Goal: Task Accomplishment & Management: Use online tool/utility

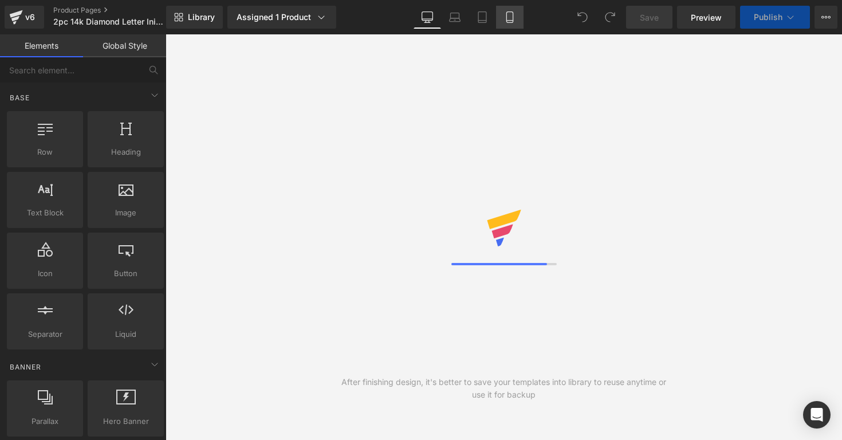
click at [506, 22] on icon at bounding box center [509, 16] width 11 height 11
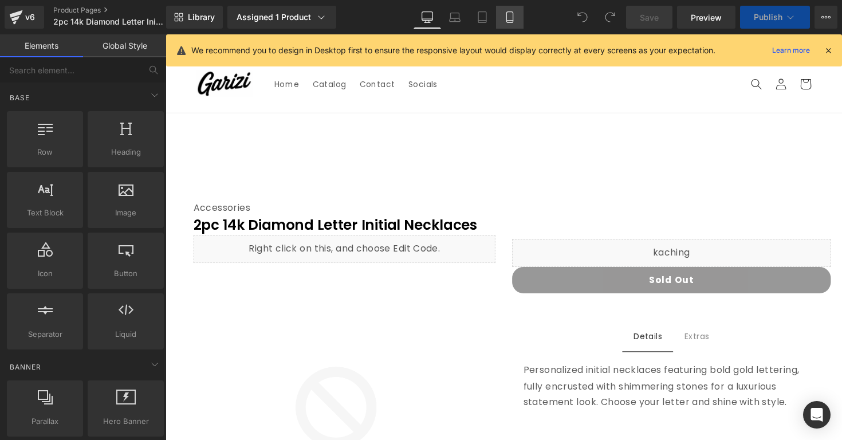
click at [516, 6] on link "Mobile" at bounding box center [509, 17] width 27 height 23
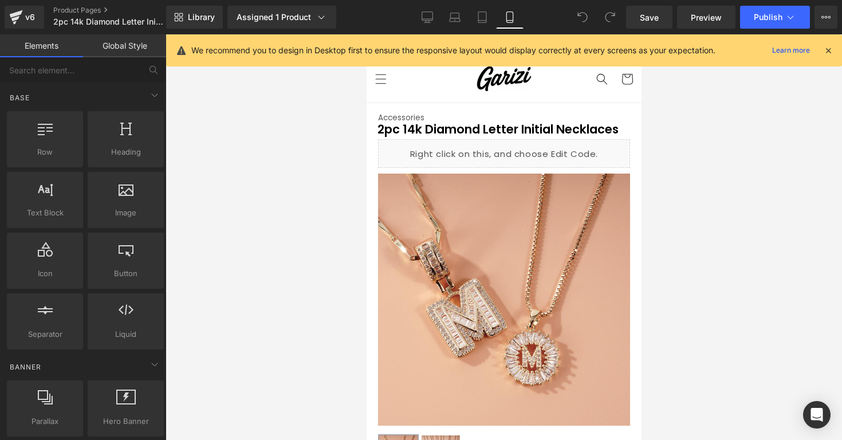
click at [824, 53] on icon at bounding box center [828, 50] width 10 height 10
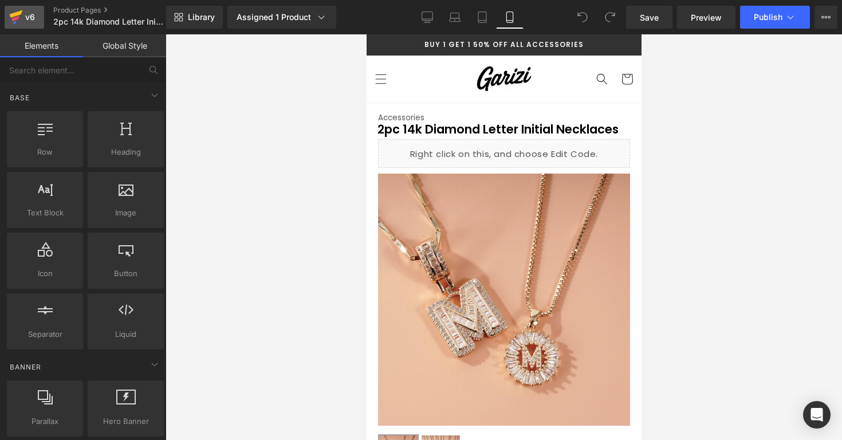
click at [37, 19] on link "v6" at bounding box center [25, 17] width 40 height 23
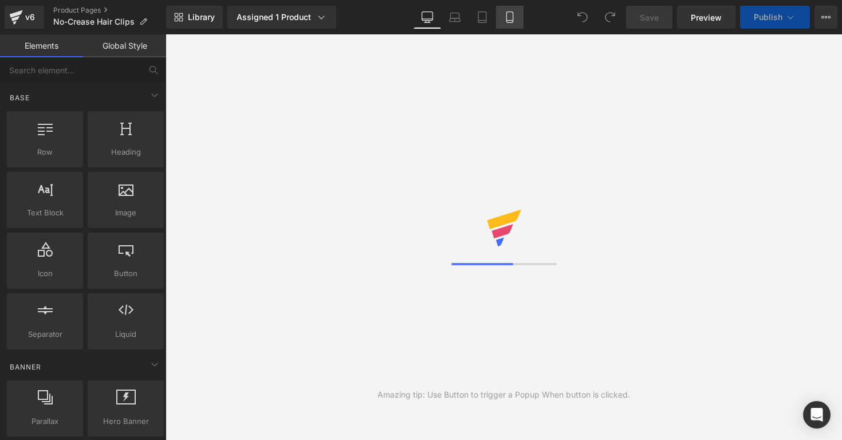
click at [517, 19] on link "Mobile" at bounding box center [509, 17] width 27 height 23
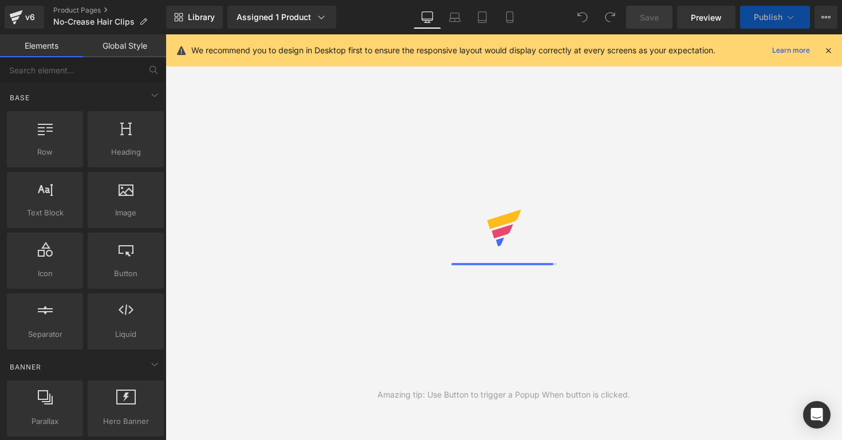
click at [509, 31] on div "Library Assigned 1 Product Product Preview No-Crease Hair Clip Manage assigned …" at bounding box center [504, 17] width 676 height 34
click at [509, 22] on link "Mobile" at bounding box center [509, 17] width 27 height 23
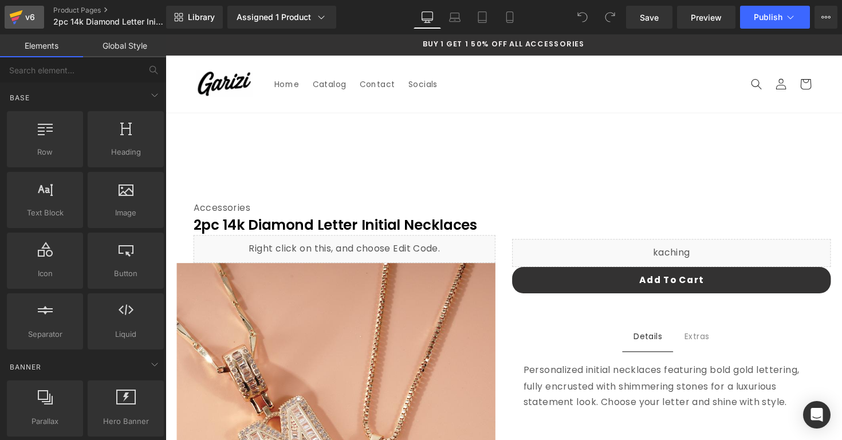
click at [21, 14] on icon at bounding box center [16, 17] width 14 height 29
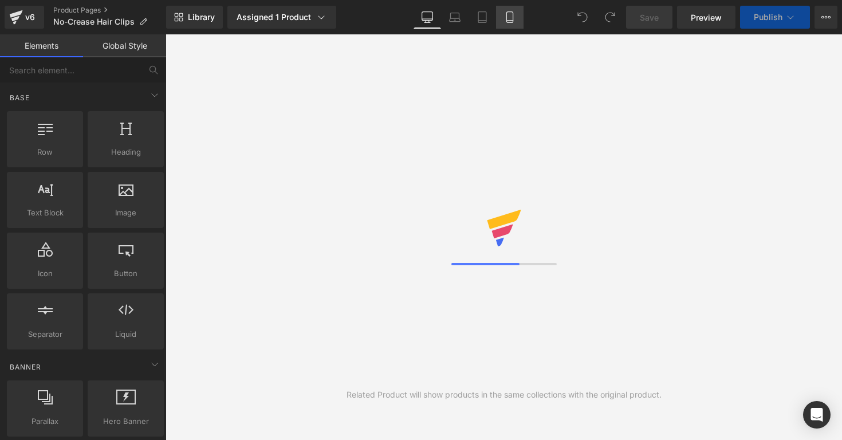
click at [520, 25] on link "Mobile" at bounding box center [509, 17] width 27 height 23
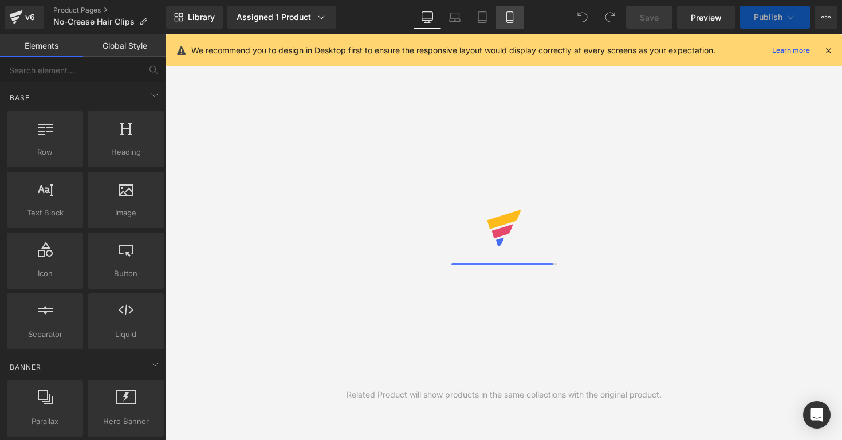
click at [520, 25] on link "Mobile" at bounding box center [509, 17] width 27 height 23
click at [515, 23] on link "Mobile" at bounding box center [509, 17] width 27 height 23
click at [820, 51] on div "We recommend you to design in Desktop first to ensure the responsive layout wou…" at bounding box center [507, 51] width 632 height 14
click at [825, 49] on icon at bounding box center [828, 50] width 10 height 10
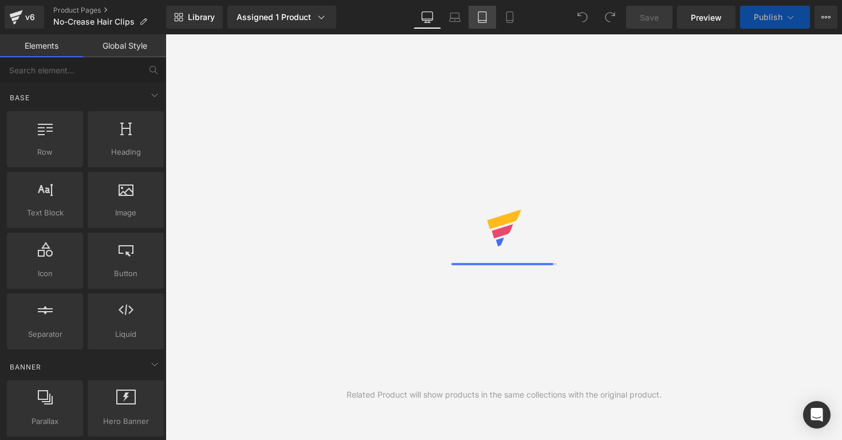
click at [495, 19] on link "Tablet" at bounding box center [482, 17] width 27 height 23
click at [502, 18] on link "Mobile" at bounding box center [509, 17] width 27 height 23
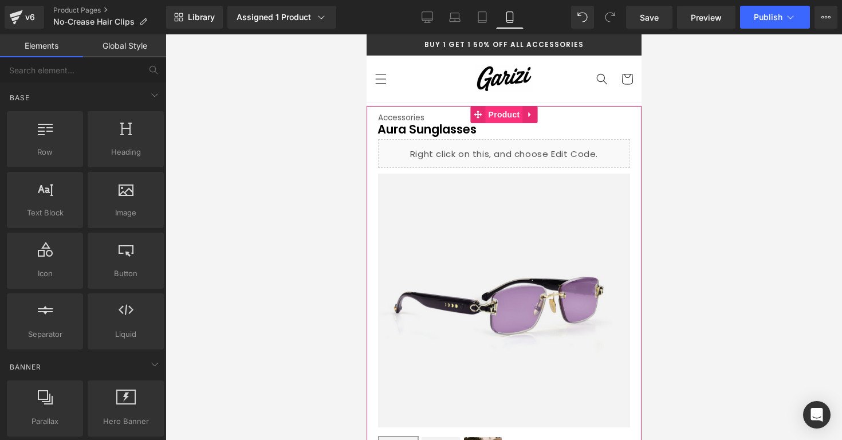
click at [497, 111] on span "Product" at bounding box center [503, 114] width 37 height 17
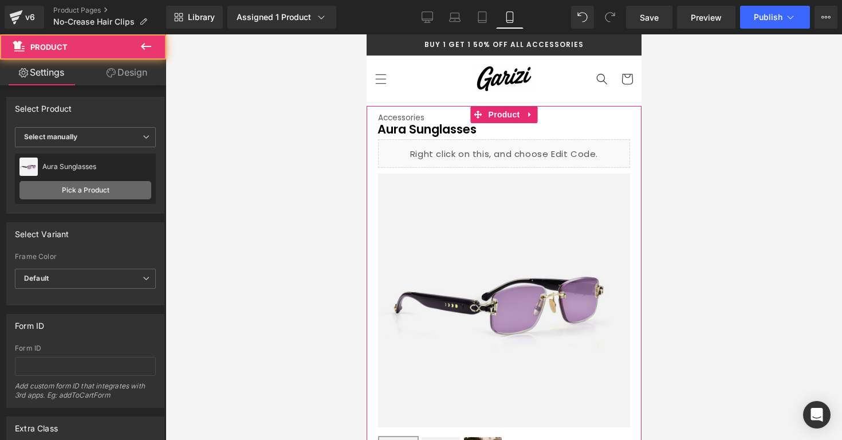
click at [104, 182] on link "Pick a Product" at bounding box center [85, 190] width 132 height 18
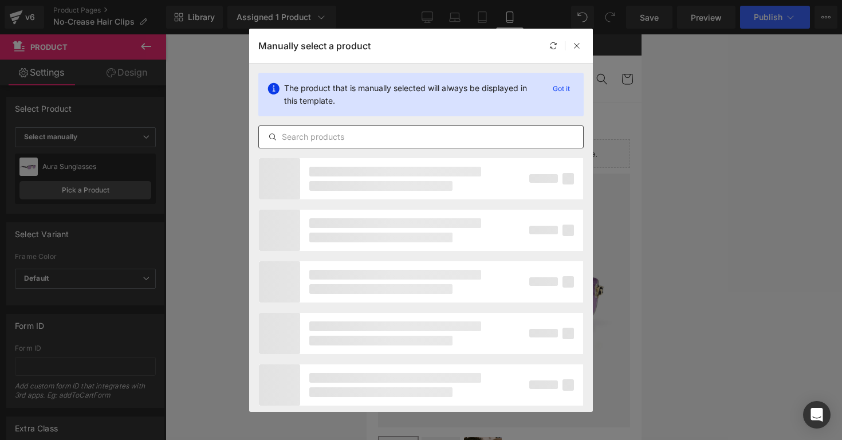
click at [293, 145] on div at bounding box center [420, 136] width 325 height 23
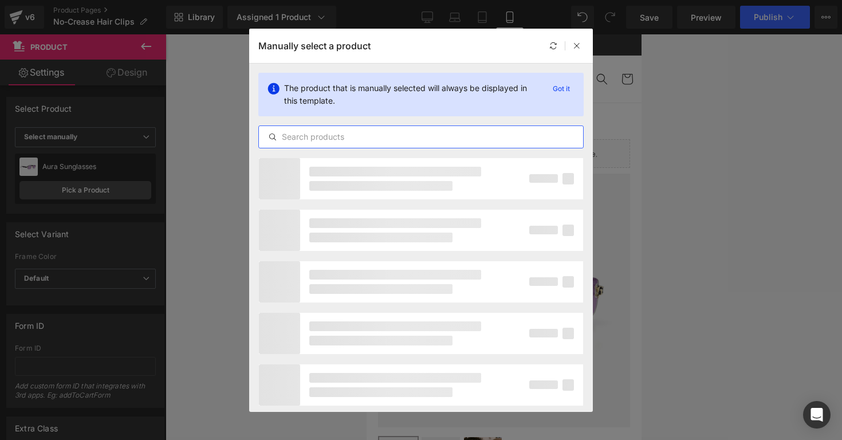
click at [293, 139] on input "text" at bounding box center [421, 137] width 324 height 14
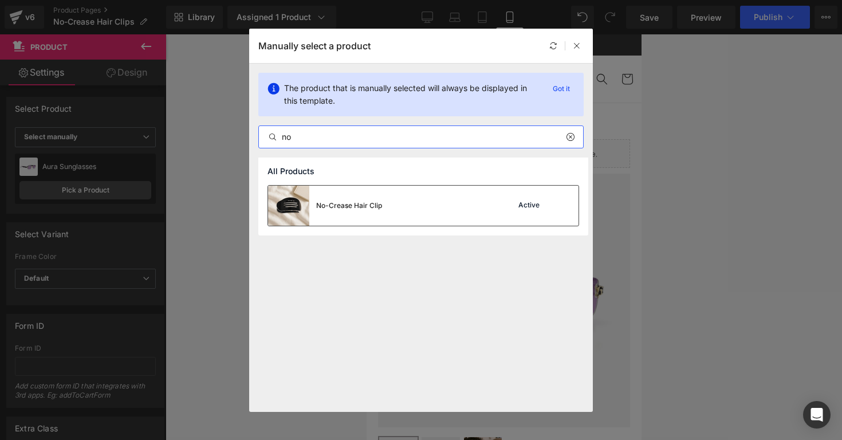
type input "no"
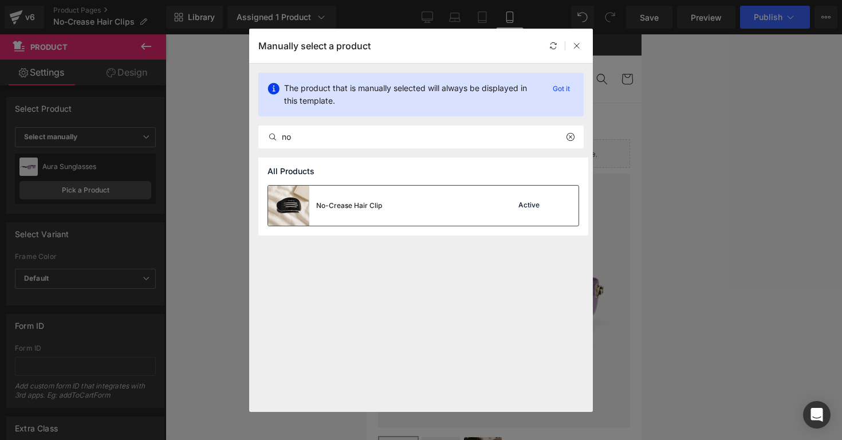
click at [316, 198] on div "No-Crease Hair Clip" at bounding box center [325, 206] width 114 height 40
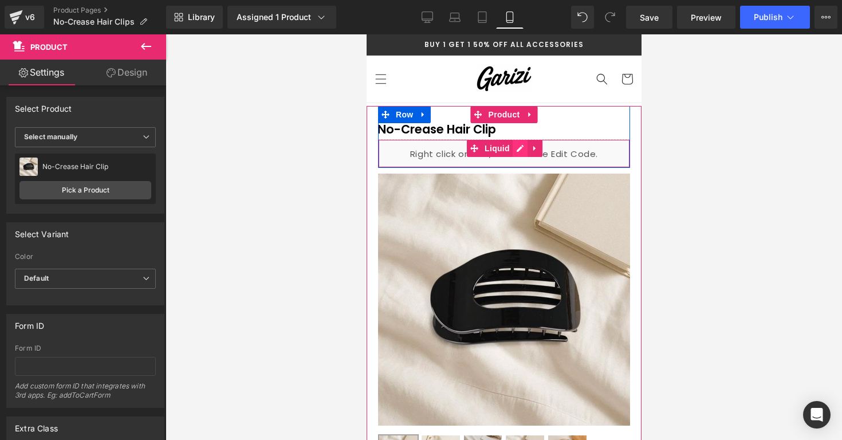
click at [513, 142] on div "Liquid" at bounding box center [503, 153] width 252 height 29
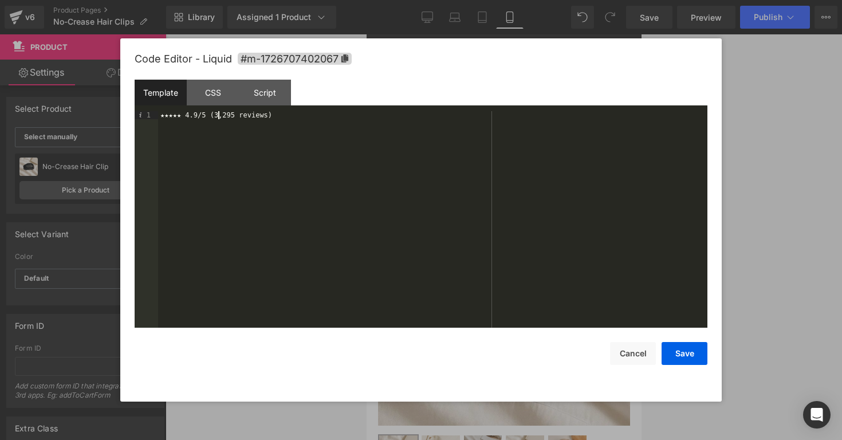
click at [220, 114] on div "★★★★★ 4.9/5 (3,295 reviews)" at bounding box center [432, 227] width 549 height 233
click at [701, 355] on button "Save" at bounding box center [685, 353] width 46 height 23
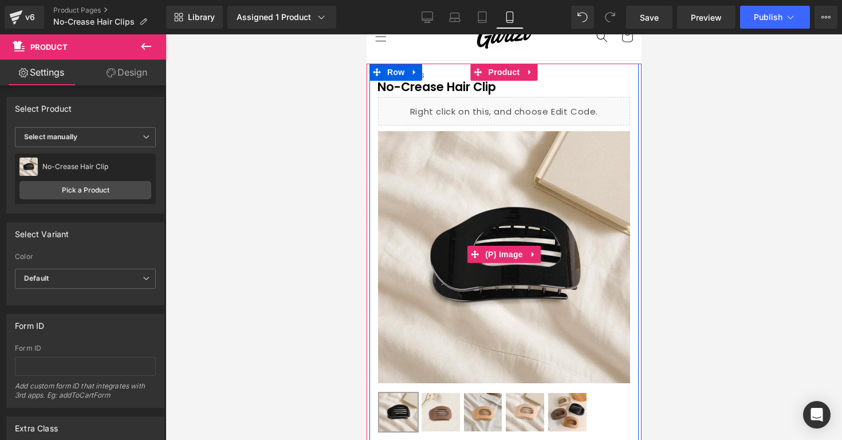
scroll to position [47, 0]
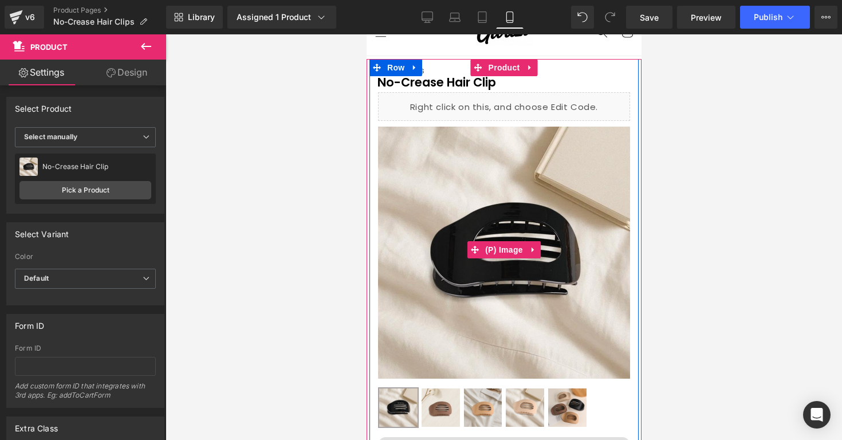
click at [565, 400] on img at bounding box center [567, 407] width 38 height 38
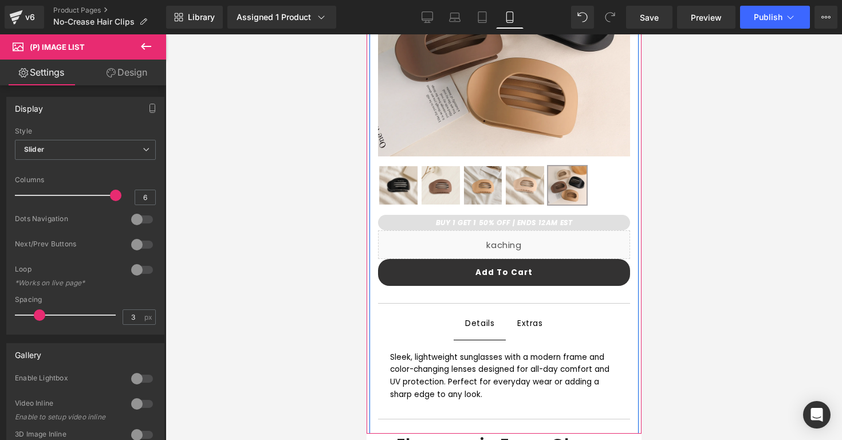
scroll to position [270, 0]
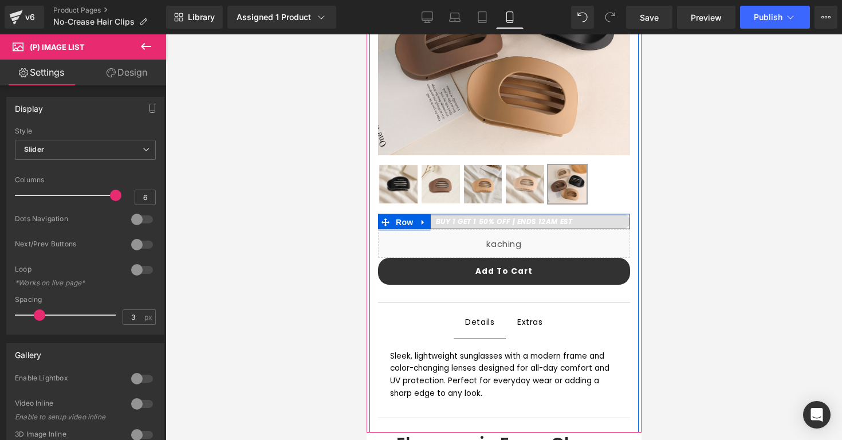
click at [456, 219] on strong "BUY 1 GET 1 50% OFF | ENDS 12AM EST" at bounding box center [503, 222] width 137 height 10
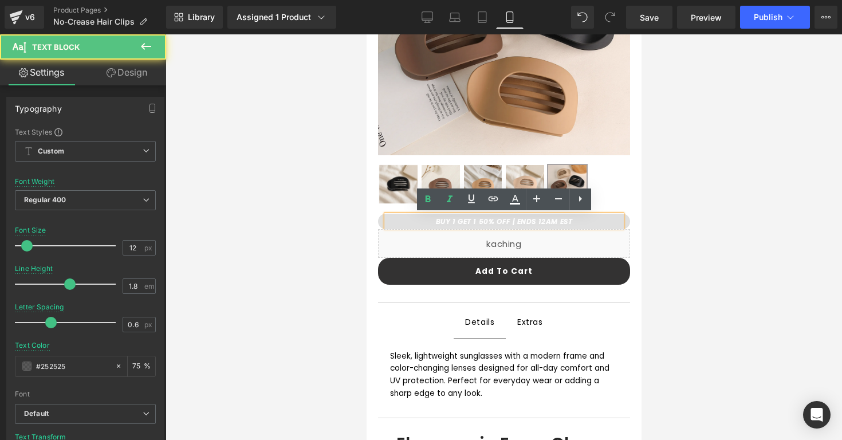
click at [490, 218] on strong "BUY 1 GET 1 50% OFF | ENDS 12AM EST" at bounding box center [503, 222] width 137 height 10
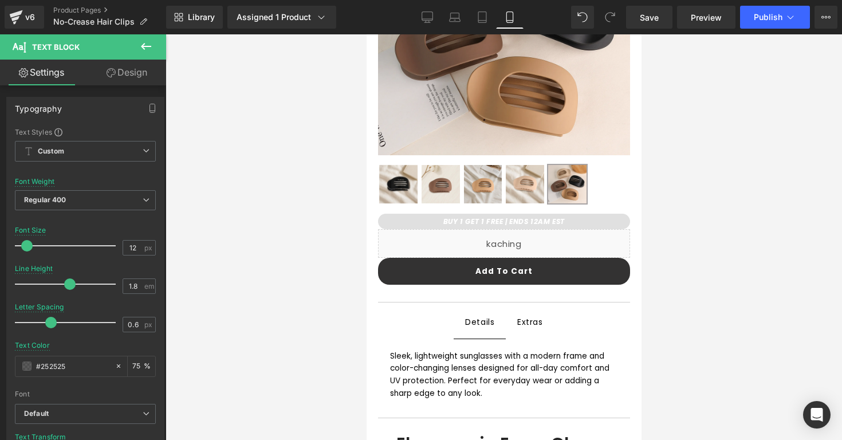
click at [702, 234] on div at bounding box center [504, 237] width 677 height 406
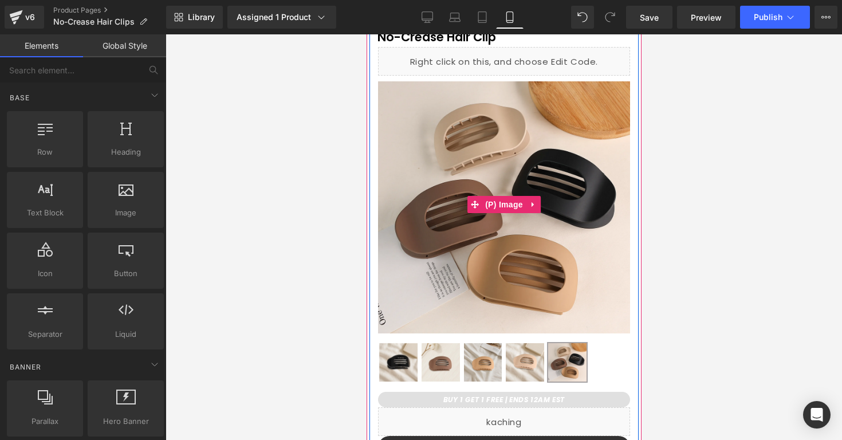
scroll to position [0, 0]
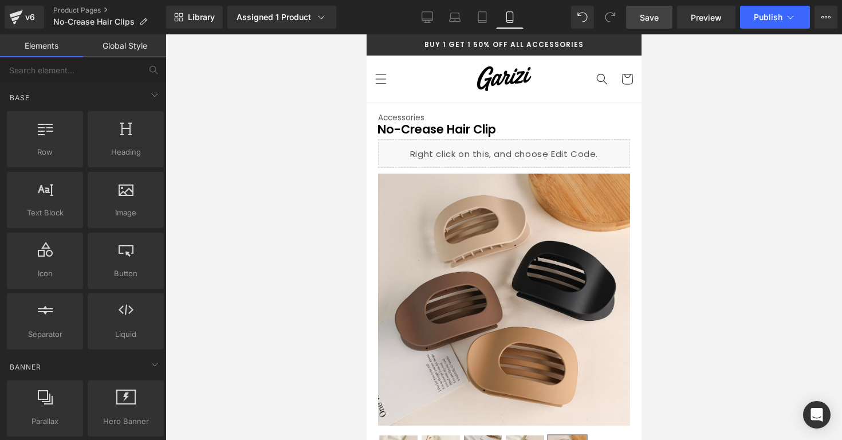
click at [659, 28] on link "Save" at bounding box center [649, 17] width 46 height 23
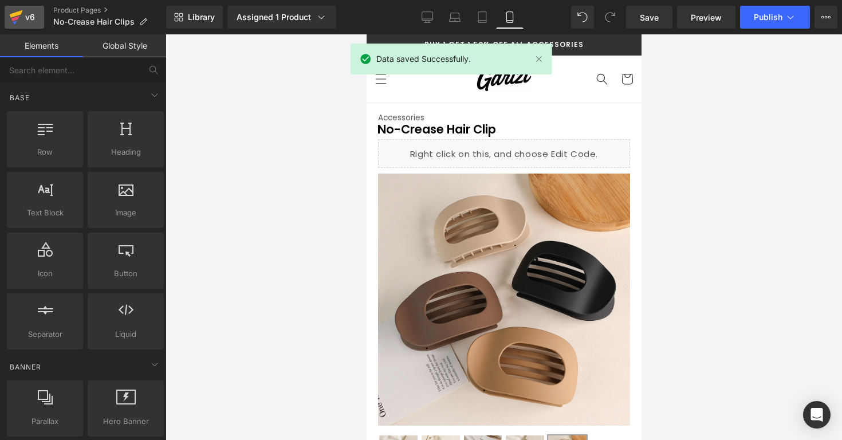
click at [25, 19] on div "v6" at bounding box center [30, 17] width 14 height 15
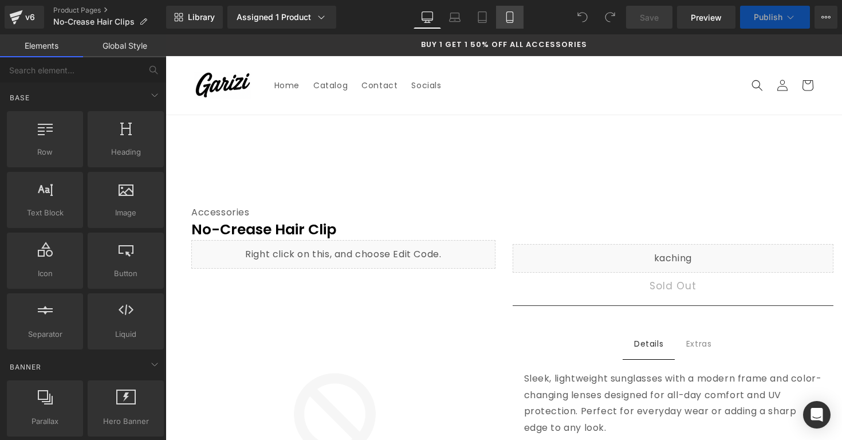
click at [505, 21] on icon at bounding box center [509, 16] width 11 height 11
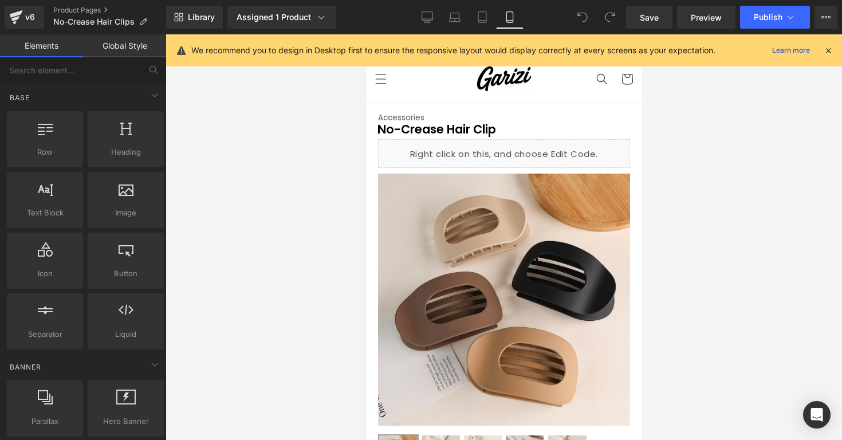
click at [824, 45] on div at bounding box center [828, 50] width 9 height 13
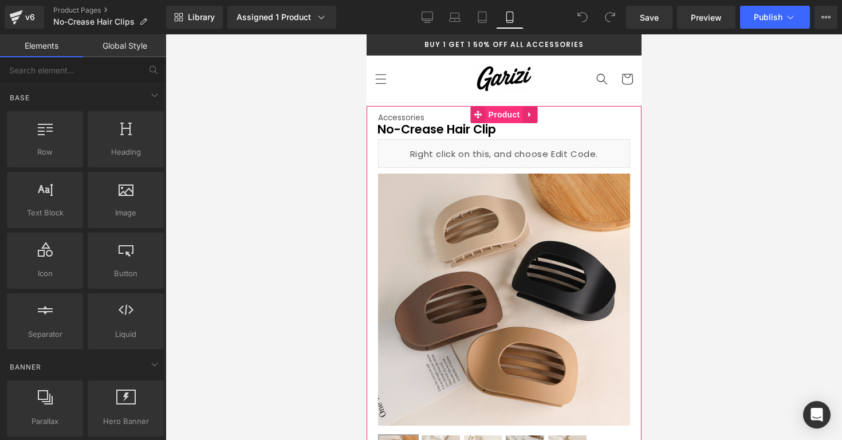
click at [506, 115] on span "Product" at bounding box center [503, 114] width 37 height 17
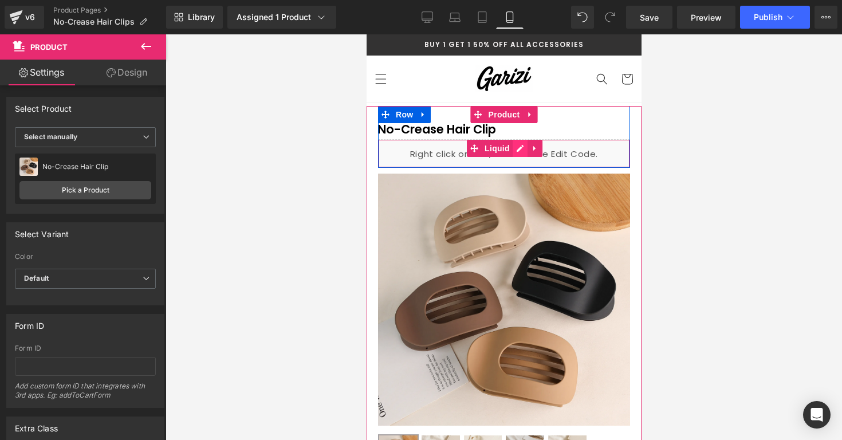
click at [517, 148] on div "Liquid" at bounding box center [503, 153] width 252 height 29
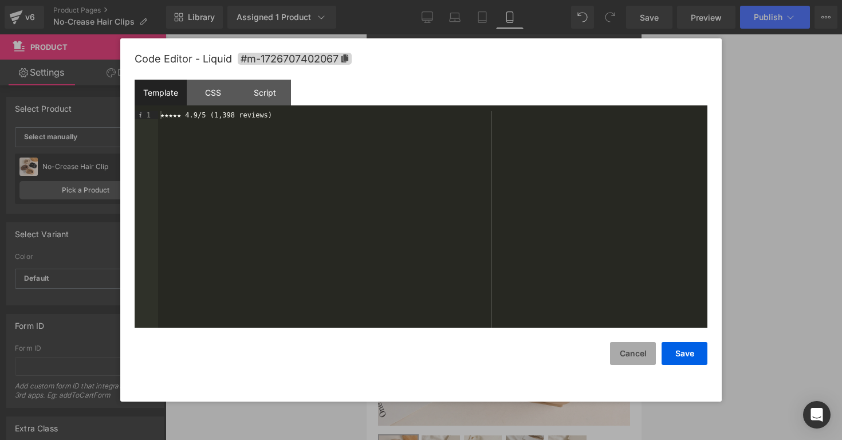
click at [630, 358] on button "Cancel" at bounding box center [633, 353] width 46 height 23
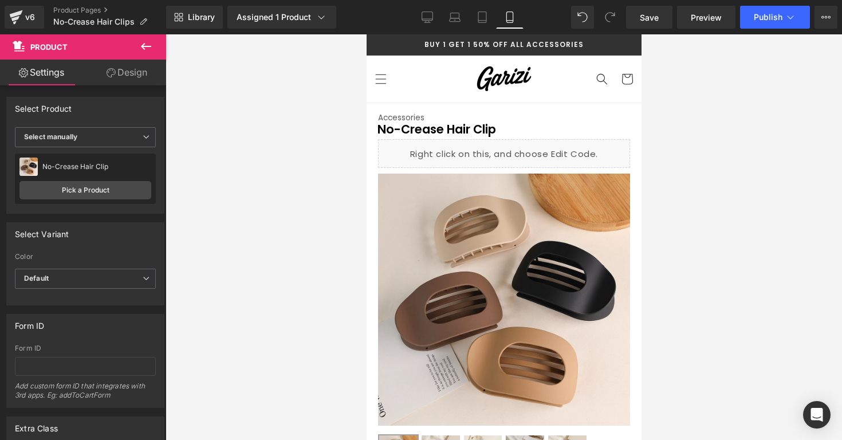
click at [712, 252] on div at bounding box center [504, 237] width 677 height 406
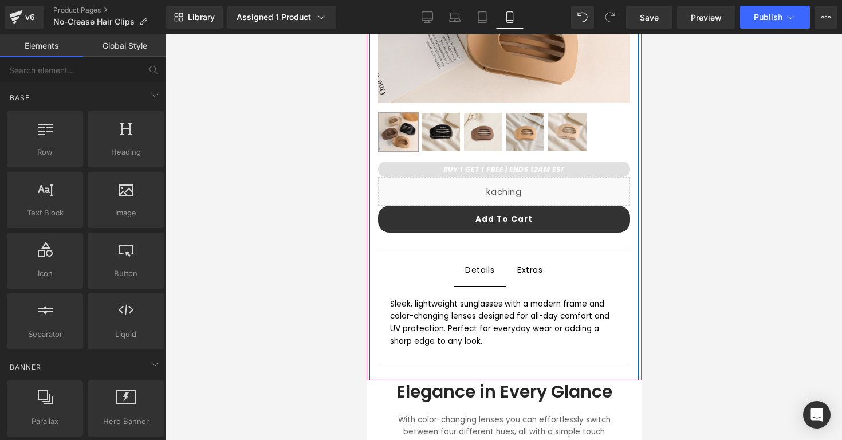
scroll to position [323, 0]
click at [489, 321] on div "Sleek, lightweight sunglasses with a modern frame and color-changing lenses des…" at bounding box center [503, 322] width 229 height 50
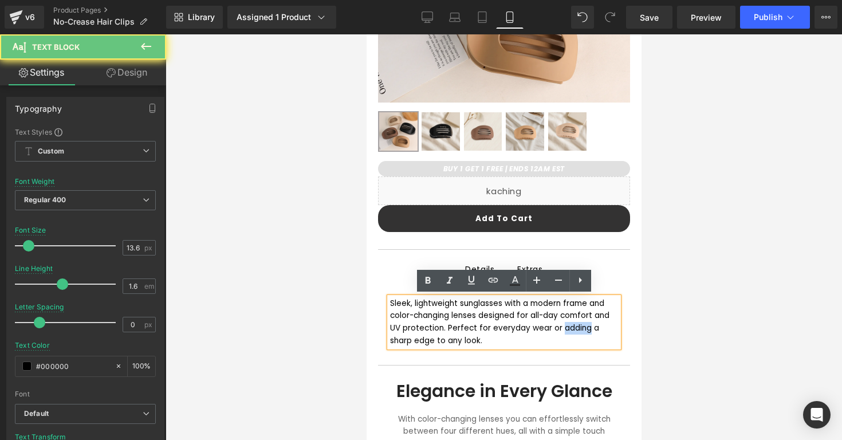
click at [489, 321] on div "Sleek, lightweight sunglasses with a modern frame and color-changing lenses des…" at bounding box center [504, 322] width 229 height 50
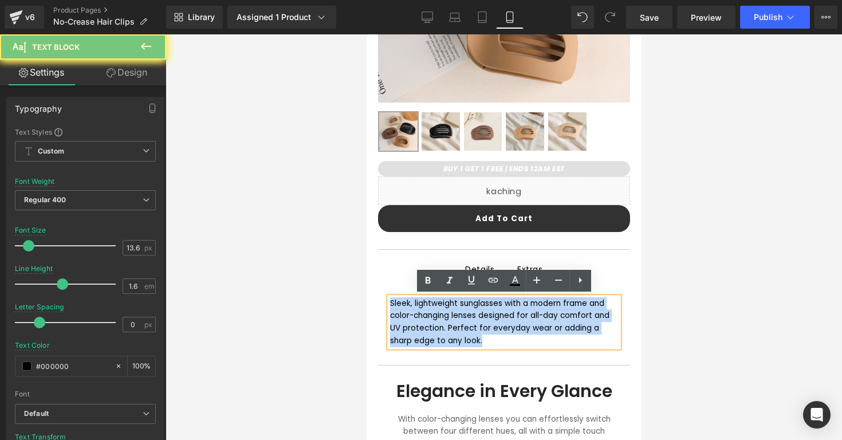
click at [489, 321] on div "Sleek, lightweight sunglasses with a modern frame and color-changing lenses des…" at bounding box center [504, 322] width 229 height 50
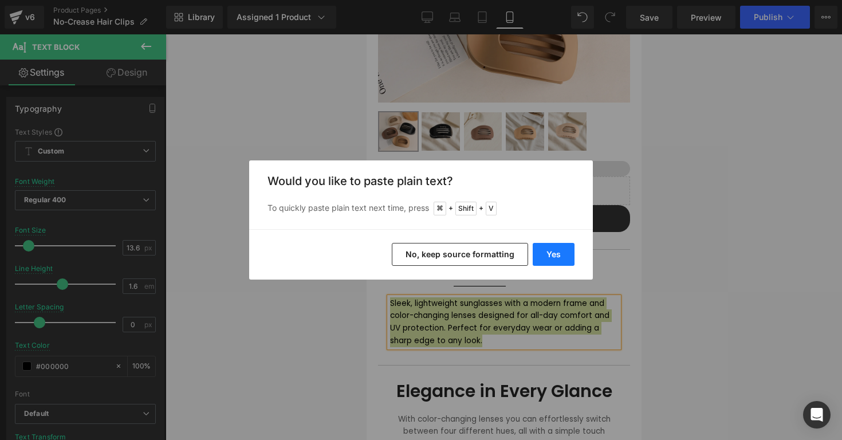
click at [561, 262] on button "Yes" at bounding box center [554, 254] width 42 height 23
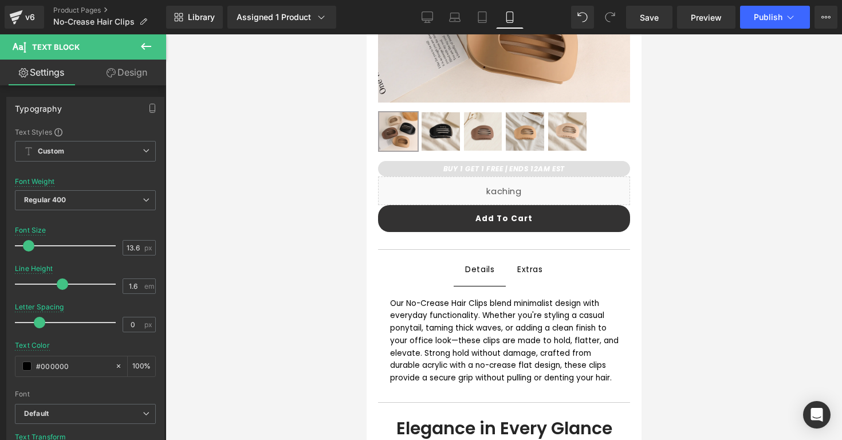
click at [706, 298] on div at bounding box center [504, 237] width 677 height 406
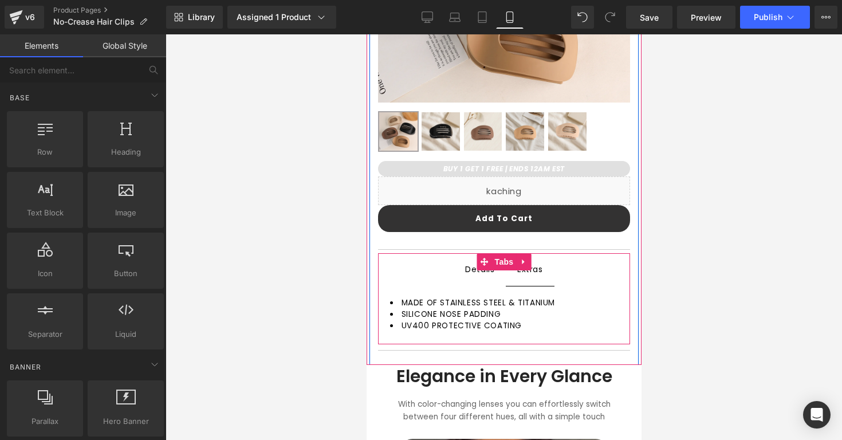
click at [522, 278] on span "Extras Text Block" at bounding box center [529, 269] width 49 height 32
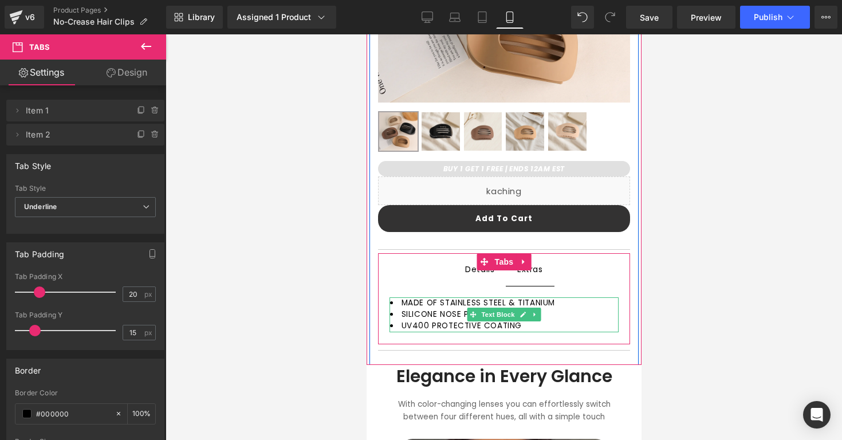
click at [565, 302] on li "MADE OF STAINLESS STEEL & TITANIUM" at bounding box center [504, 302] width 229 height 11
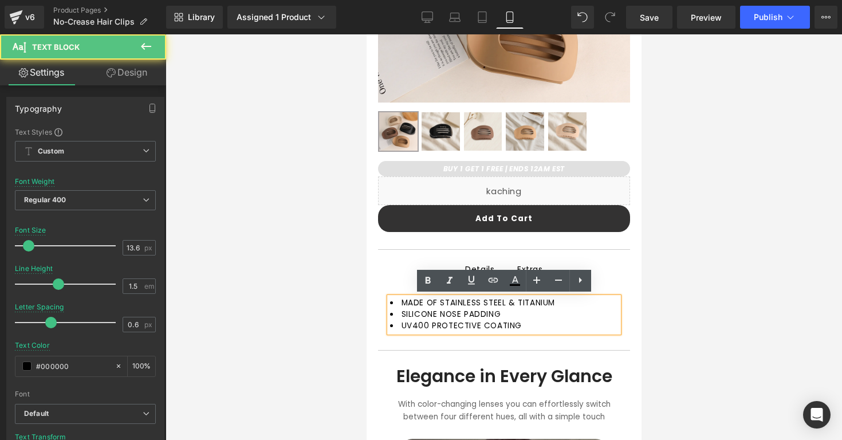
click at [565, 302] on li "MADE OF STAINLESS STEEL & TITANIUM" at bounding box center [504, 302] width 229 height 11
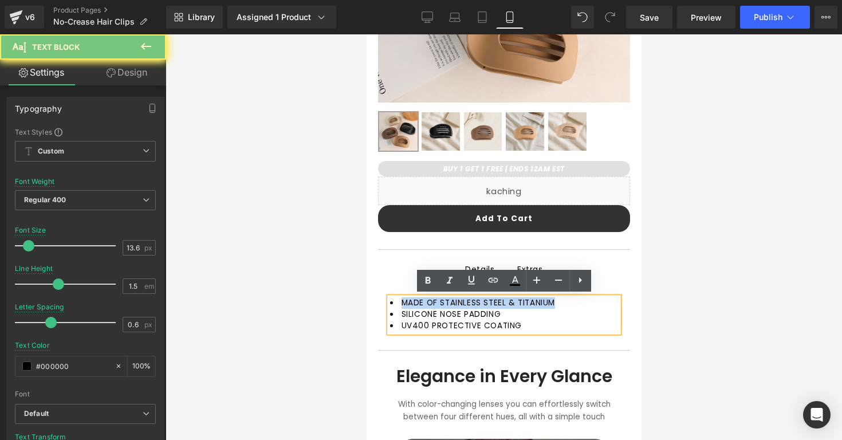
click at [565, 302] on li "MADE OF STAINLESS STEEL & TITANIUM" at bounding box center [504, 302] width 229 height 11
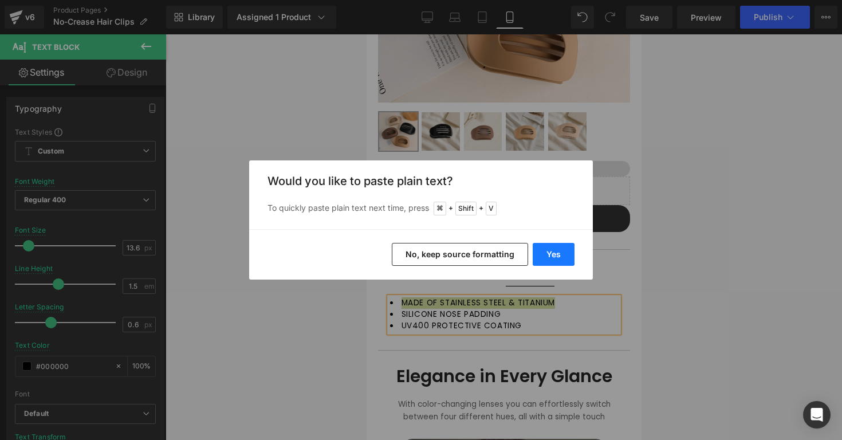
click at [556, 251] on button "Yes" at bounding box center [554, 254] width 42 height 23
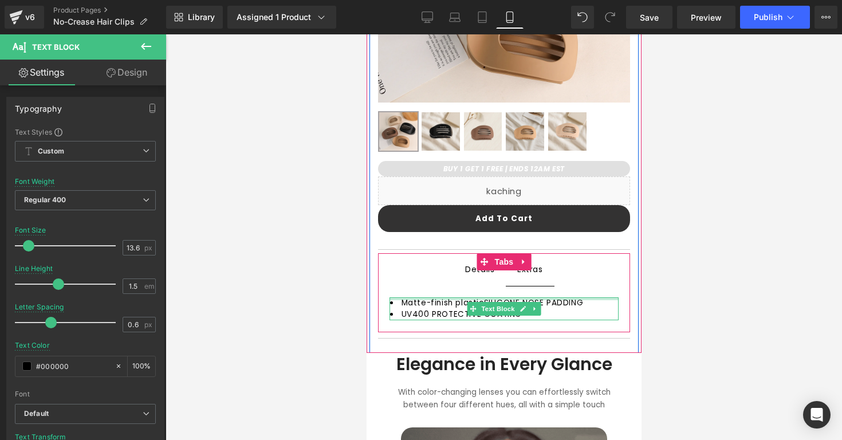
click at [476, 297] on div at bounding box center [503, 298] width 229 height 3
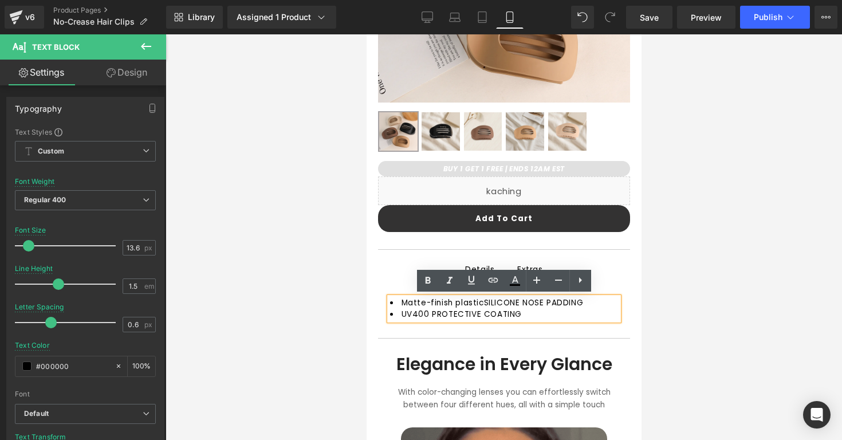
click at [472, 298] on span "Matte-finish plasticSILICONE NOSE PADDING" at bounding box center [492, 302] width 182 height 11
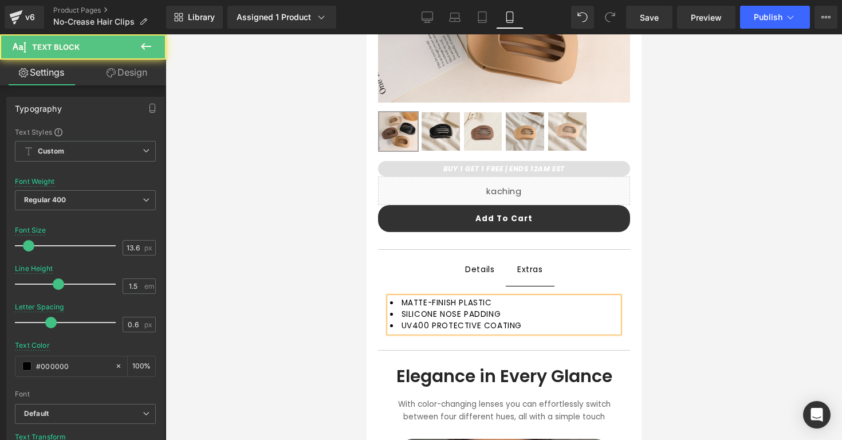
click at [514, 314] on li "SILICONE NOSE PADDING" at bounding box center [504, 314] width 229 height 11
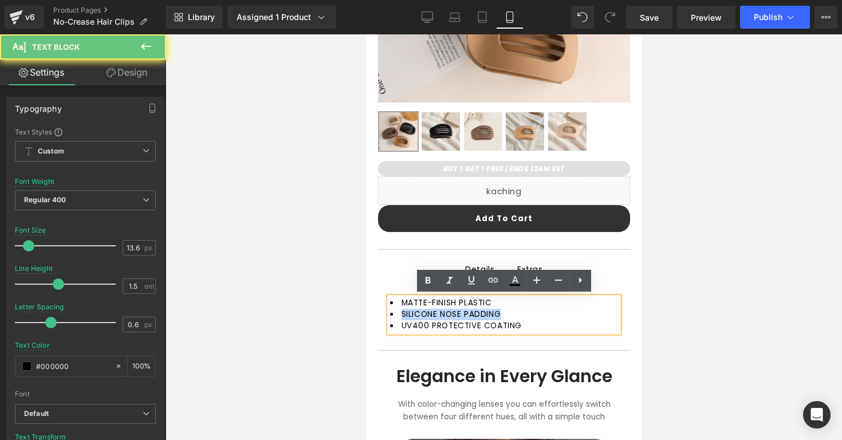
click at [514, 314] on li "SILICONE NOSE PADDING" at bounding box center [504, 314] width 229 height 11
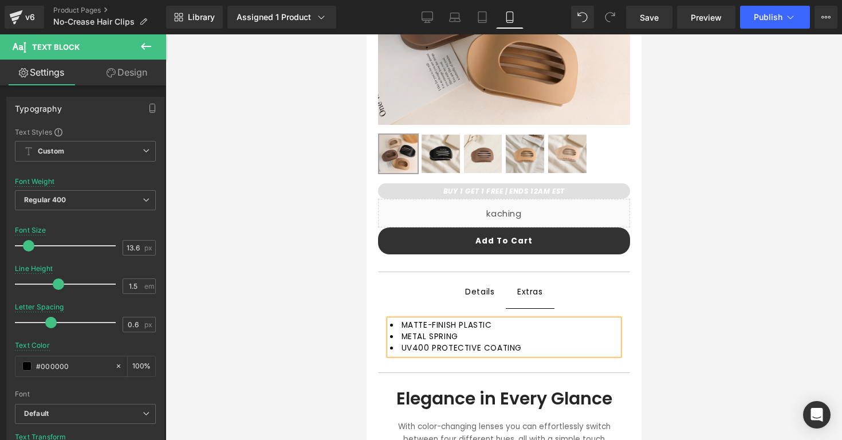
scroll to position [308, 0]
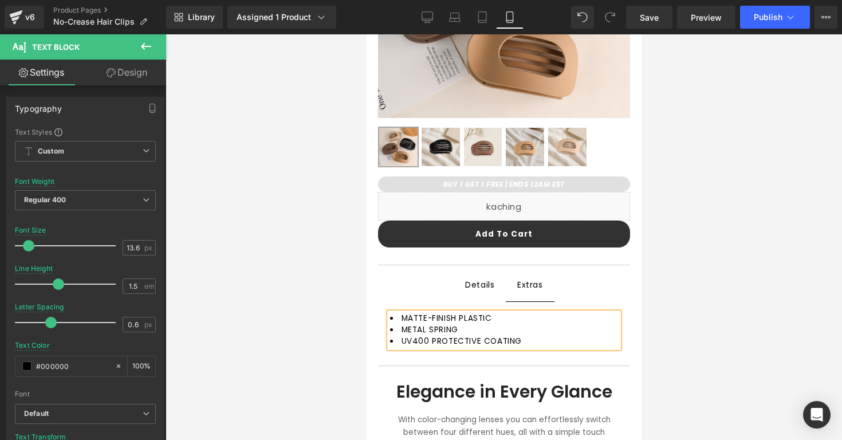
click at [541, 340] on li "UV400 PROTECTIVE COATING" at bounding box center [504, 341] width 229 height 11
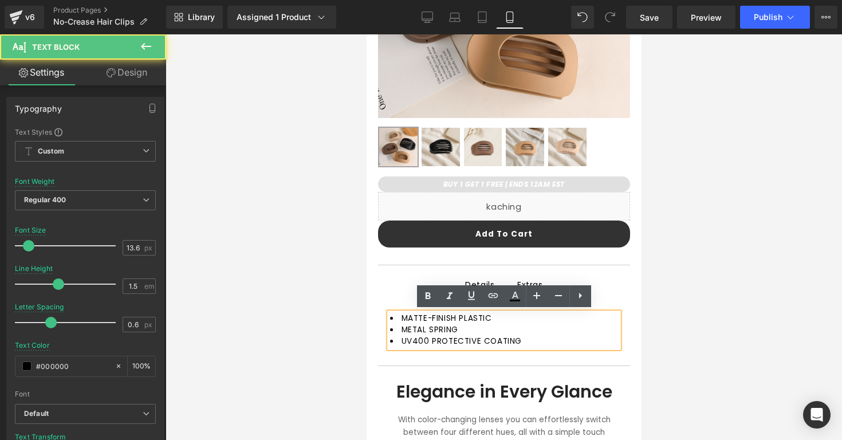
click at [541, 340] on li "UV400 PROTECTIVE COATING" at bounding box center [504, 341] width 229 height 11
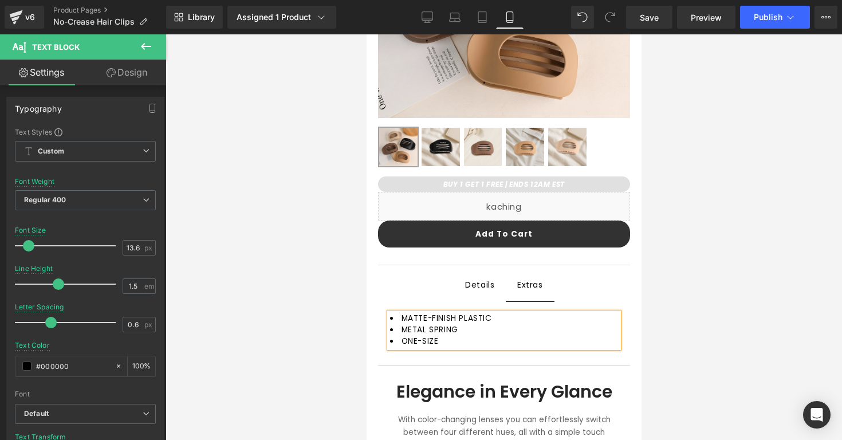
click at [589, 293] on ul "Details Text Block Extras Text Block" at bounding box center [503, 285] width 252 height 33
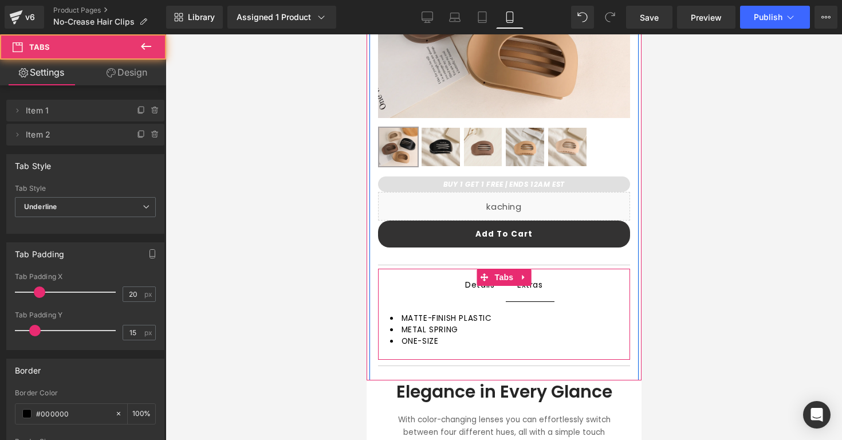
click at [481, 286] on div "Details" at bounding box center [479, 285] width 29 height 14
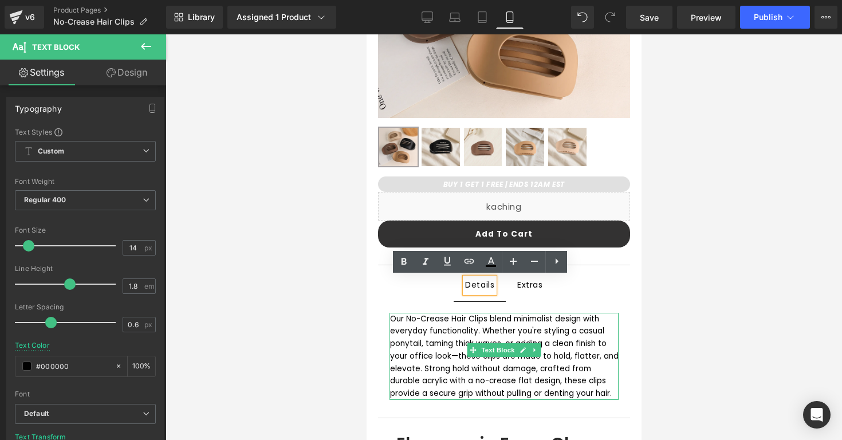
click at [367, 310] on div "Accessories Text Block No-Crease Hair Clip (P) Title Liquid Row" at bounding box center [503, 115] width 275 height 634
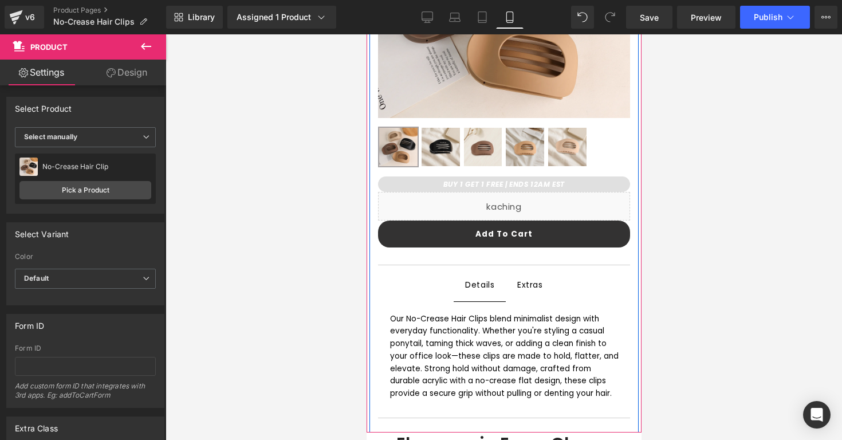
scroll to position [0, 0]
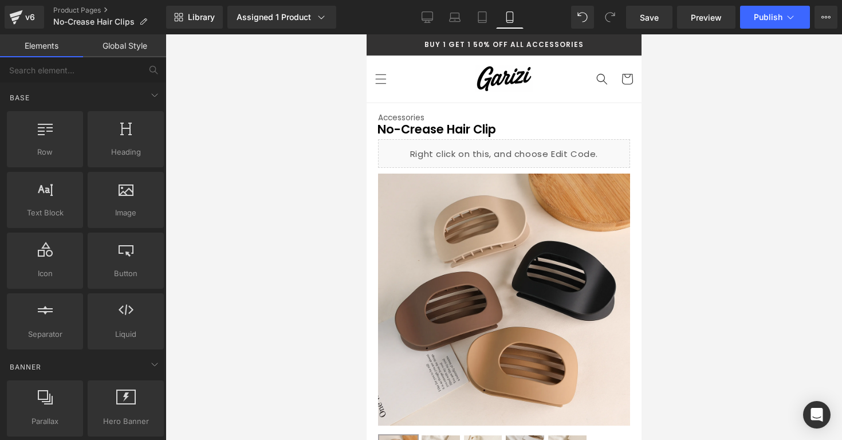
click at [657, 116] on div at bounding box center [504, 237] width 677 height 406
click at [660, 103] on div at bounding box center [504, 237] width 677 height 406
click at [663, 114] on div at bounding box center [504, 237] width 677 height 406
click at [693, 106] on div at bounding box center [504, 237] width 677 height 406
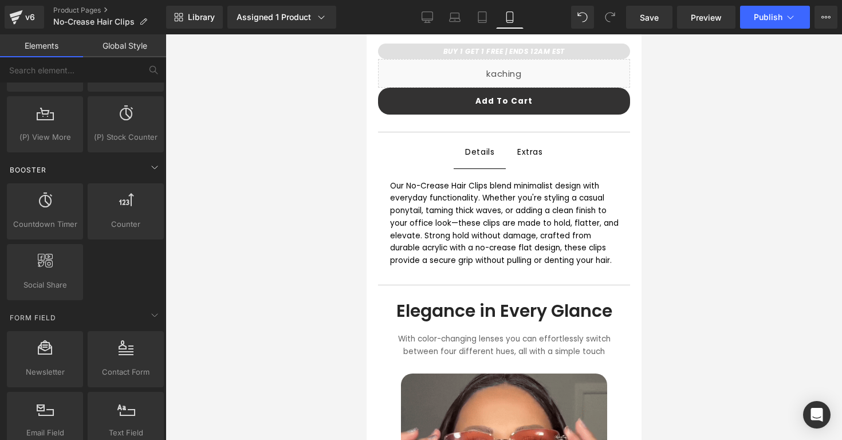
scroll to position [1485, 0]
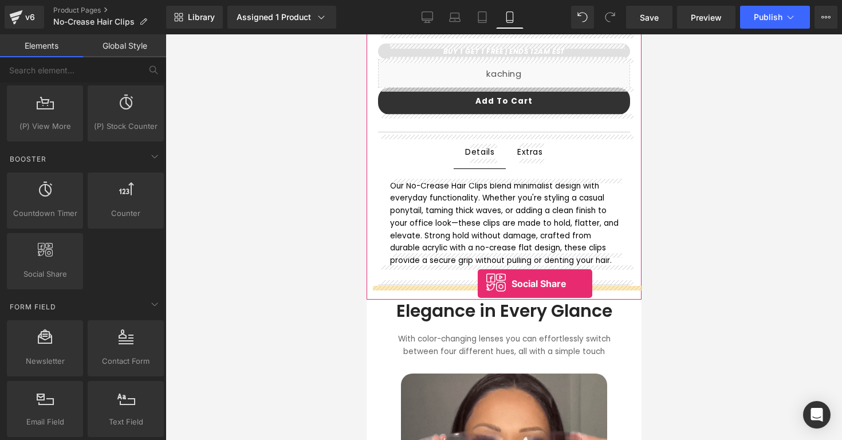
drag, startPoint x: 409, startPoint y: 294, endPoint x: 477, endPoint y: 284, distance: 68.3
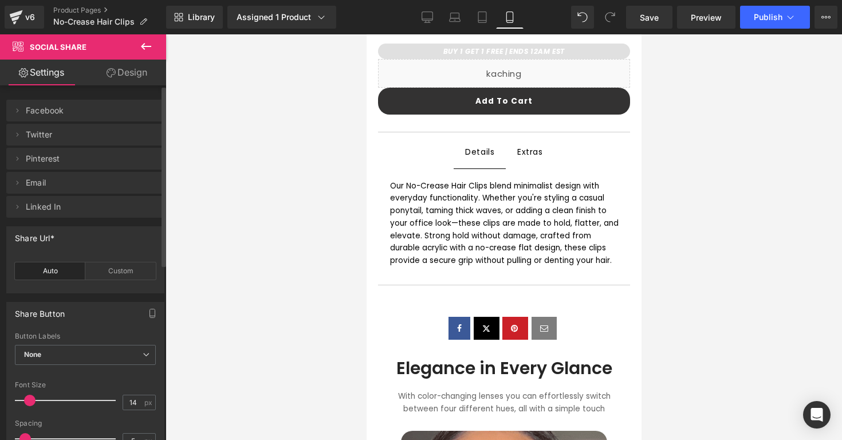
click at [53, 113] on span "Facebook" at bounding box center [74, 111] width 96 height 22
click at [19, 113] on icon at bounding box center [17, 110] width 9 height 9
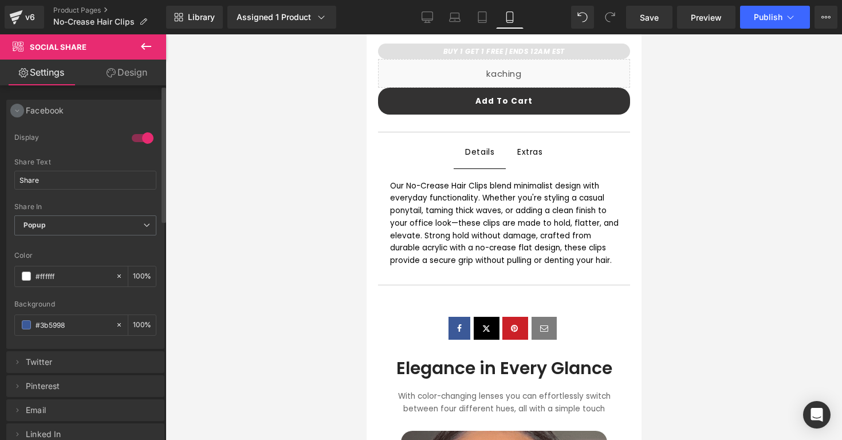
click at [19, 108] on icon at bounding box center [17, 110] width 9 height 9
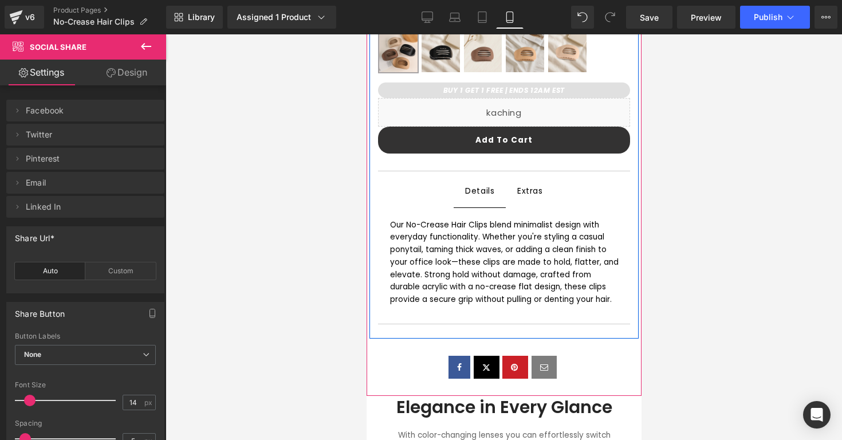
scroll to position [403, 0]
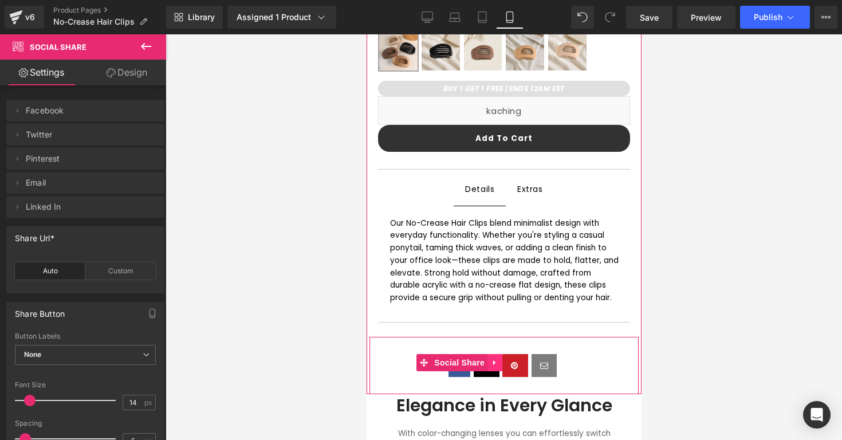
click at [487, 354] on link at bounding box center [494, 362] width 15 height 17
click at [496, 354] on link at bounding box center [501, 362] width 15 height 17
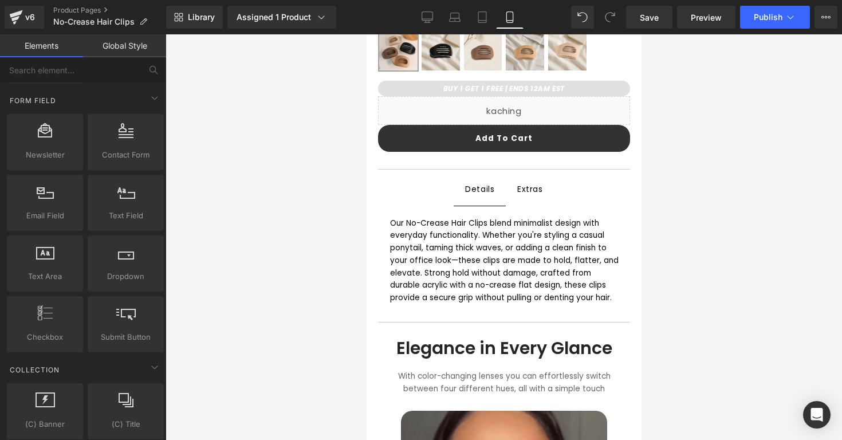
scroll to position [1700, 0]
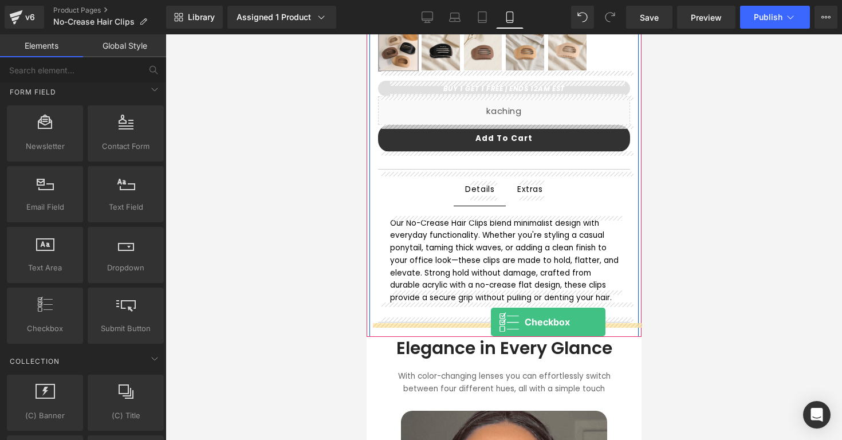
drag, startPoint x: 411, startPoint y: 348, endPoint x: 490, endPoint y: 322, distance: 83.1
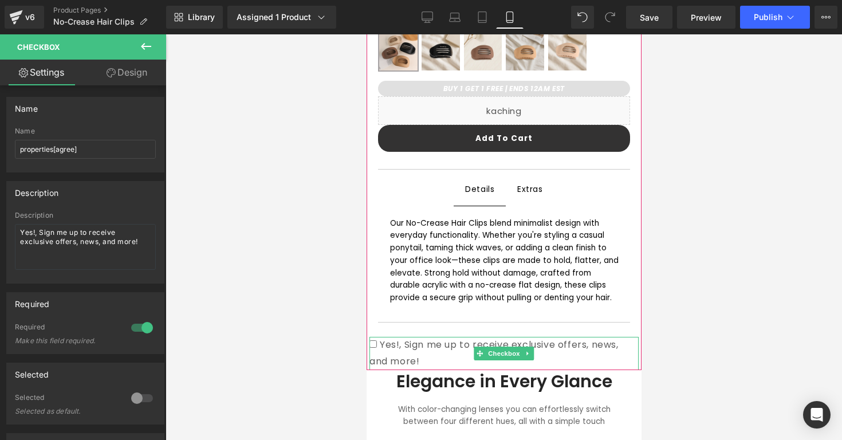
click at [424, 338] on span "Yes!, Sign me up to receive exclusive offers, news, and more!" at bounding box center [493, 353] width 249 height 30
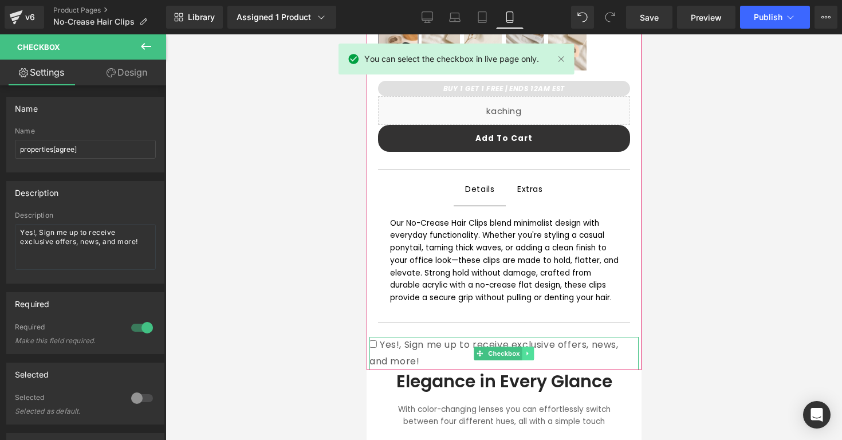
click at [528, 350] on icon at bounding box center [528, 353] width 6 height 7
click at [533, 350] on icon at bounding box center [533, 353] width 6 height 7
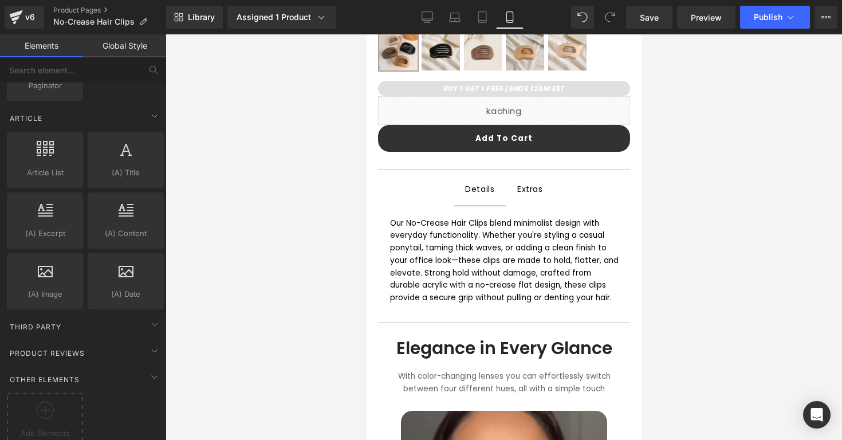
scroll to position [2170, 0]
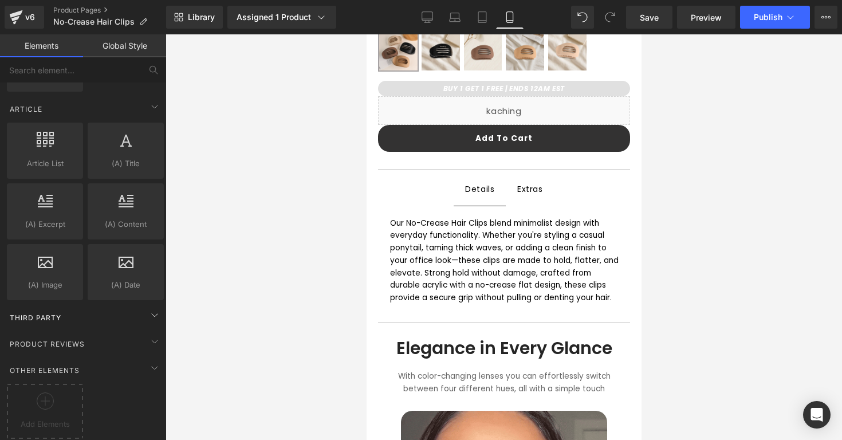
click at [111, 306] on div "Third Party" at bounding box center [86, 317] width 162 height 23
click at [91, 329] on div "Product Reviews" at bounding box center [86, 342] width 162 height 26
click at [91, 332] on div "Product Reviews" at bounding box center [86, 343] width 162 height 23
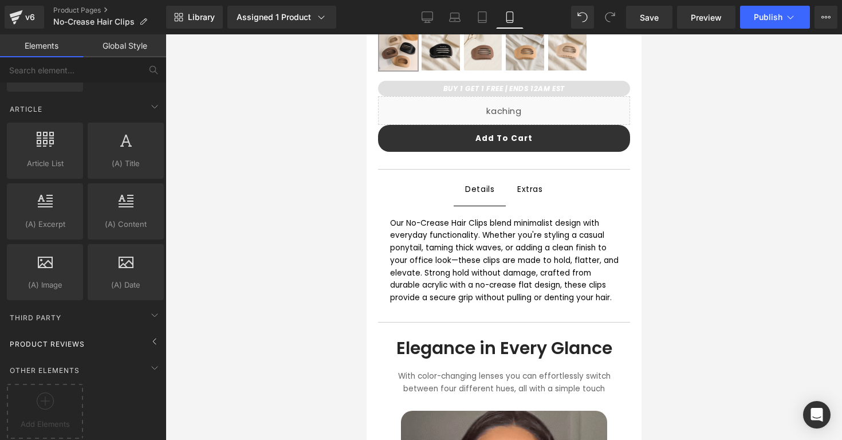
click at [94, 332] on div "Product Reviews" at bounding box center [86, 343] width 162 height 23
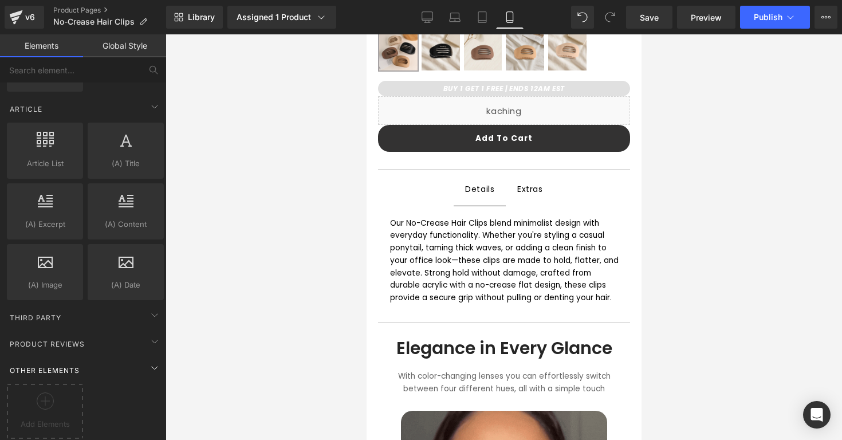
click at [91, 359] on div "Other Elements" at bounding box center [86, 370] width 162 height 23
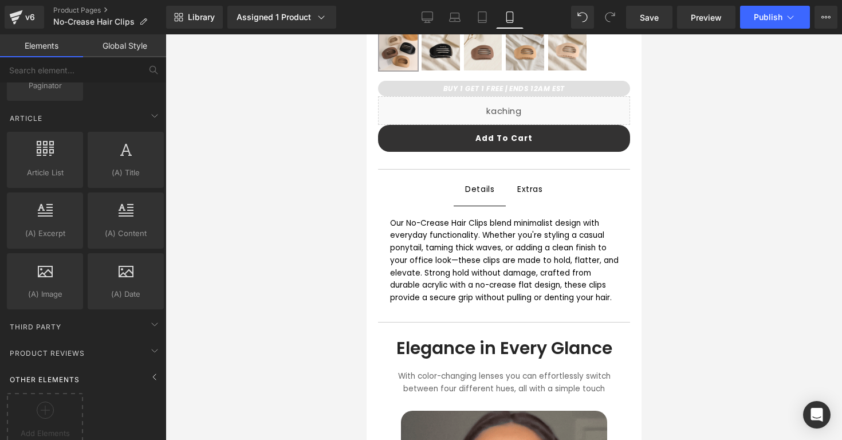
scroll to position [2110, 0]
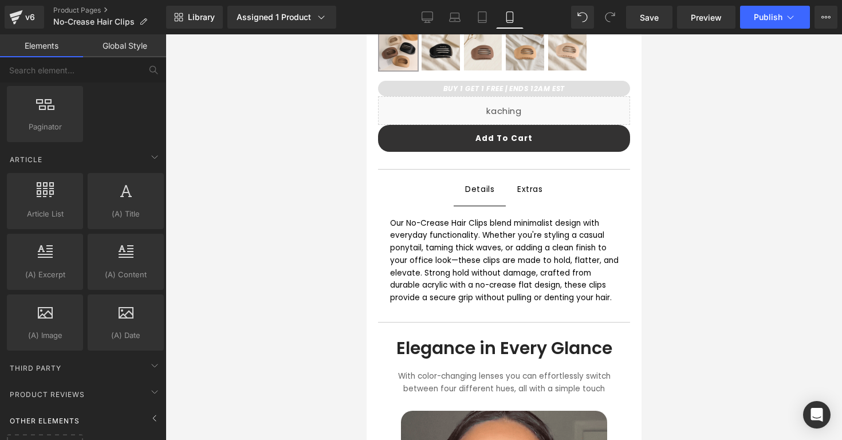
click at [91, 355] on div "Third Party" at bounding box center [86, 366] width 162 height 26
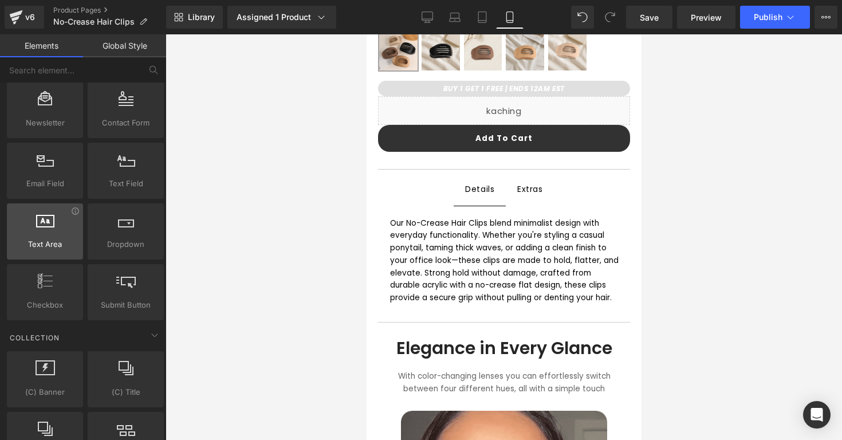
scroll to position [1719, 0]
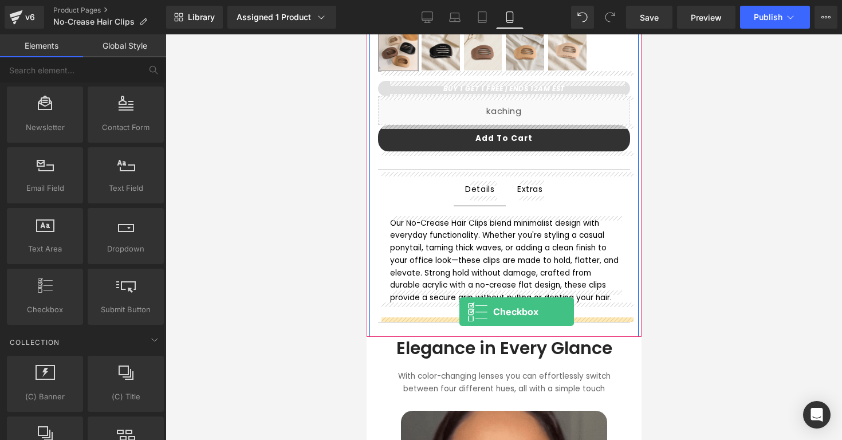
drag, startPoint x: 420, startPoint y: 324, endPoint x: 462, endPoint y: 313, distance: 43.1
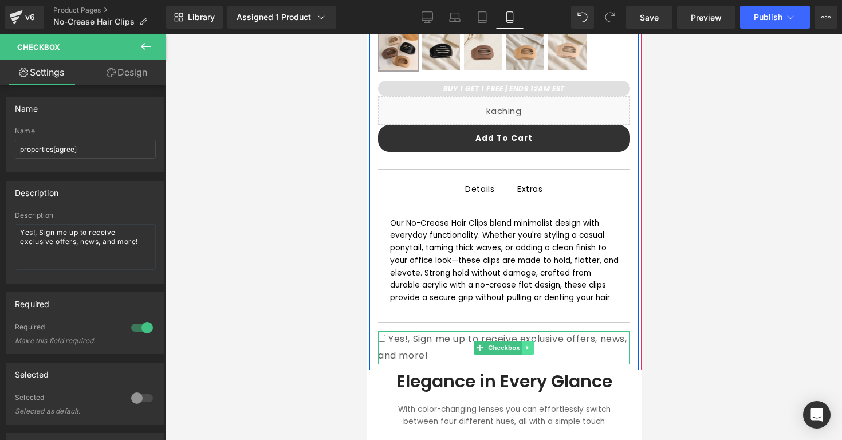
click at [527, 344] on icon at bounding box center [528, 347] width 6 height 7
click at [532, 344] on icon at bounding box center [533, 347] width 6 height 6
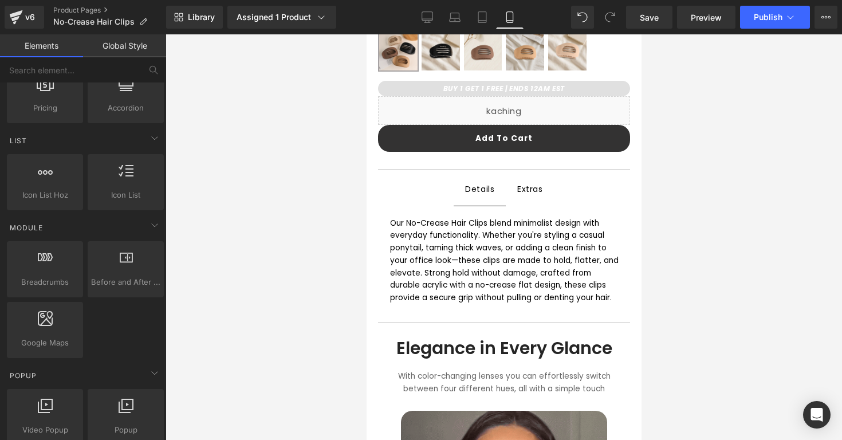
scroll to position [409, 0]
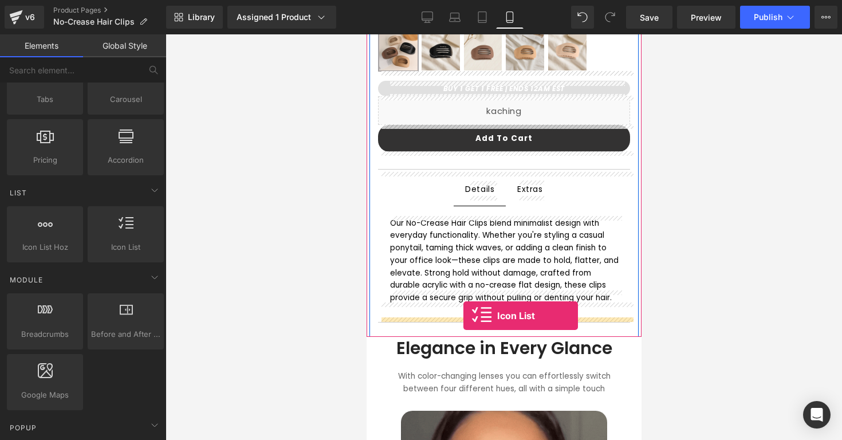
drag, startPoint x: 475, startPoint y: 266, endPoint x: 463, endPoint y: 316, distance: 51.3
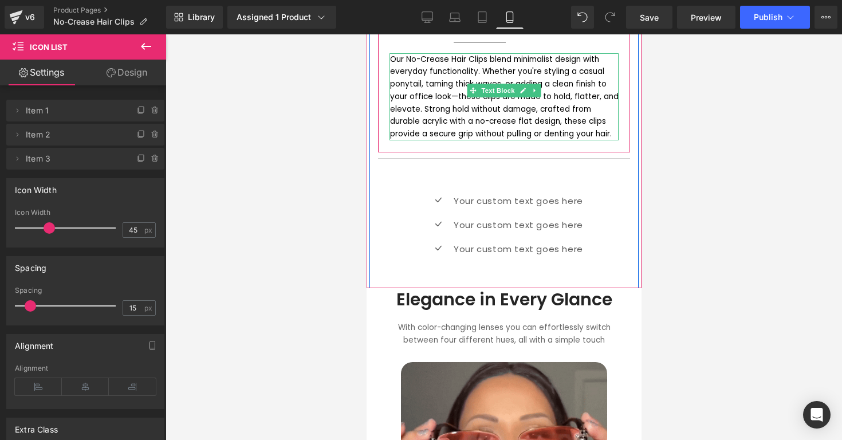
scroll to position [568, 0]
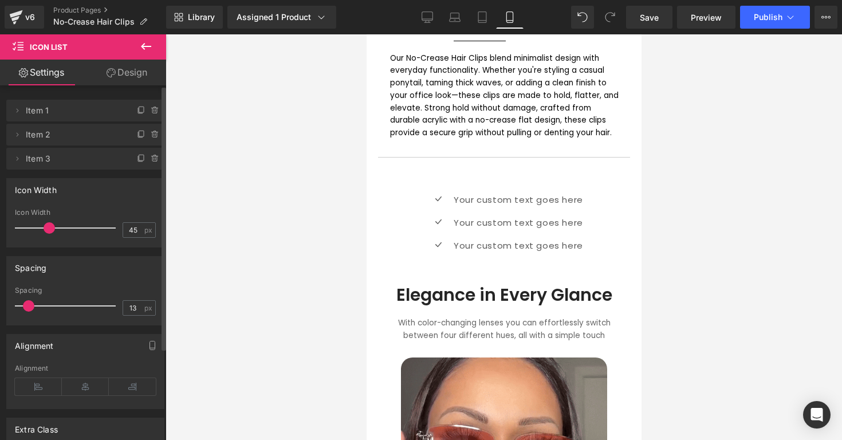
click at [30, 310] on span at bounding box center [28, 305] width 11 height 11
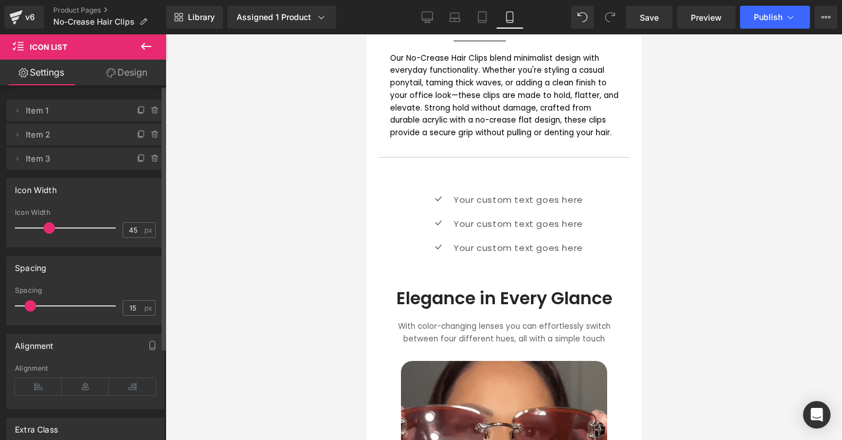
type input "16"
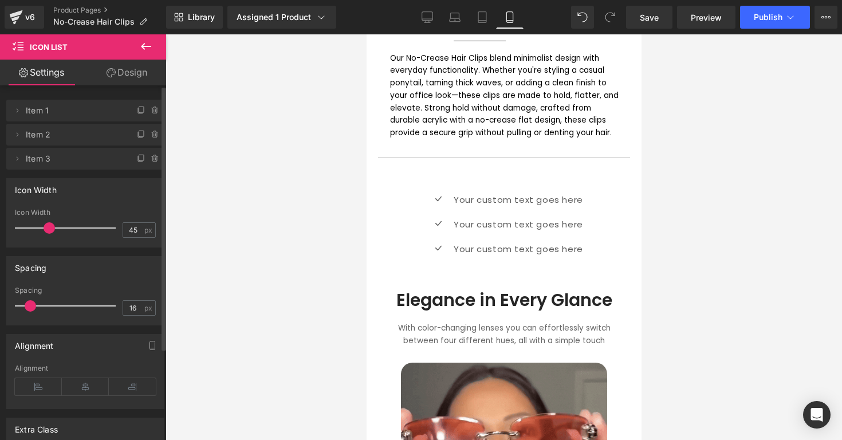
click at [32, 311] on span at bounding box center [30, 305] width 11 height 11
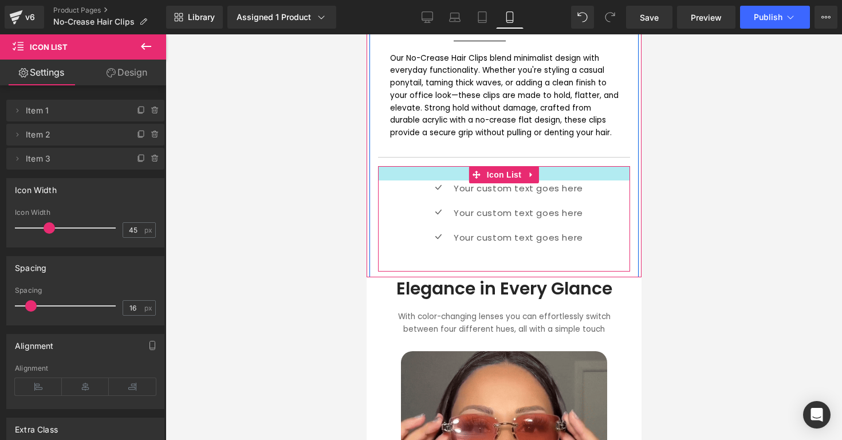
drag, startPoint x: 465, startPoint y: 153, endPoint x: 465, endPoint y: 141, distance: 11.5
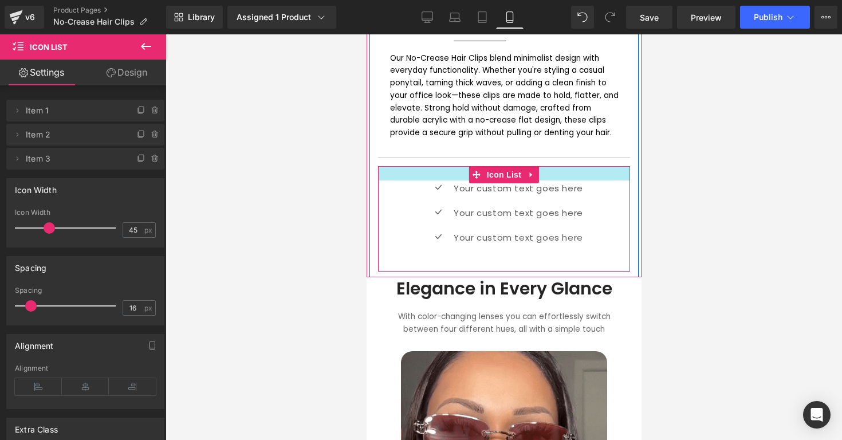
click at [465, 141] on div "BUY 1 GET 1 FREE | ENDS 12AM EST Text Block Row Liquid Add To Cart (P) Cart But…" at bounding box center [503, 89] width 269 height 364
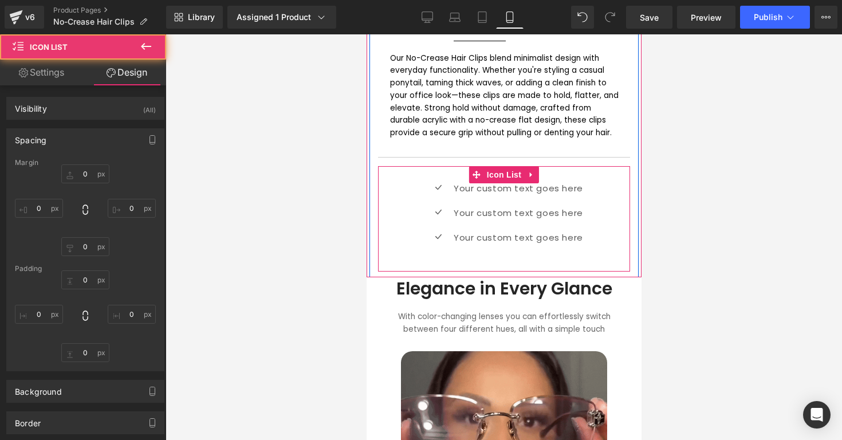
type input "0"
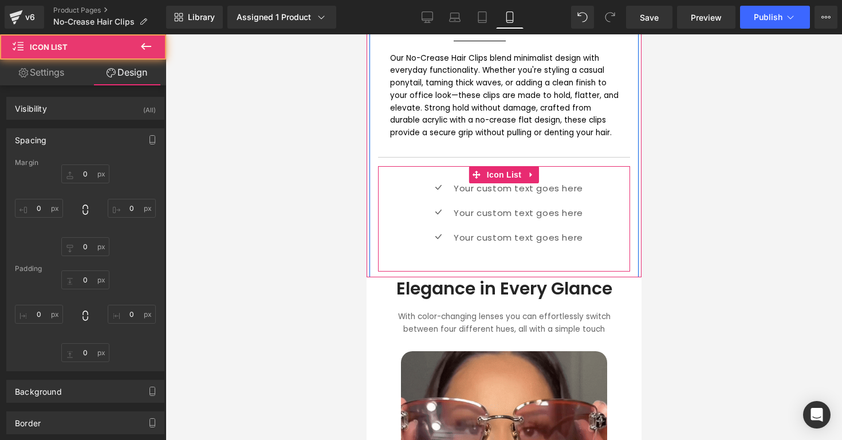
type input "0"
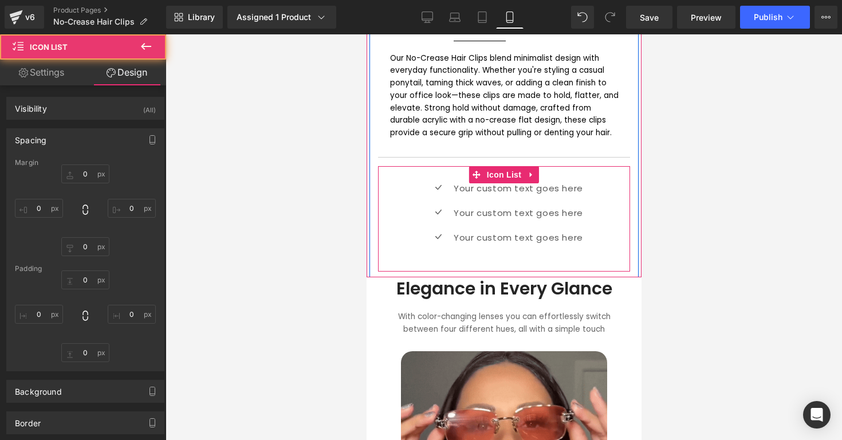
type input "0"
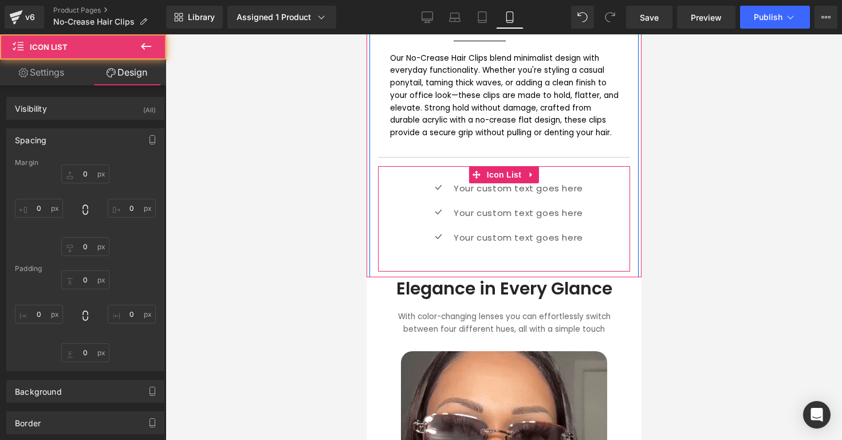
type input "0"
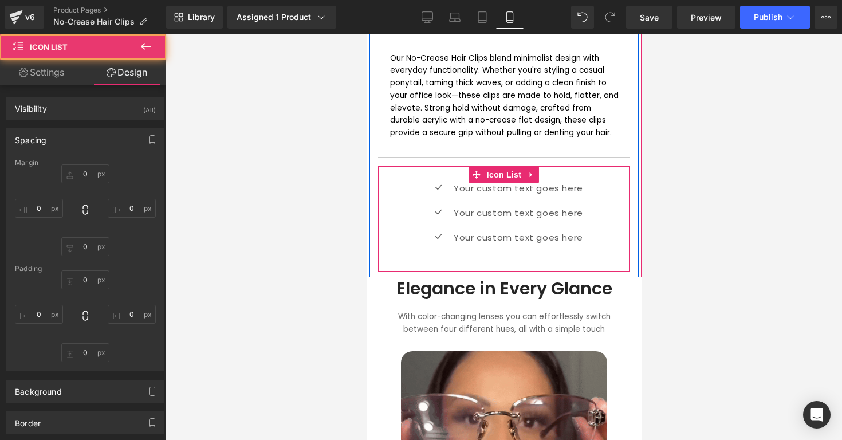
type input "25"
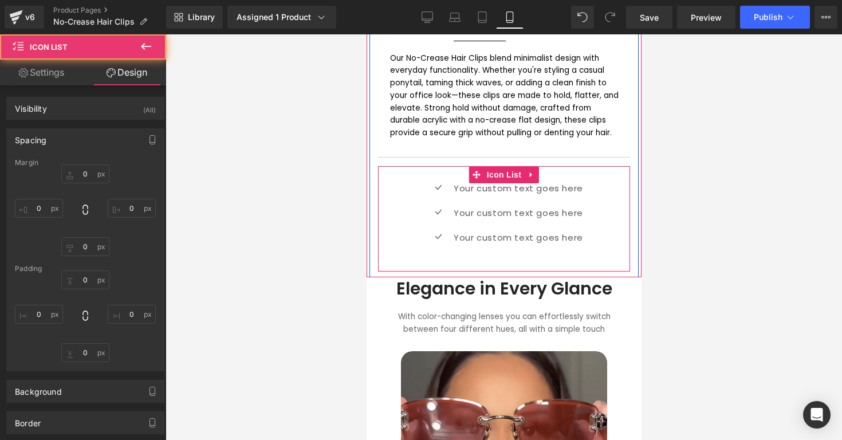
type input "0"
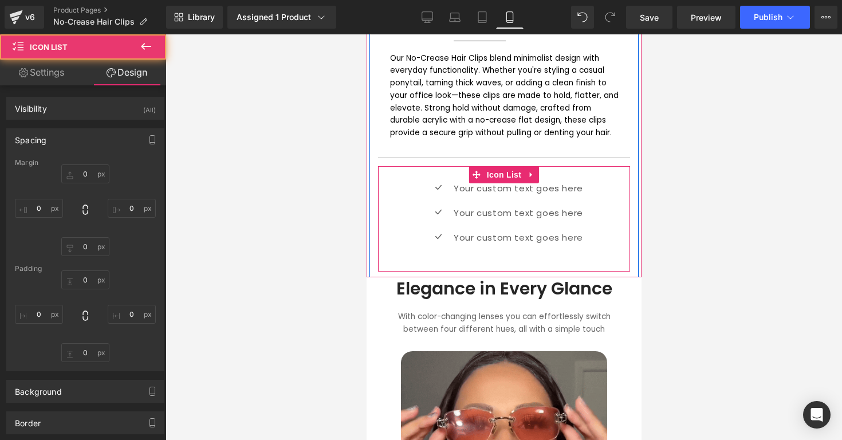
type input "30"
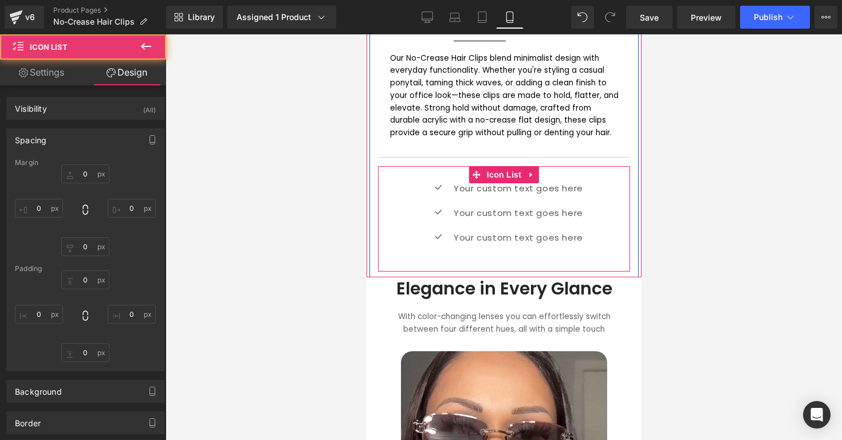
type input "0"
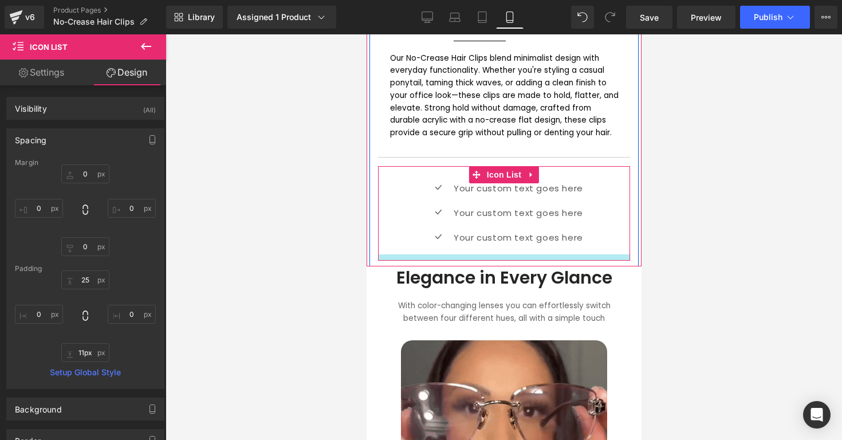
type input "12px"
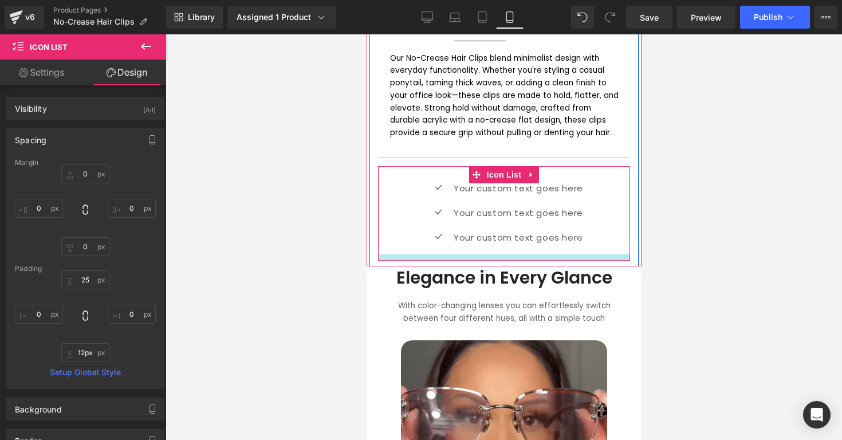
drag, startPoint x: 456, startPoint y: 255, endPoint x: 457, endPoint y: 245, distance: 10.3
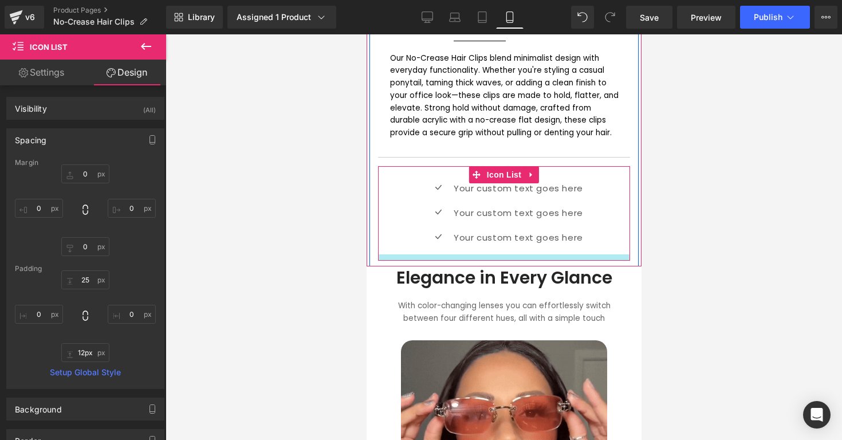
click at [457, 254] on div at bounding box center [503, 257] width 252 height 6
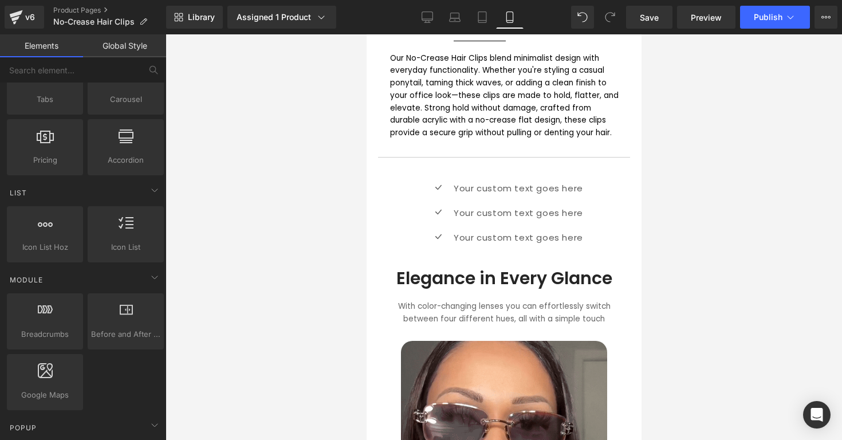
click at [679, 192] on div at bounding box center [504, 237] width 677 height 406
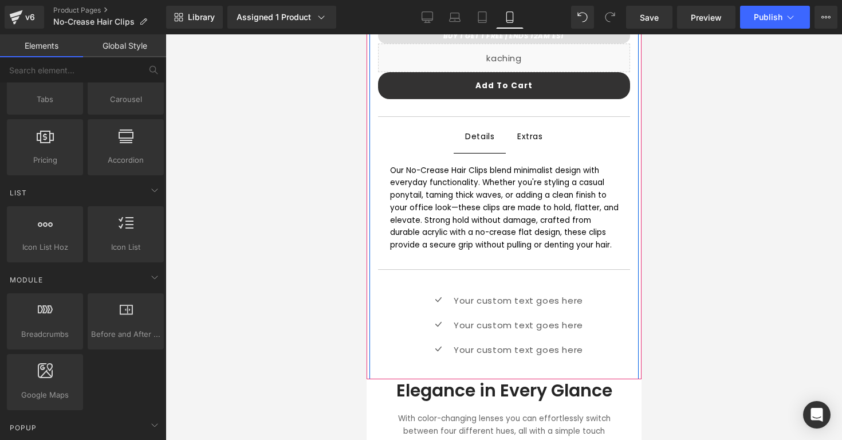
scroll to position [467, 0]
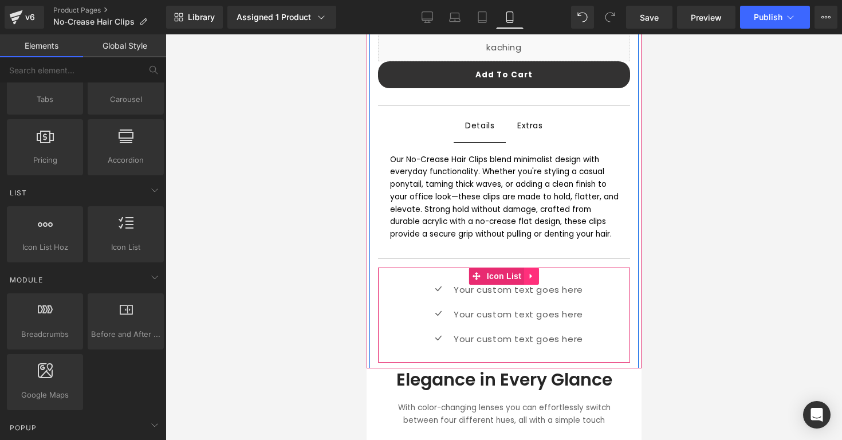
click at [528, 272] on icon at bounding box center [531, 276] width 8 height 9
click at [535, 272] on icon at bounding box center [538, 276] width 8 height 8
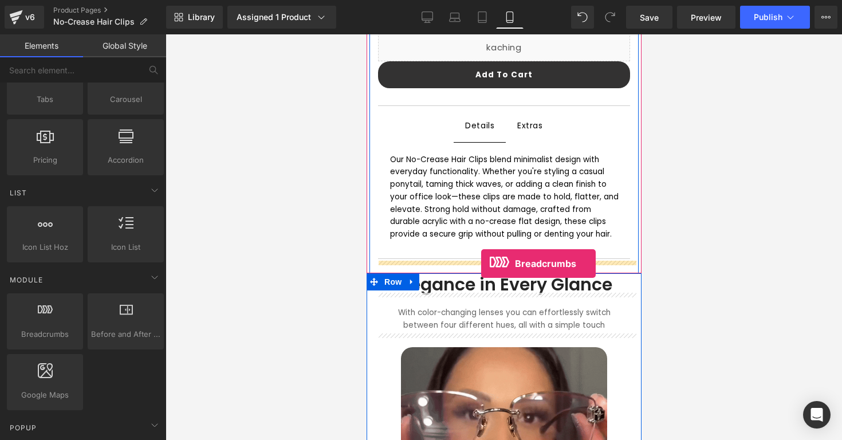
drag, startPoint x: 419, startPoint y: 365, endPoint x: 481, endPoint y: 263, distance: 119.3
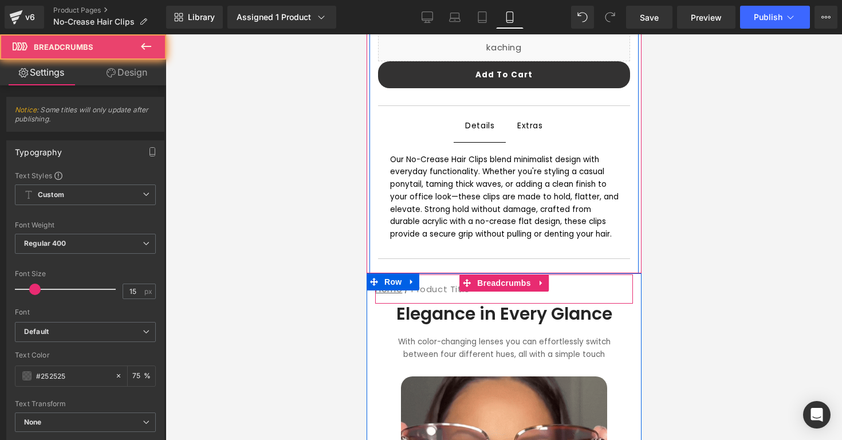
click at [436, 274] on nav "Home / Product Title" at bounding box center [504, 288] width 258 height 29
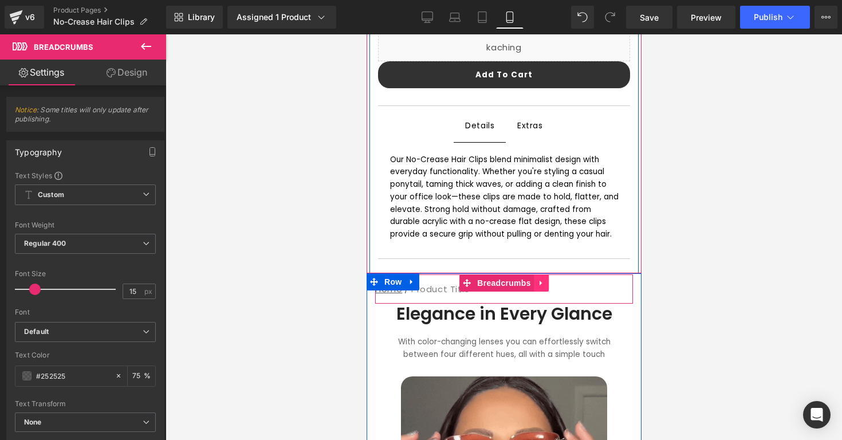
click at [539, 281] on icon at bounding box center [540, 283] width 2 height 5
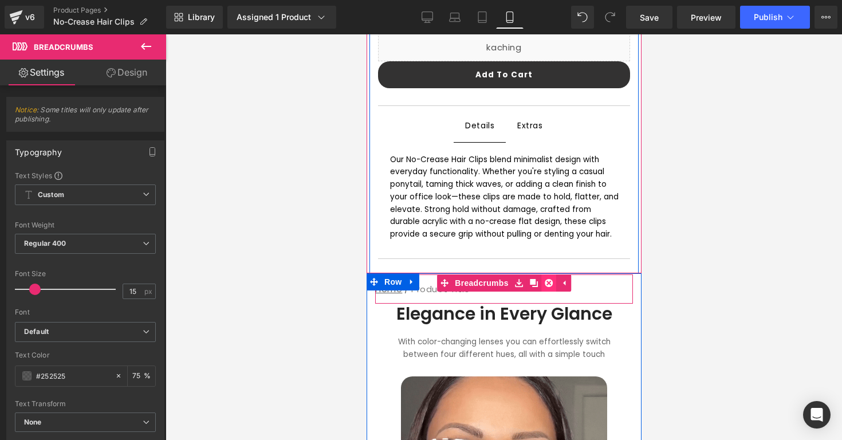
click at [548, 279] on icon at bounding box center [548, 283] width 8 height 8
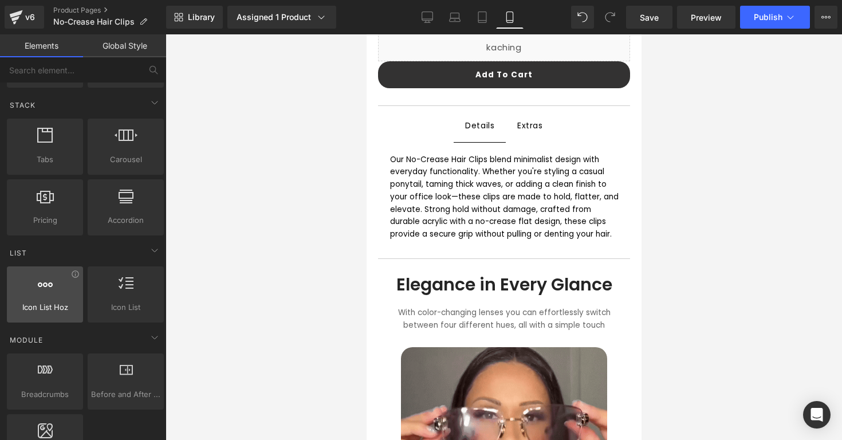
scroll to position [327, 0]
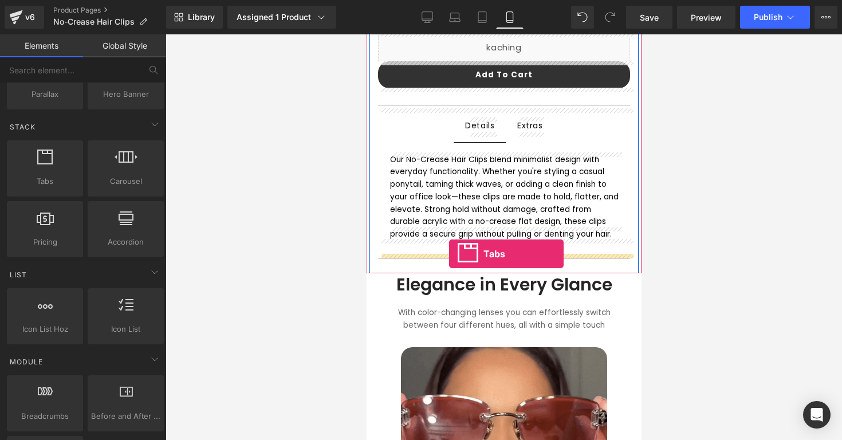
drag, startPoint x: 412, startPoint y: 210, endPoint x: 449, endPoint y: 254, distance: 57.0
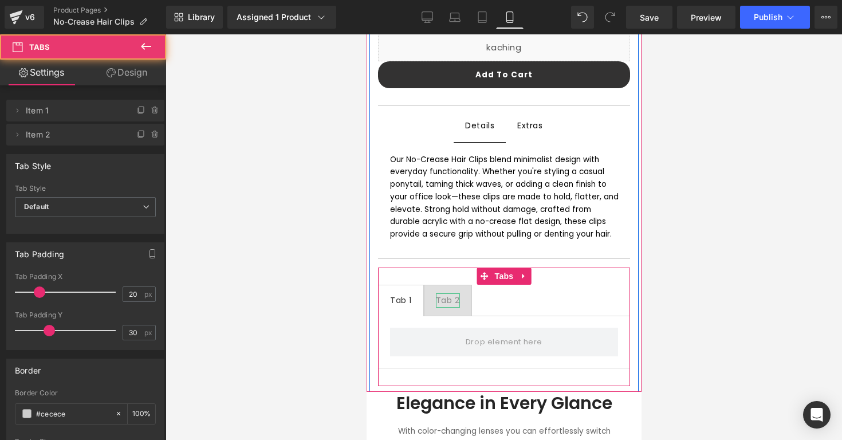
click at [446, 293] on div "Tab 2" at bounding box center [447, 300] width 24 height 14
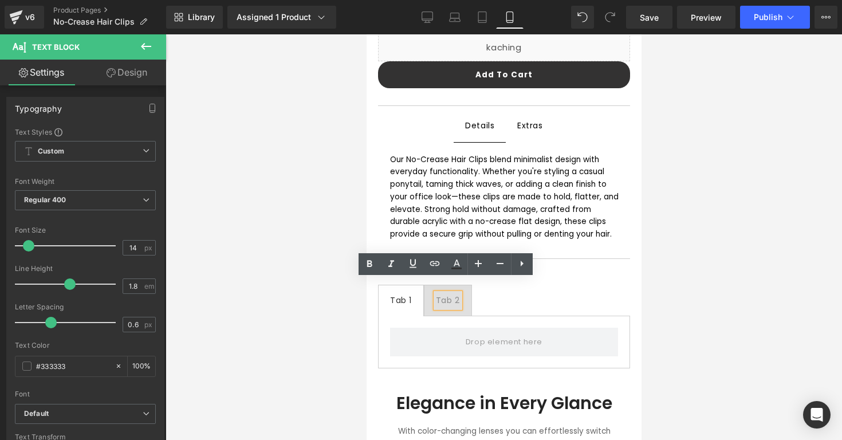
click at [413, 290] on span "Tab 1 Text Block" at bounding box center [400, 300] width 45 height 30
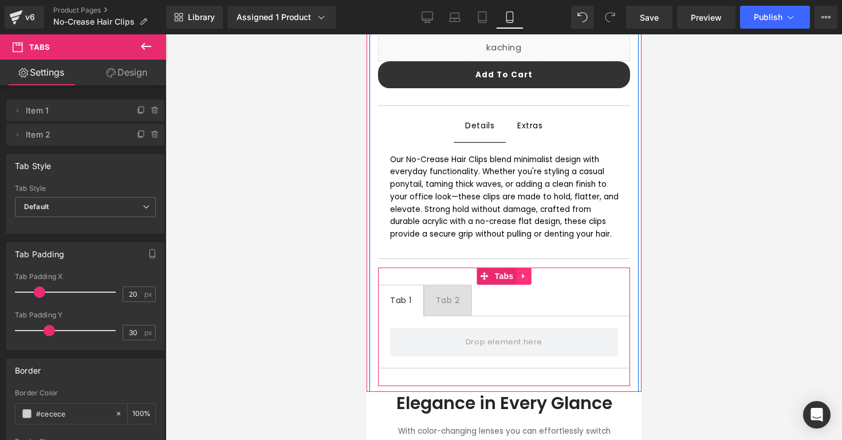
click at [524, 268] on link at bounding box center [523, 276] width 15 height 17
click at [530, 268] on link at bounding box center [530, 276] width 15 height 17
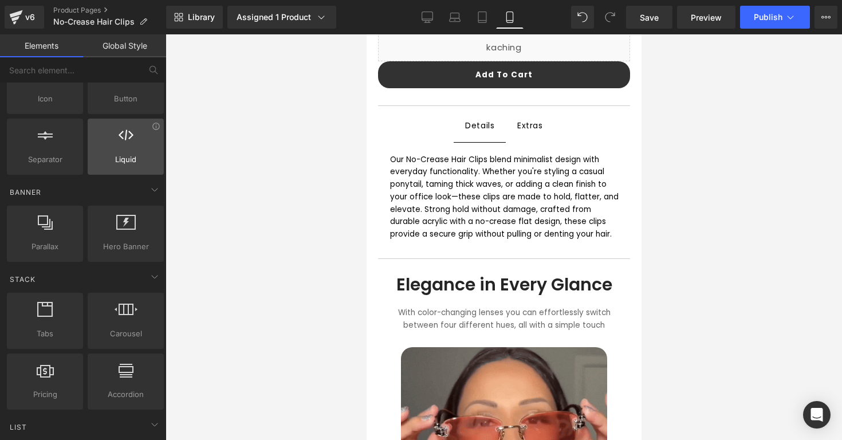
scroll to position [171, 0]
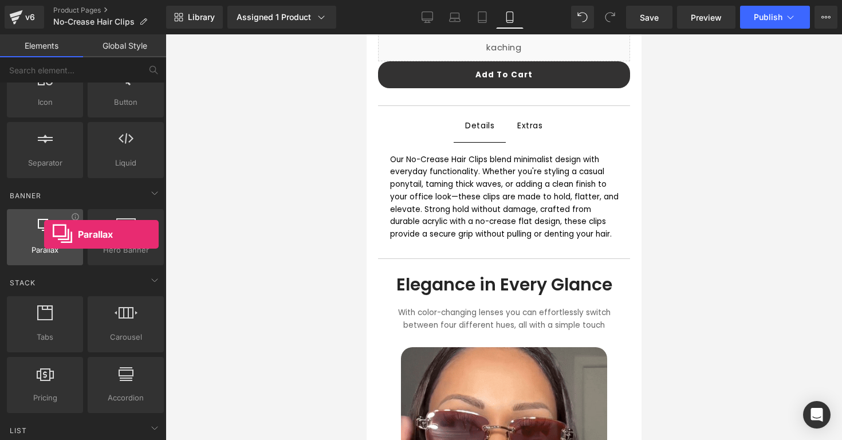
drag, startPoint x: 53, startPoint y: 234, endPoint x: 34, endPoint y: 235, distance: 19.5
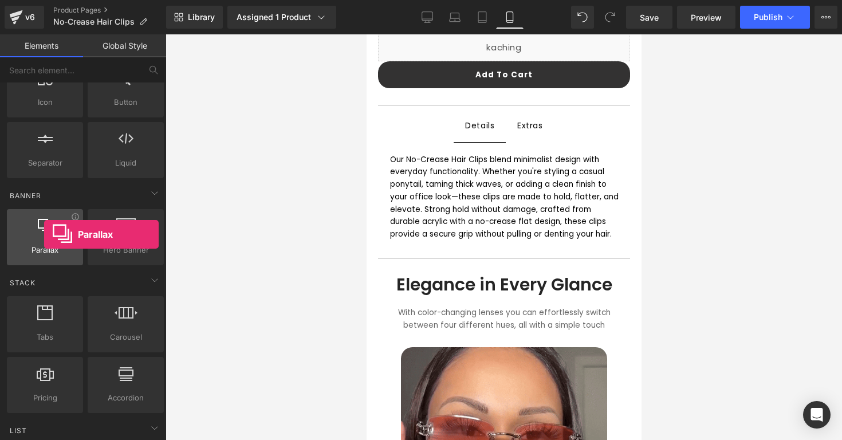
click at [35, 235] on div at bounding box center [44, 231] width 69 height 26
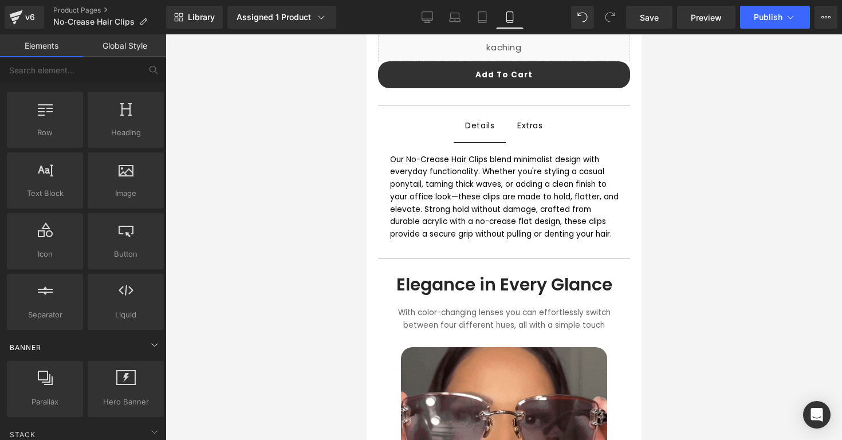
scroll to position [0, 0]
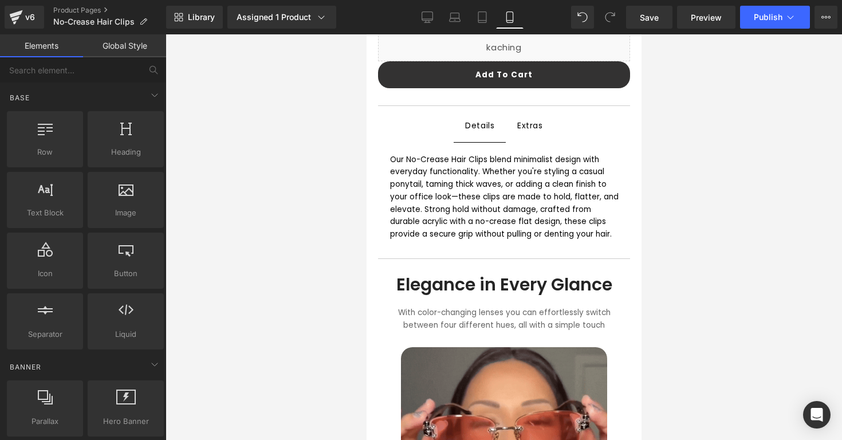
click at [122, 50] on link "Global Style" at bounding box center [124, 45] width 83 height 23
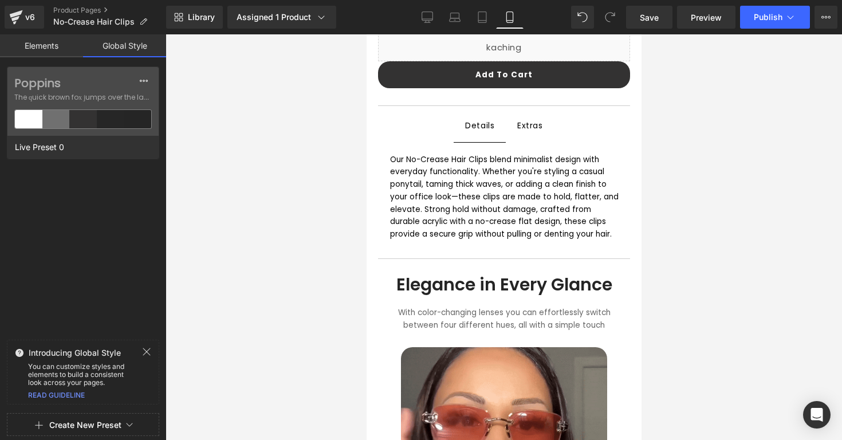
click at [51, 50] on link "Elements" at bounding box center [41, 45] width 83 height 23
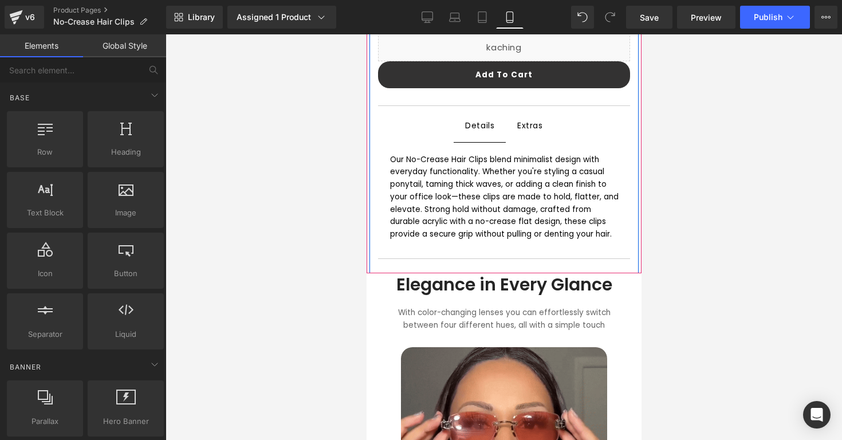
click at [384, 289] on div "Elegance in Every Glance" at bounding box center [504, 290] width 258 height 32
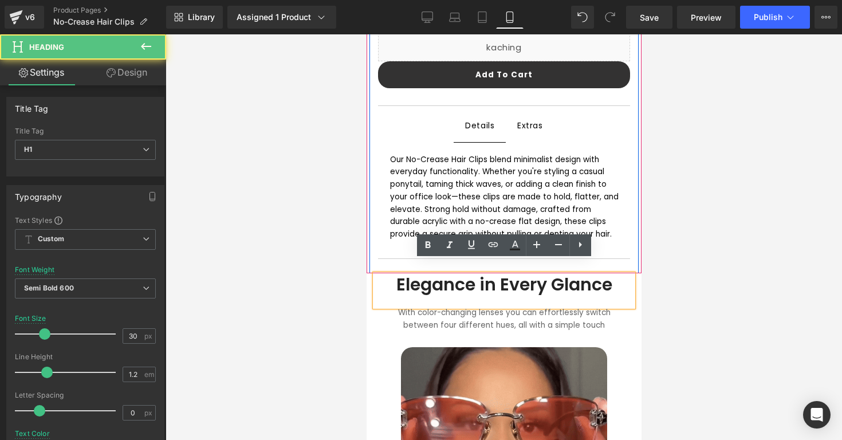
click at [377, 308] on div "With color-changing lenses you can effortlessly switch between four different h…" at bounding box center [504, 326] width 258 height 41
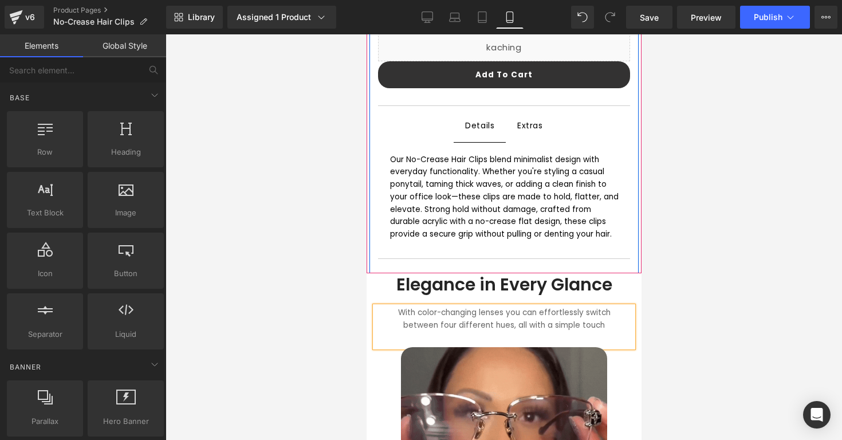
click at [352, 258] on div at bounding box center [504, 237] width 677 height 406
click at [406, 253] on div "Separator" at bounding box center [503, 260] width 252 height 15
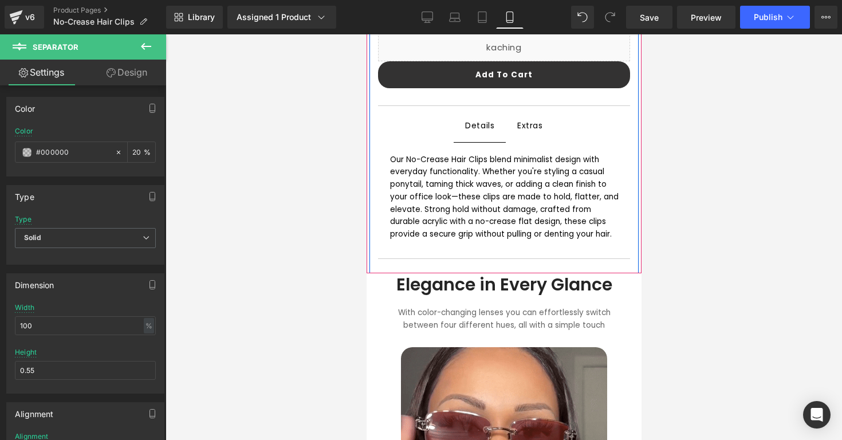
click at [671, 209] on div at bounding box center [504, 237] width 677 height 406
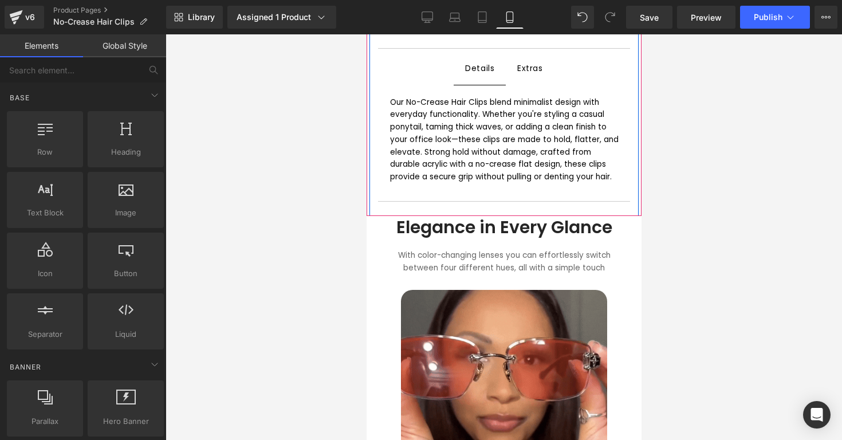
scroll to position [590, 0]
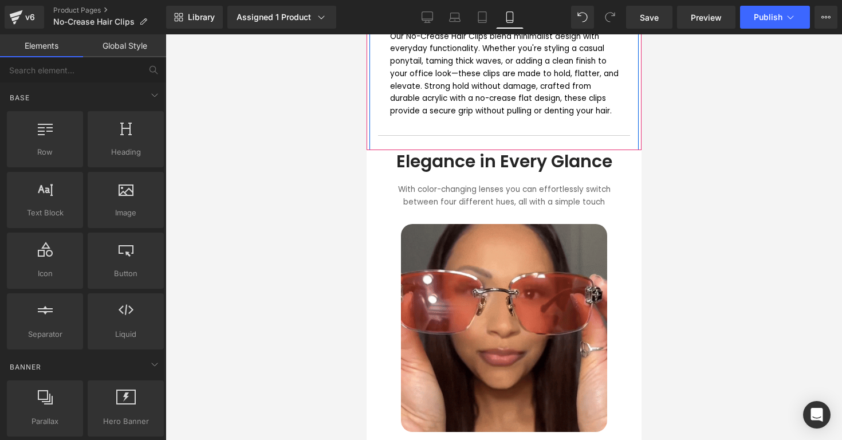
click at [534, 272] on img at bounding box center [503, 328] width 206 height 208
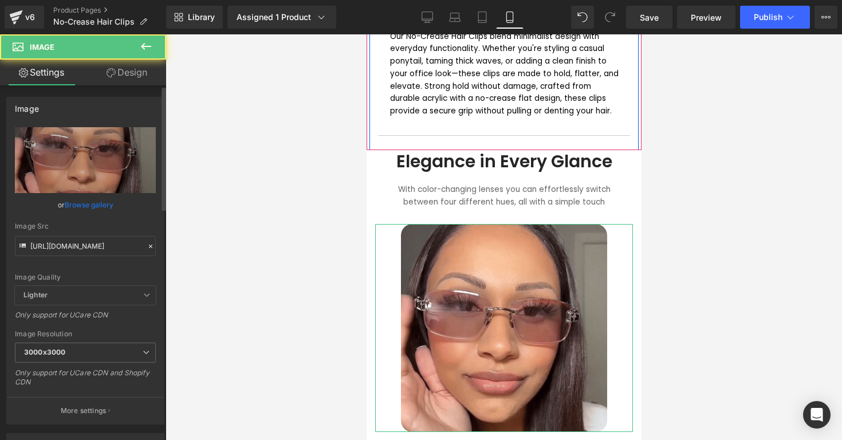
click at [99, 203] on link "Browse gallery" at bounding box center [89, 205] width 49 height 20
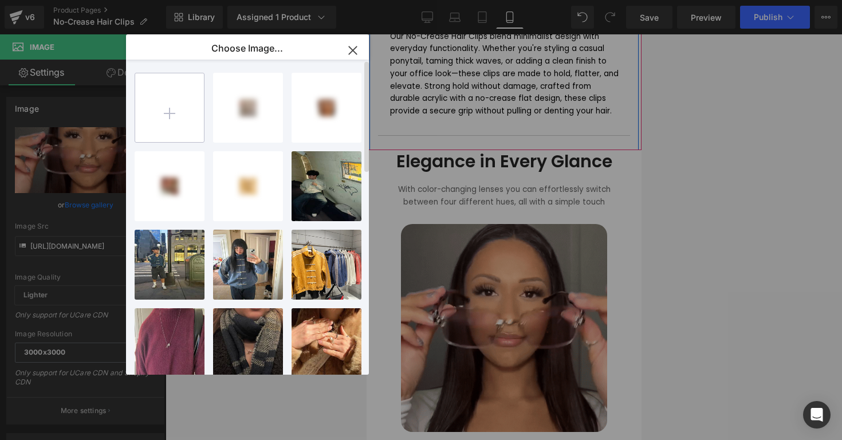
click at [175, 126] on input "file" at bounding box center [169, 107] width 69 height 69
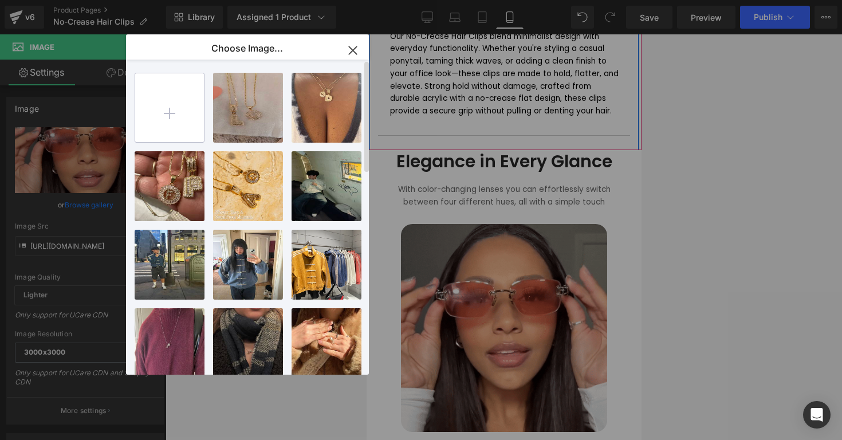
type input "C:\fakepath\nocreasebranded.png"
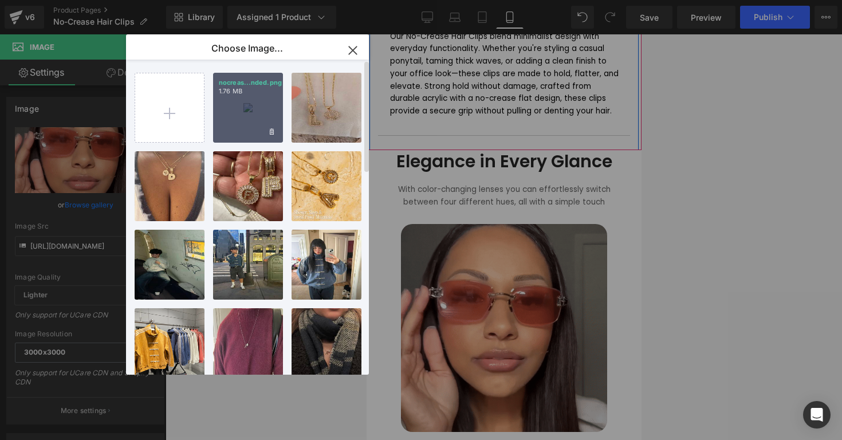
click at [248, 137] on div "nocreas...nded.png 1.76 MB" at bounding box center [248, 108] width 70 height 70
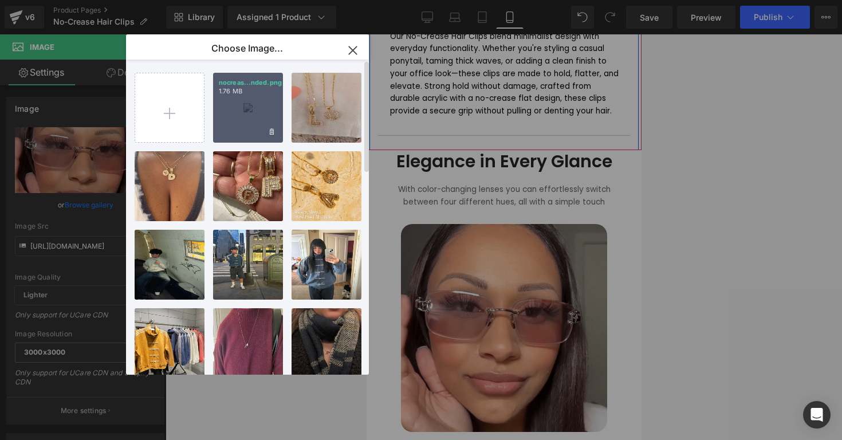
type input "[URL][DOMAIN_NAME]"
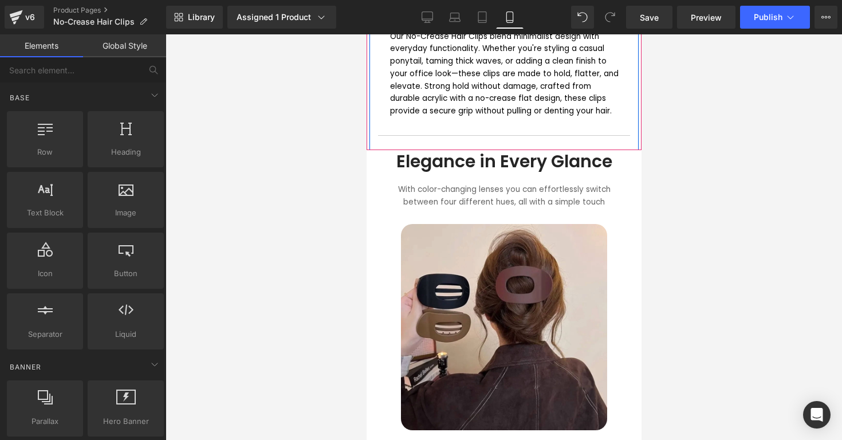
click at [288, 170] on div at bounding box center [504, 237] width 677 height 406
click at [357, 170] on div at bounding box center [504, 237] width 677 height 406
click at [384, 183] on div "With color-changing lenses you can effortlessly switch between four different h…" at bounding box center [504, 203] width 258 height 41
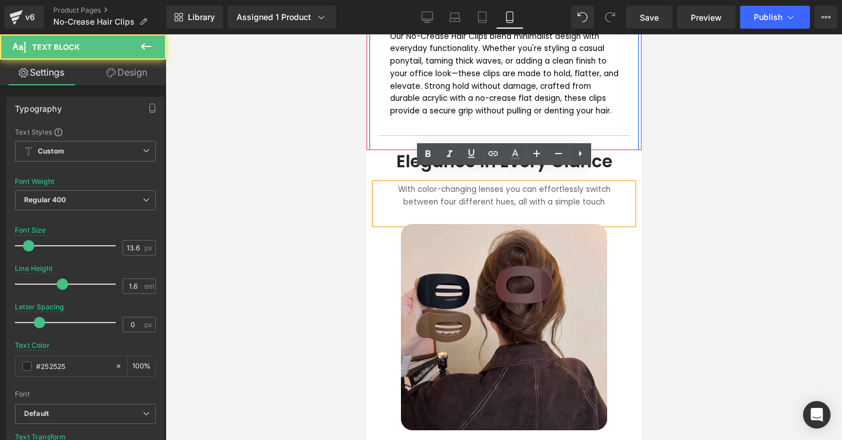
click at [333, 191] on div at bounding box center [504, 237] width 677 height 406
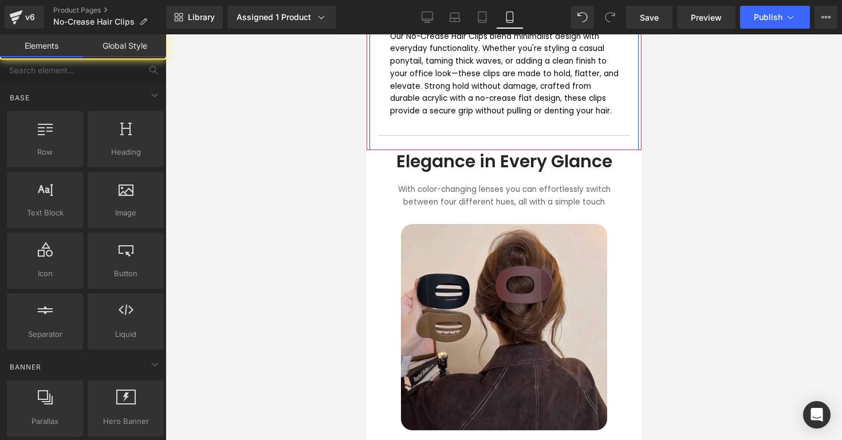
click at [379, 151] on div "Elegance in Every Glance Heading With color-changing lenses you can effortlessl…" at bounding box center [503, 290] width 275 height 281
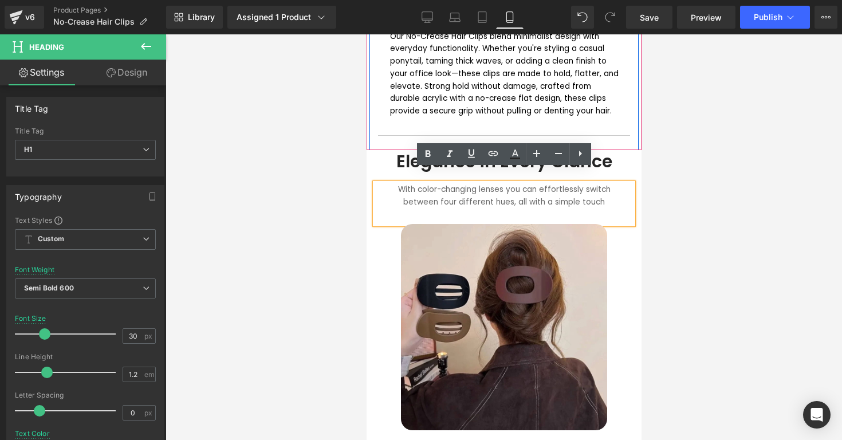
click at [412, 105] on div "Our No-Crease Hair Clips blend minimalist design with everyday functionality. W…" at bounding box center [503, 74] width 252 height 110
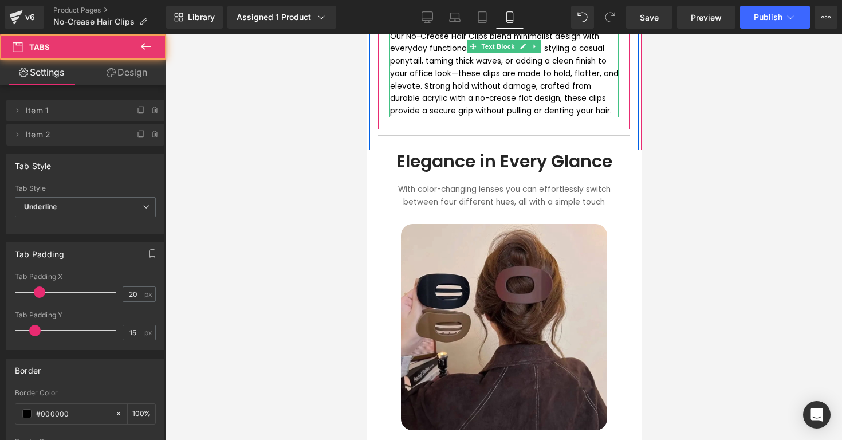
click at [493, 74] on div "Our No-Crease Hair Clips blend minimalist design with everyday functionality. W…" at bounding box center [504, 73] width 229 height 87
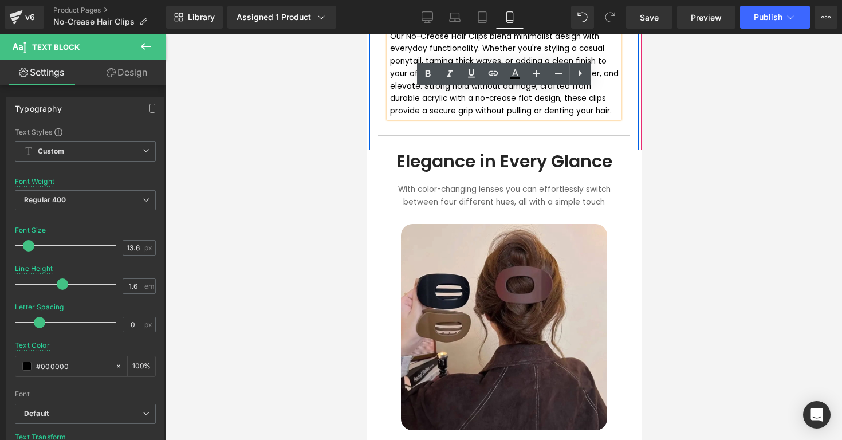
click at [614, 83] on div "Our No-Crease Hair Clips blend minimalist design with everyday functionality. W…" at bounding box center [504, 73] width 229 height 87
click at [662, 83] on div at bounding box center [504, 237] width 677 height 406
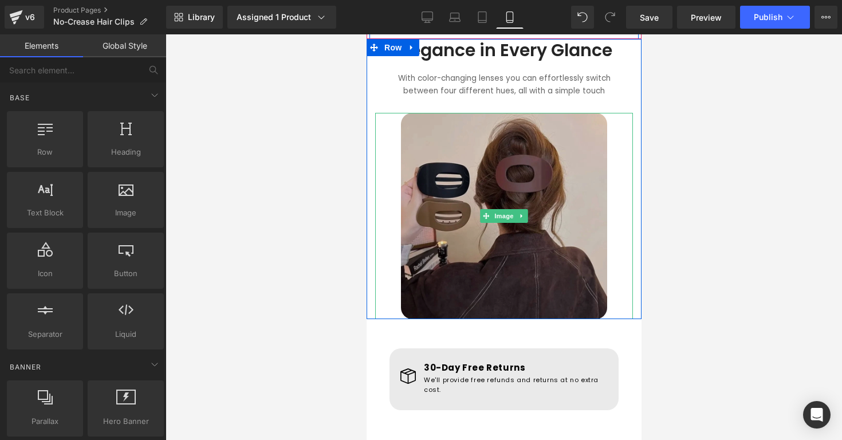
scroll to position [714, 0]
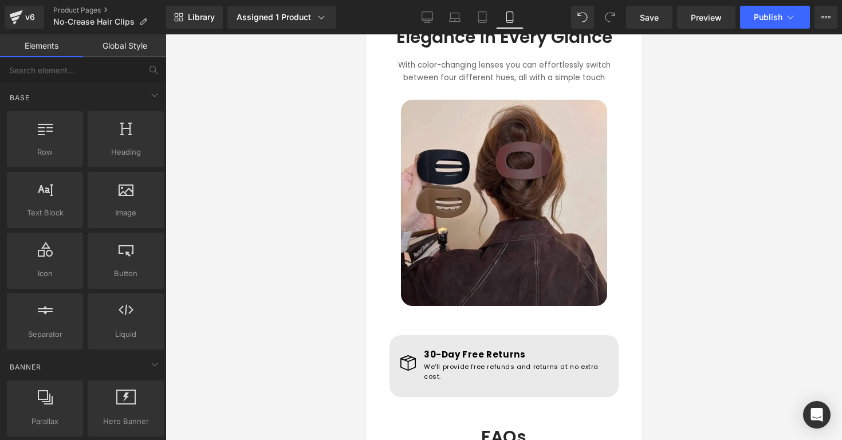
click at [679, 215] on div at bounding box center [504, 237] width 677 height 406
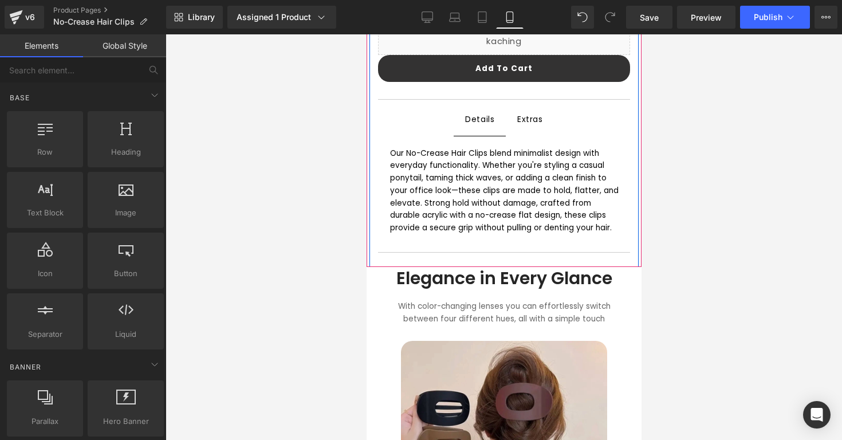
scroll to position [456, 0]
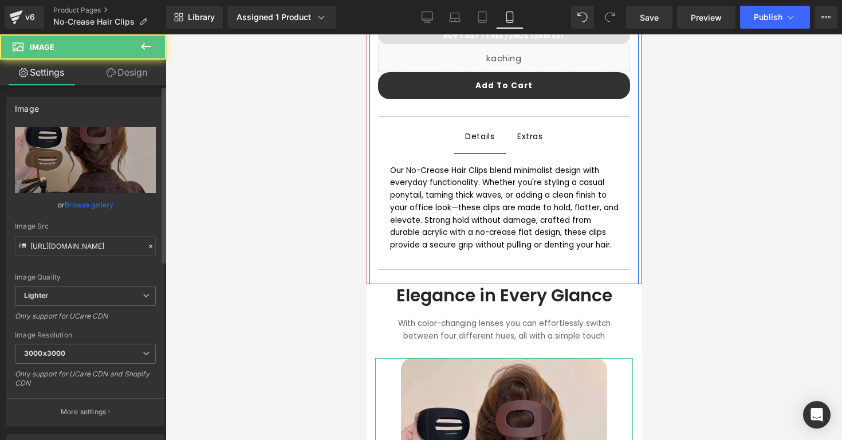
click at [100, 206] on link "Browse gallery" at bounding box center [89, 205] width 49 height 20
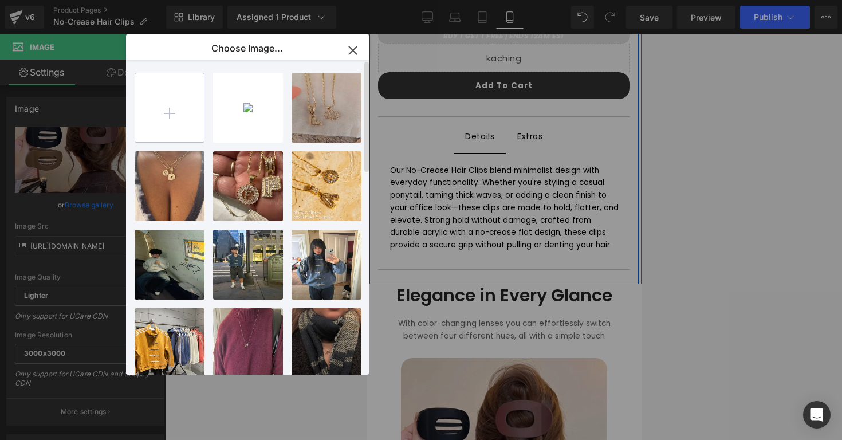
click at [143, 117] on input "file" at bounding box center [169, 107] width 69 height 69
type input "C:\fakepath\nocreasebranded2.png"
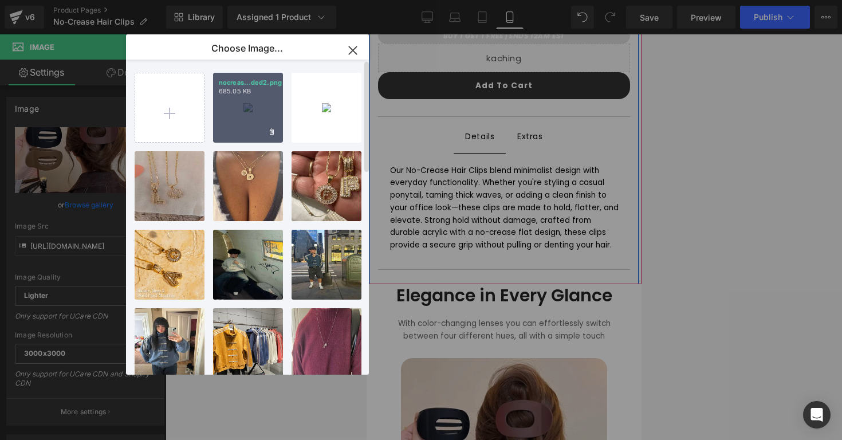
click at [246, 125] on div "nocreas...ded2.png 685.05 KB" at bounding box center [248, 108] width 70 height 70
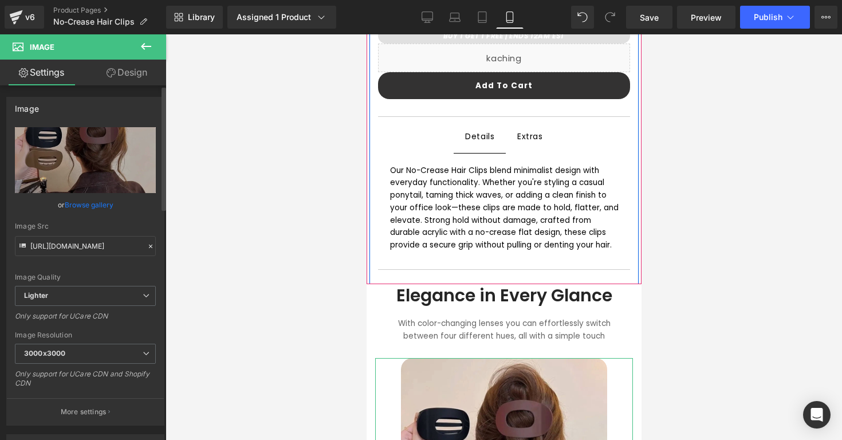
click at [108, 201] on link "Browse gallery" at bounding box center [89, 205] width 49 height 20
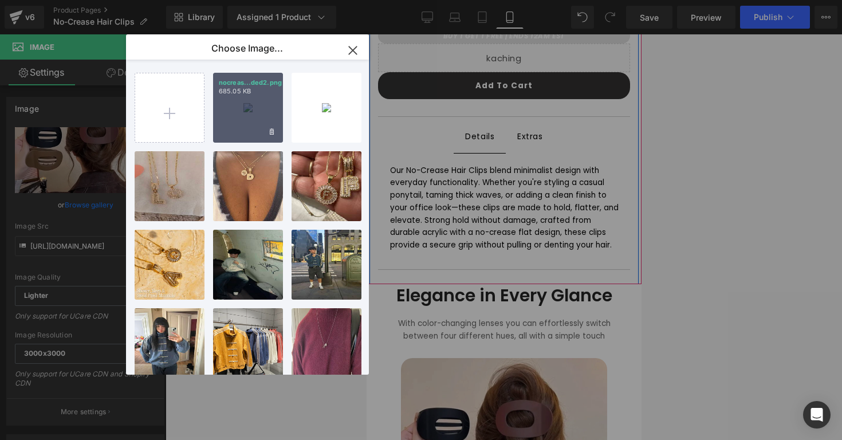
click at [233, 123] on div "nocreas...ded2.png 685.05 KB" at bounding box center [248, 108] width 70 height 70
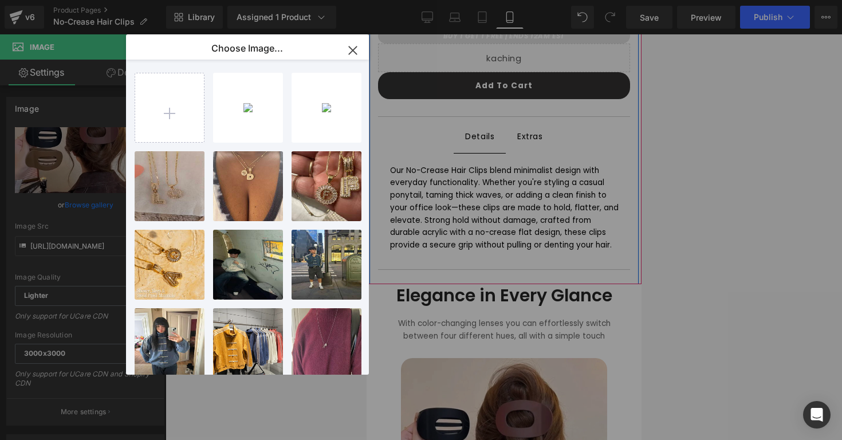
type input "[URL][DOMAIN_NAME]"
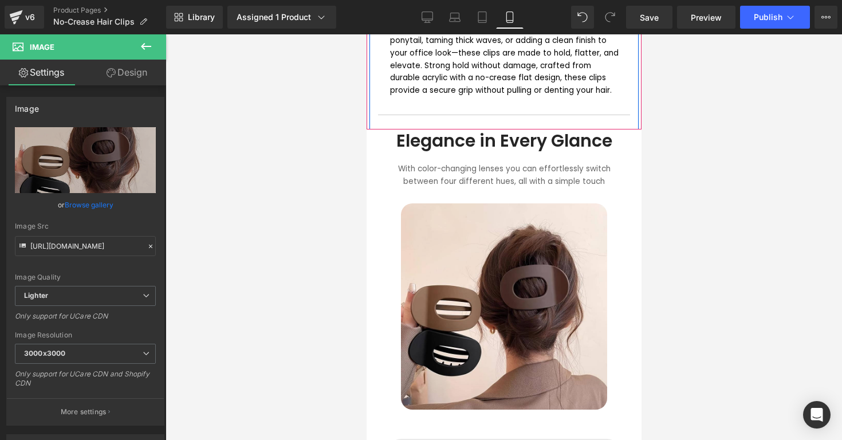
scroll to position [619, 0]
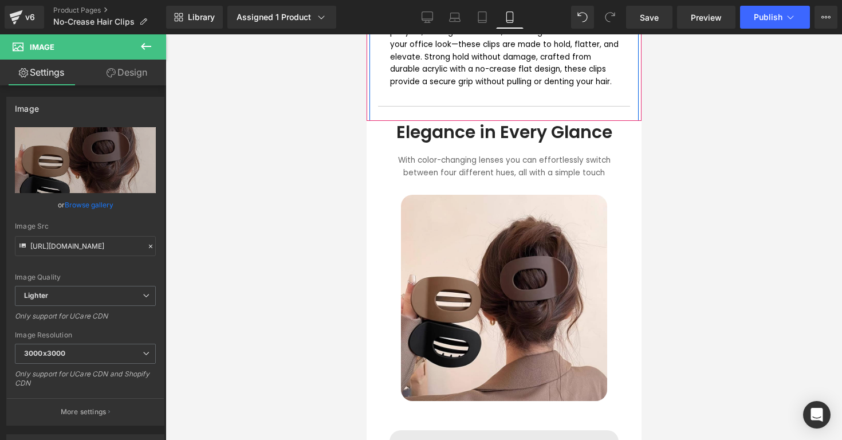
click at [674, 178] on div at bounding box center [504, 237] width 677 height 406
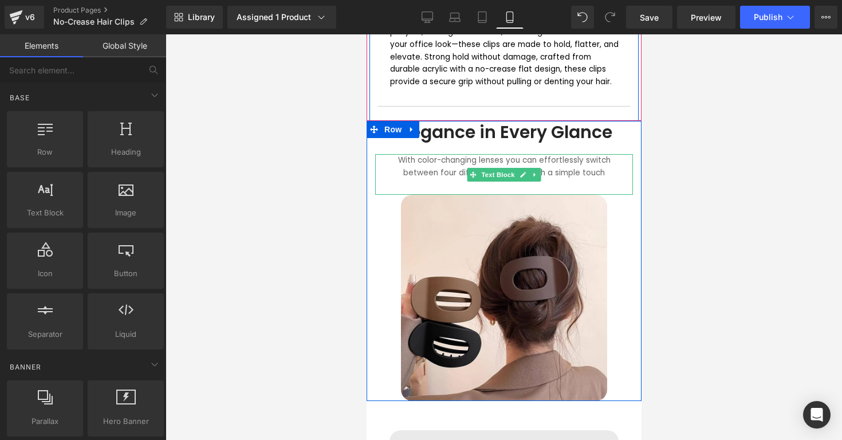
click at [610, 155] on font "With color-changing lenses you can effortlessly switch between four different h…" at bounding box center [504, 166] width 213 height 23
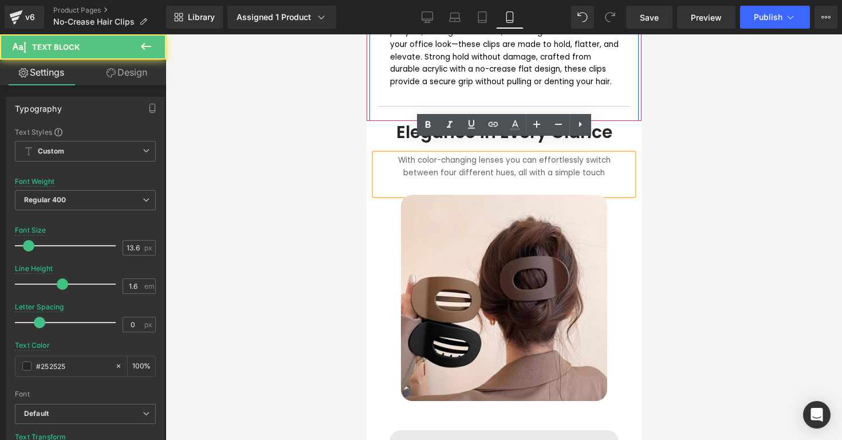
click at [618, 128] on h1 "Elegance in Every Glance" at bounding box center [503, 132] width 235 height 21
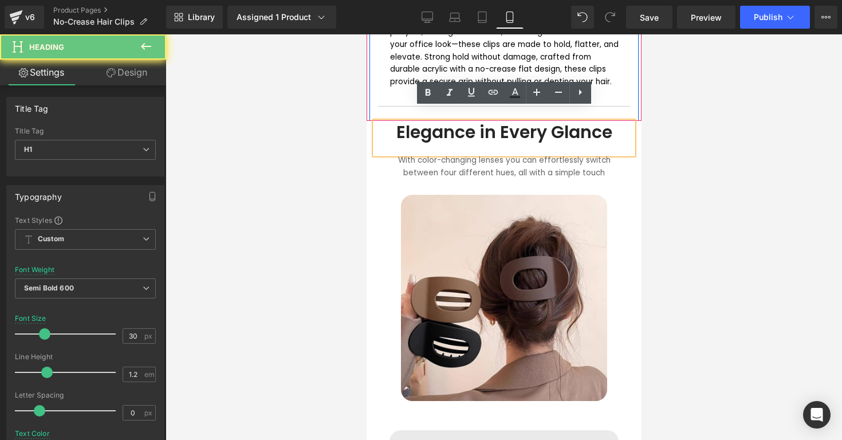
click at [651, 128] on div at bounding box center [504, 237] width 677 height 406
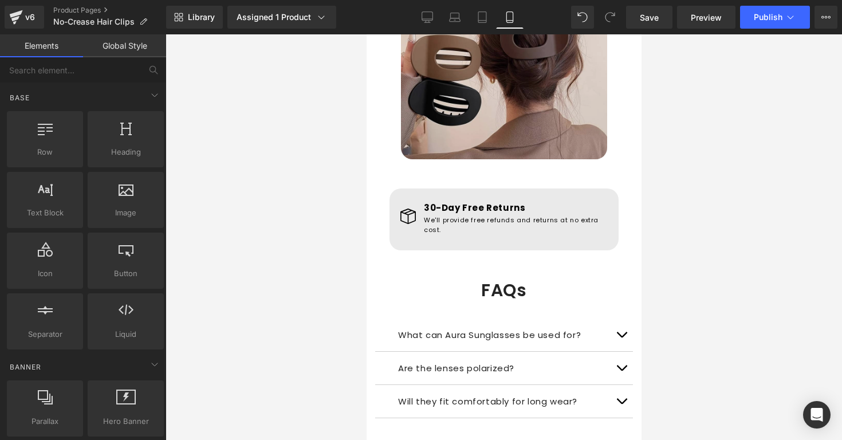
scroll to position [886, 0]
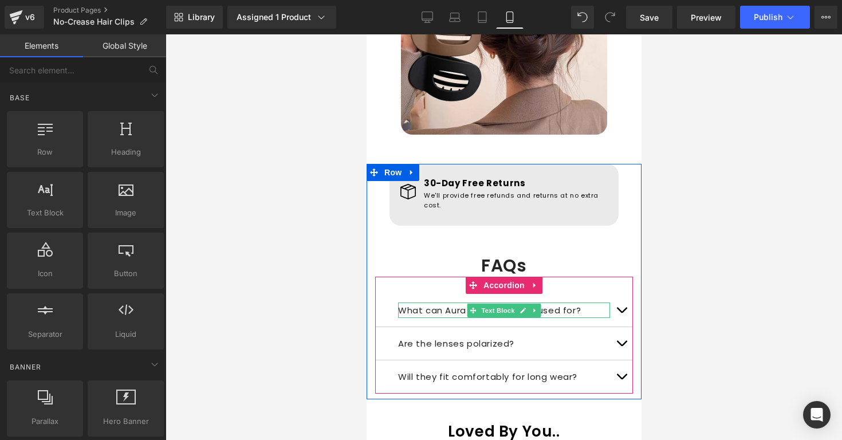
click at [443, 302] on div "What can Aura Sunglasses be used for? Text Block" at bounding box center [504, 309] width 212 height 15
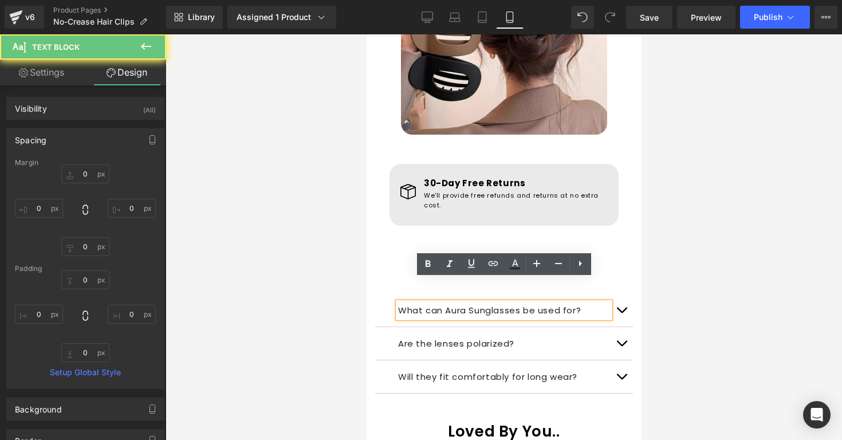
click at [443, 302] on p "What can Aura Sunglasses be used for?" at bounding box center [504, 309] width 212 height 15
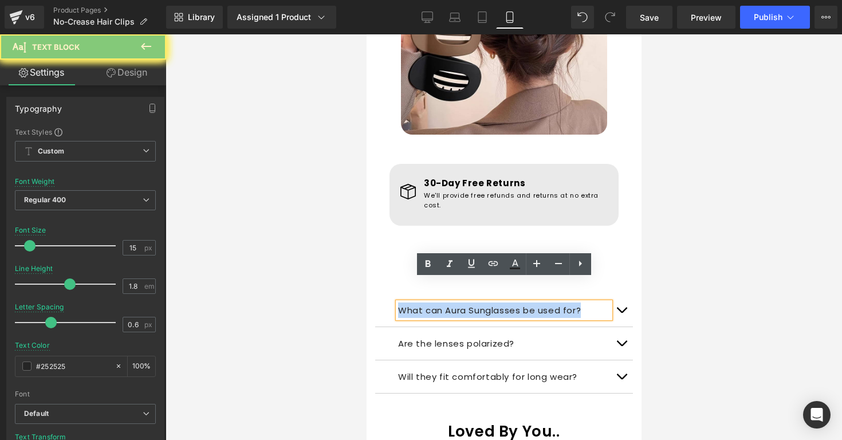
click at [443, 302] on p "What can Aura Sunglasses be used for?" at bounding box center [504, 309] width 212 height 15
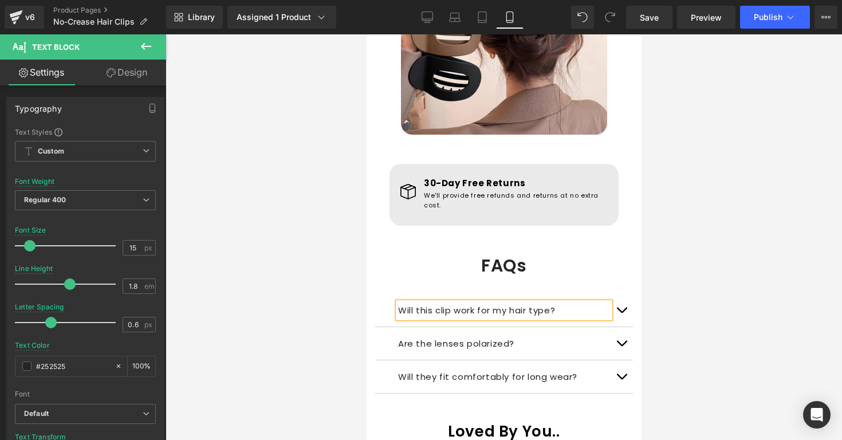
click at [623, 295] on button "button" at bounding box center [620, 310] width 23 height 33
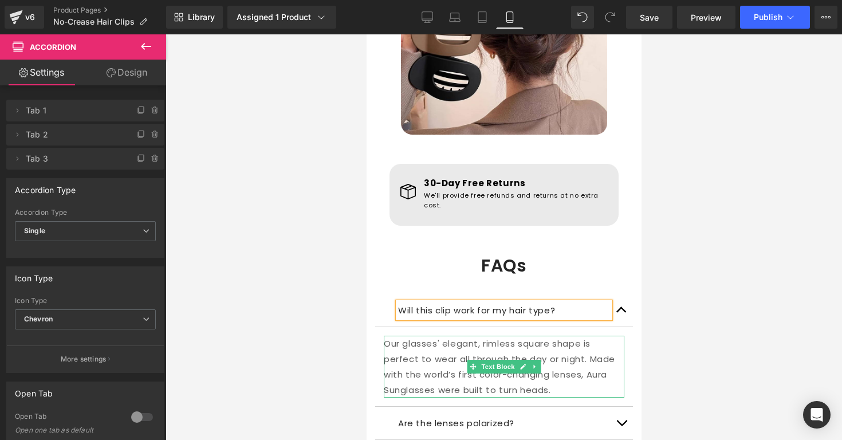
click at [438, 343] on p "Our glasses' elegant, rimless square shape is perfect to wear all through the d…" at bounding box center [503, 367] width 241 height 62
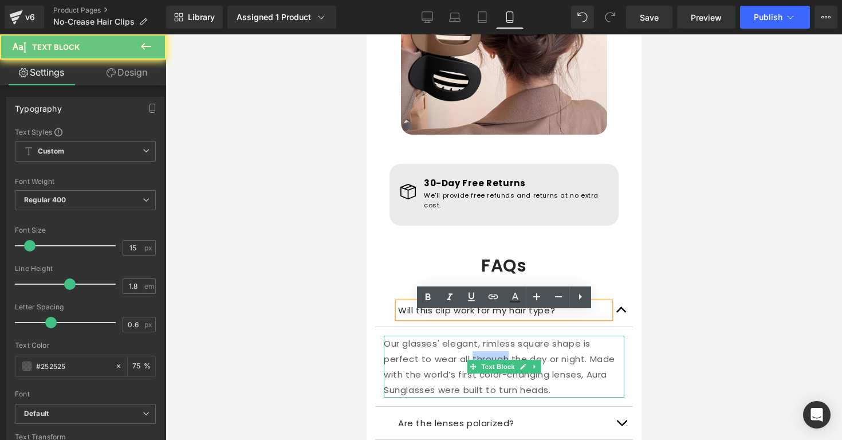
click at [438, 343] on p "Our glasses' elegant, rimless square shape is perfect to wear all through the d…" at bounding box center [503, 367] width 241 height 62
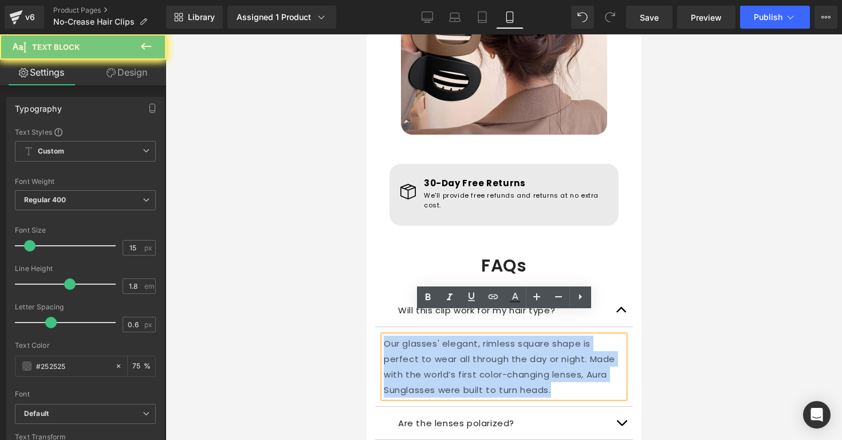
click at [438, 343] on p "Our glasses' elegant, rimless square shape is perfect to wear all through the d…" at bounding box center [503, 367] width 241 height 62
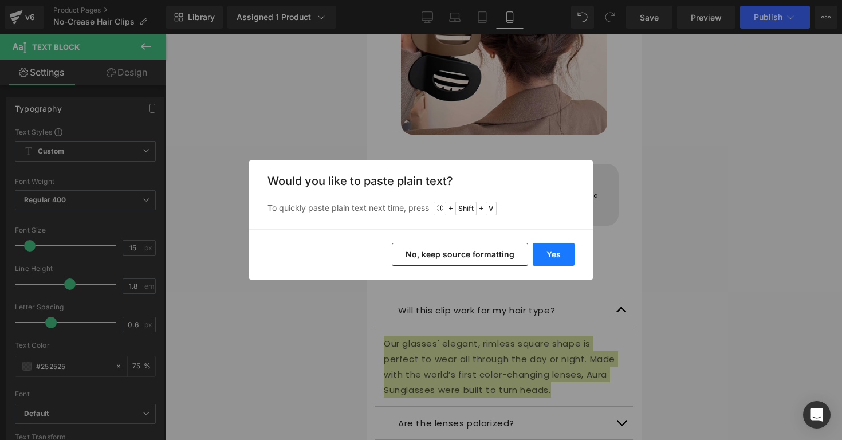
click at [552, 242] on div "Yes No, keep source formatting" at bounding box center [421, 254] width 344 height 50
click at [551, 254] on button "Yes" at bounding box center [554, 254] width 42 height 23
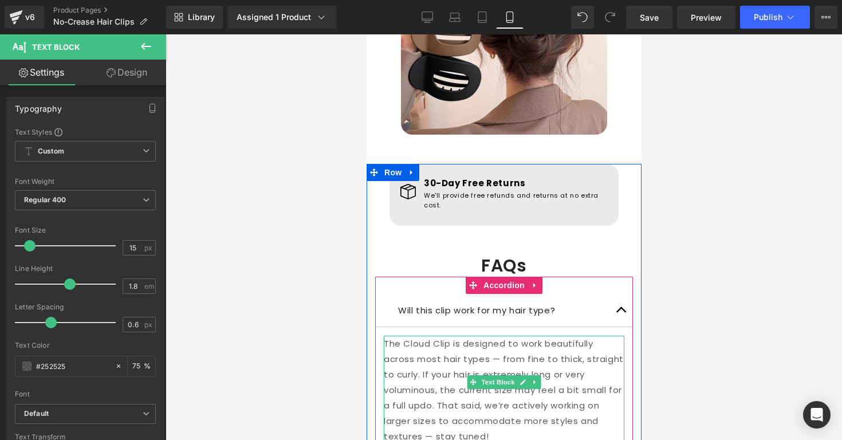
click at [445, 336] on p "The Cloud Clip is designed to work beautifully across most hair types — from fi…" at bounding box center [503, 390] width 241 height 108
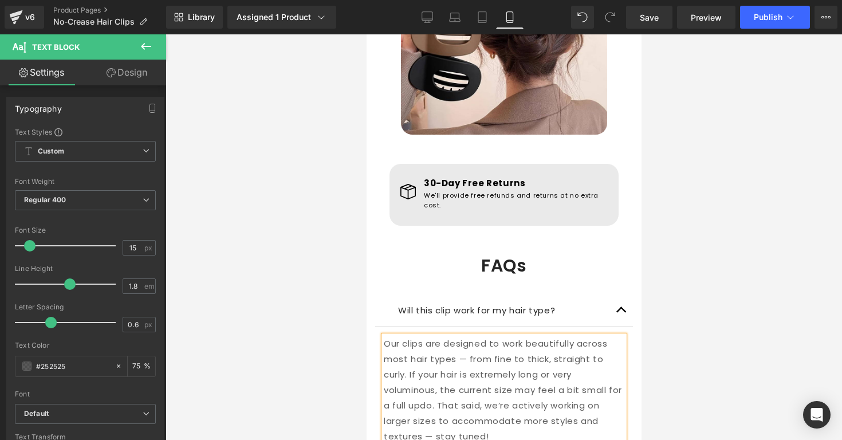
click at [608, 302] on div "Will this clip work for my hair type? Text Block" at bounding box center [504, 309] width 212 height 15
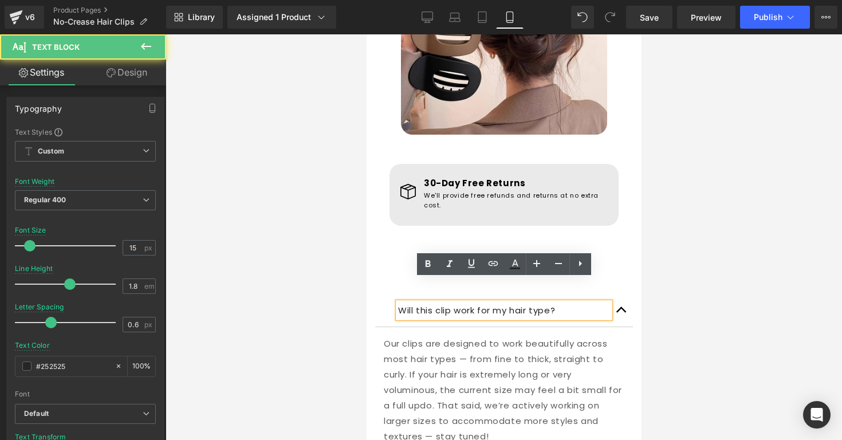
click at [622, 294] on button "button" at bounding box center [620, 310] width 23 height 33
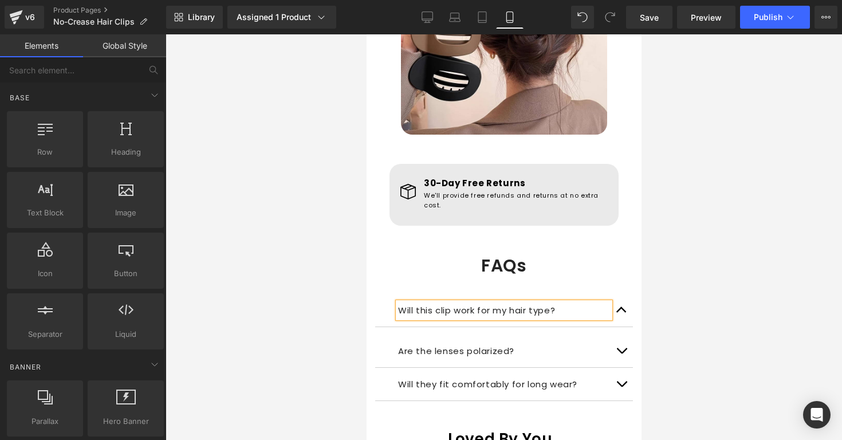
click at [672, 279] on div at bounding box center [504, 237] width 677 height 406
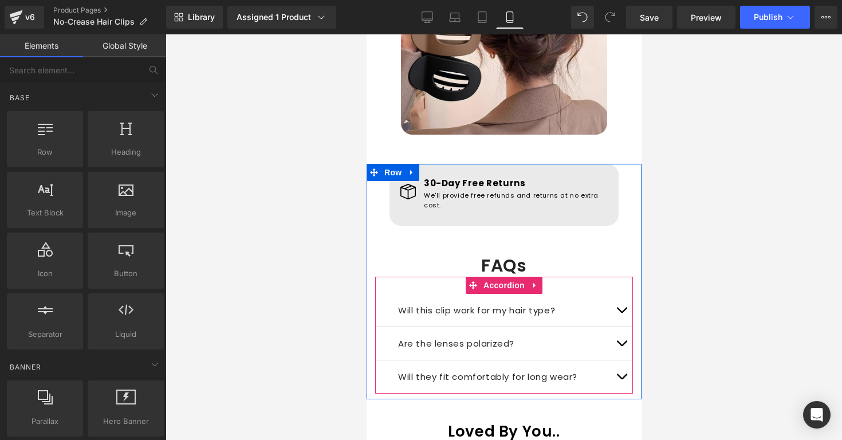
click at [406, 336] on p "Are the lenses polarized?" at bounding box center [504, 343] width 212 height 15
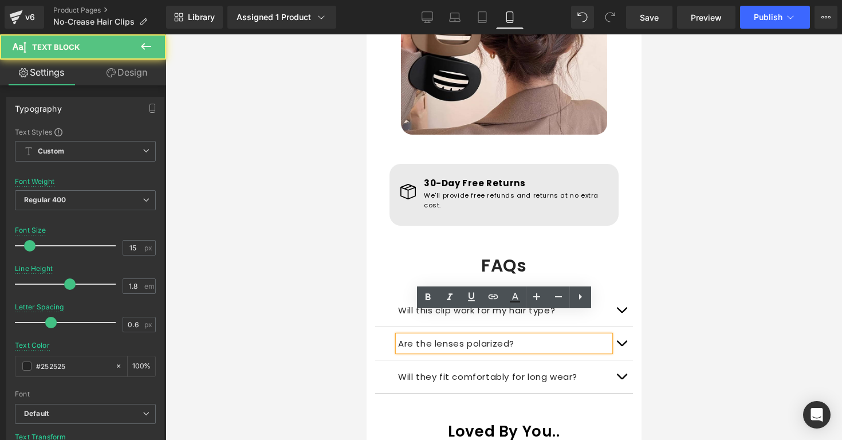
click at [442, 336] on p "Are the lenses polarized?" at bounding box center [504, 343] width 212 height 15
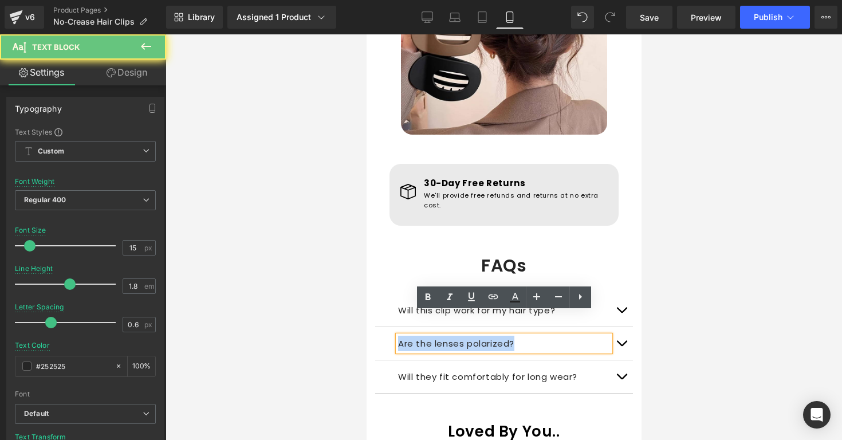
click at [442, 336] on p "Are the lenses polarized?" at bounding box center [504, 343] width 212 height 15
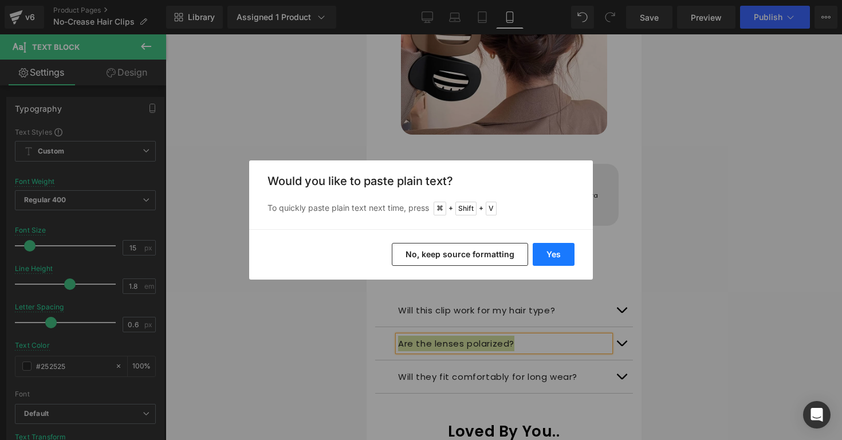
click at [538, 254] on button "Yes" at bounding box center [554, 254] width 42 height 23
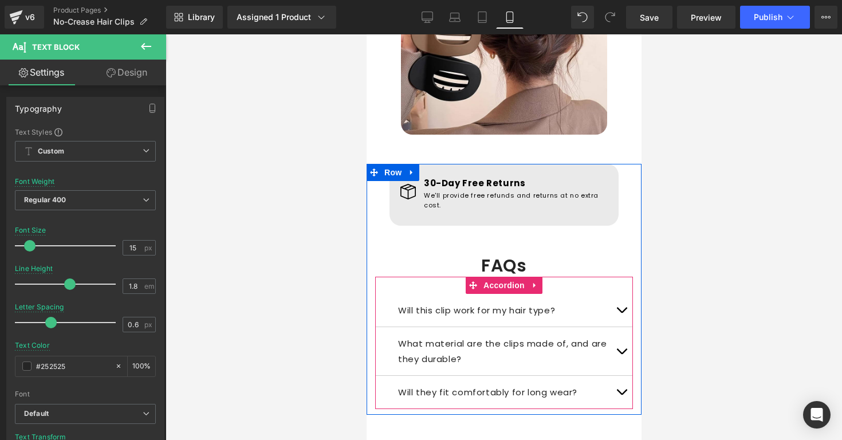
click at [621, 354] on span "button" at bounding box center [621, 354] width 0 height 0
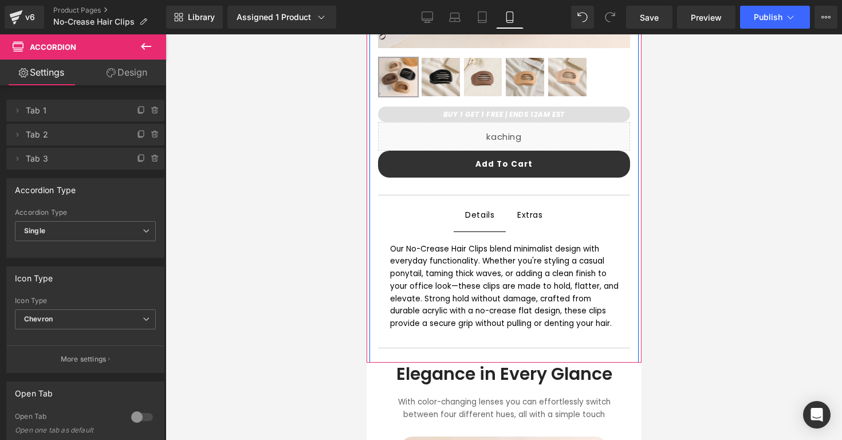
scroll to position [376, 0]
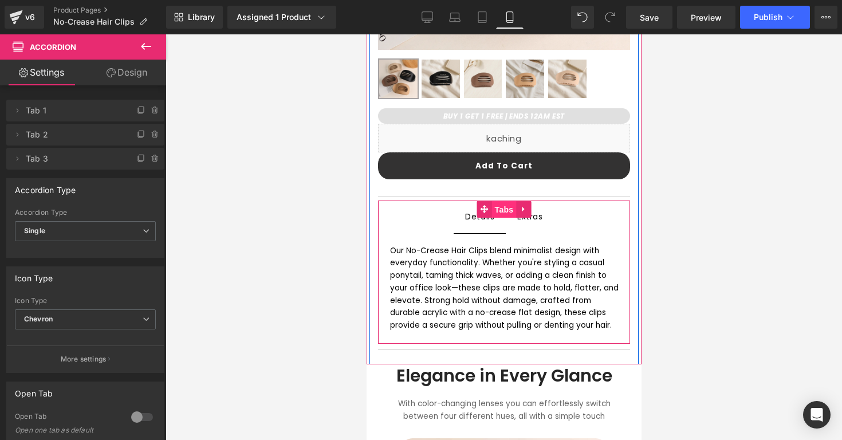
click at [515, 217] on span "Tabs" at bounding box center [503, 209] width 25 height 17
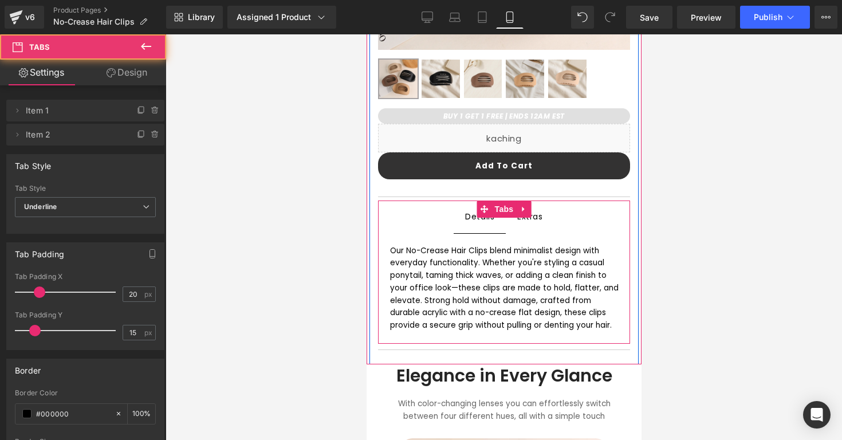
click at [524, 218] on div "Extras" at bounding box center [530, 216] width 26 height 15
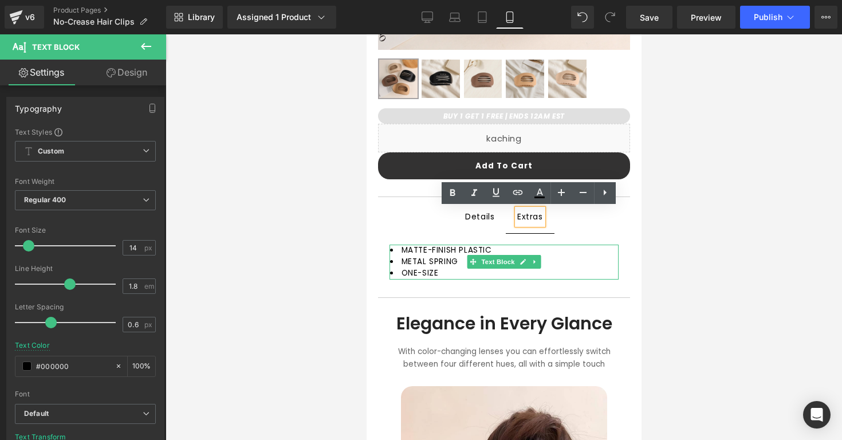
click at [505, 249] on li "MATTE-FINISH PLASTIC" at bounding box center [504, 250] width 229 height 11
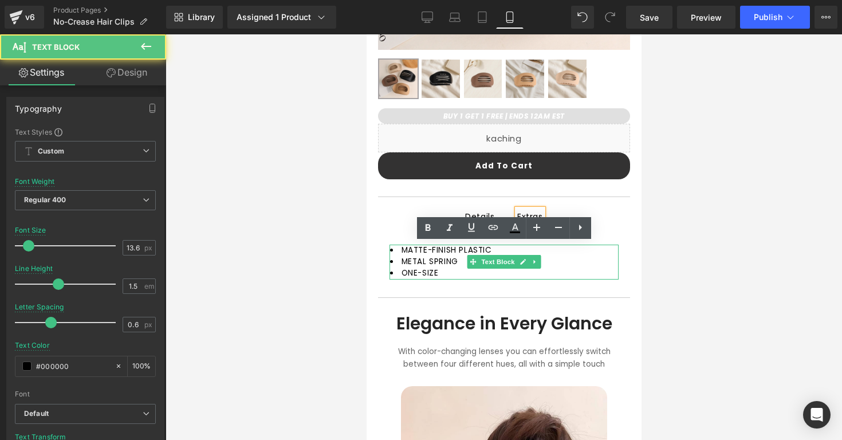
click at [505, 249] on li "MATTE-FINISH PLASTIC" at bounding box center [504, 250] width 229 height 11
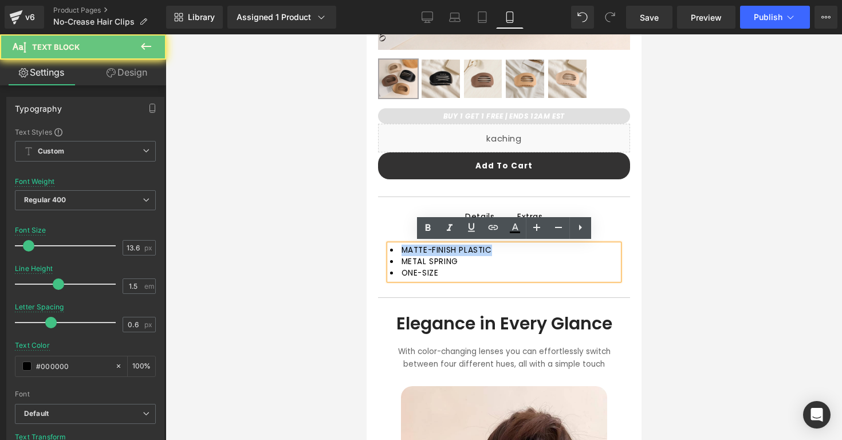
click at [505, 249] on li "MATTE-FINISH PLASTIC" at bounding box center [504, 250] width 229 height 11
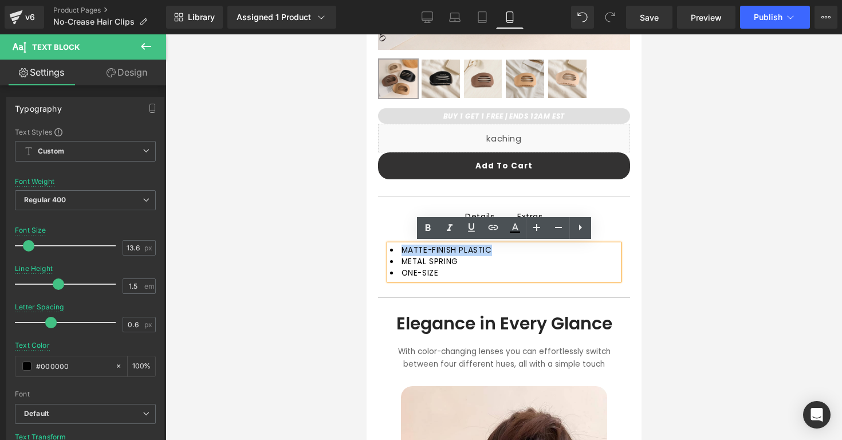
click at [505, 249] on li "MATTE-FINISH PLASTIC" at bounding box center [504, 250] width 229 height 11
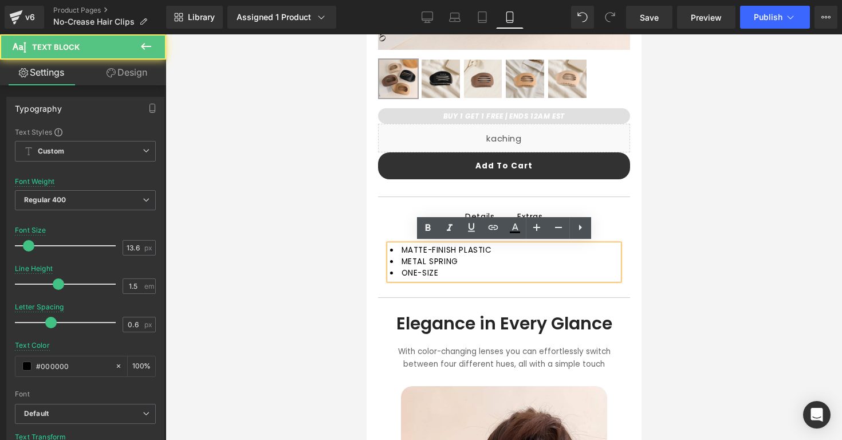
click at [497, 247] on li "MATTE-FINISH PLASTIC" at bounding box center [504, 250] width 229 height 11
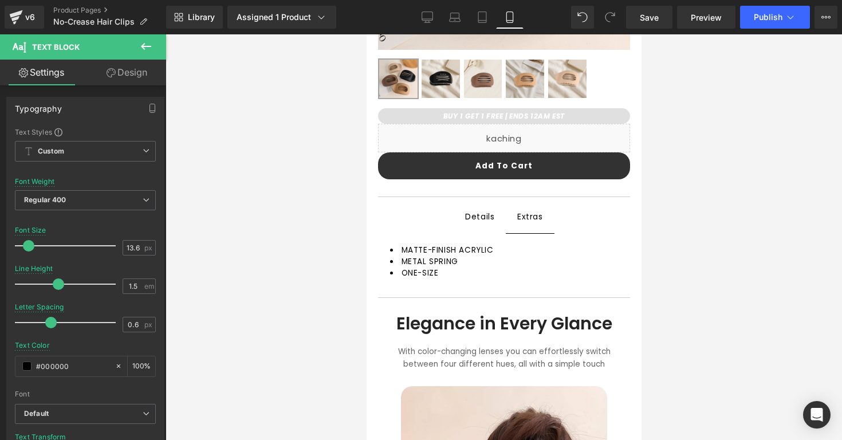
click at [654, 250] on div at bounding box center [504, 237] width 677 height 406
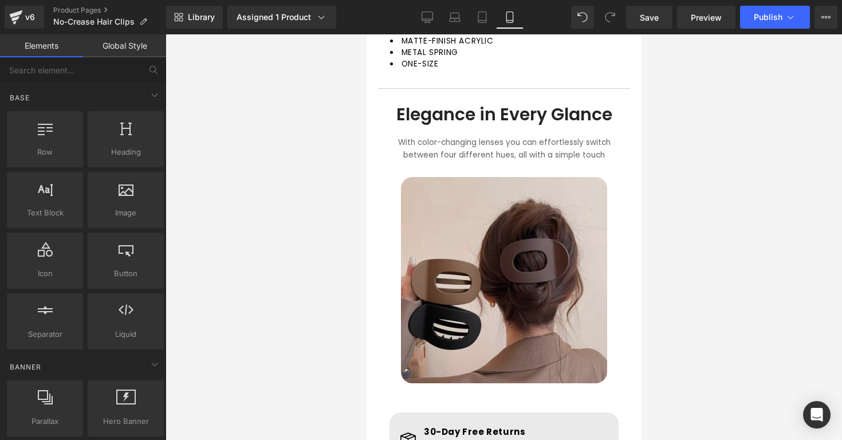
scroll to position [473, 0]
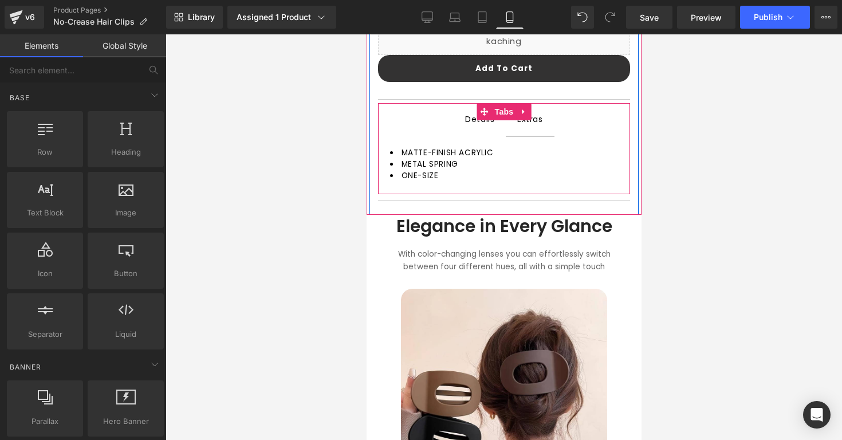
click at [478, 127] on span "Details Text Block" at bounding box center [479, 120] width 52 height 32
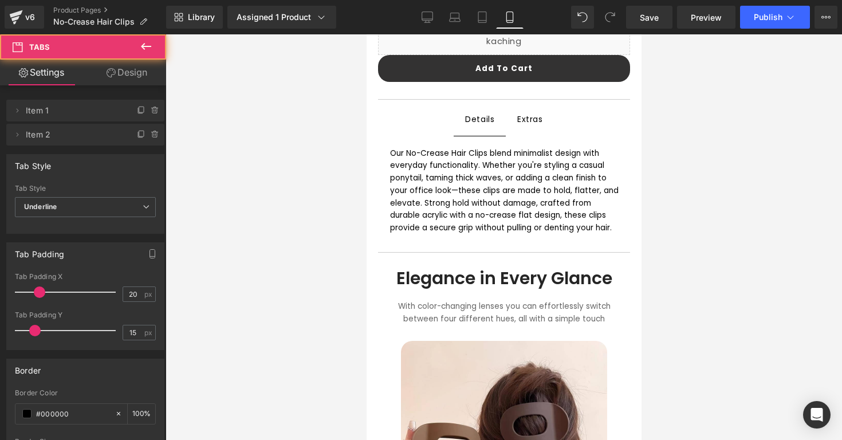
click at [680, 161] on div at bounding box center [504, 237] width 677 height 406
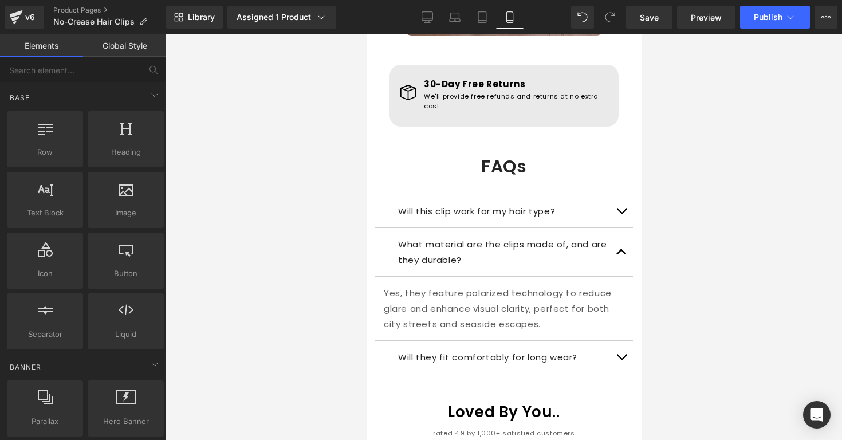
scroll to position [1002, 0]
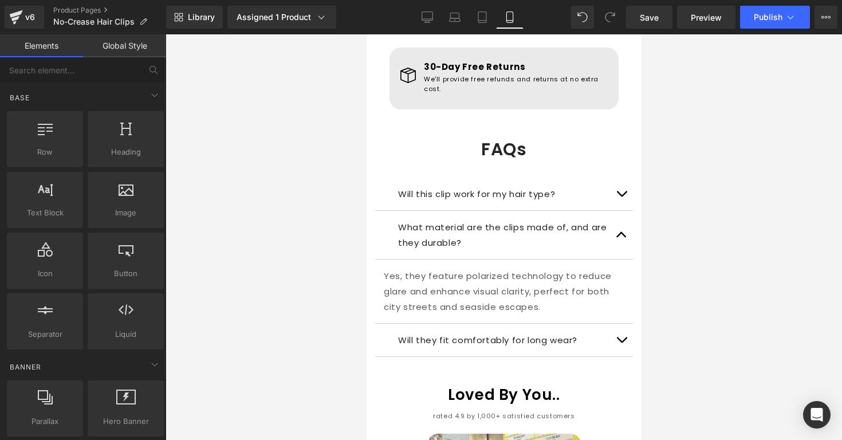
click at [558, 268] on p "Yes, they feature polarized technology to reduce glare and enhance visual clari…" at bounding box center [503, 291] width 241 height 46
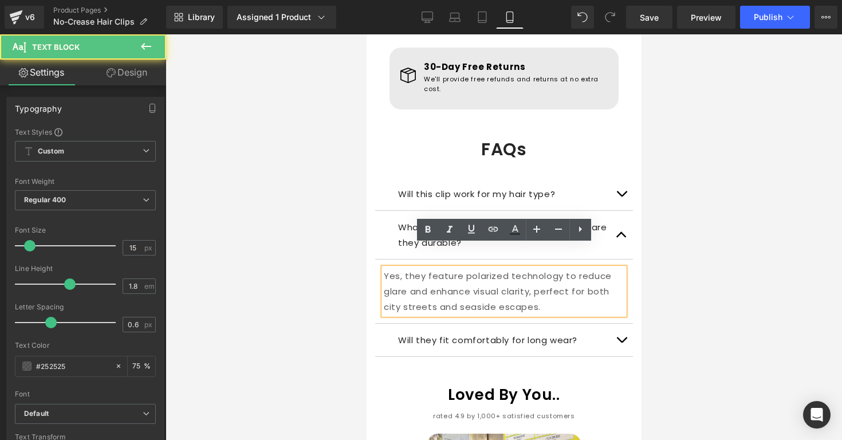
click at [558, 268] on p "Yes, they feature polarized technology to reduce glare and enhance visual clari…" at bounding box center [503, 291] width 241 height 46
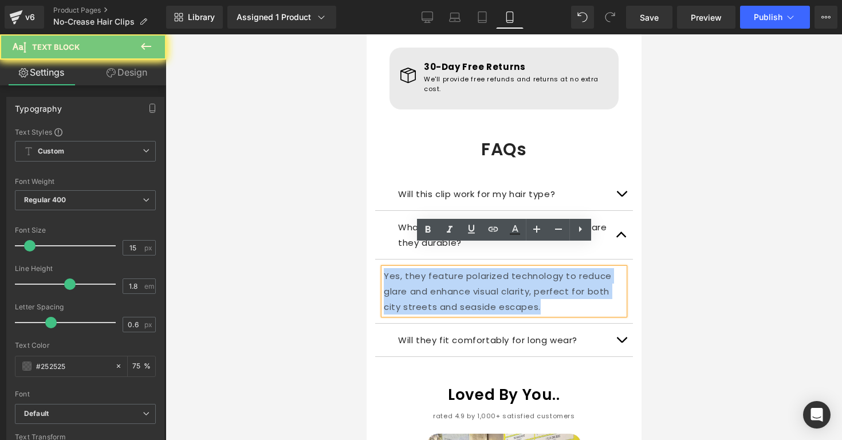
click at [558, 268] on p "Yes, they feature polarized technology to reduce glare and enhance visual clari…" at bounding box center [503, 291] width 241 height 46
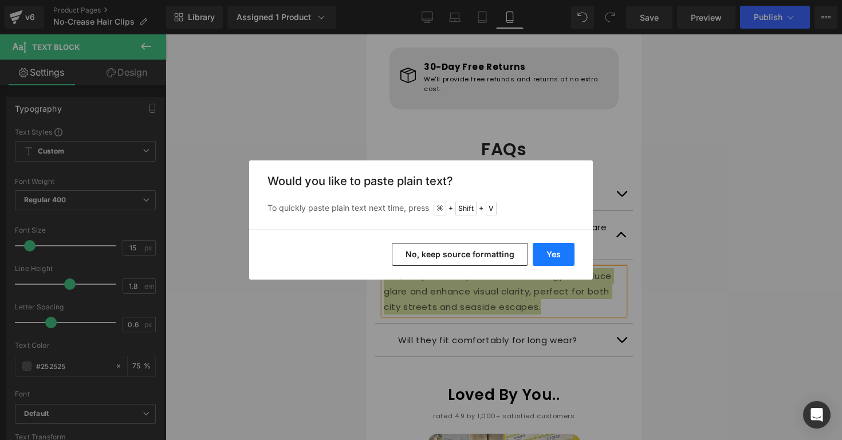
click at [557, 254] on button "Yes" at bounding box center [554, 254] width 42 height 23
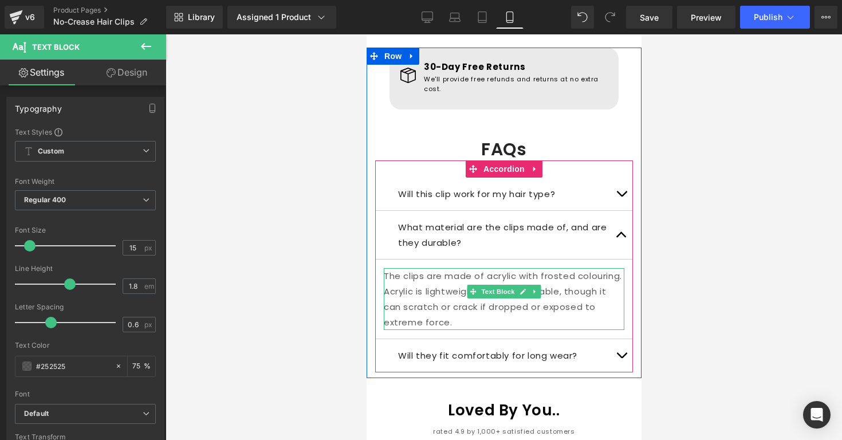
click at [449, 274] on p "The clips are made of acrylic with frosted colouring. Acrylic is lightweight an…" at bounding box center [503, 299] width 241 height 62
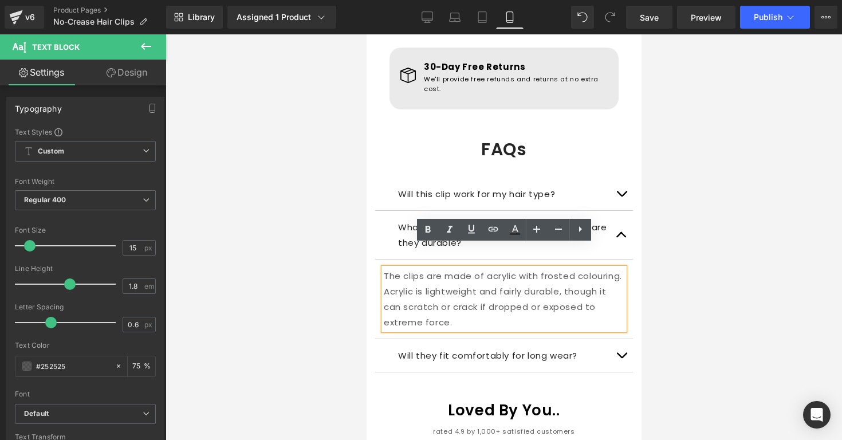
click at [549, 272] on p "The clips are made of acrylic with frosted colouring. Acrylic is lightweight an…" at bounding box center [503, 299] width 241 height 62
click at [639, 227] on div "Icon 30-Day Free Returns Text Block We'll provide free refunds and returns at n…" at bounding box center [503, 210] width 275 height 325
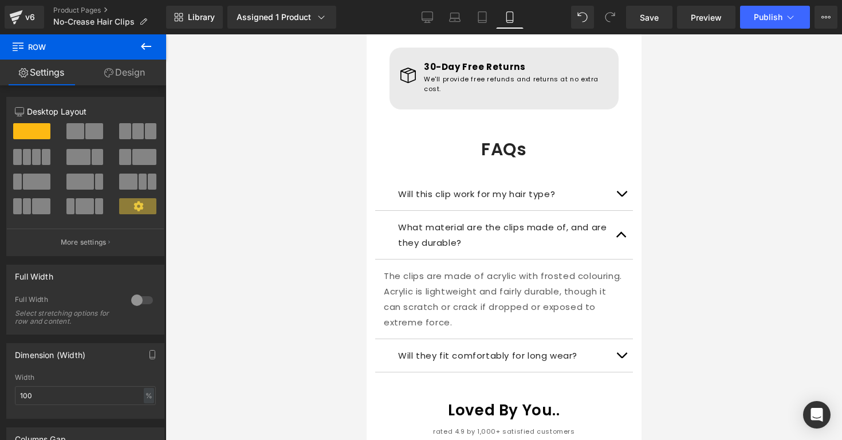
click at [648, 246] on div at bounding box center [504, 237] width 677 height 406
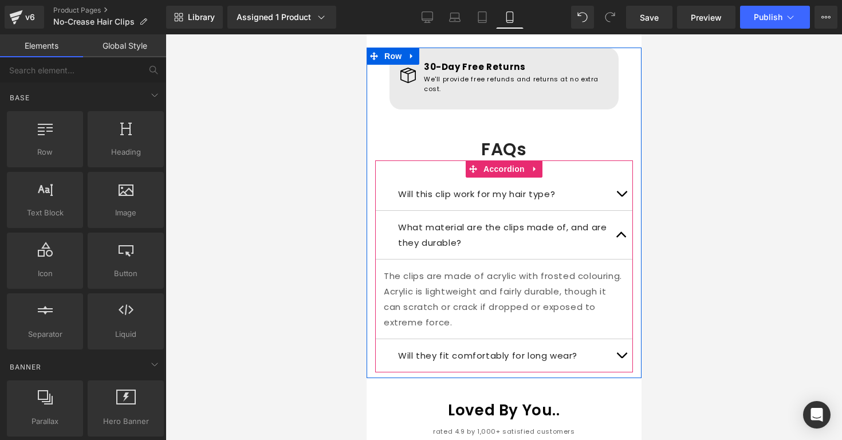
click at [619, 214] on button "button" at bounding box center [620, 235] width 23 height 48
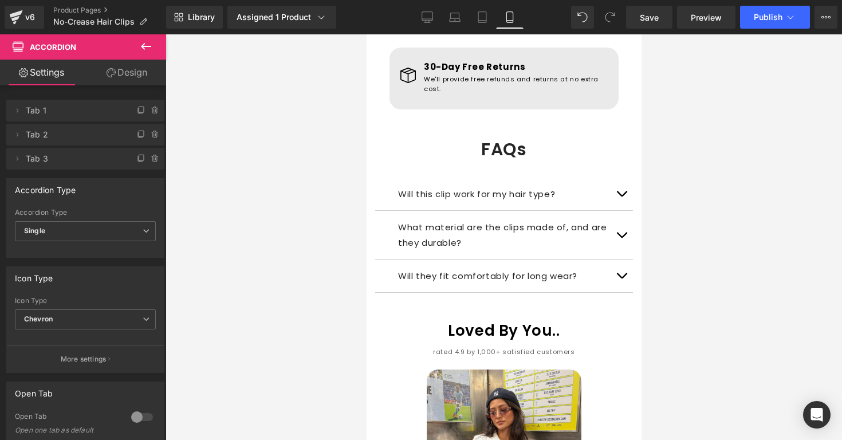
click at [682, 182] on div at bounding box center [504, 237] width 677 height 406
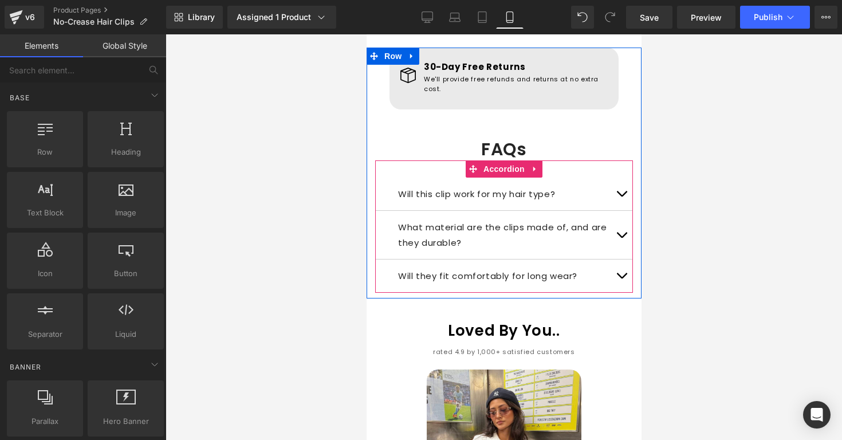
click at [621, 238] on span "button" at bounding box center [621, 238] width 0 height 0
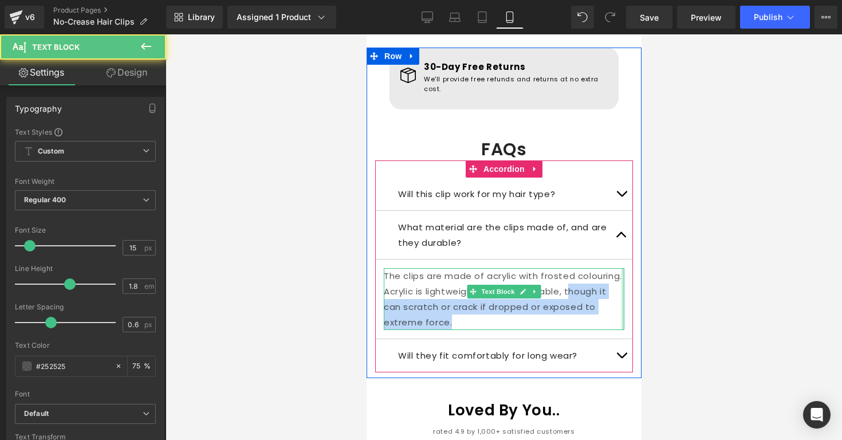
drag, startPoint x: 553, startPoint y: 270, endPoint x: 623, endPoint y: 282, distance: 70.9
click at [623, 282] on p "The clips are made of acrylic with frosted colouring. Acrylic is lightweight an…" at bounding box center [503, 299] width 241 height 62
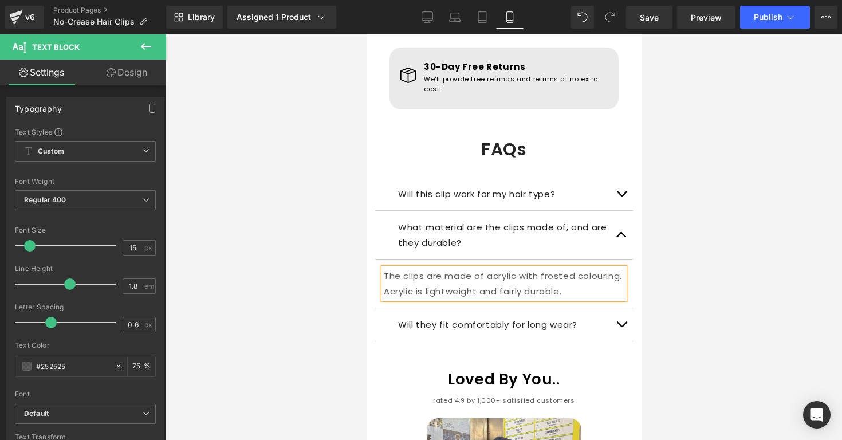
click at [713, 261] on div at bounding box center [504, 237] width 677 height 406
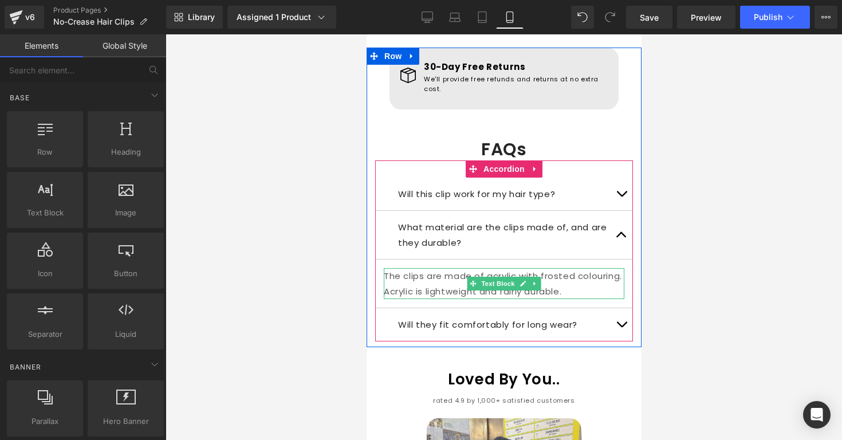
click at [577, 268] on p "The clips are made of acrylic with frosted colouring. Acrylic is lightweight an…" at bounding box center [503, 283] width 241 height 31
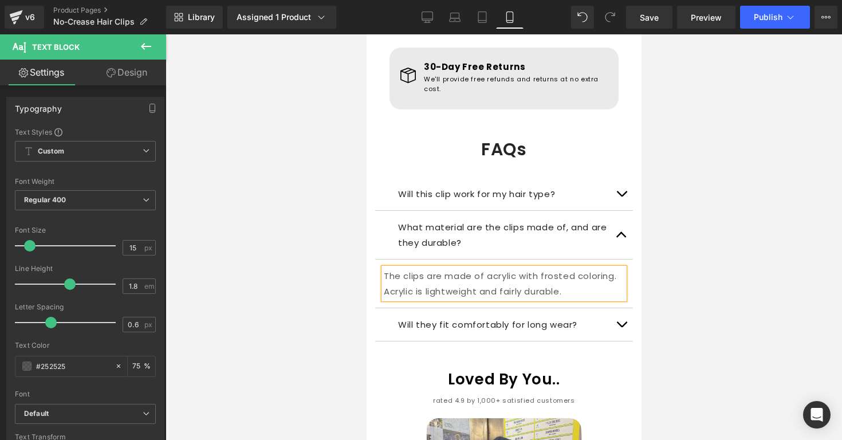
click at [654, 256] on div at bounding box center [504, 237] width 677 height 406
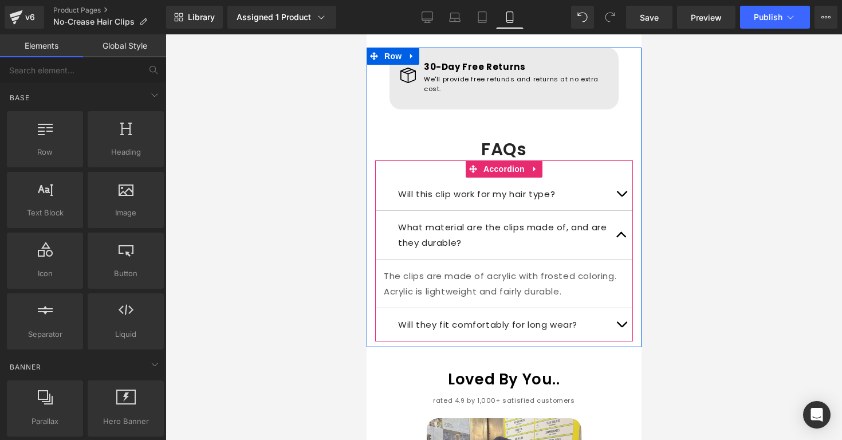
click at [621, 238] on span "button" at bounding box center [621, 238] width 0 height 0
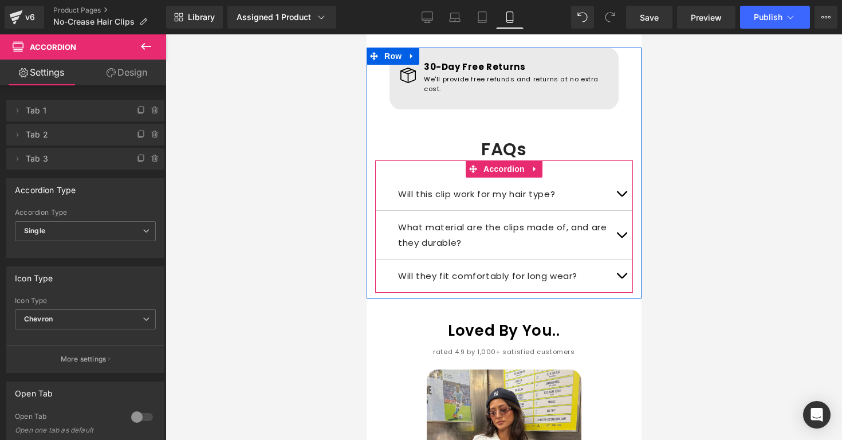
click at [588, 268] on p "Will they fit comfortably for long wear?" at bounding box center [504, 275] width 212 height 15
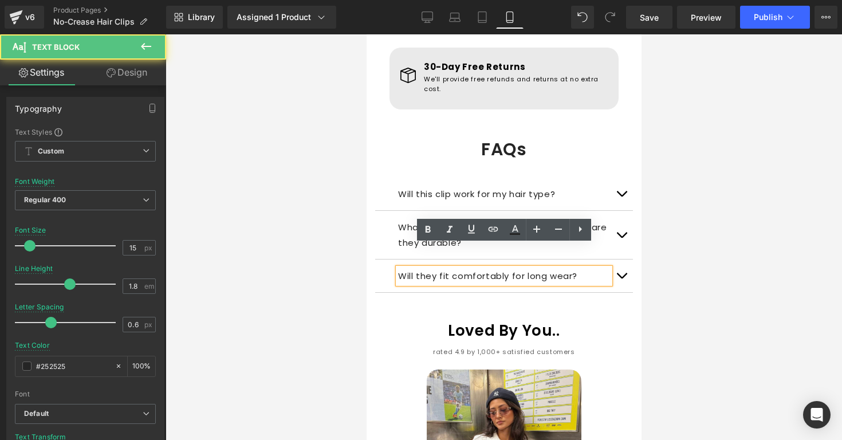
click at [621, 278] on span "button" at bounding box center [621, 278] width 0 height 0
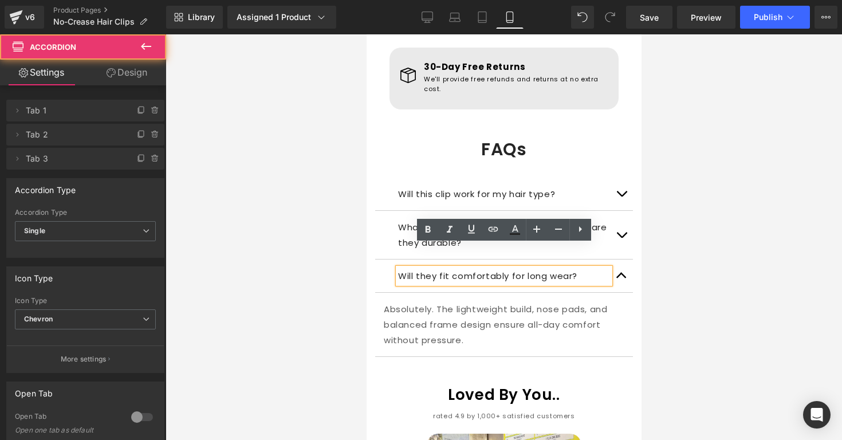
click at [623, 259] on button "button" at bounding box center [620, 275] width 23 height 33
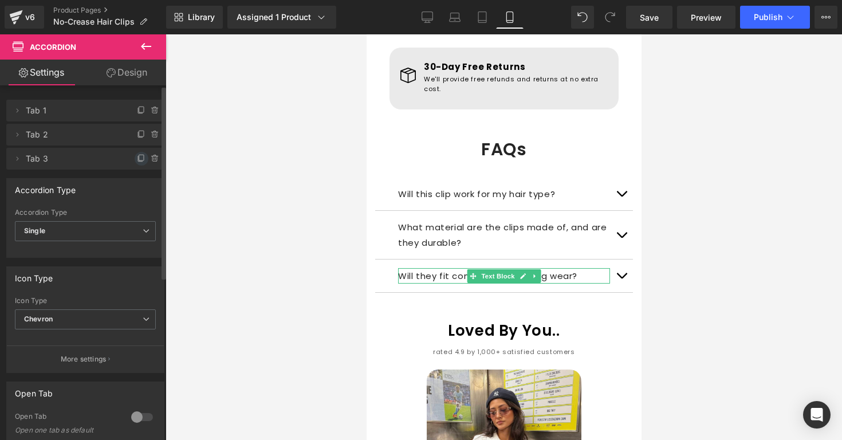
click at [137, 156] on icon at bounding box center [141, 158] width 9 height 9
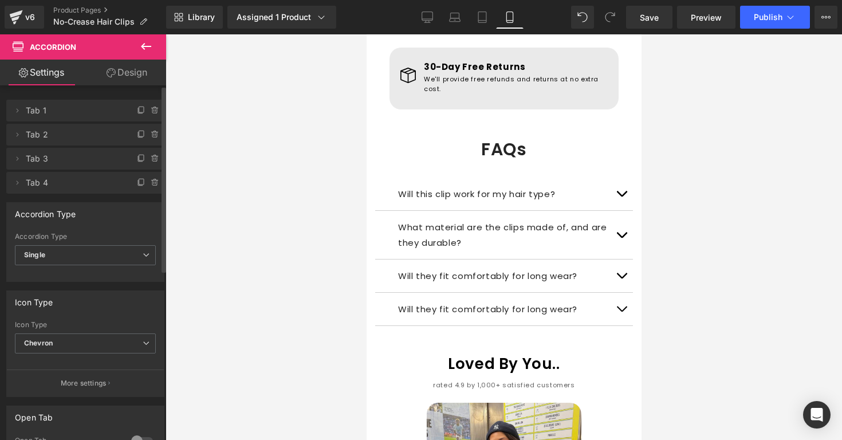
click at [447, 301] on p "Will they fit comfortably for long wear?" at bounding box center [504, 308] width 212 height 15
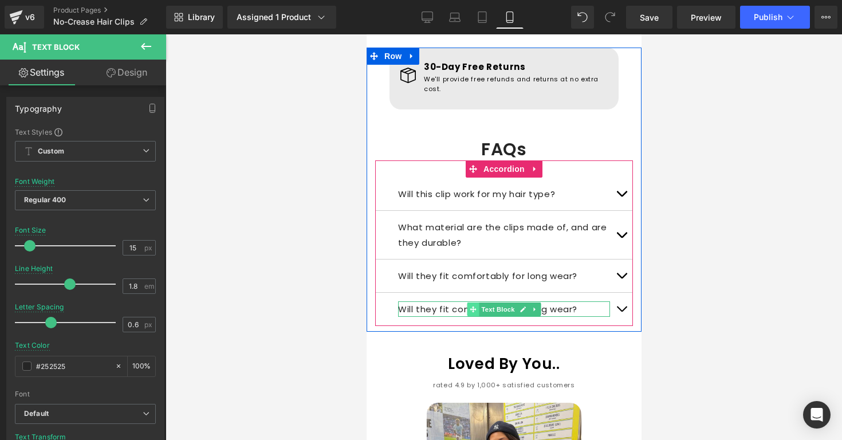
click at [477, 302] on span at bounding box center [473, 309] width 12 height 14
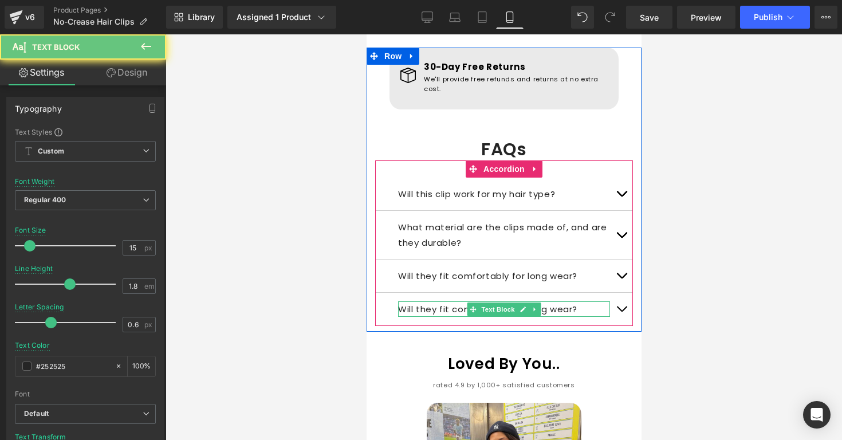
click at [446, 301] on p "Will they fit comfortably for long wear?" at bounding box center [504, 308] width 212 height 15
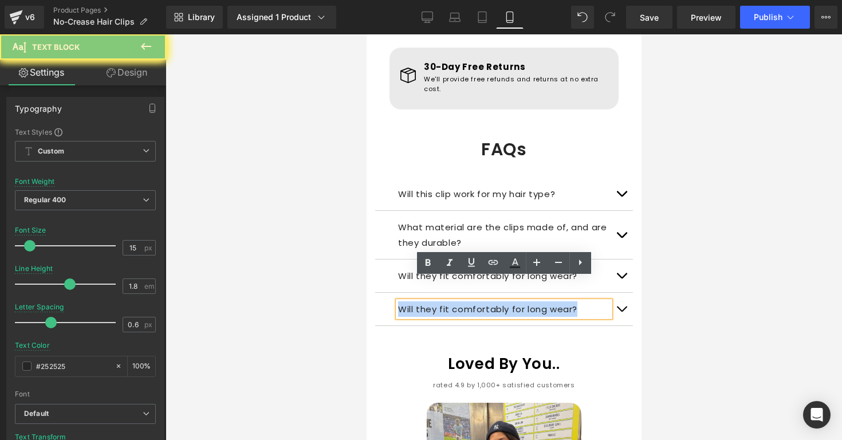
click at [446, 301] on p "Will they fit comfortably for long wear?" at bounding box center [504, 308] width 212 height 15
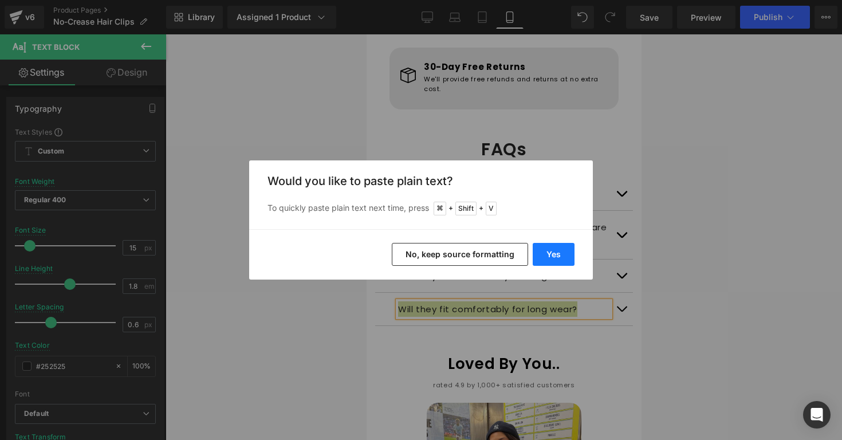
click at [556, 242] on div "Yes No, keep source formatting" at bounding box center [421, 254] width 344 height 50
click at [553, 254] on button "Yes" at bounding box center [554, 254] width 42 height 23
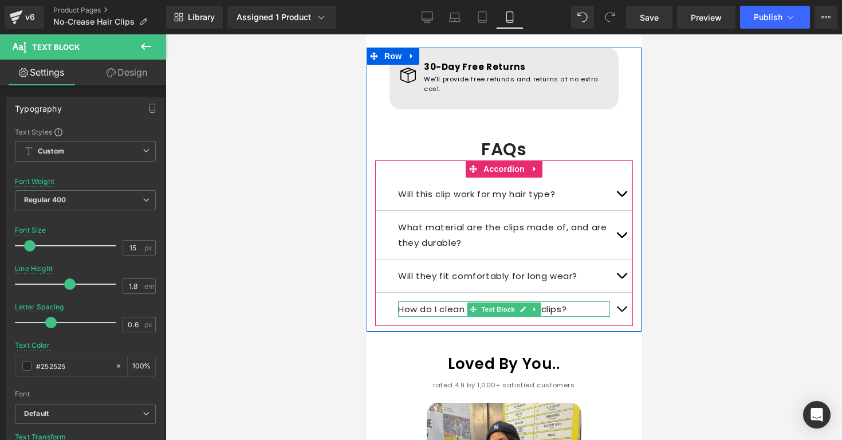
click at [454, 301] on p "How do I clean or maintain the clips?" at bounding box center [504, 308] width 212 height 15
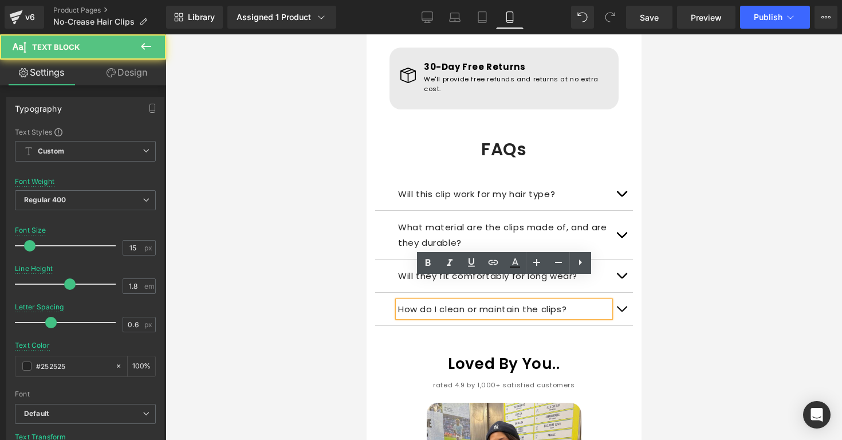
click at [620, 293] on button "button" at bounding box center [620, 309] width 23 height 33
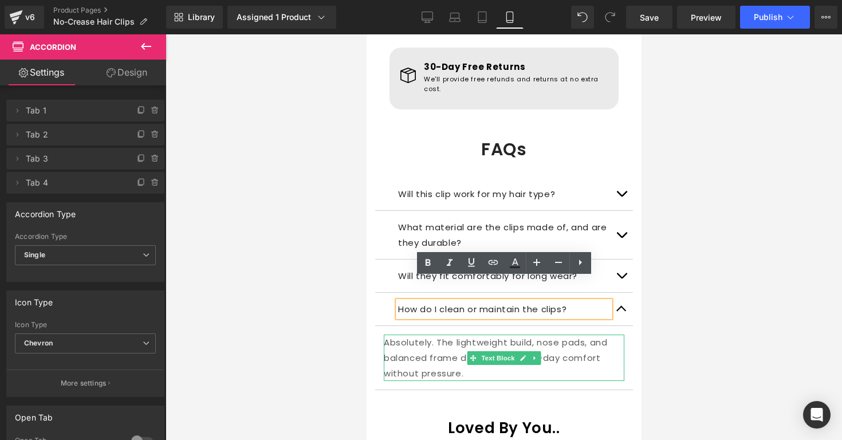
click at [561, 335] on p "Absolutely. The lightweight build, nose pads, and balanced frame design ensure …" at bounding box center [503, 358] width 241 height 46
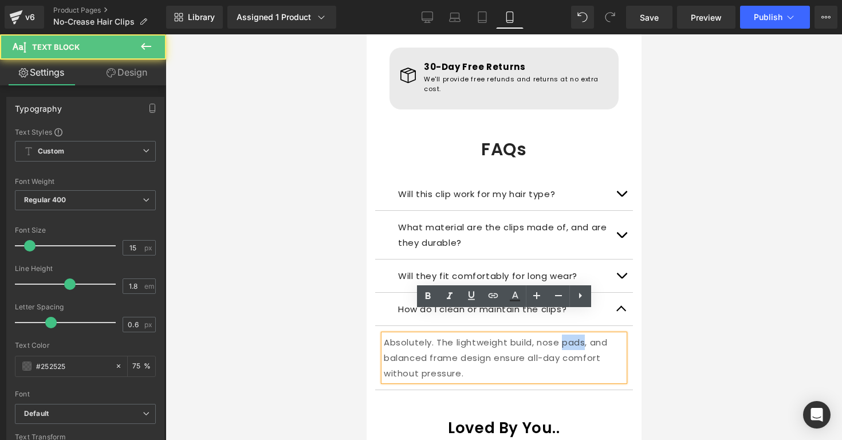
click at [561, 335] on p "Absolutely. The lightweight build, nose pads, and balanced frame design ensure …" at bounding box center [503, 358] width 241 height 46
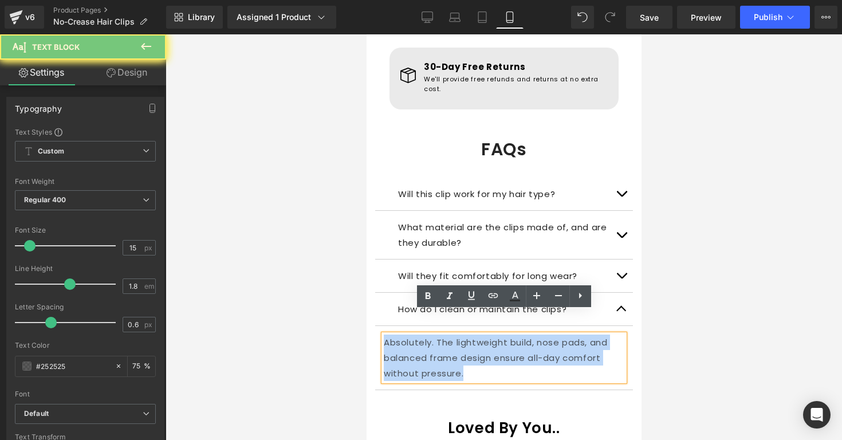
click at [561, 335] on p "Absolutely. The lightweight build, nose pads, and balanced frame design ensure …" at bounding box center [503, 358] width 241 height 46
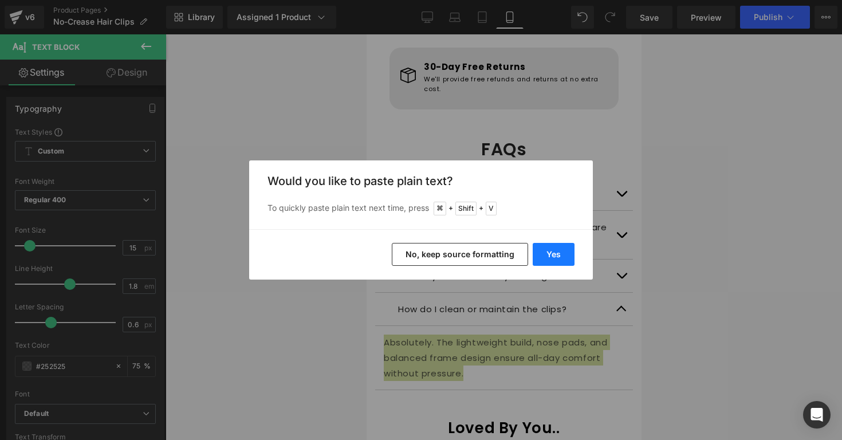
click at [567, 262] on button "Yes" at bounding box center [554, 254] width 42 height 23
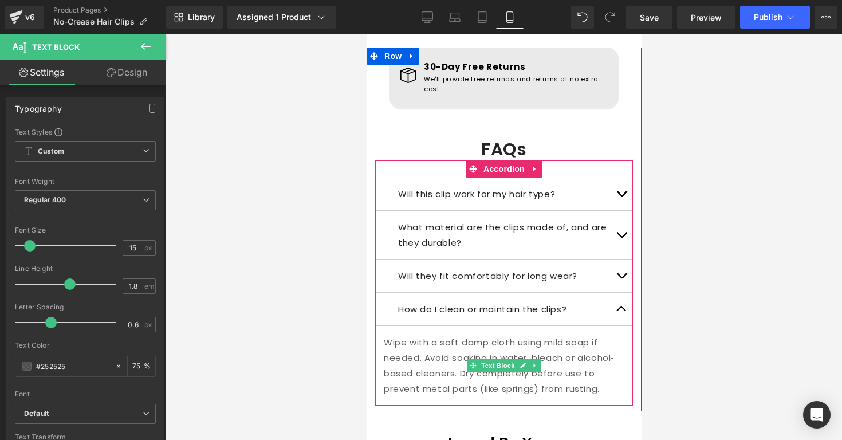
click at [630, 355] on div "Will this clip work for my hair type? Text Block Our clips are designed to work…" at bounding box center [504, 282] width 258 height 245
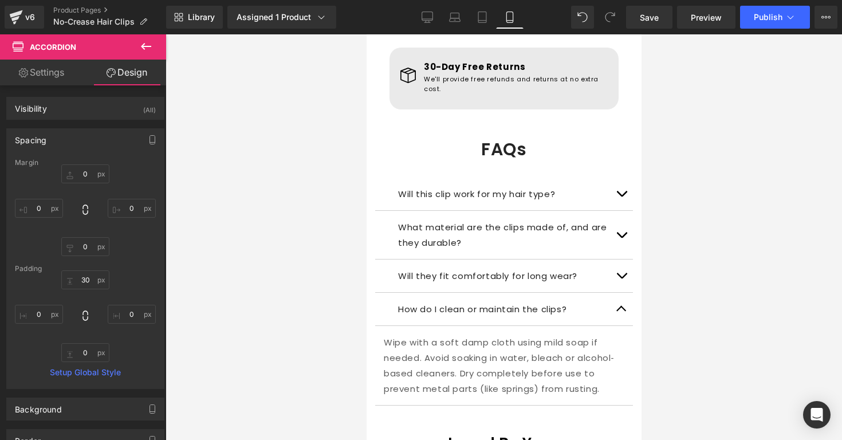
click at [612, 266] on button "button" at bounding box center [620, 275] width 23 height 33
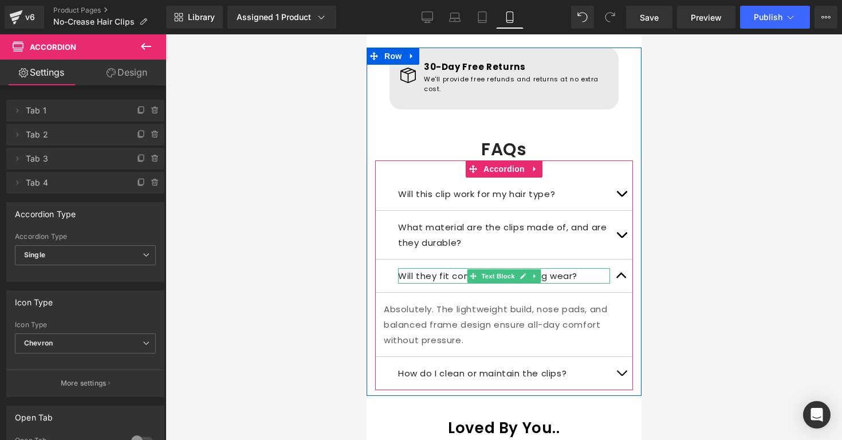
click at [457, 268] on p "Will they fit comfortably for long wear?" at bounding box center [504, 275] width 212 height 15
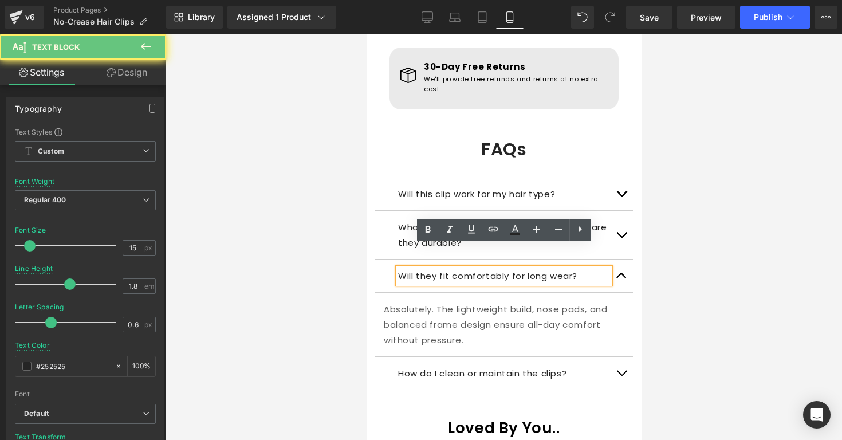
click at [457, 268] on p "Will they fit comfortably for long wear?" at bounding box center [504, 275] width 212 height 15
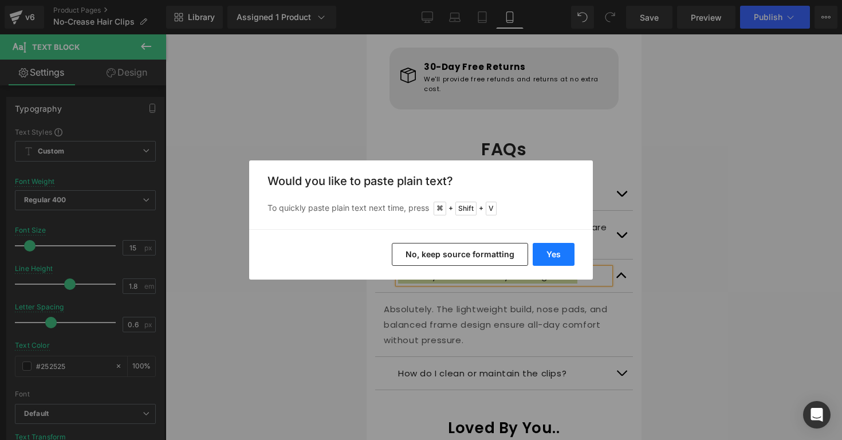
click at [550, 252] on button "Yes" at bounding box center [554, 254] width 42 height 23
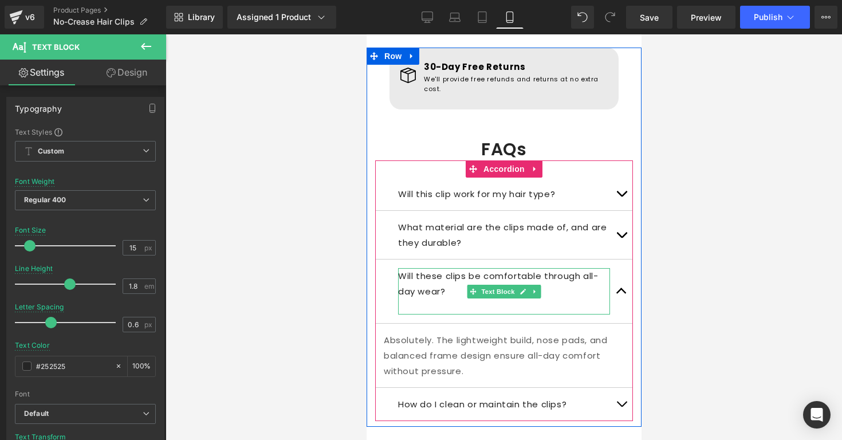
click at [580, 274] on p "Will these clips be comfortable through all-day wear?" at bounding box center [504, 283] width 212 height 31
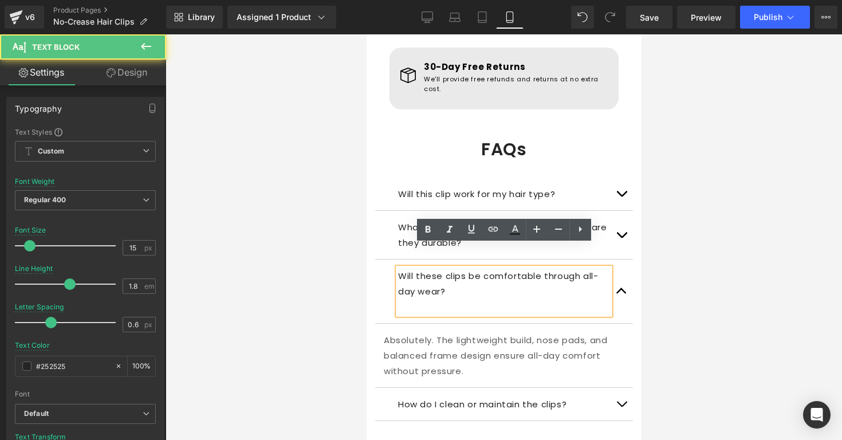
click at [565, 332] on p "Absolutely. The lightweight build, nose pads, and balanced frame design ensure …" at bounding box center [503, 355] width 241 height 46
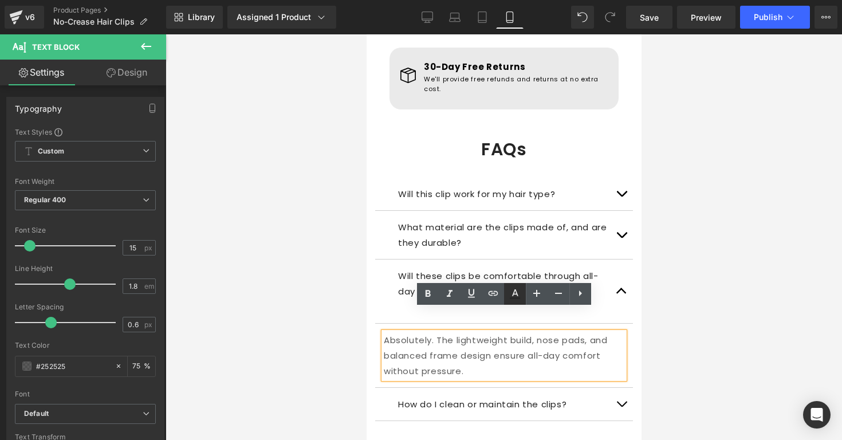
click at [526, 337] on p "Absolutely. The lightweight build, nose pads, and balanced frame design ensure …" at bounding box center [503, 355] width 241 height 46
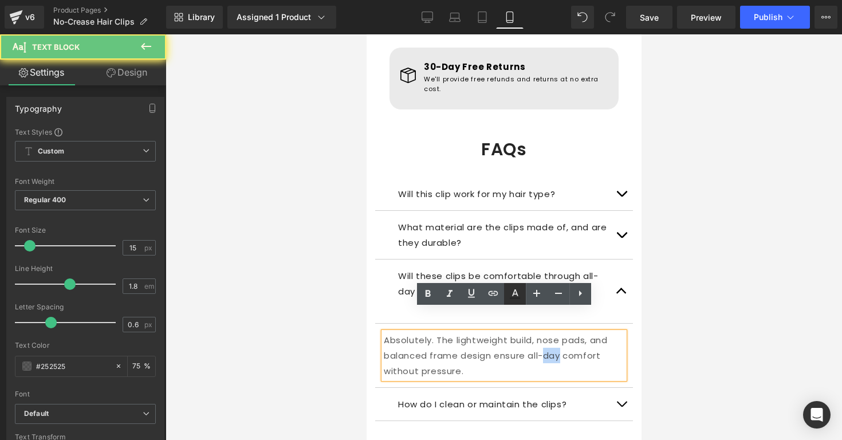
click at [526, 337] on p "Absolutely. The lightweight build, nose pads, and balanced frame design ensure …" at bounding box center [503, 355] width 241 height 46
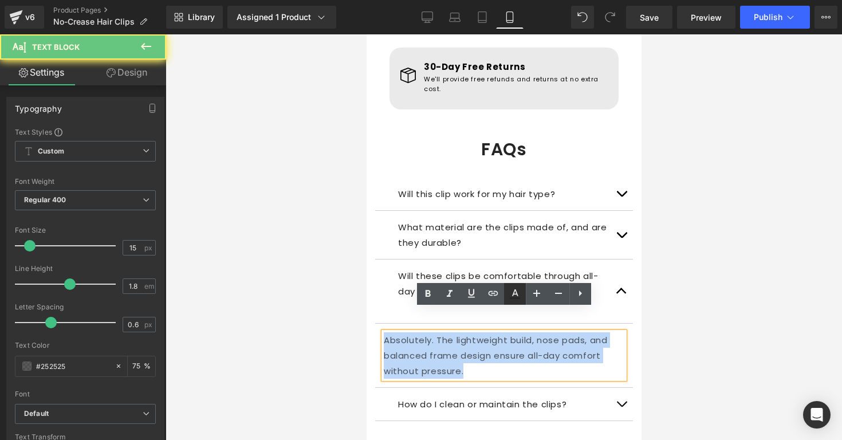
click at [526, 337] on p "Absolutely. The lightweight build, nose pads, and balanced frame design ensure …" at bounding box center [503, 355] width 241 height 46
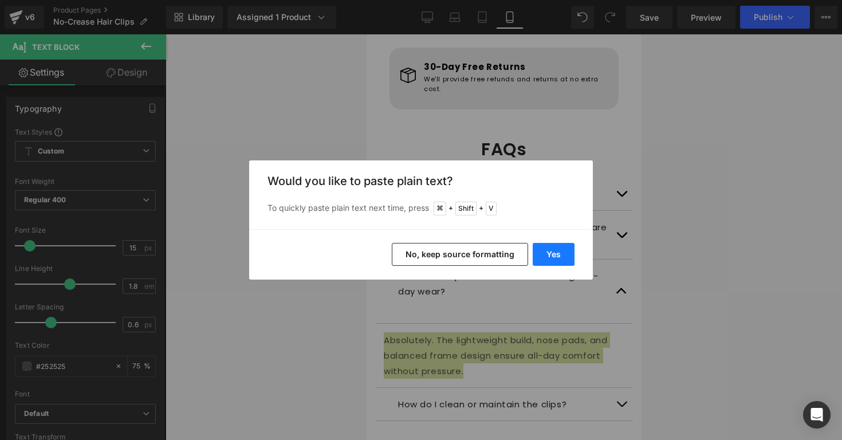
click at [553, 259] on button "Yes" at bounding box center [554, 254] width 42 height 23
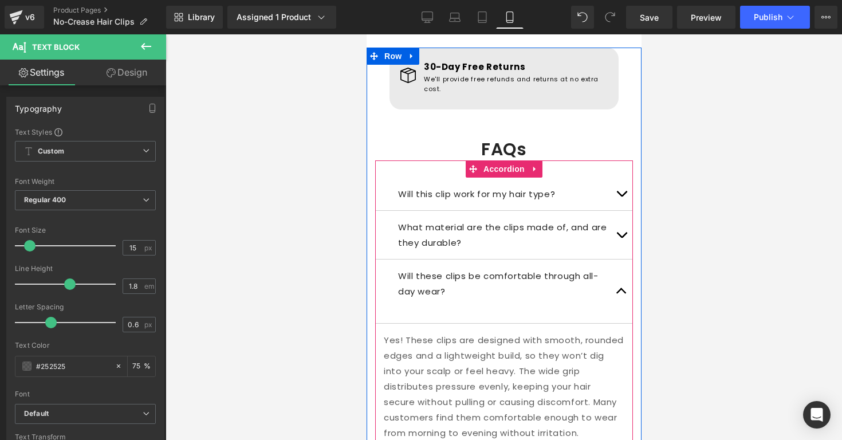
click at [618, 275] on button "button" at bounding box center [620, 291] width 23 height 64
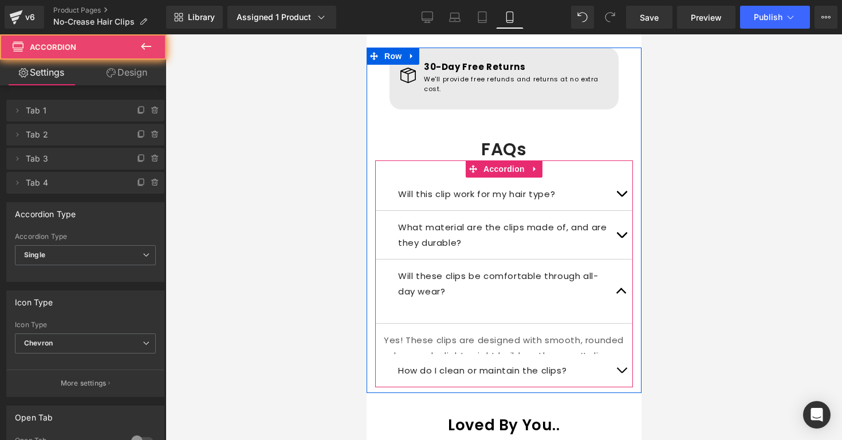
click at [622, 272] on button "button" at bounding box center [620, 291] width 23 height 64
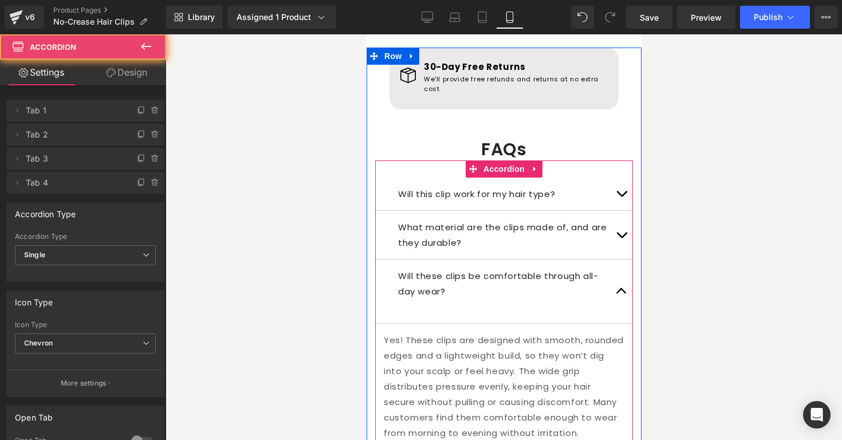
click at [622, 272] on button "button" at bounding box center [620, 291] width 23 height 64
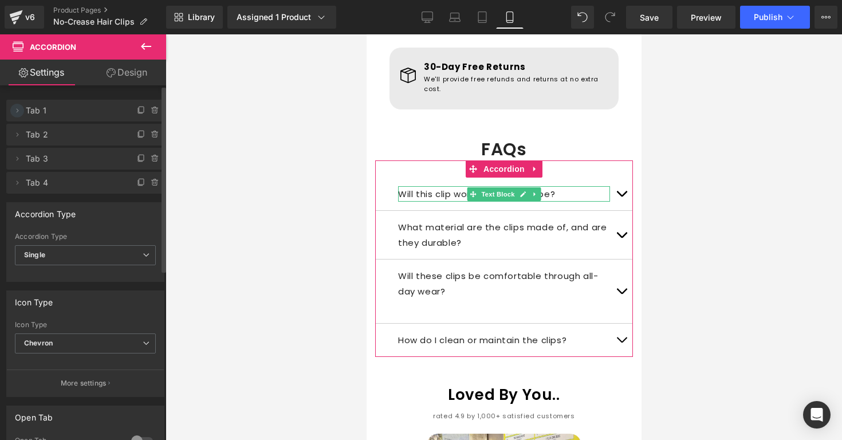
drag, startPoint x: 18, startPoint y: 160, endPoint x: 18, endPoint y: 105, distance: 55.6
click at [18, 97] on ul "Delete Cancel Tab 1 Tab 1 Name Tab 1 #FFFFFF Background #ffffff 100 % Delete Ca…" at bounding box center [85, 97] width 158 height 0
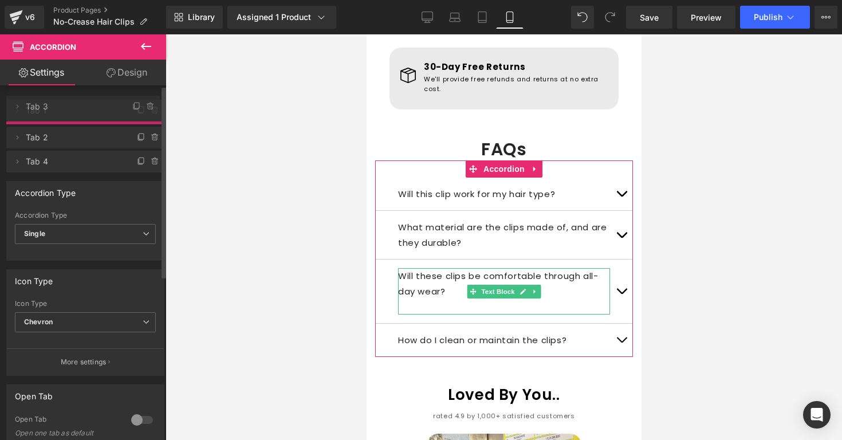
drag, startPoint x: 45, startPoint y: 160, endPoint x: 50, endPoint y: 108, distance: 53.0
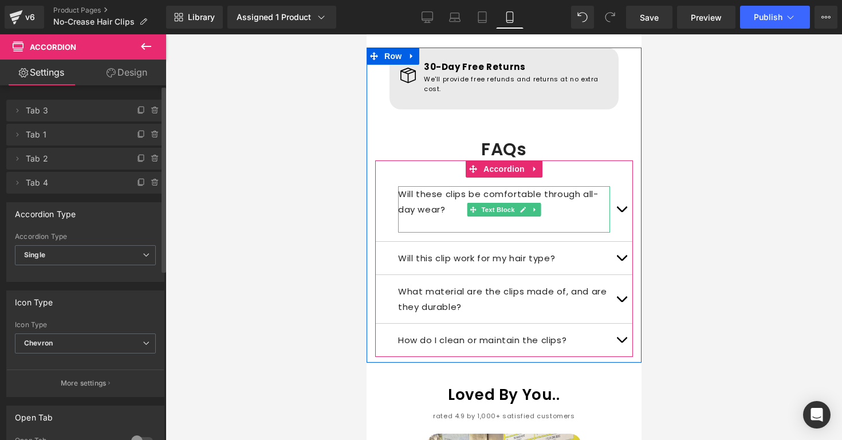
click at [458, 217] on p at bounding box center [504, 224] width 212 height 15
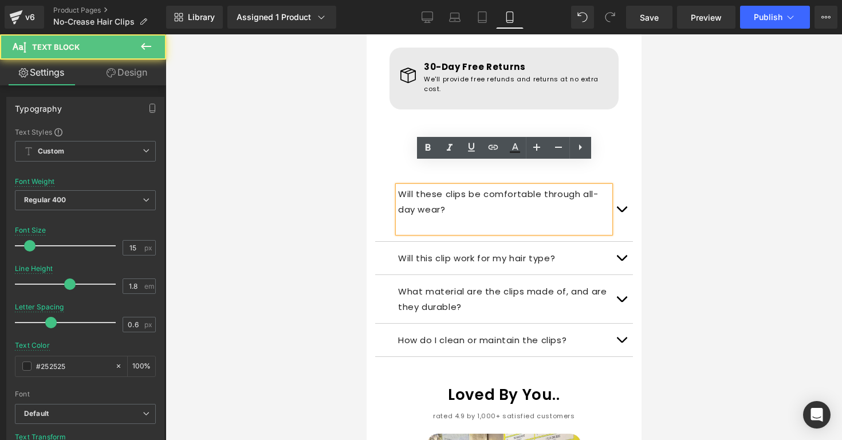
click at [458, 217] on p at bounding box center [504, 224] width 212 height 15
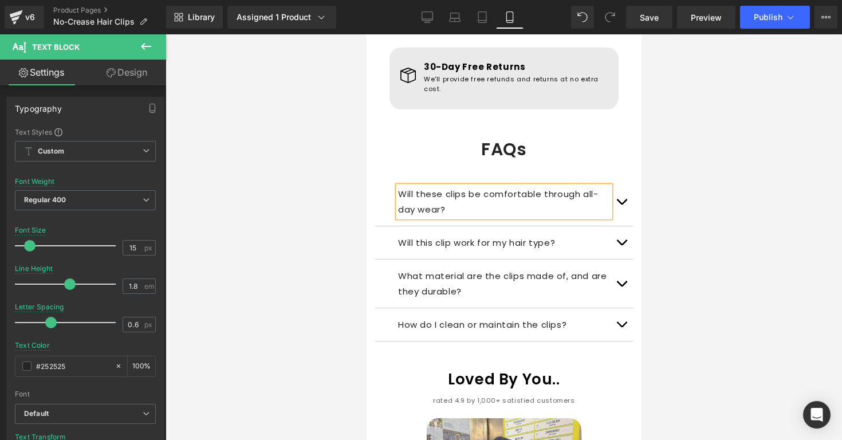
click at [626, 226] on button "button" at bounding box center [620, 242] width 23 height 33
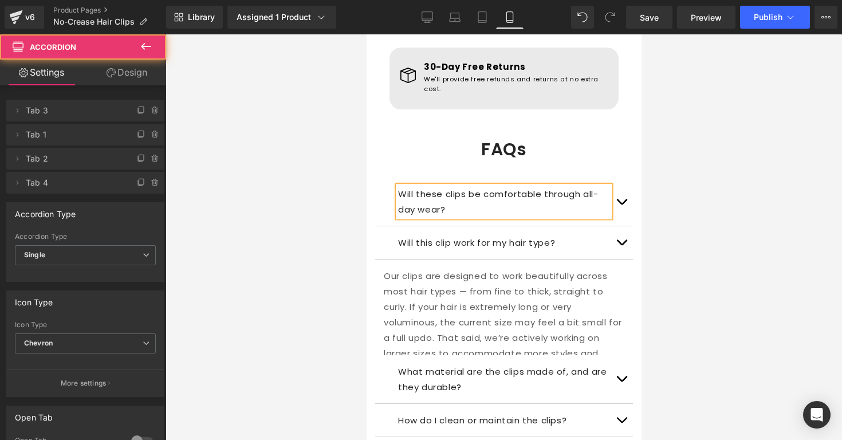
click at [668, 196] on div at bounding box center [504, 237] width 677 height 406
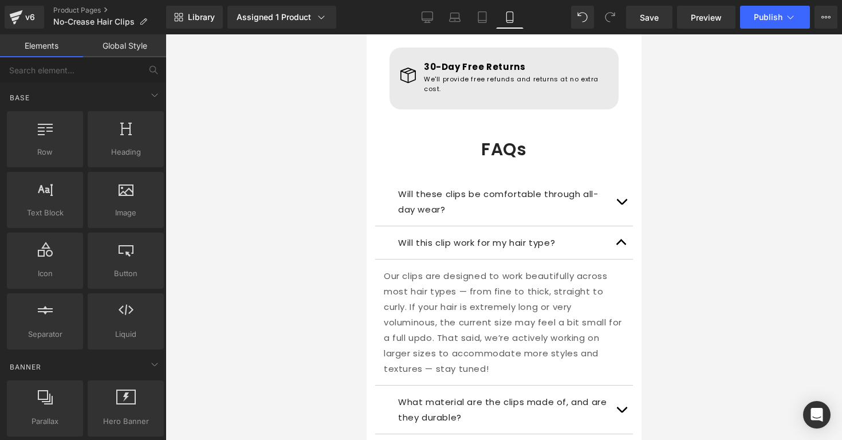
click at [621, 245] on span "button" at bounding box center [621, 245] width 0 height 0
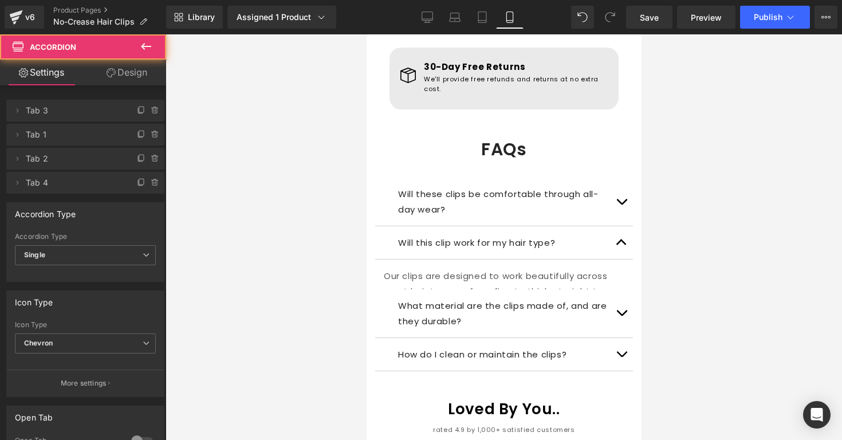
click at [683, 199] on div at bounding box center [504, 237] width 677 height 406
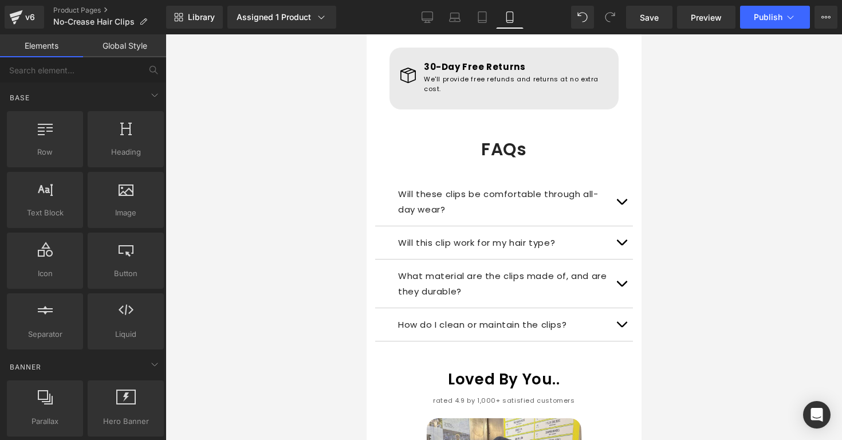
click at [638, 183] on div "Icon 30-Day Free Returns Text Block We'll provide free refunds and returns at n…" at bounding box center [503, 198] width 275 height 300
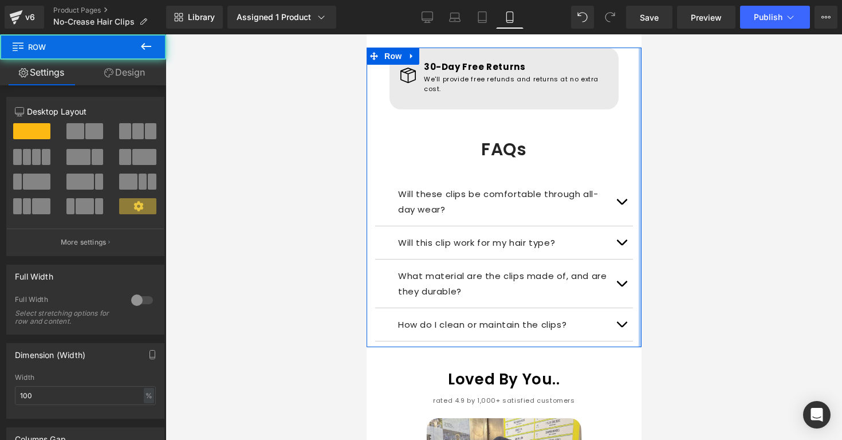
click at [626, 180] on button "button" at bounding box center [620, 202] width 23 height 48
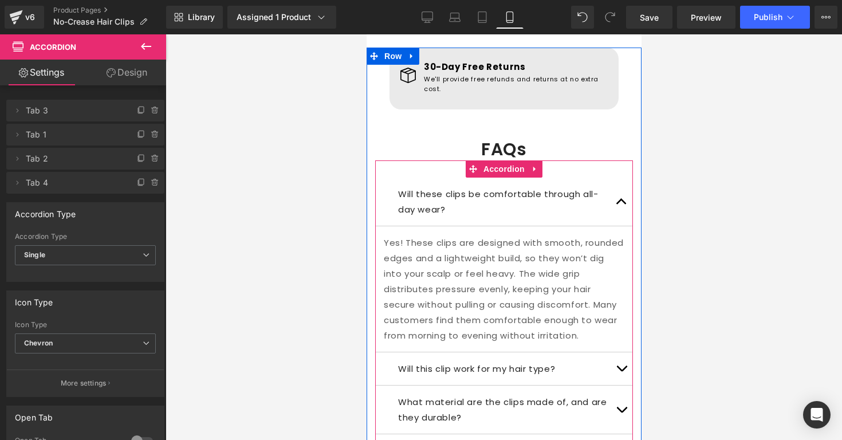
click at [622, 180] on button "button" at bounding box center [620, 202] width 23 height 48
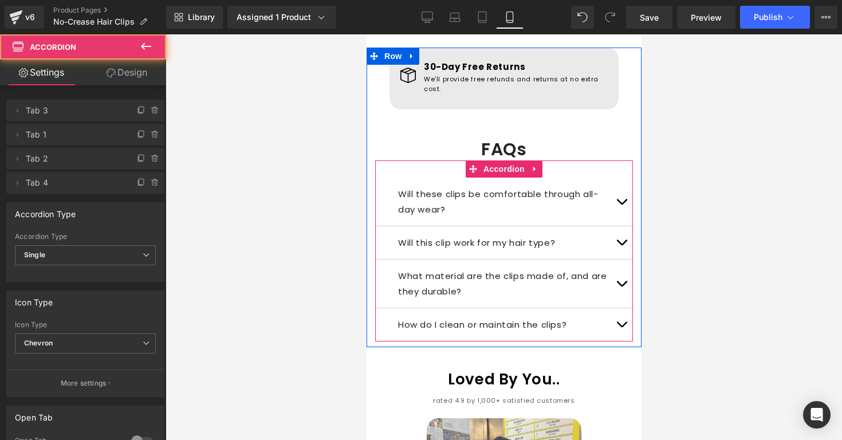
click at [623, 226] on button "button" at bounding box center [620, 242] width 23 height 33
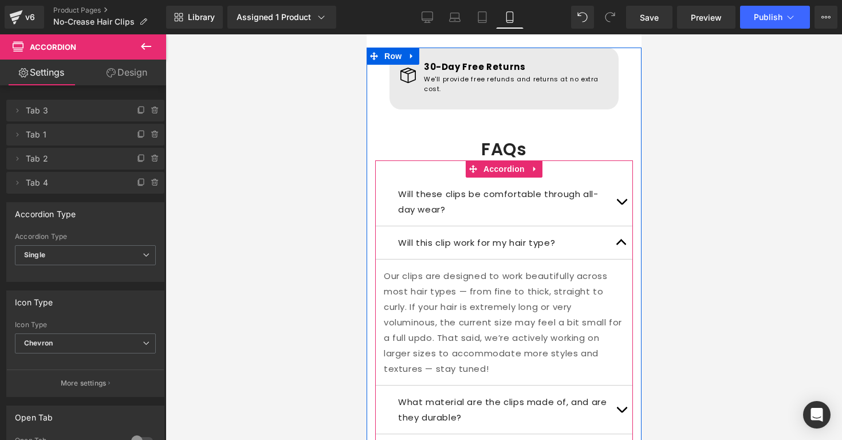
click at [621, 245] on span "button" at bounding box center [621, 245] width 0 height 0
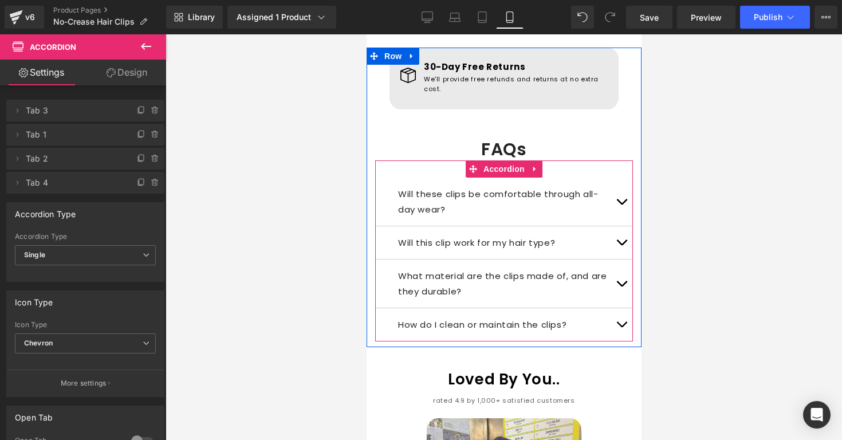
click at [620, 226] on button "button" at bounding box center [620, 242] width 23 height 33
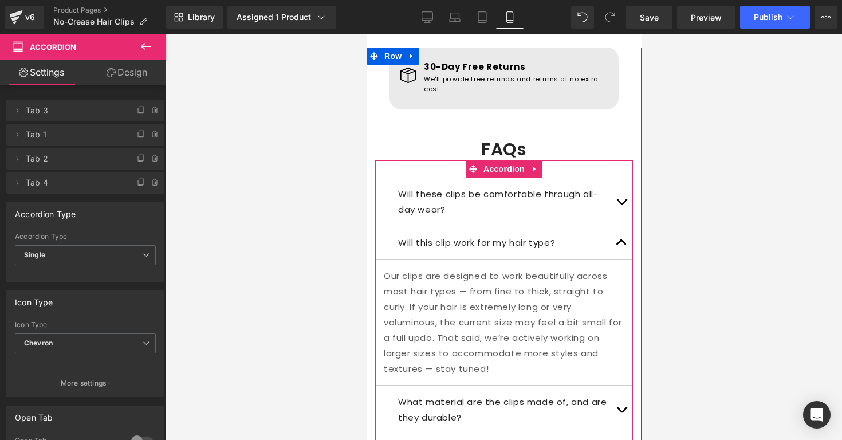
click at [620, 226] on button "button" at bounding box center [620, 242] width 23 height 33
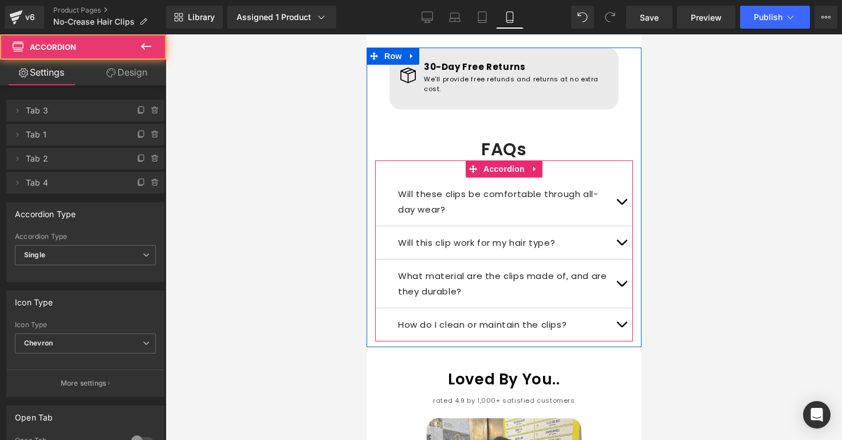
click at [621, 286] on span "button" at bounding box center [621, 286] width 0 height 0
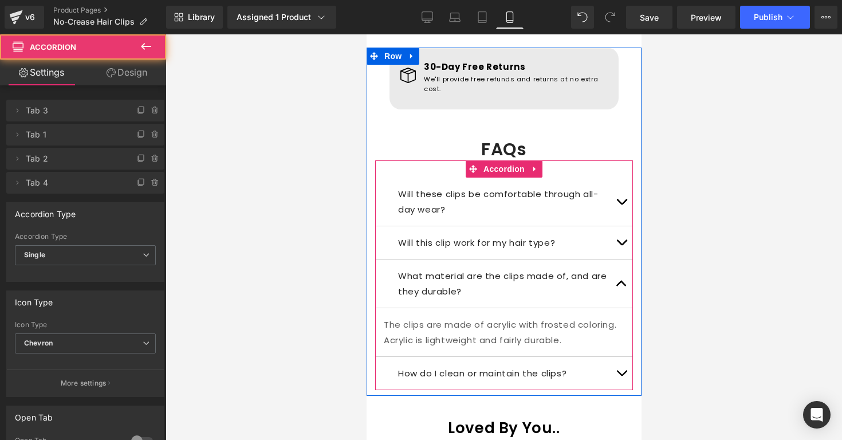
click at [619, 261] on button "button" at bounding box center [620, 283] width 23 height 48
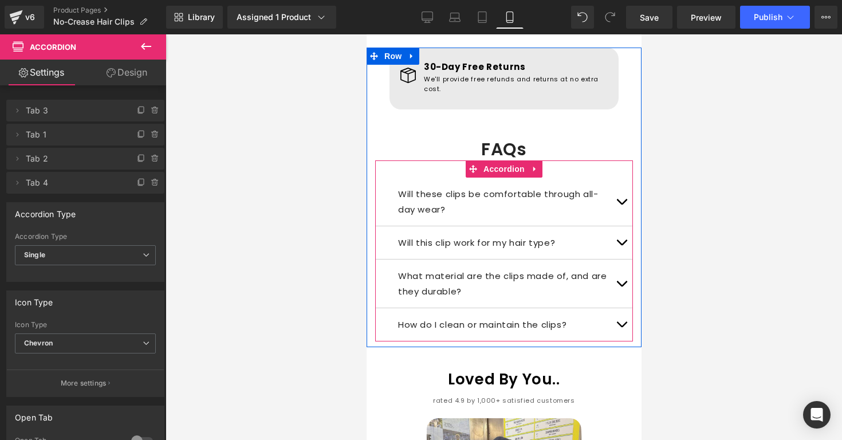
click at [615, 308] on button "button" at bounding box center [620, 324] width 23 height 33
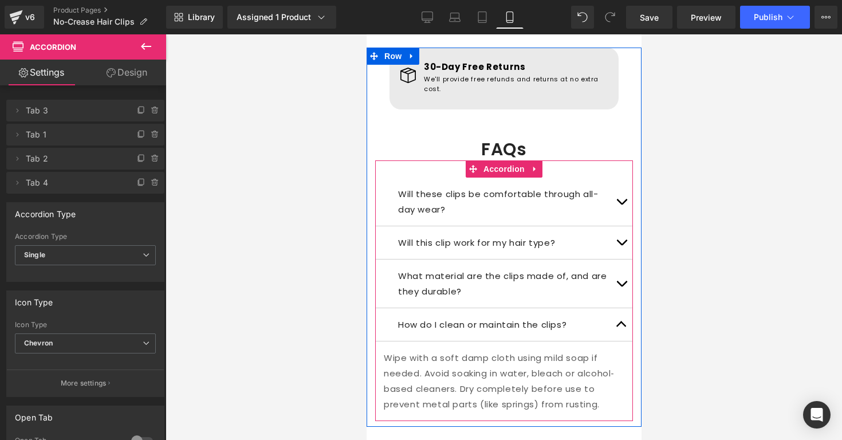
click at [612, 231] on button "button" at bounding box center [620, 242] width 23 height 33
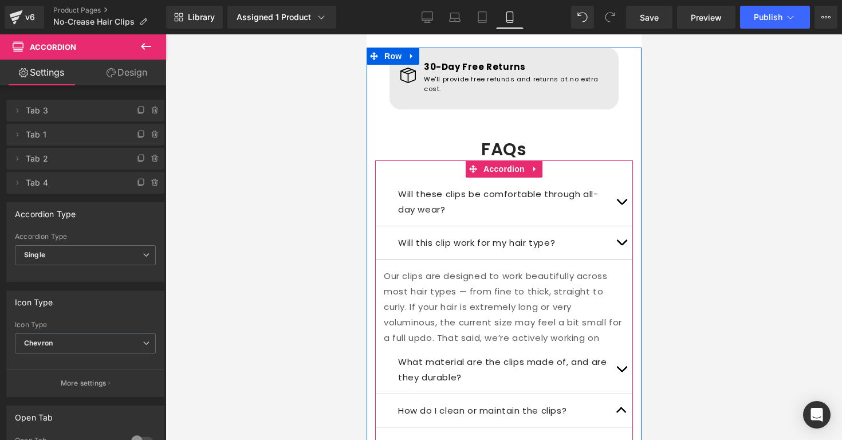
click at [612, 231] on button "button" at bounding box center [620, 242] width 23 height 33
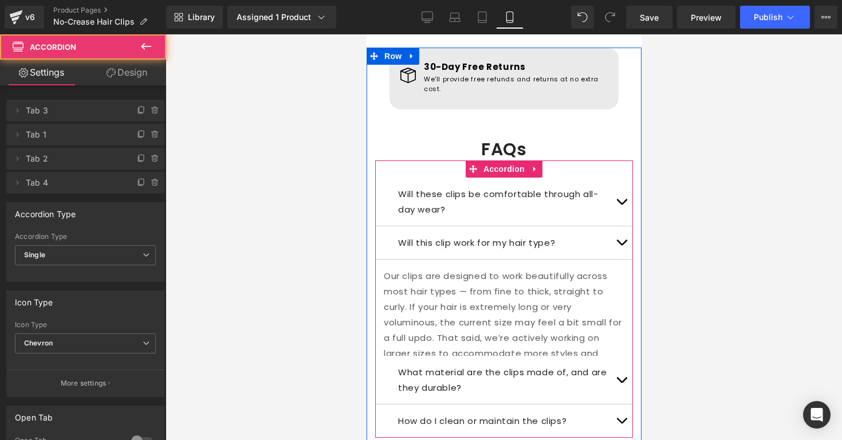
click at [613, 184] on button "button" at bounding box center [620, 202] width 23 height 48
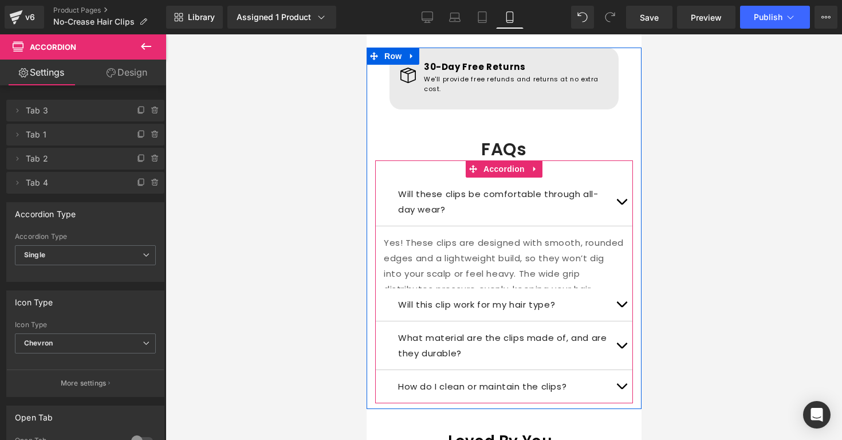
click at [613, 184] on button "button" at bounding box center [620, 202] width 23 height 48
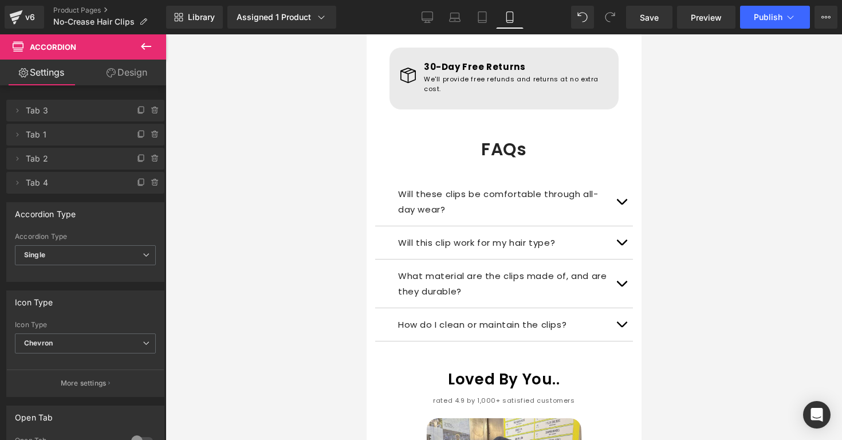
click at [686, 264] on div at bounding box center [504, 237] width 677 height 406
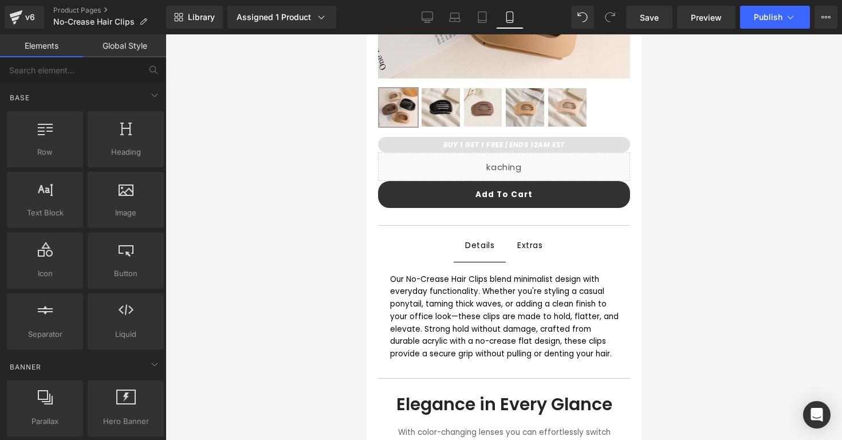
scroll to position [372, 0]
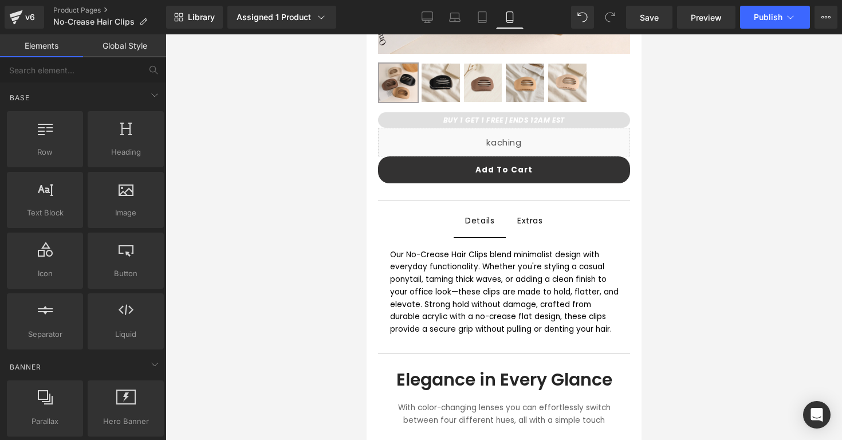
click at [686, 118] on div at bounding box center [504, 237] width 677 height 406
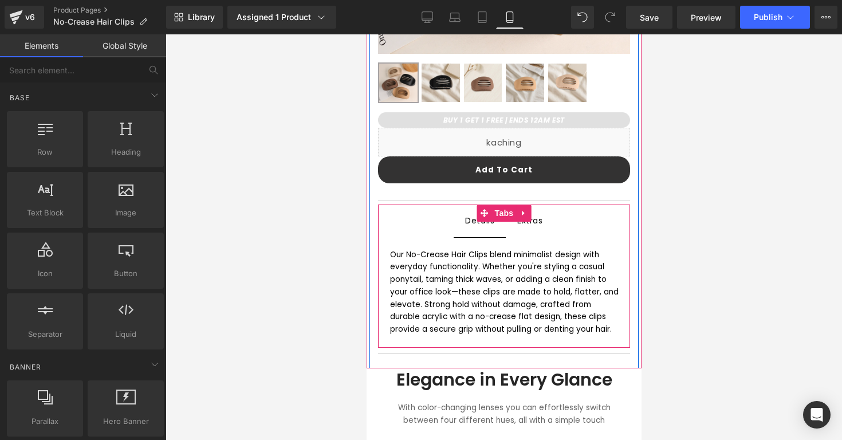
click at [544, 217] on span "Extras Text Block" at bounding box center [529, 221] width 49 height 32
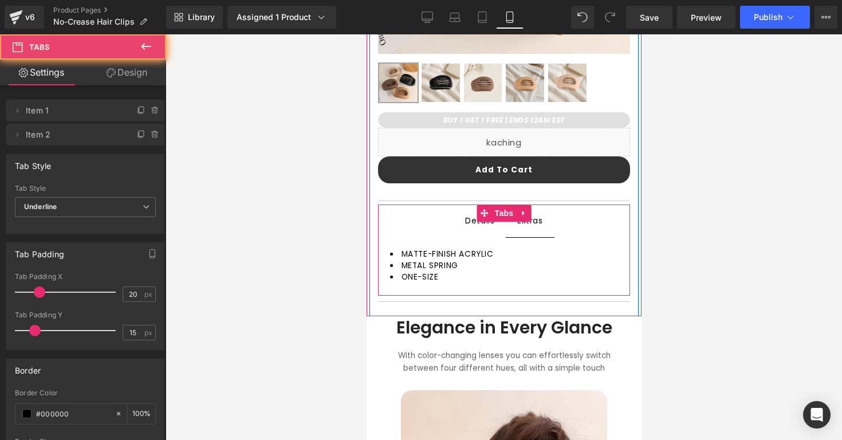
click at [479, 231] on span "Details Text Block" at bounding box center [479, 221] width 52 height 32
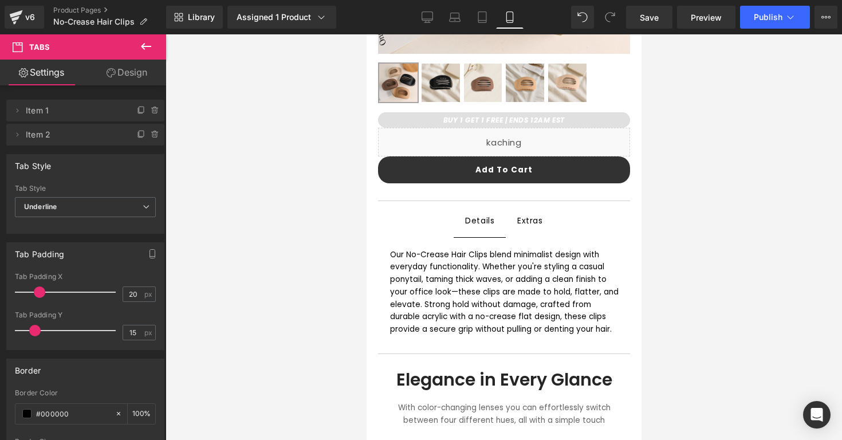
click at [360, 233] on div at bounding box center [504, 237] width 677 height 406
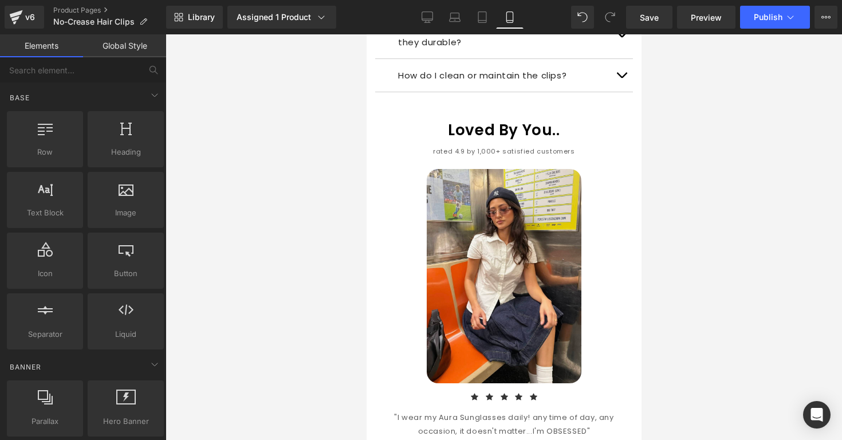
scroll to position [1259, 0]
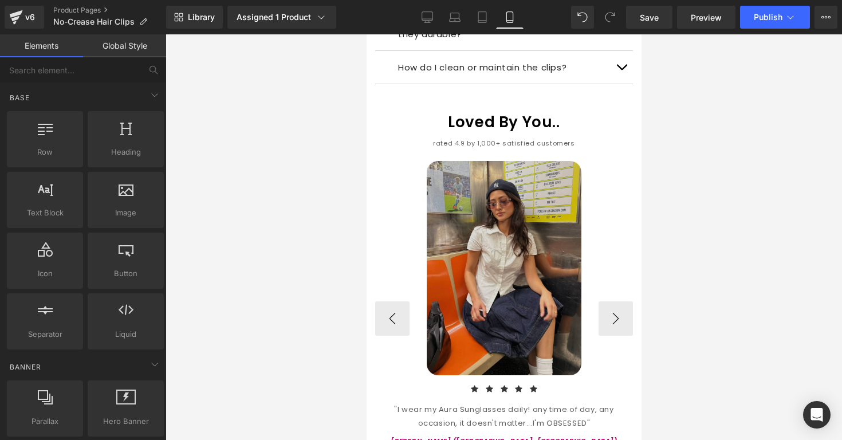
click at [502, 210] on img at bounding box center [503, 268] width 155 height 214
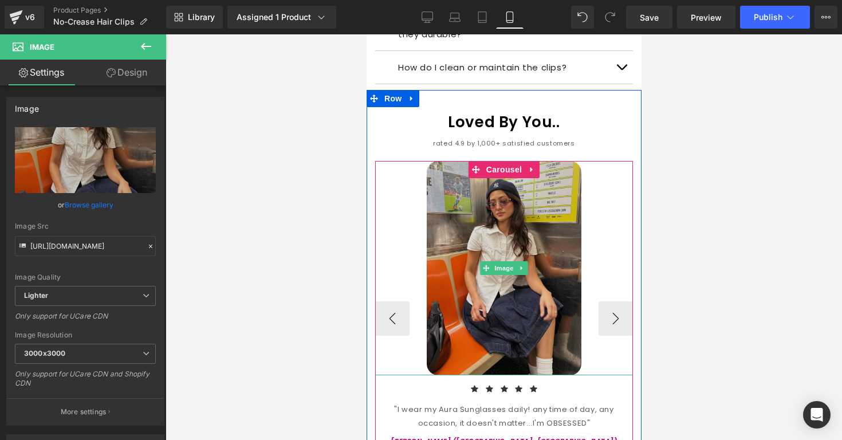
click at [459, 179] on img at bounding box center [503, 268] width 155 height 214
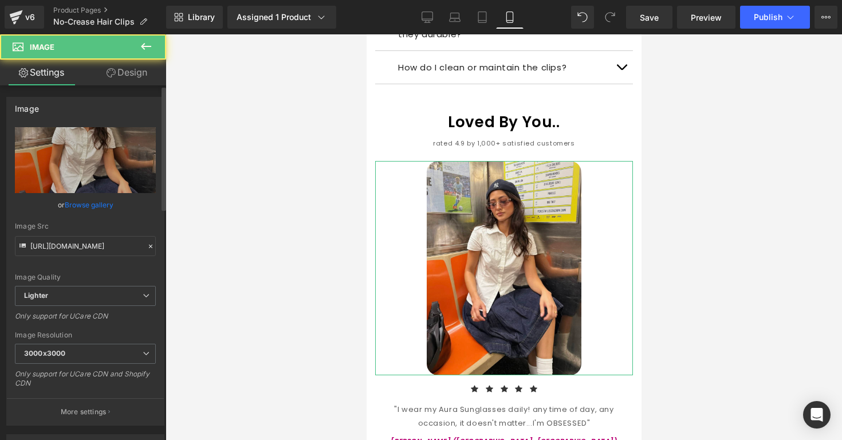
click at [114, 200] on div "or Browse gallery" at bounding box center [85, 205] width 141 height 12
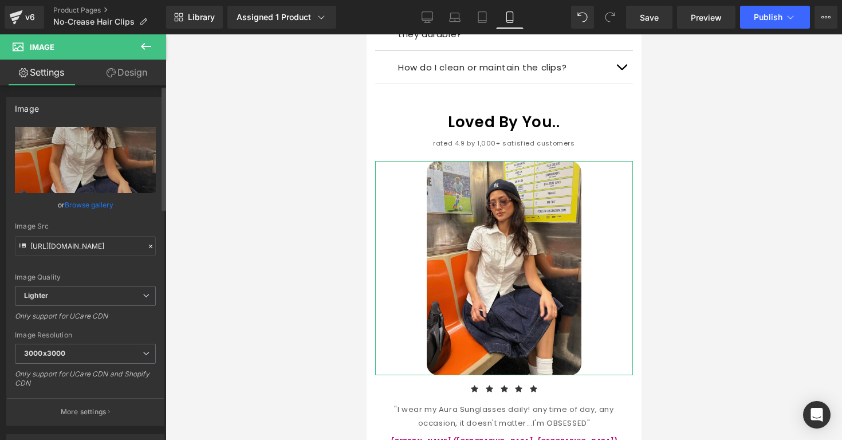
click at [109, 201] on link "Browse gallery" at bounding box center [89, 205] width 49 height 20
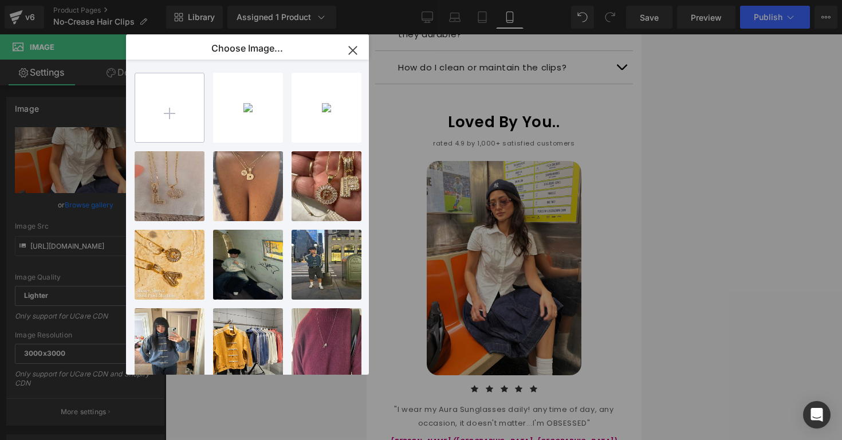
click at [157, 112] on input "file" at bounding box center [169, 107] width 69 height 69
type input "C:\fakepath\Screenshot [DATE] 2.26.45 PM.png"
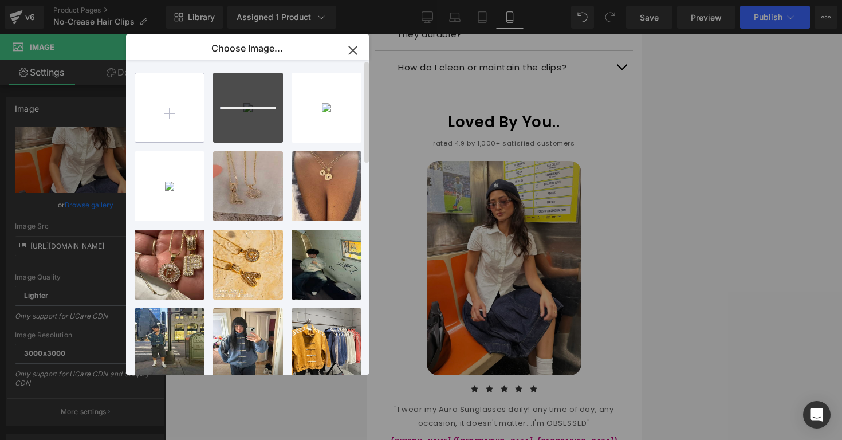
click at [176, 112] on input "file" at bounding box center [169, 107] width 69 height 69
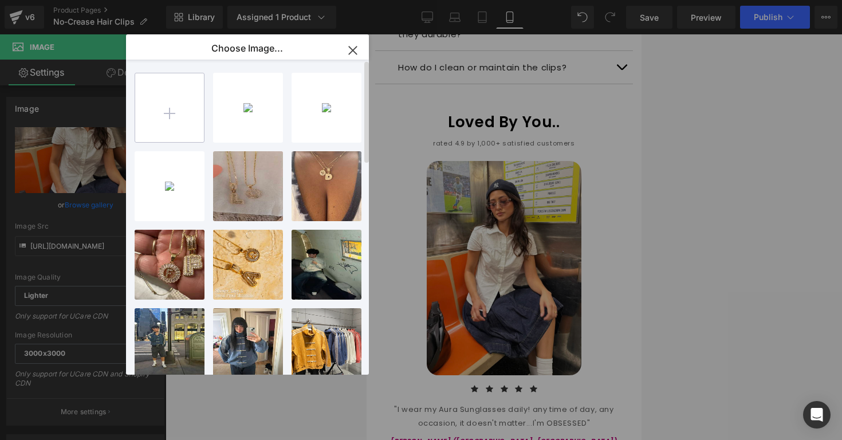
type input "C:\fakepath\Screenshot [DATE] 2.28.39 PM.png"
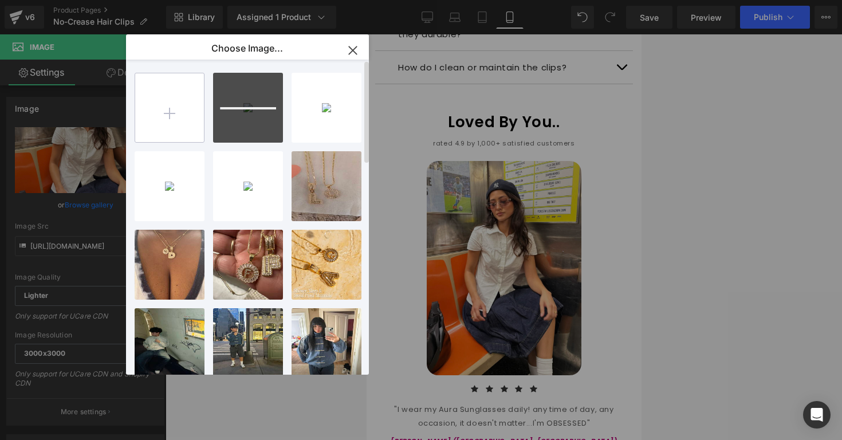
click at [173, 125] on input "file" at bounding box center [169, 107] width 69 height 69
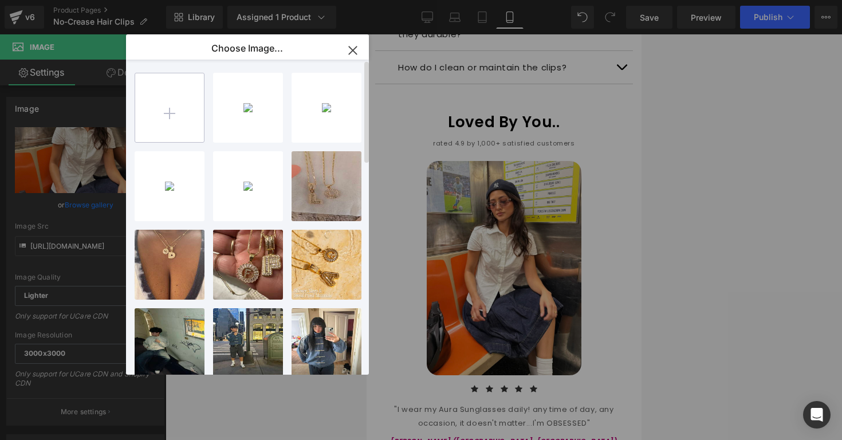
type input "C:\fakepath\Screenshot [DATE] 2.27.15 PM.png"
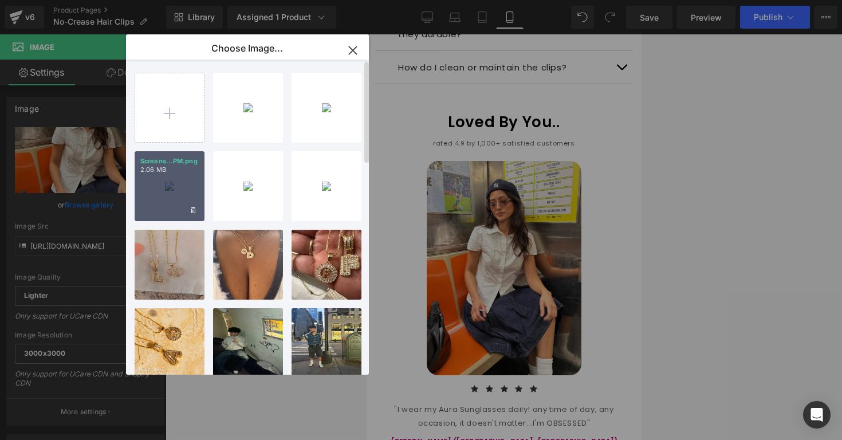
click at [174, 202] on div "Screens...PM.png 2.06 MB" at bounding box center [170, 186] width 70 height 70
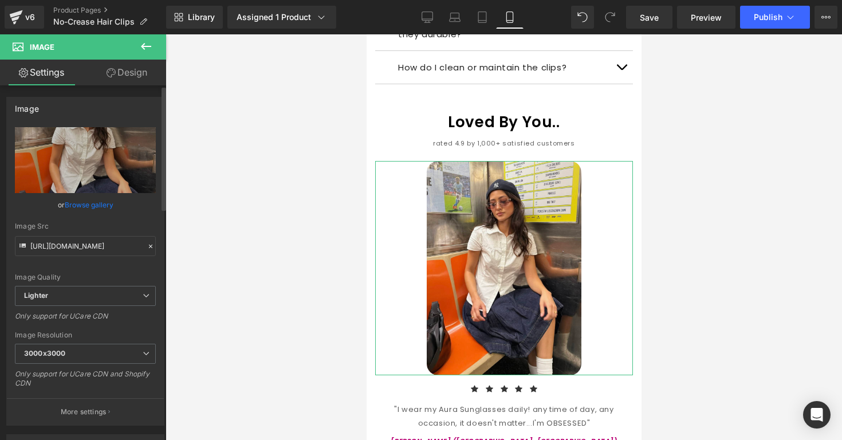
click at [100, 209] on link "Browse gallery" at bounding box center [89, 205] width 49 height 20
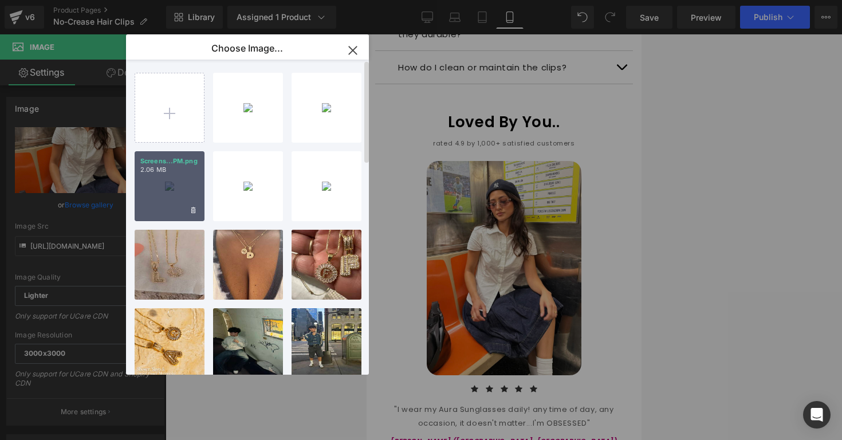
click at [158, 182] on div "Screens...PM.png 2.06 MB" at bounding box center [170, 186] width 70 height 70
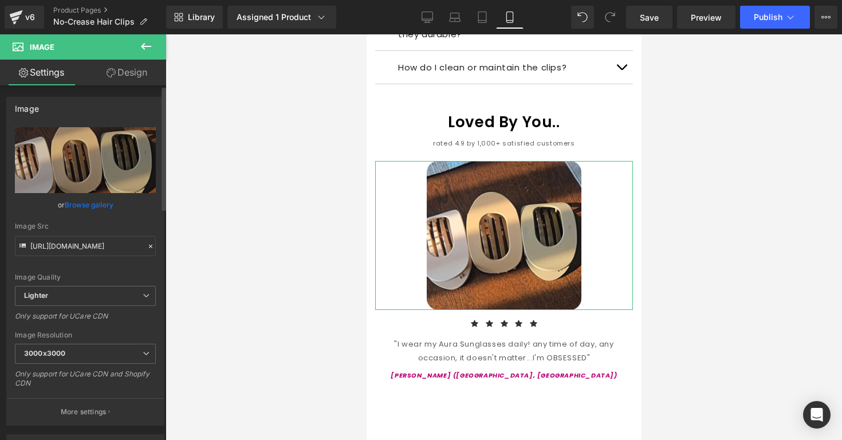
click at [108, 206] on link "Browse gallery" at bounding box center [89, 205] width 49 height 20
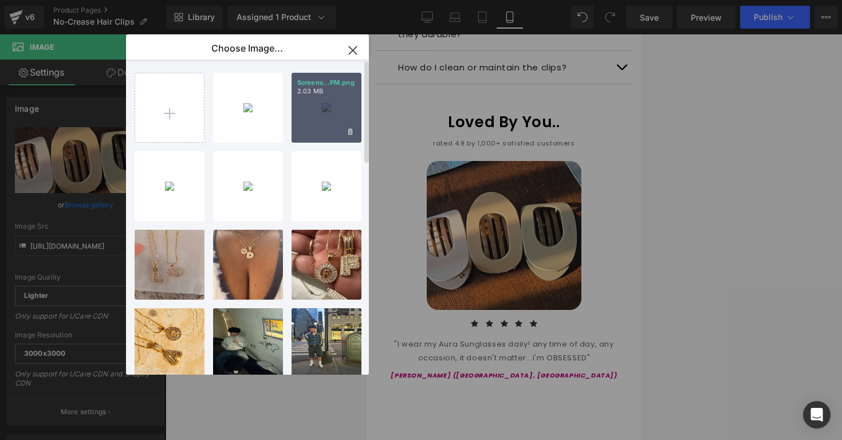
click at [308, 104] on div "Screens...PM.png 2.03 MB" at bounding box center [327, 108] width 70 height 70
type input "[URL][DOMAIN_NAME]"
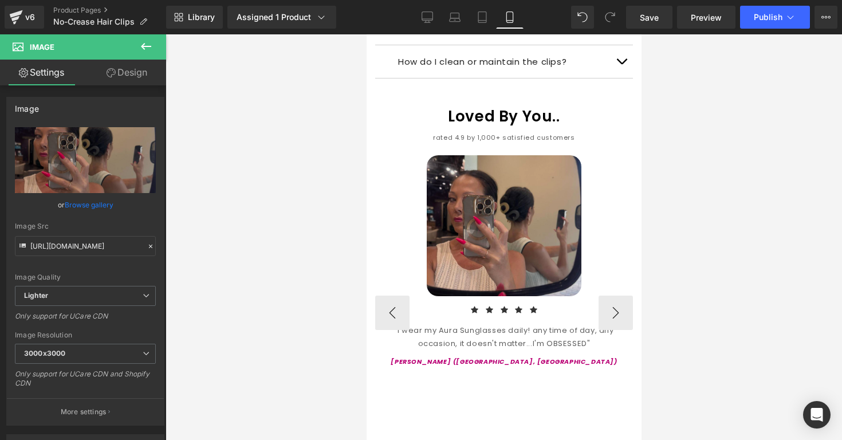
scroll to position [1265, 0]
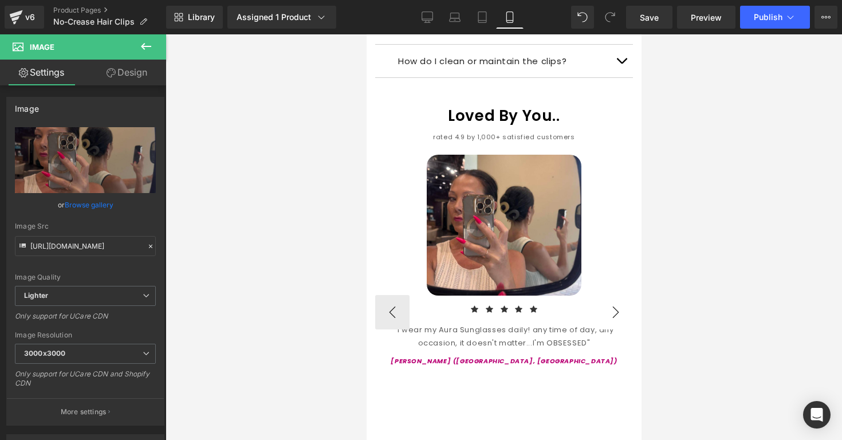
click at [608, 295] on button "›" at bounding box center [615, 312] width 34 height 34
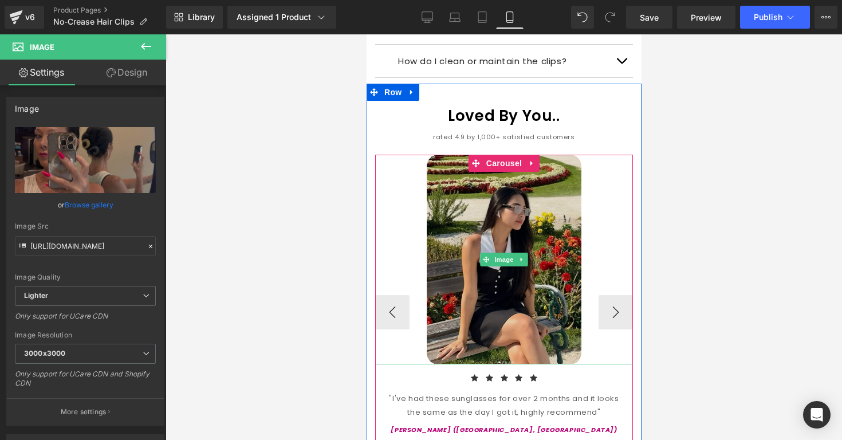
click at [550, 287] on img at bounding box center [503, 260] width 155 height 210
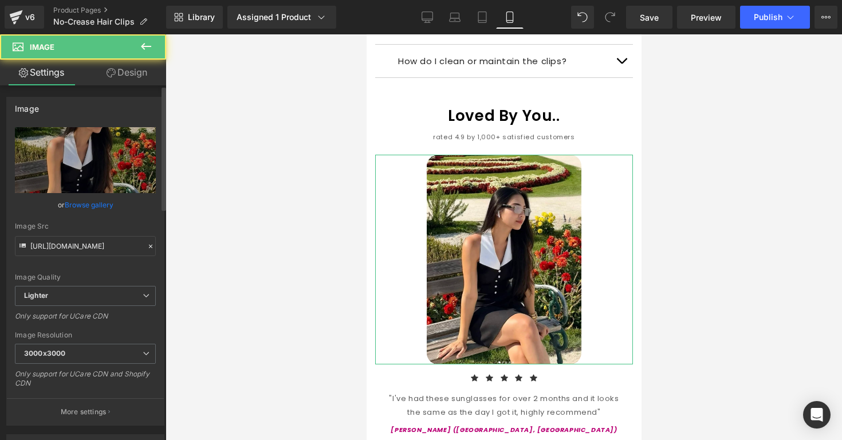
click at [94, 203] on link "Browse gallery" at bounding box center [89, 205] width 49 height 20
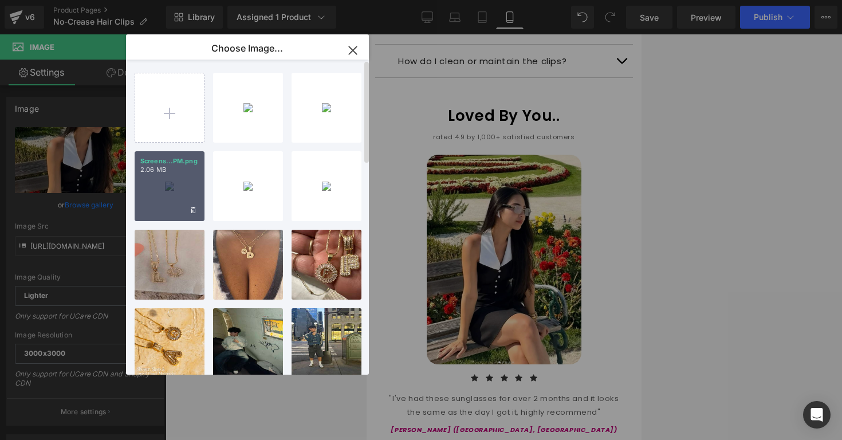
click at [186, 175] on div "Screens...PM.png 2.06 MB" at bounding box center [170, 186] width 70 height 70
type input "[URL][DOMAIN_NAME]"
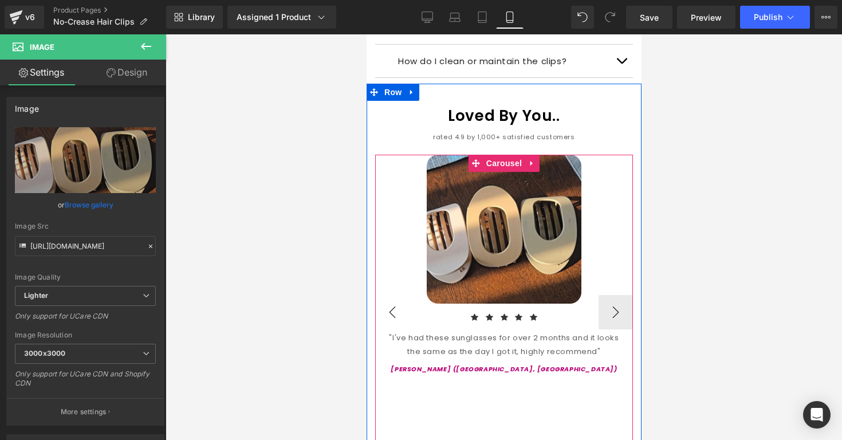
click at [398, 295] on button "‹" at bounding box center [392, 312] width 34 height 34
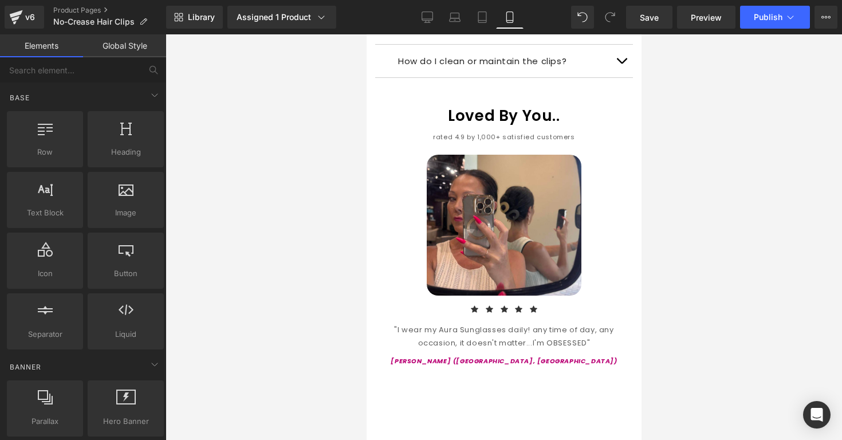
click at [665, 157] on div at bounding box center [504, 237] width 677 height 406
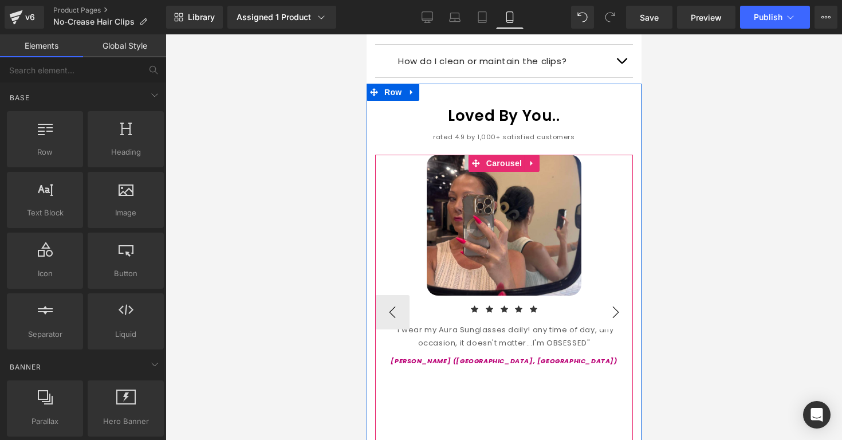
click at [614, 295] on button "›" at bounding box center [615, 312] width 34 height 34
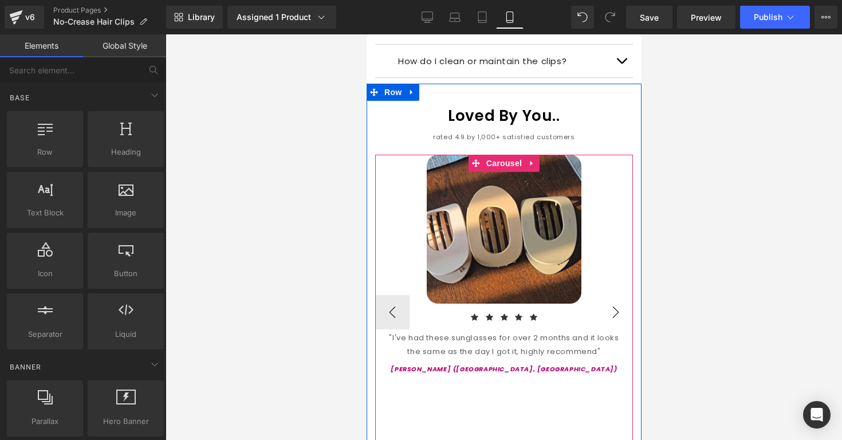
click at [614, 295] on button "›" at bounding box center [615, 312] width 34 height 34
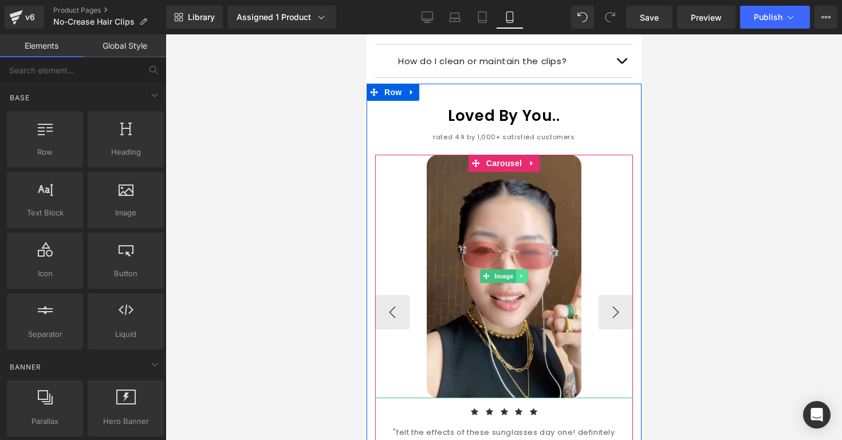
click at [559, 257] on div "Image" at bounding box center [504, 276] width 258 height 243
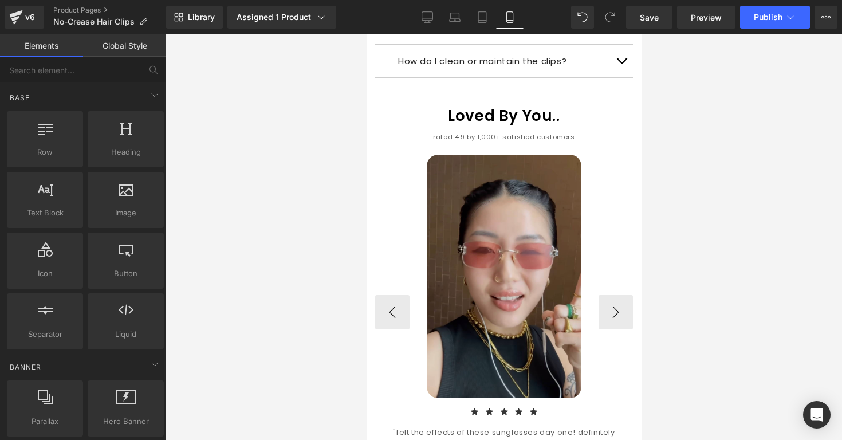
click at [454, 213] on img at bounding box center [503, 276] width 155 height 243
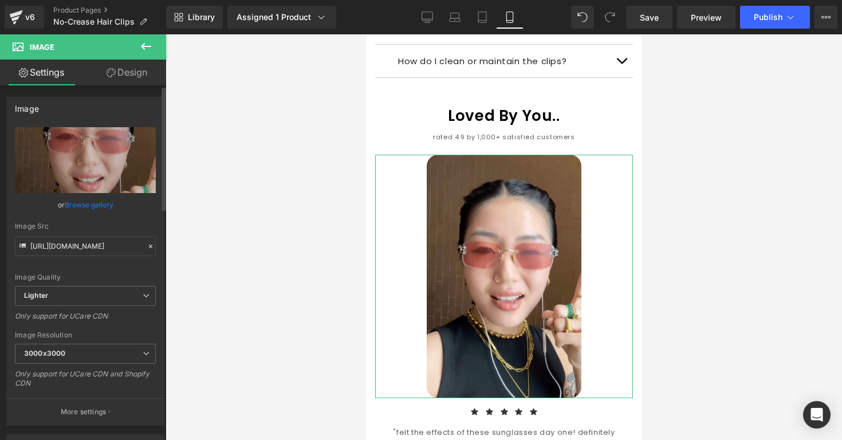
click at [105, 199] on link "Browse gallery" at bounding box center [89, 205] width 49 height 20
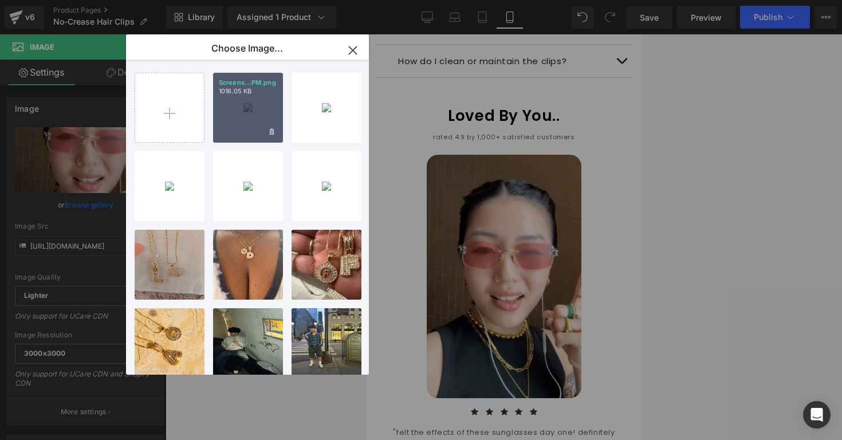
click at [214, 126] on div "Screens...PM.png 1016.05 KB" at bounding box center [248, 108] width 70 height 70
type input "[URL][DOMAIN_NAME]"
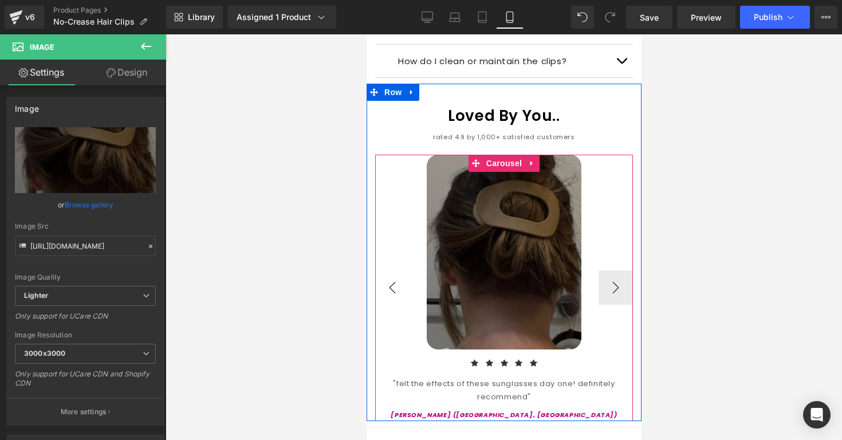
click at [390, 277] on button "‹" at bounding box center [392, 287] width 34 height 34
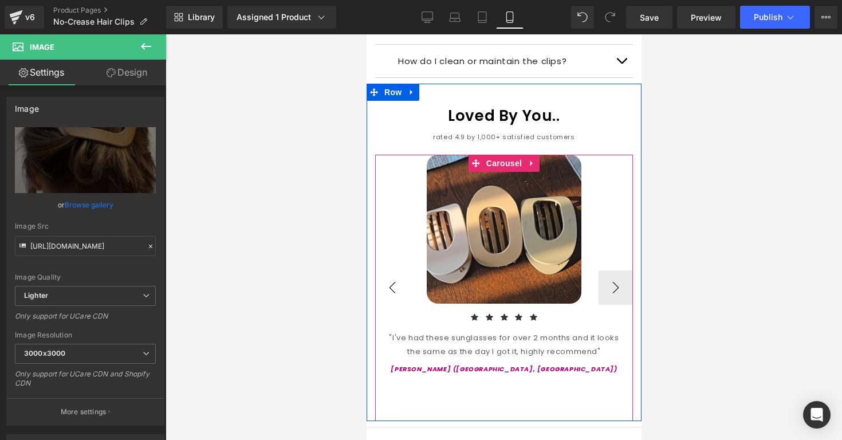
click at [390, 277] on button "‹" at bounding box center [392, 287] width 34 height 34
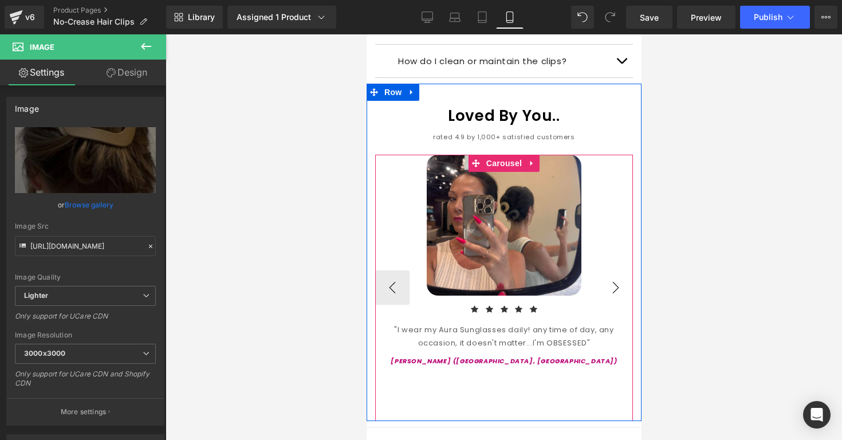
click at [614, 270] on button "›" at bounding box center [615, 287] width 34 height 34
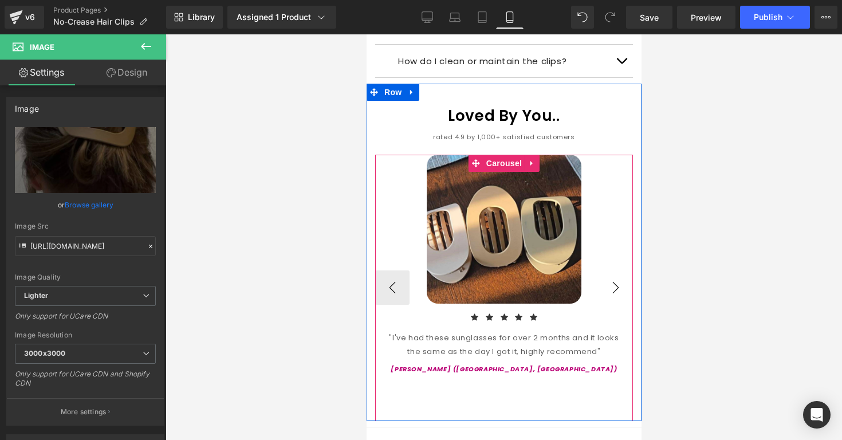
click at [613, 270] on button "›" at bounding box center [615, 287] width 34 height 34
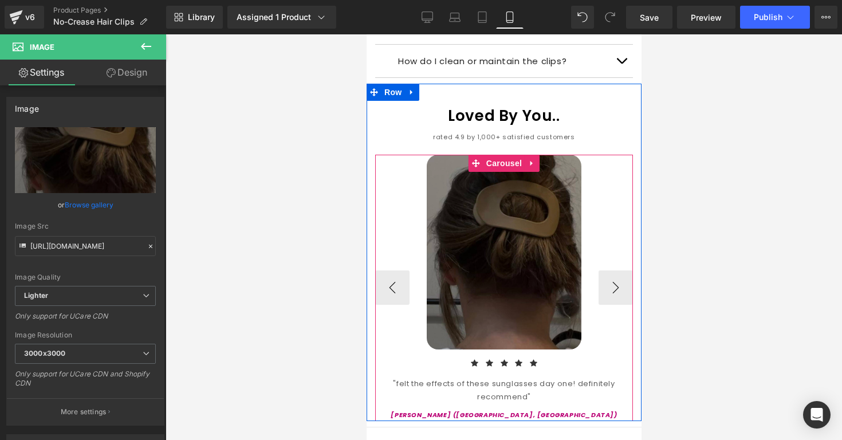
click at [561, 278] on img at bounding box center [503, 252] width 155 height 195
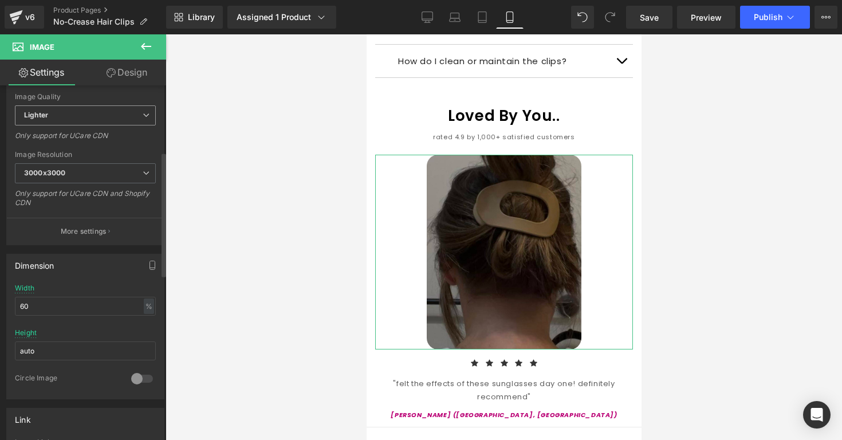
scroll to position [191, 0]
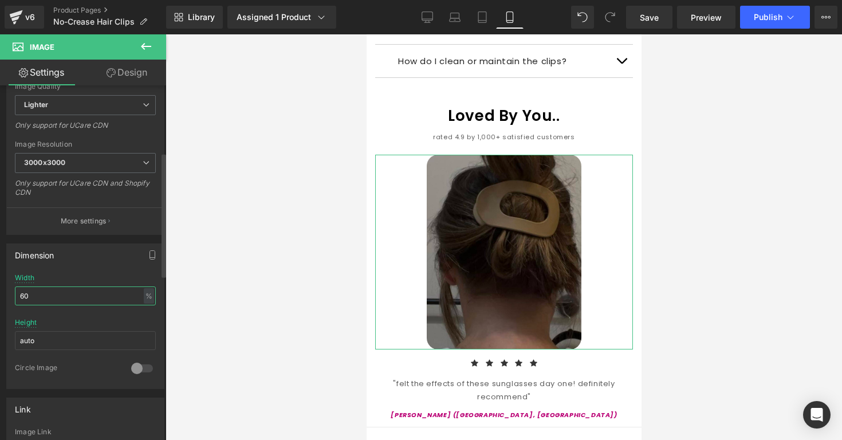
click at [54, 293] on input "60" at bounding box center [85, 295] width 141 height 19
type input "50"
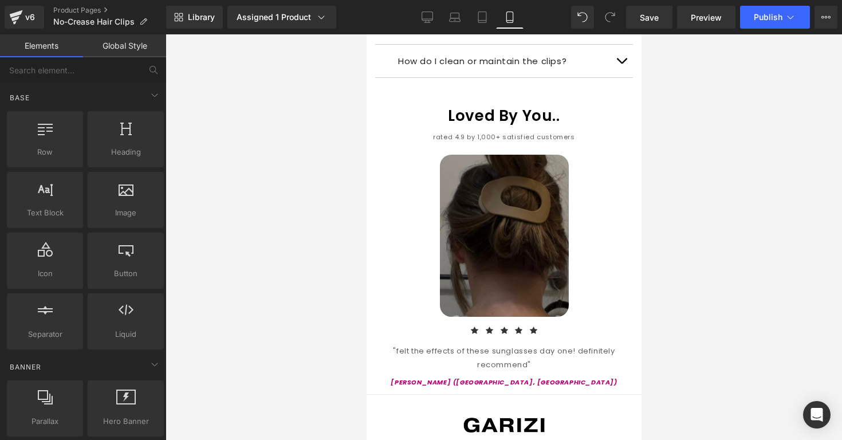
click at [200, 258] on div at bounding box center [504, 237] width 677 height 406
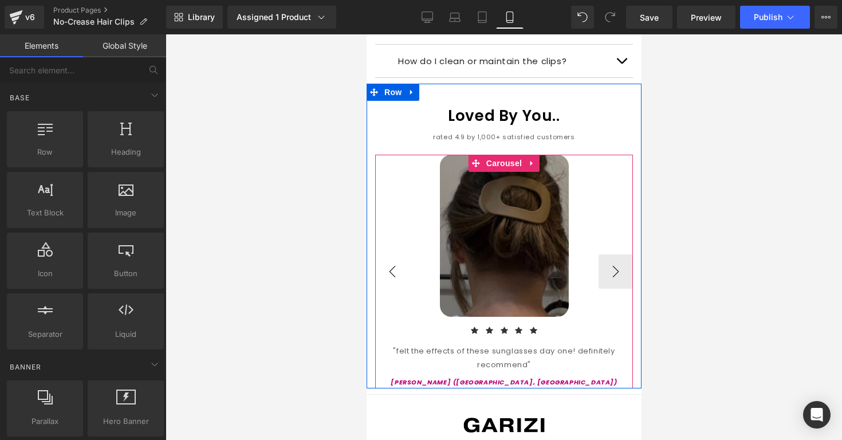
click at [393, 254] on button "‹" at bounding box center [392, 271] width 34 height 34
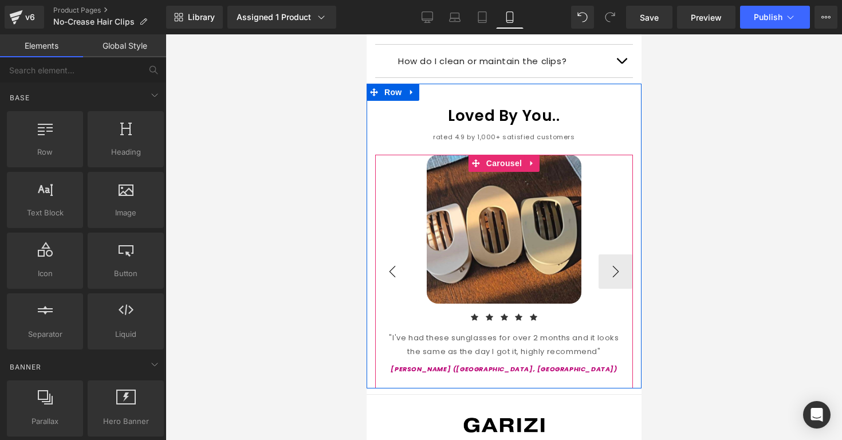
click at [393, 254] on button "‹" at bounding box center [392, 271] width 34 height 34
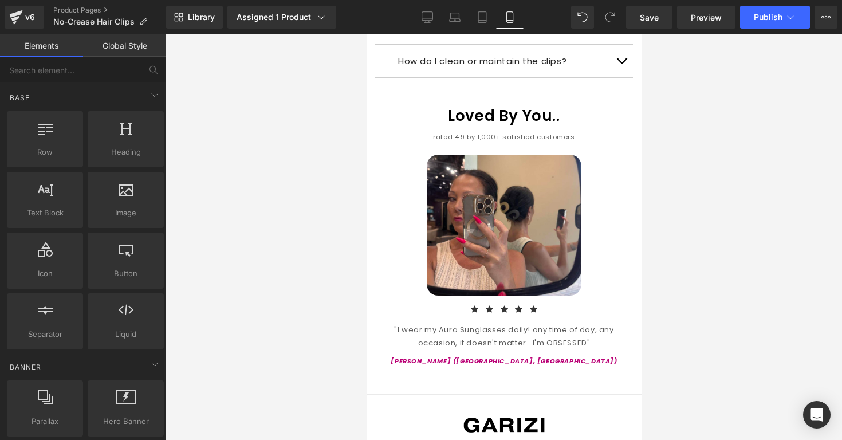
click at [756, 213] on div at bounding box center [504, 237] width 677 height 406
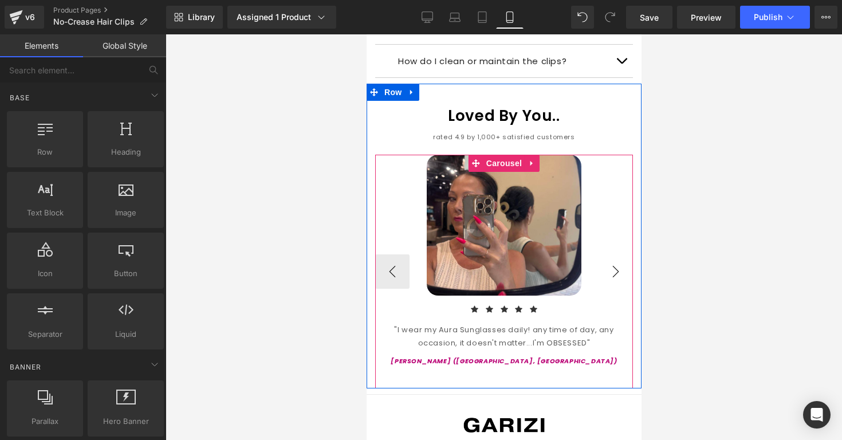
click at [619, 254] on button "›" at bounding box center [615, 271] width 34 height 34
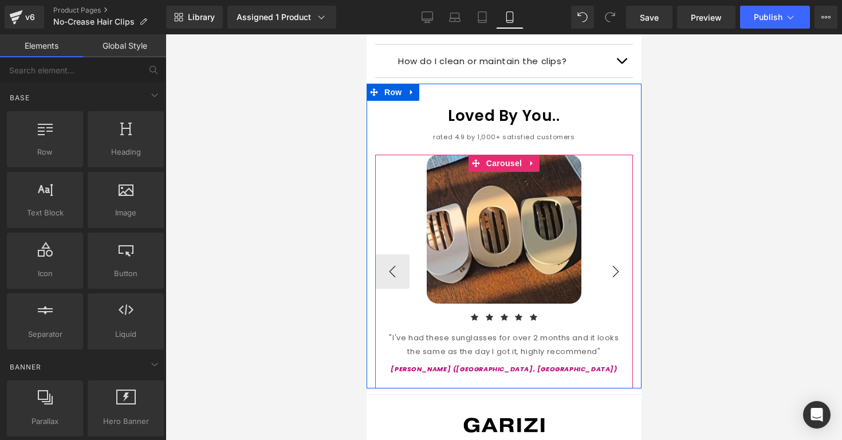
click at [619, 254] on button "›" at bounding box center [615, 271] width 34 height 34
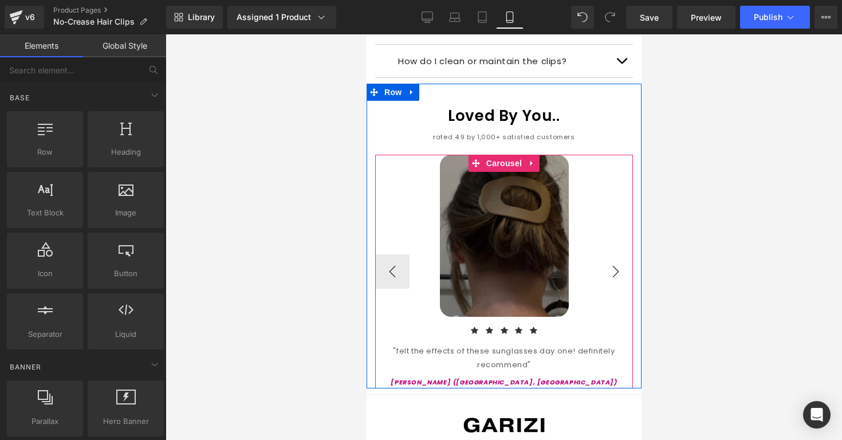
click at [619, 254] on button "›" at bounding box center [615, 271] width 34 height 34
click at [534, 155] on link at bounding box center [531, 163] width 15 height 17
click at [522, 159] on icon at bounding box center [524, 163] width 8 height 8
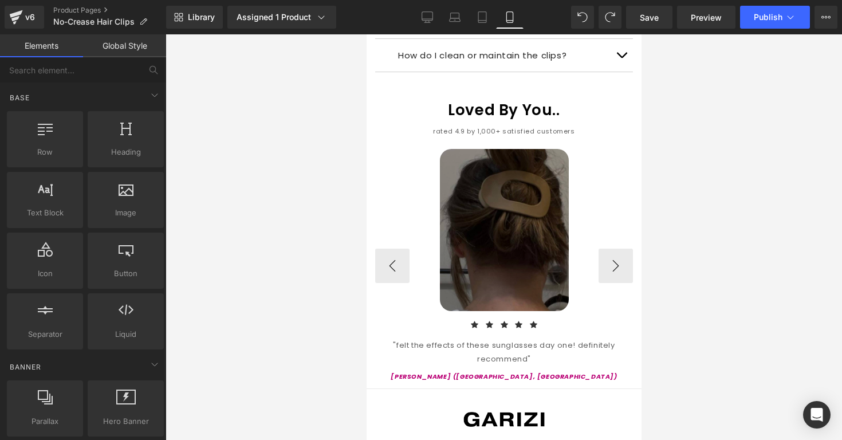
scroll to position [1260, 0]
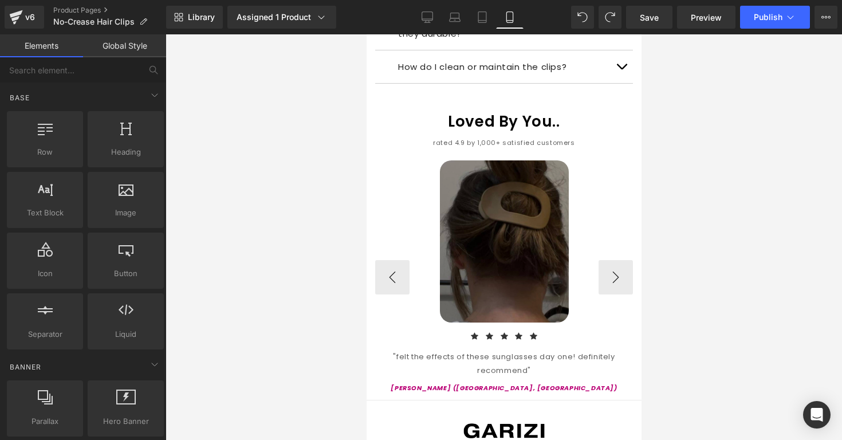
click at [509, 160] on img at bounding box center [503, 241] width 129 height 162
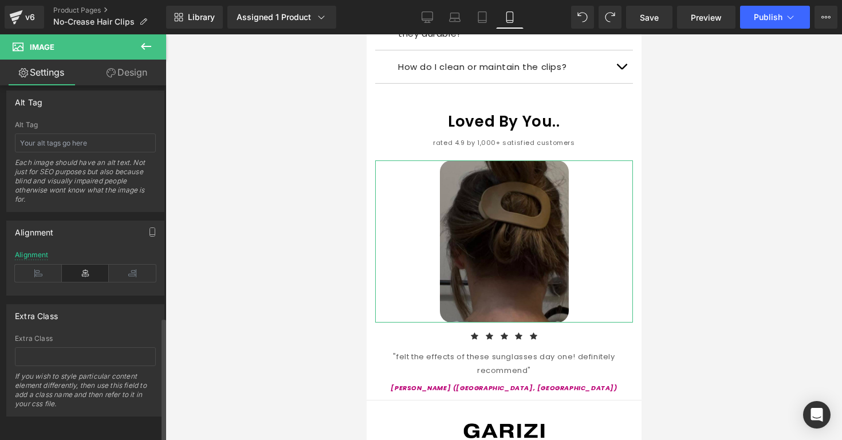
scroll to position [2, 0]
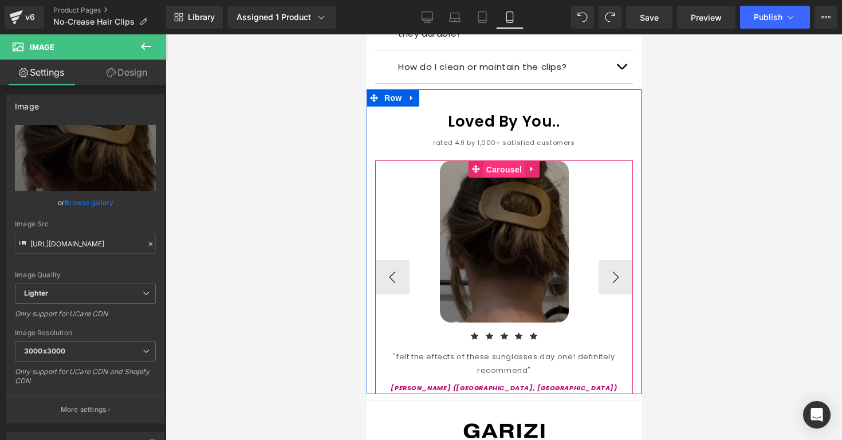
click at [481, 160] on link "Carousel" at bounding box center [496, 168] width 56 height 17
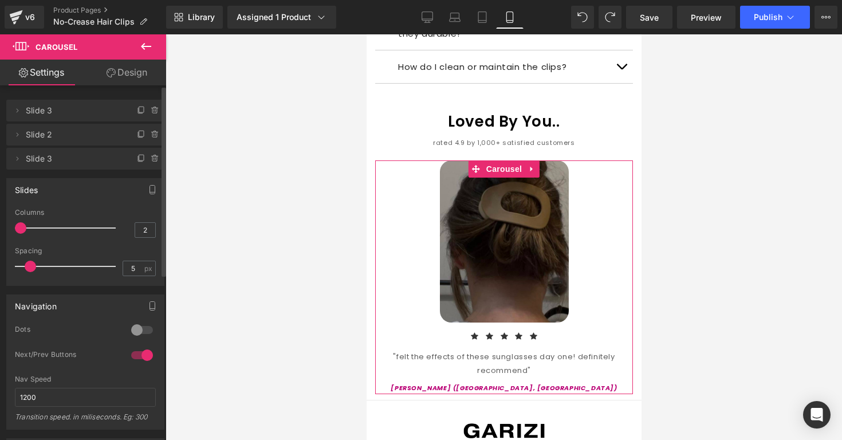
drag, startPoint x: 22, startPoint y: 230, endPoint x: 33, endPoint y: 230, distance: 10.9
click at [26, 230] on span at bounding box center [20, 227] width 11 height 11
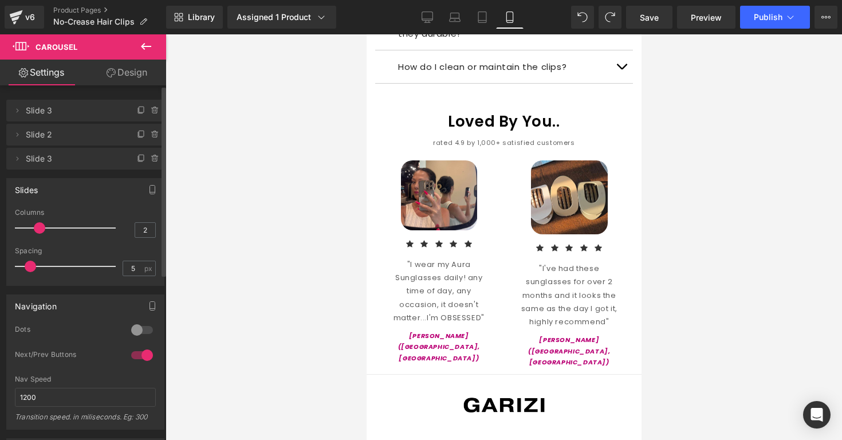
click at [134, 329] on div at bounding box center [141, 330] width 27 height 18
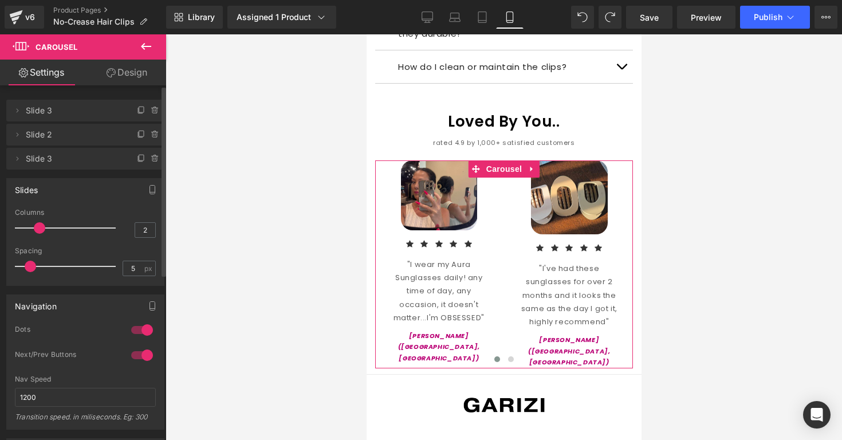
click at [142, 321] on div at bounding box center [141, 330] width 27 height 18
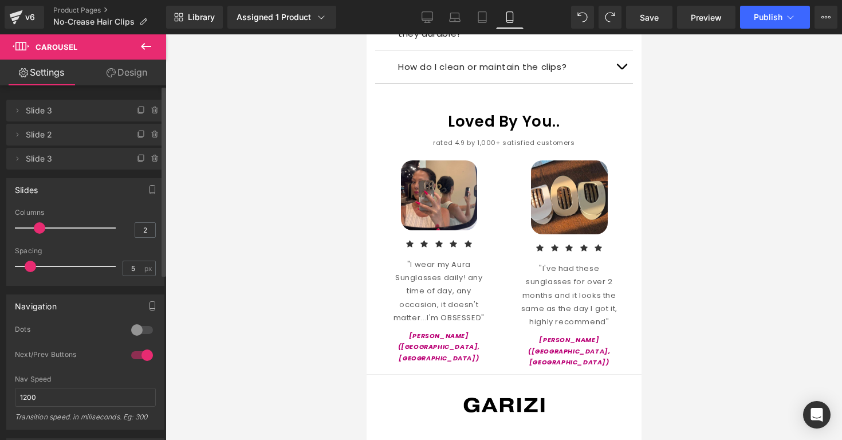
click at [141, 327] on div at bounding box center [141, 330] width 27 height 18
type input "3"
drag, startPoint x: 40, startPoint y: 225, endPoint x: 55, endPoint y: 225, distance: 14.9
click at [45, 225] on span at bounding box center [39, 227] width 11 height 11
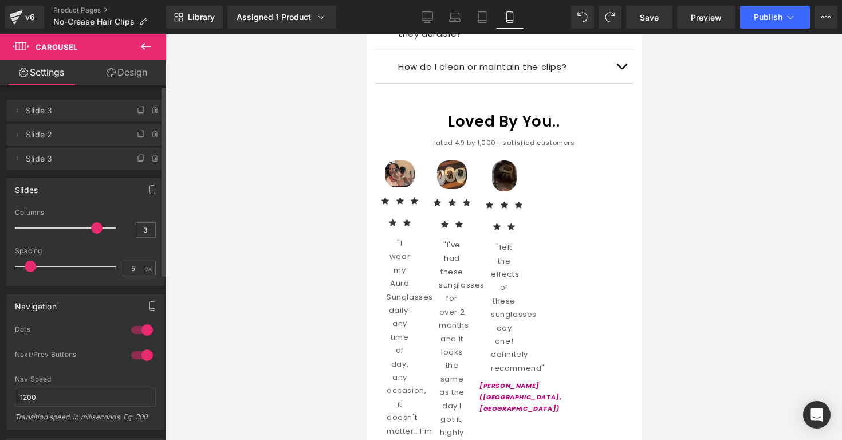
drag, startPoint x: 53, startPoint y: 230, endPoint x: 90, endPoint y: 230, distance: 37.2
click at [91, 230] on span at bounding box center [96, 227] width 11 height 11
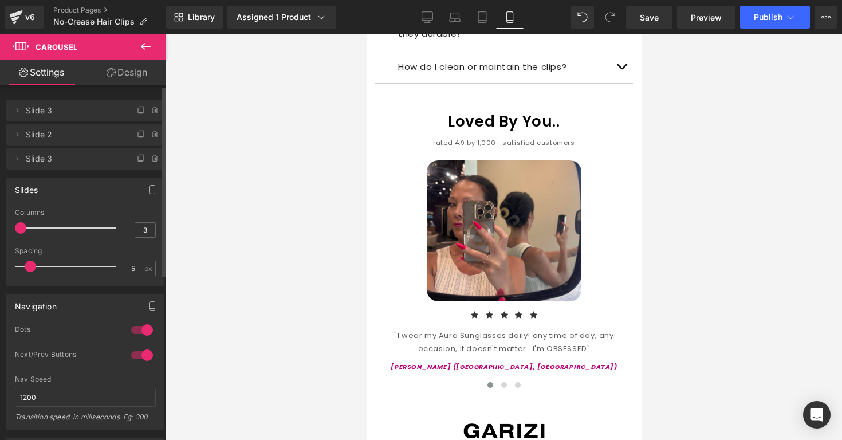
drag, startPoint x: 94, startPoint y: 230, endPoint x: 17, endPoint y: 233, distance: 77.4
click at [17, 233] on div "Columns 3" at bounding box center [85, 228] width 141 height 38
drag, startPoint x: 32, startPoint y: 268, endPoint x: 18, endPoint y: 268, distance: 13.7
click at [18, 268] on span at bounding box center [20, 266] width 11 height 11
drag, startPoint x: 18, startPoint y: 268, endPoint x: 133, endPoint y: 265, distance: 114.6
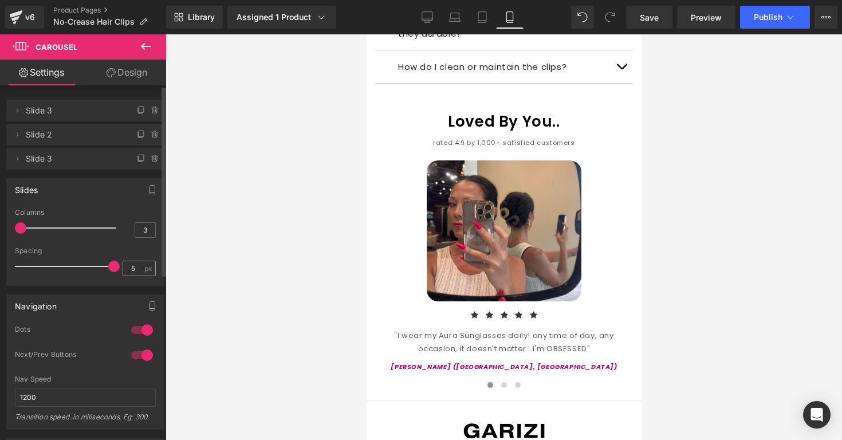
click at [133, 265] on div "Spacing 5 px" at bounding box center [85, 266] width 141 height 38
drag, startPoint x: 112, startPoint y: 270, endPoint x: 30, endPoint y: 271, distance: 81.4
click at [57, 271] on span at bounding box center [62, 266] width 11 height 11
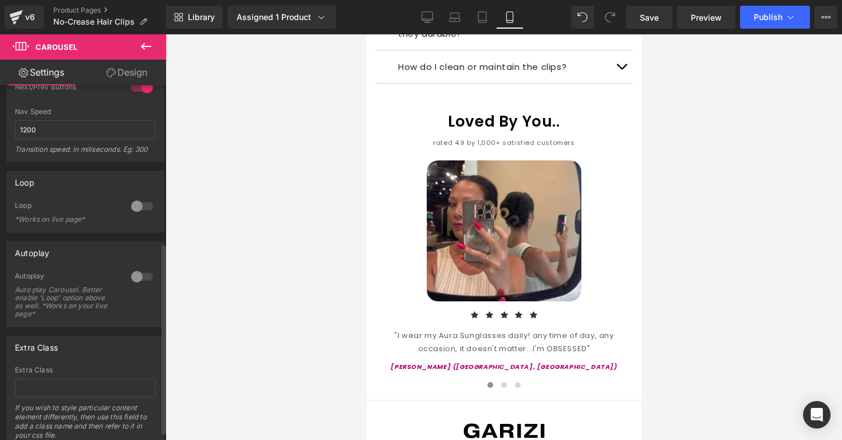
scroll to position [308, 0]
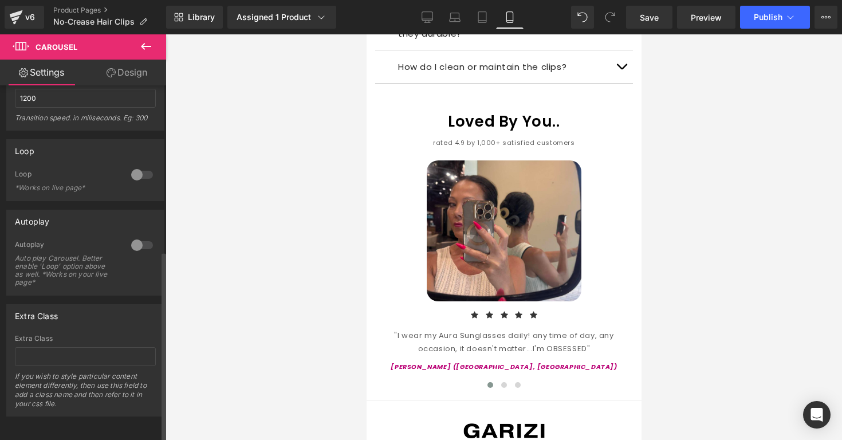
click at [130, 236] on div at bounding box center [141, 245] width 27 height 18
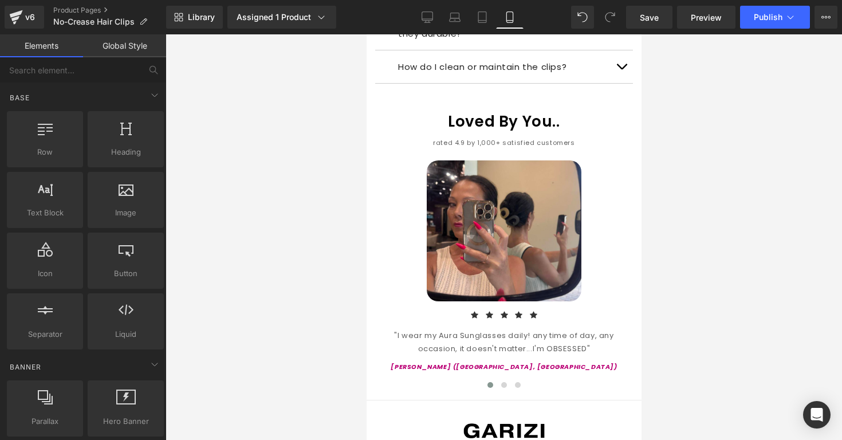
click at [682, 149] on div at bounding box center [504, 237] width 677 height 406
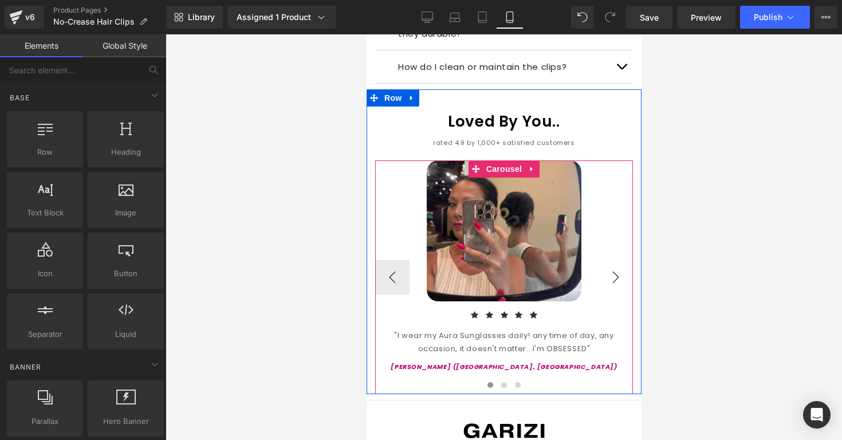
click at [611, 260] on button "›" at bounding box center [615, 277] width 34 height 34
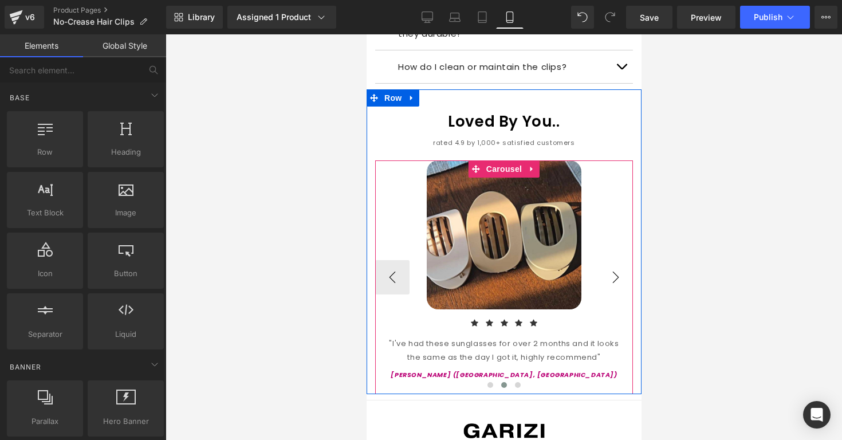
click at [611, 260] on button "›" at bounding box center [615, 277] width 34 height 34
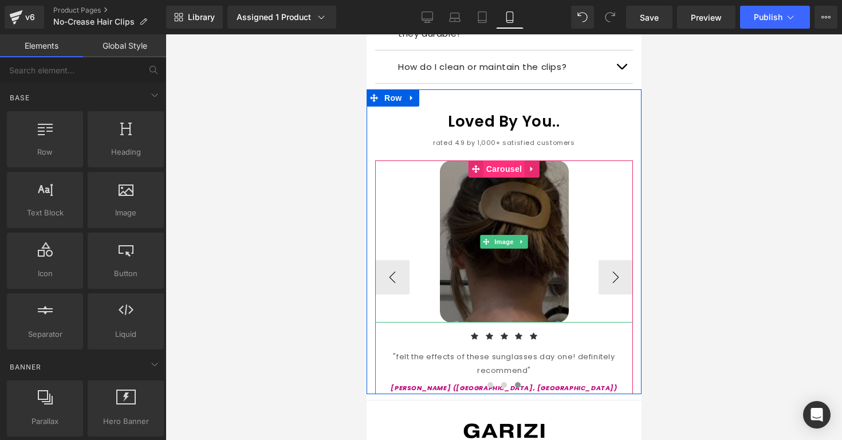
click at [502, 160] on span "Carousel" at bounding box center [503, 168] width 41 height 17
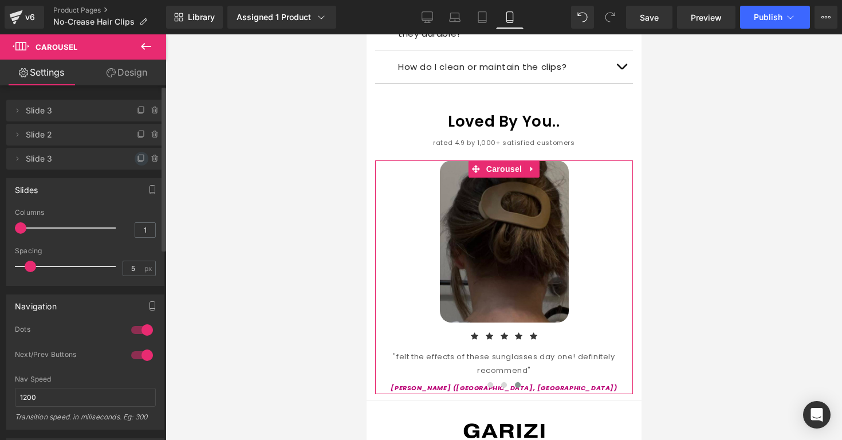
click at [137, 159] on icon at bounding box center [141, 158] width 9 height 9
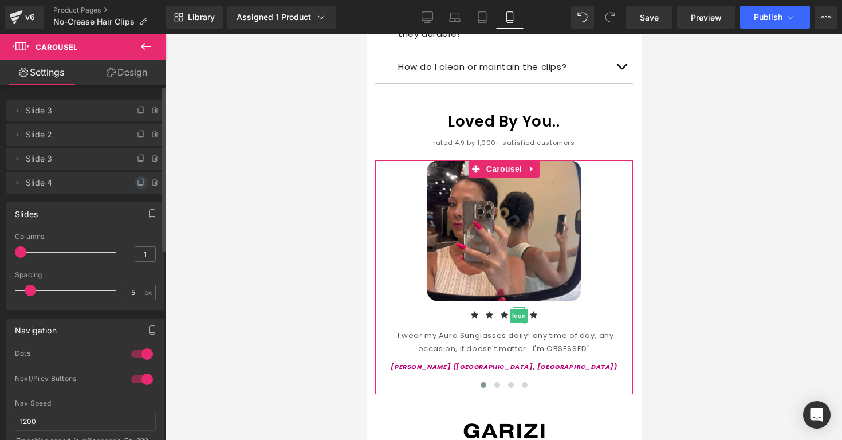
click at [139, 182] on icon at bounding box center [141, 182] width 5 height 6
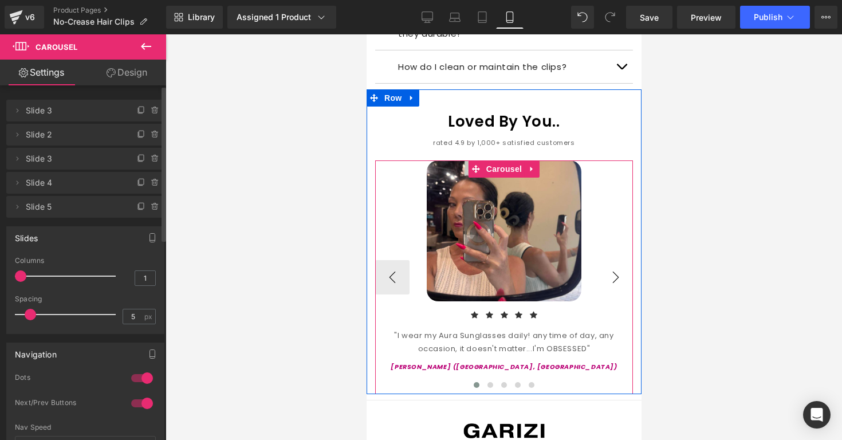
click at [606, 260] on button "›" at bounding box center [615, 277] width 34 height 34
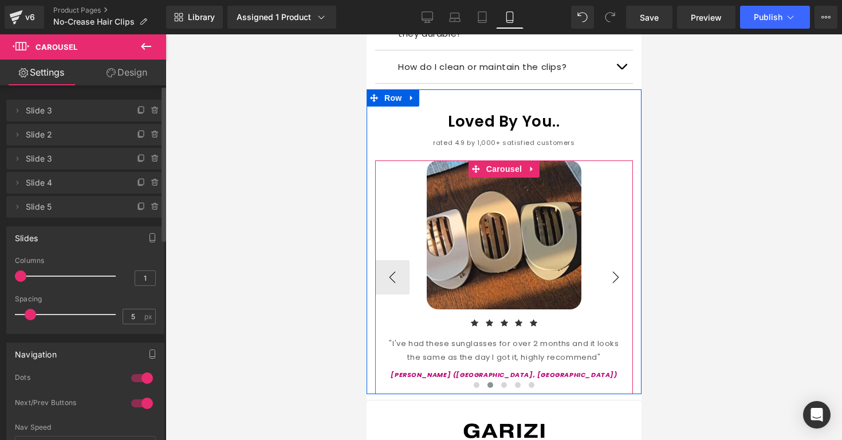
click at [606, 260] on button "›" at bounding box center [615, 277] width 34 height 34
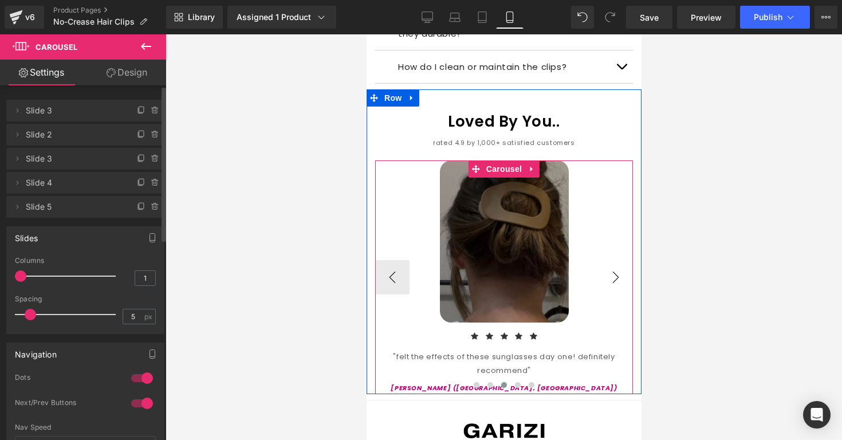
click at [606, 260] on button "›" at bounding box center [615, 277] width 34 height 34
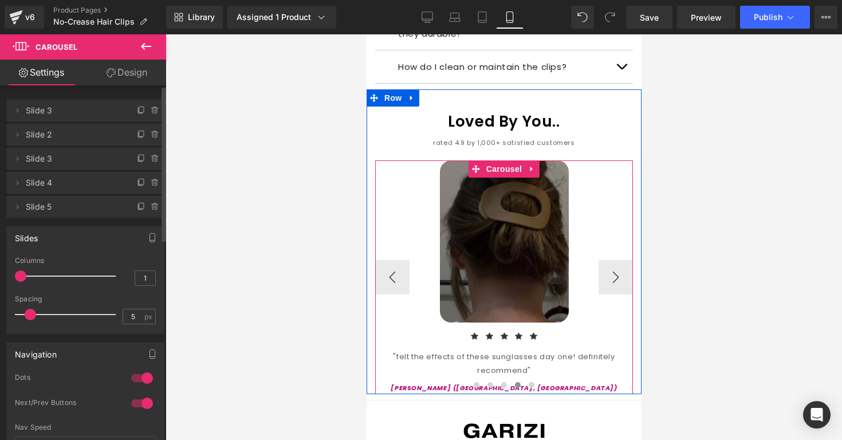
click at [553, 257] on img at bounding box center [503, 241] width 129 height 162
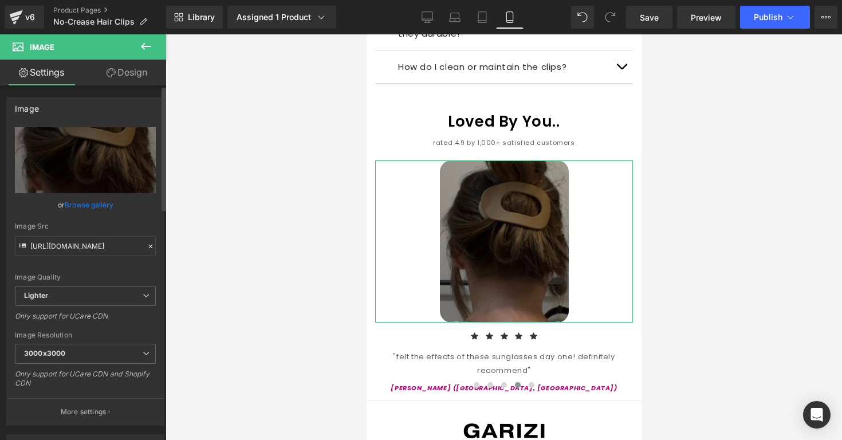
click at [106, 207] on link "Browse gallery" at bounding box center [89, 205] width 49 height 20
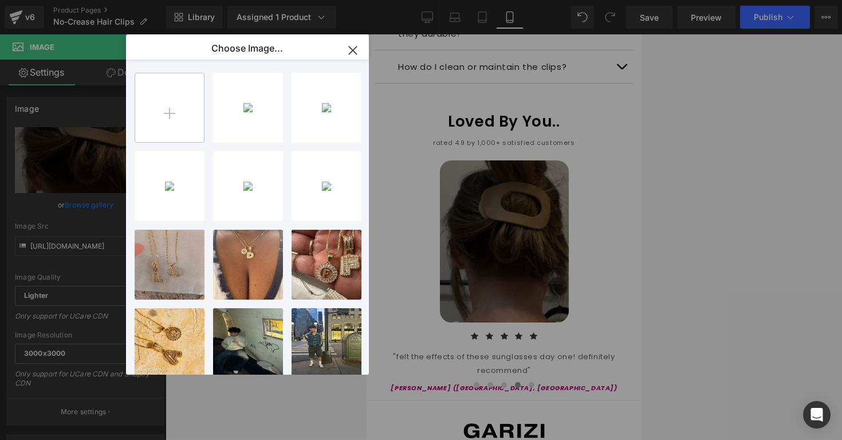
click at [188, 130] on input "file" at bounding box center [169, 107] width 69 height 69
type input "C:\fakepath\Screenshot [DATE] 2.28.10 PM.png"
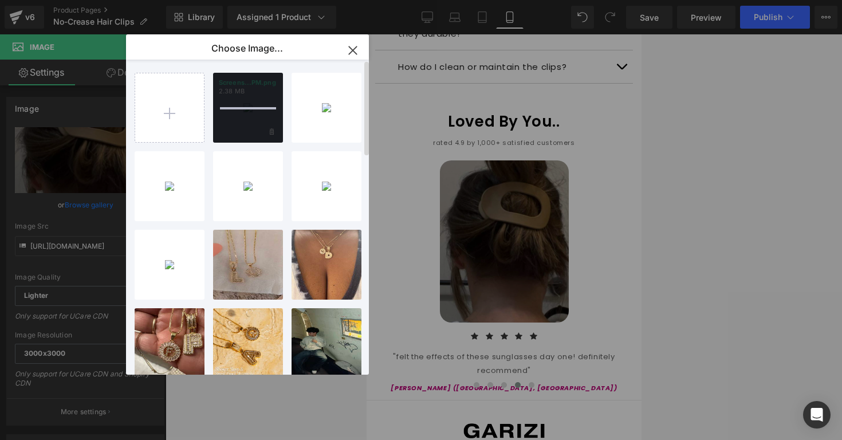
click at [235, 131] on div "Screens...PM.png 2.38 MB" at bounding box center [248, 108] width 70 height 70
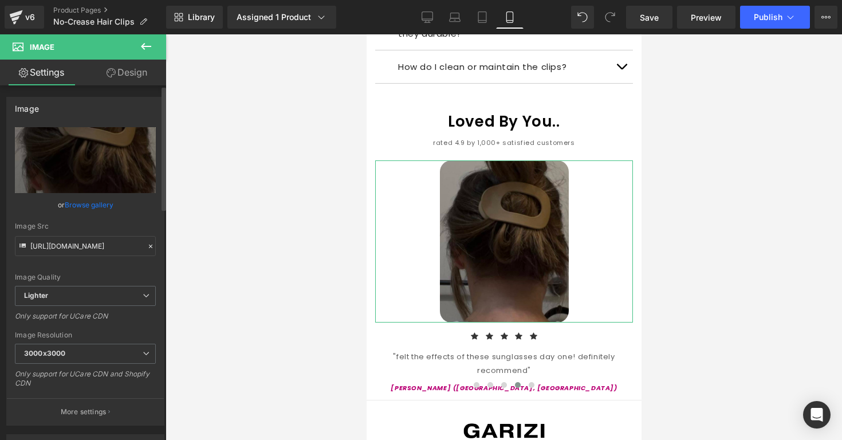
click at [103, 204] on link "Browse gallery" at bounding box center [89, 205] width 49 height 20
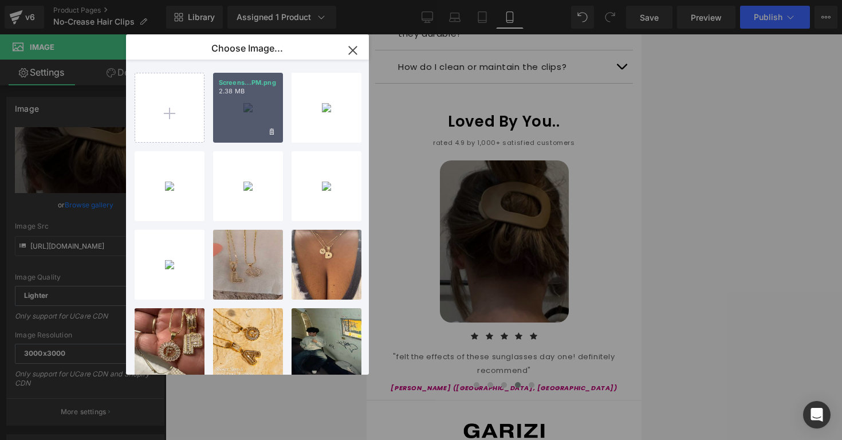
click at [233, 121] on div "Screens...PM.png 2.38 MB" at bounding box center [248, 108] width 70 height 70
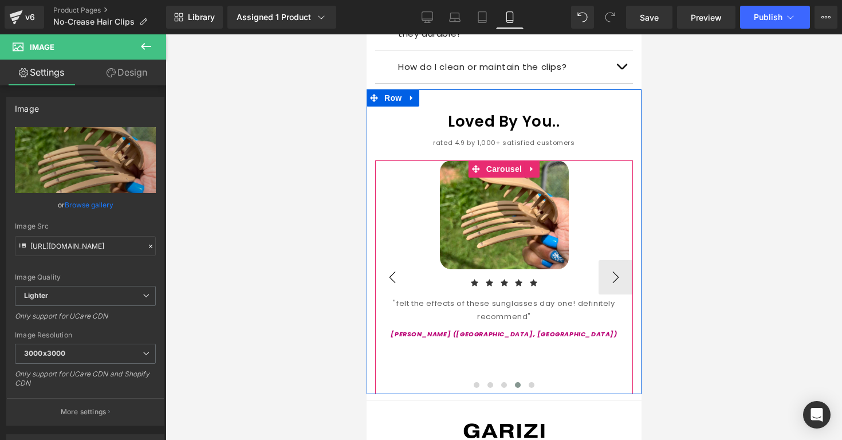
click at [398, 260] on button "‹" at bounding box center [392, 277] width 34 height 34
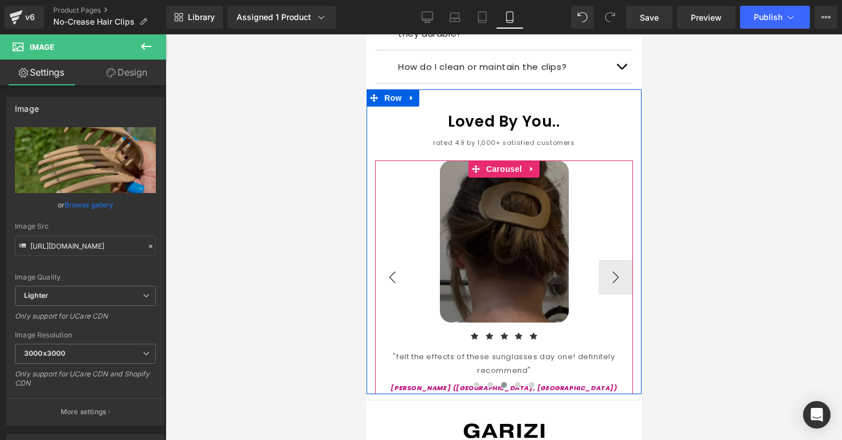
click at [398, 260] on button "‹" at bounding box center [392, 277] width 34 height 34
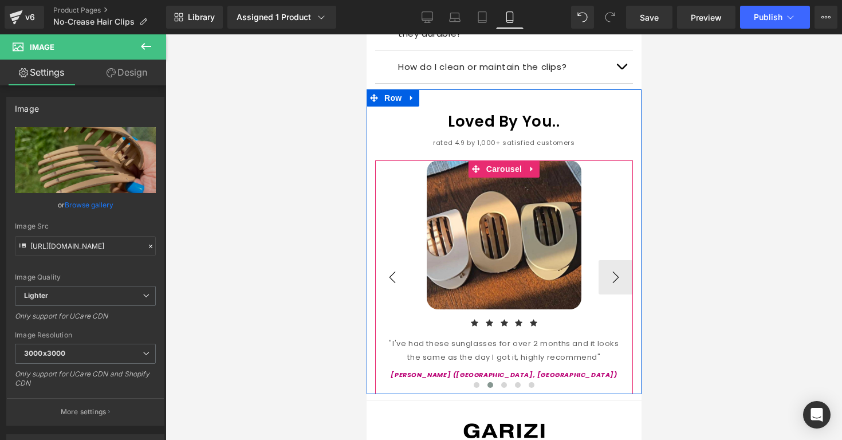
click at [398, 260] on button "‹" at bounding box center [392, 277] width 34 height 34
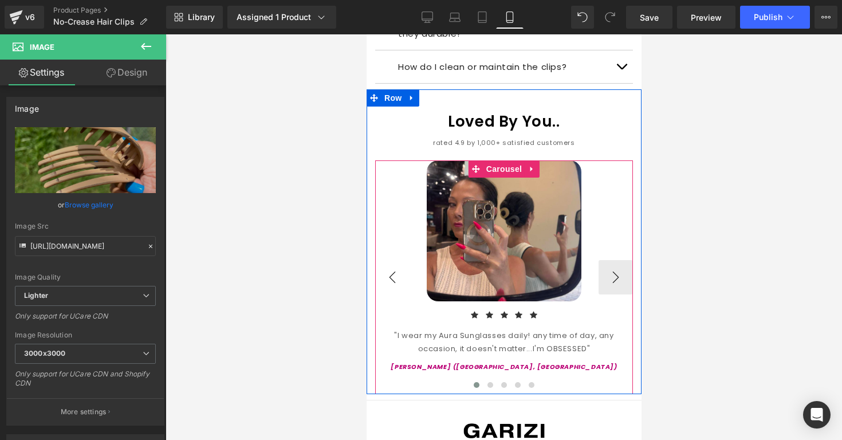
click at [398, 260] on button "‹" at bounding box center [392, 277] width 34 height 34
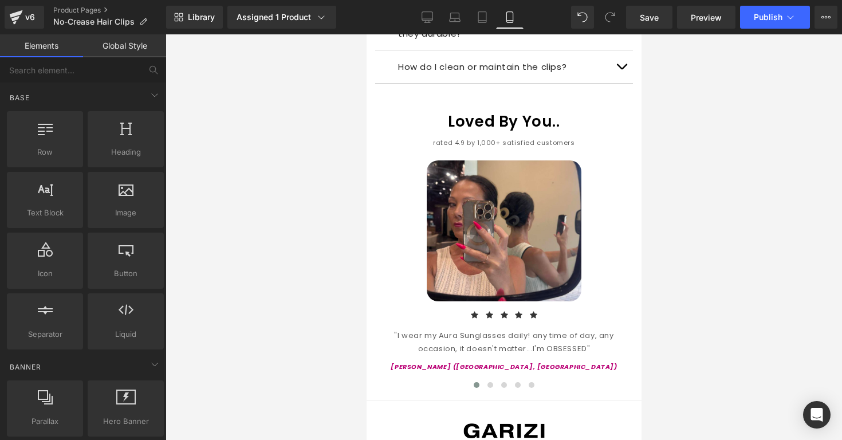
click at [670, 106] on div at bounding box center [504, 237] width 677 height 406
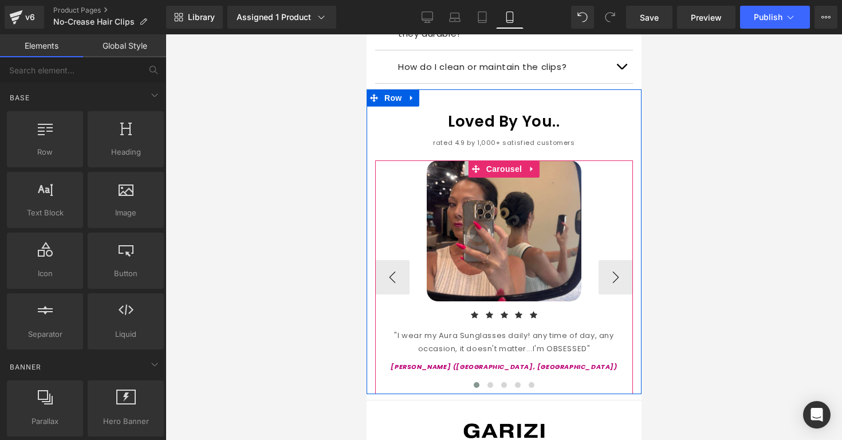
click at [426, 329] on div ""I wear my Aura Sunglasses daily! any time of day, any occasion, it doesn't mat…" at bounding box center [504, 342] width 258 height 27
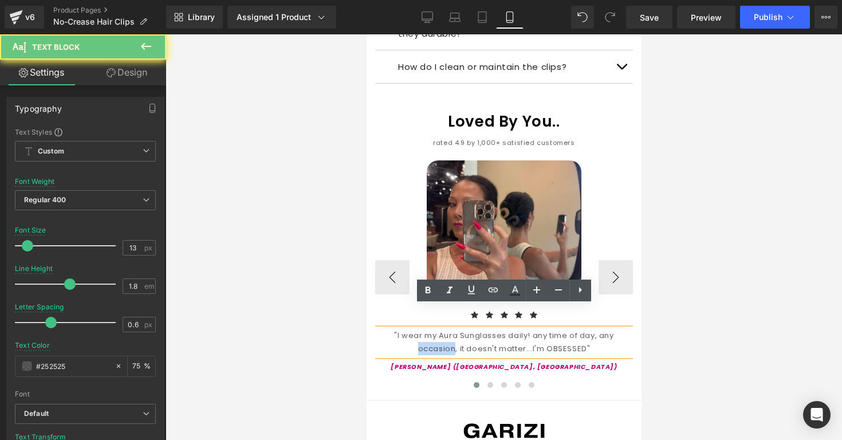
click at [426, 329] on div ""I wear my Aura Sunglasses daily! any time of day, any occasion, it doesn't mat…" at bounding box center [504, 342] width 258 height 27
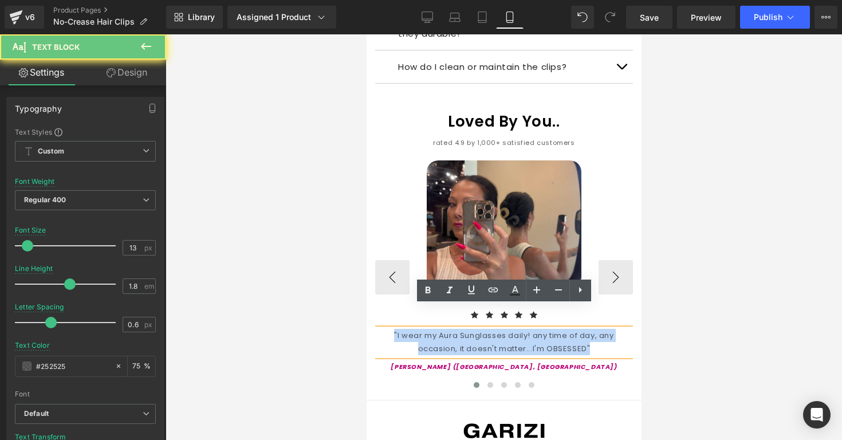
click at [426, 329] on div ""I wear my Aura Sunglasses daily! any time of day, any occasion, it doesn't mat…" at bounding box center [504, 342] width 258 height 27
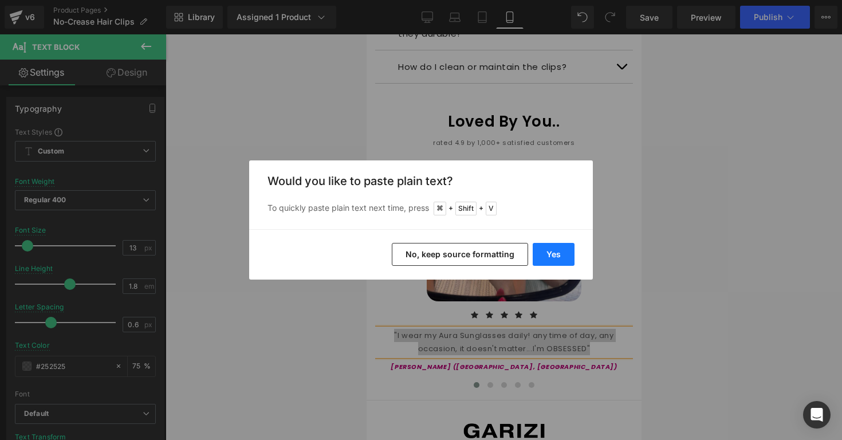
click at [549, 249] on button "Yes" at bounding box center [554, 254] width 42 height 23
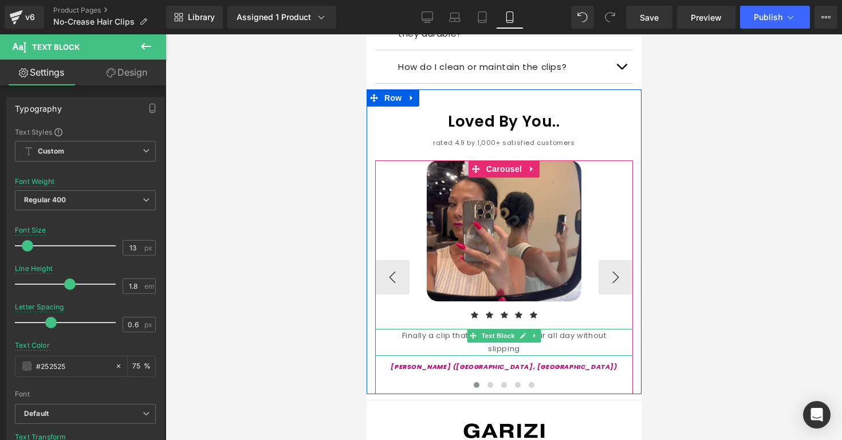
click at [392, 329] on div "Finally a clip that holds my thick hair all day without slipping" at bounding box center [504, 342] width 258 height 27
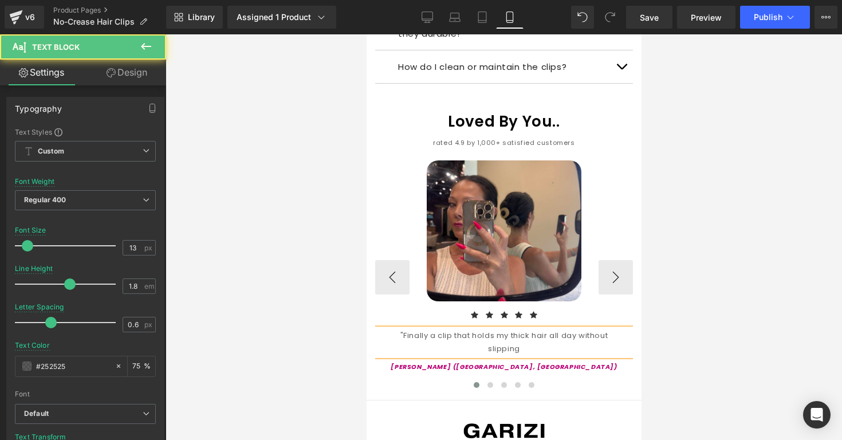
click at [620, 329] on div ""Finally a clip that holds my thick hair all day without slipping" at bounding box center [504, 342] width 258 height 27
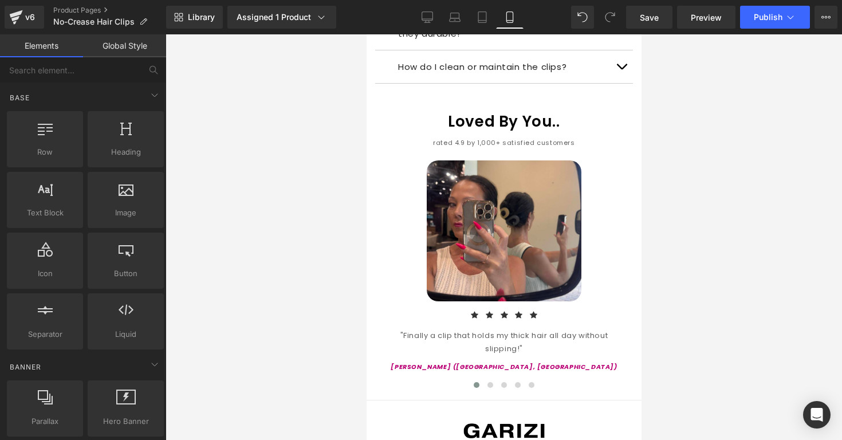
click at [744, 337] on div at bounding box center [504, 237] width 677 height 406
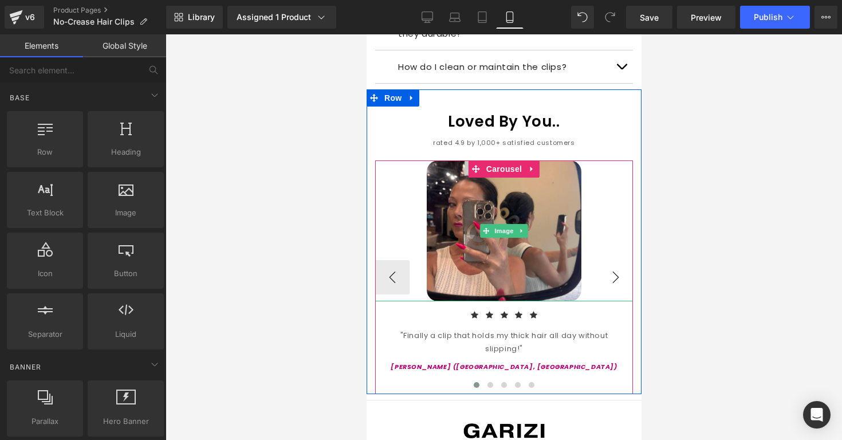
click at [607, 262] on button "›" at bounding box center [615, 277] width 34 height 34
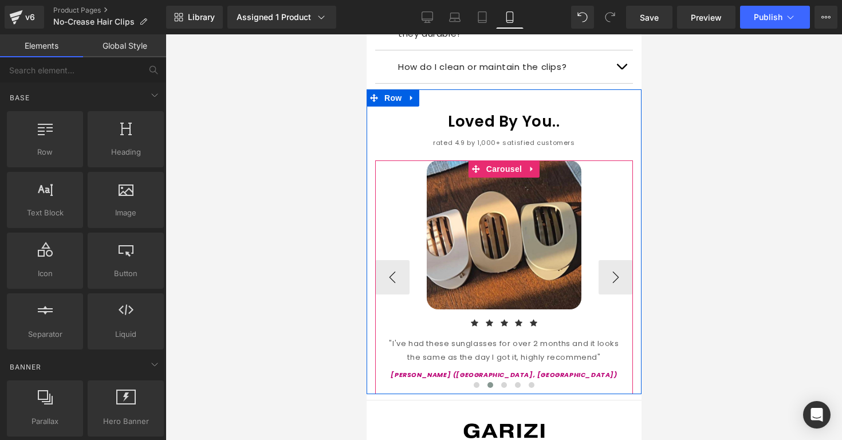
click at [445, 337] on div ""I've had these sunglasses for over 2 months and it looks the same as the day I…" at bounding box center [504, 350] width 258 height 27
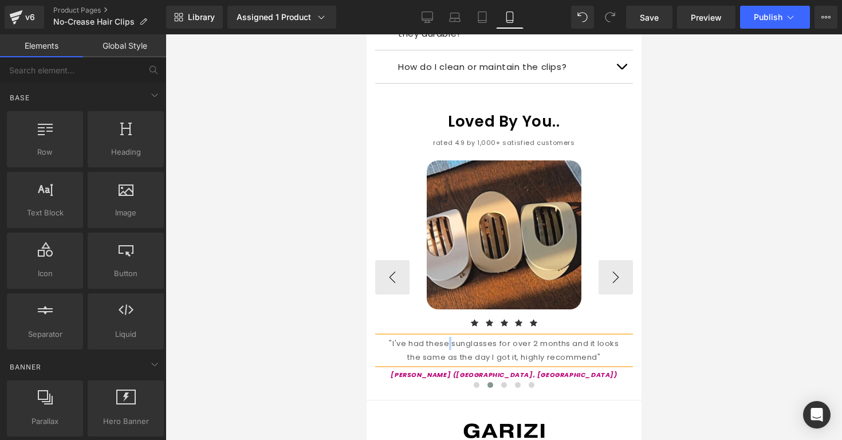
click at [445, 337] on div ""I've had these sunglasses for over 2 months and it looks the same as the day I…" at bounding box center [504, 350] width 258 height 27
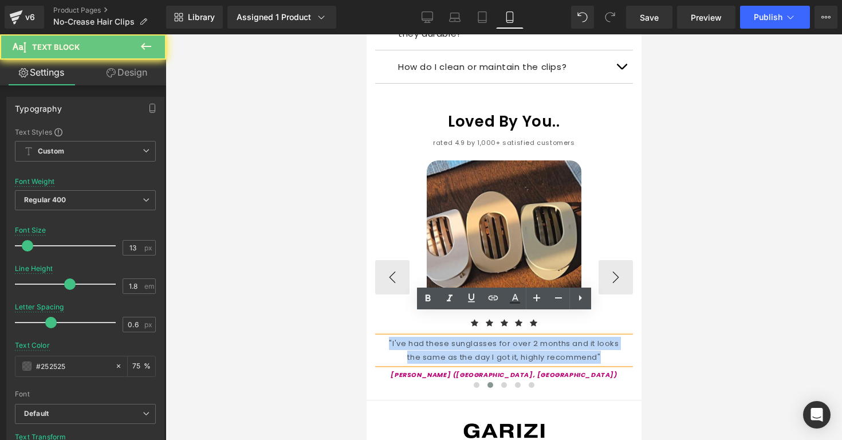
click at [445, 337] on div ""I've had these sunglasses for over 2 months and it looks the same as the day I…" at bounding box center [504, 350] width 258 height 27
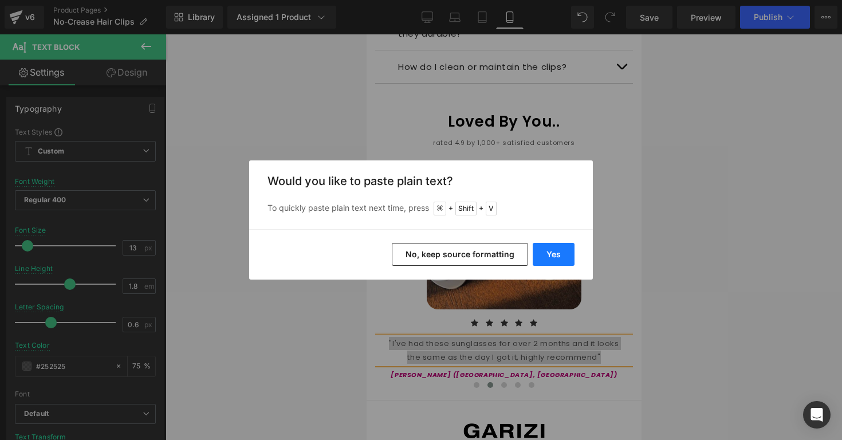
click at [553, 248] on button "Yes" at bounding box center [554, 254] width 42 height 23
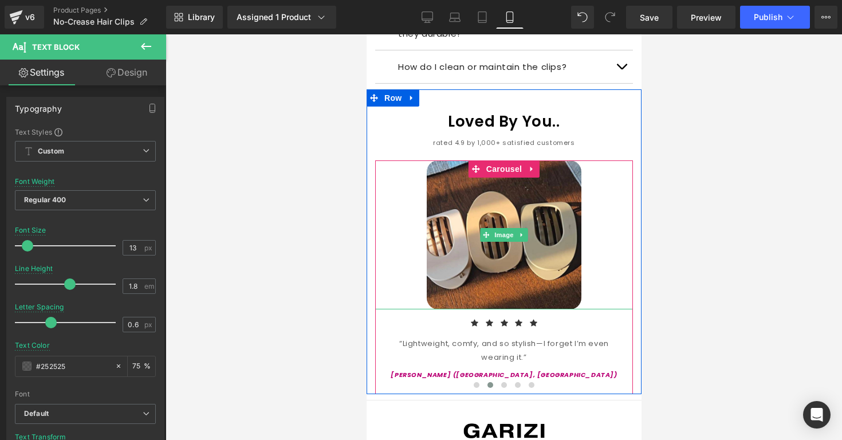
click at [698, 226] on div at bounding box center [504, 237] width 677 height 406
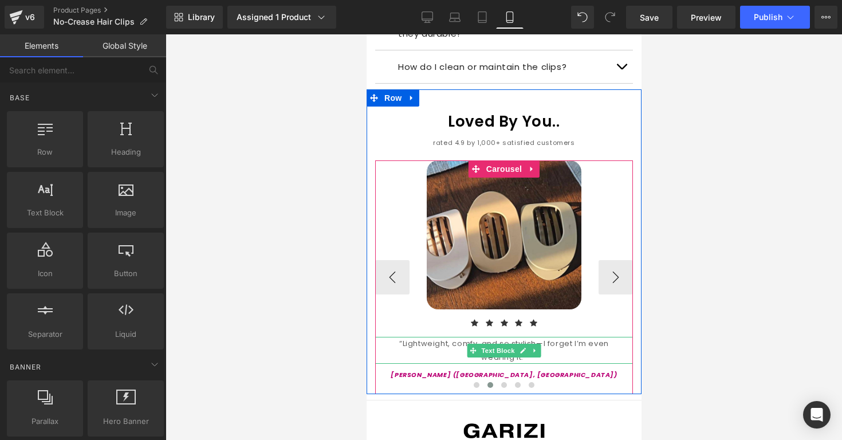
click at [509, 337] on div "“Lightweight, comfy, and so stylish—I forget I’m even wearing it.”" at bounding box center [504, 350] width 258 height 27
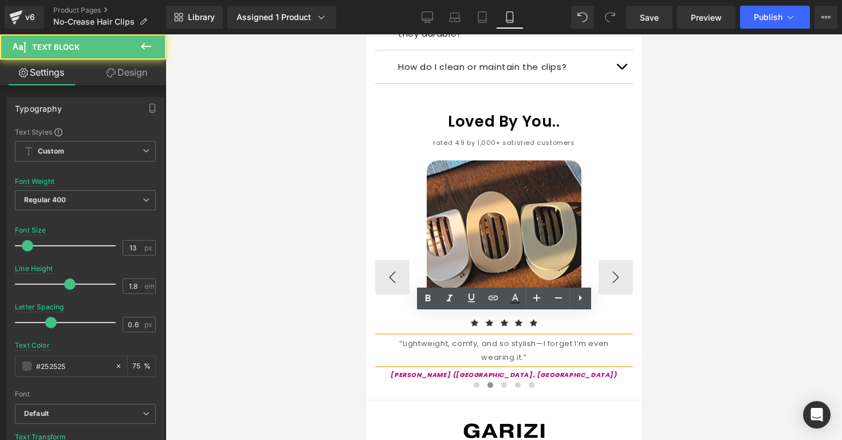
click at [524, 337] on div "“Lightweight, comfy, and so stylish—I forget I’m even wearing it.”" at bounding box center [504, 350] width 258 height 27
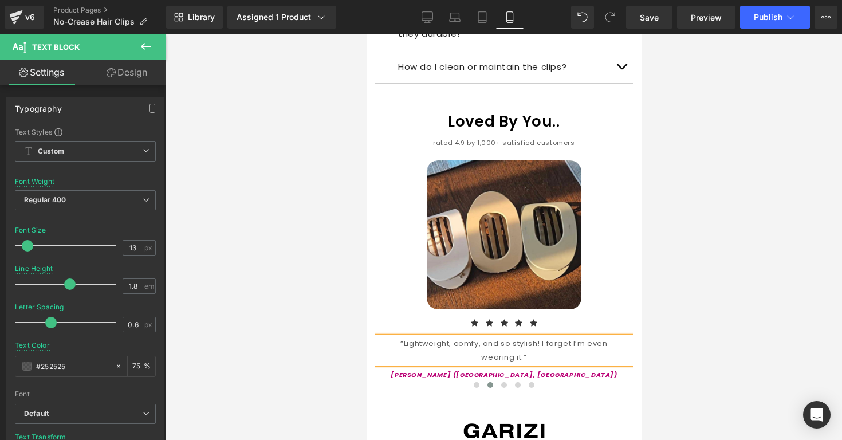
click at [705, 304] on div at bounding box center [504, 237] width 677 height 406
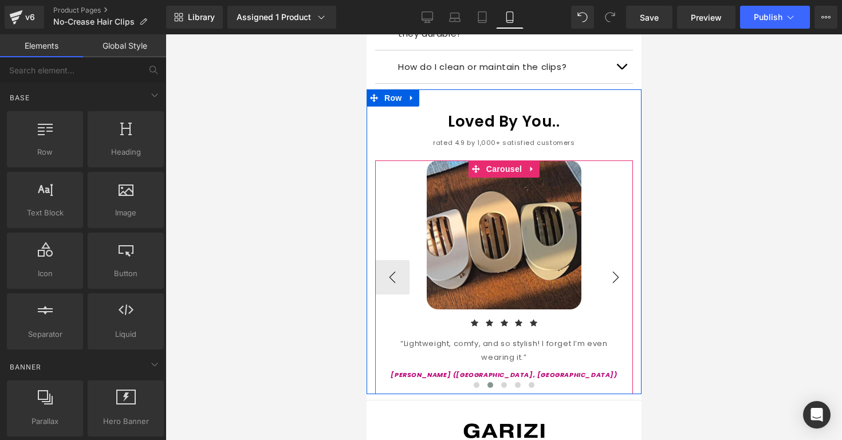
click at [604, 260] on button "›" at bounding box center [615, 277] width 34 height 34
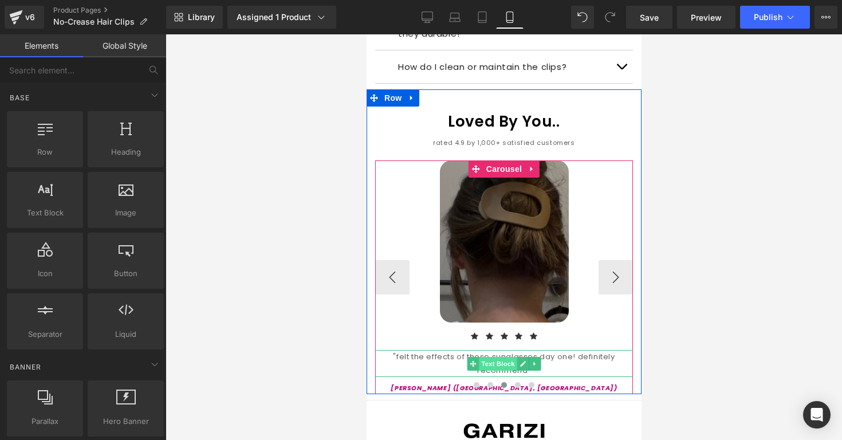
click at [486, 357] on span "Text Block" at bounding box center [497, 364] width 38 height 14
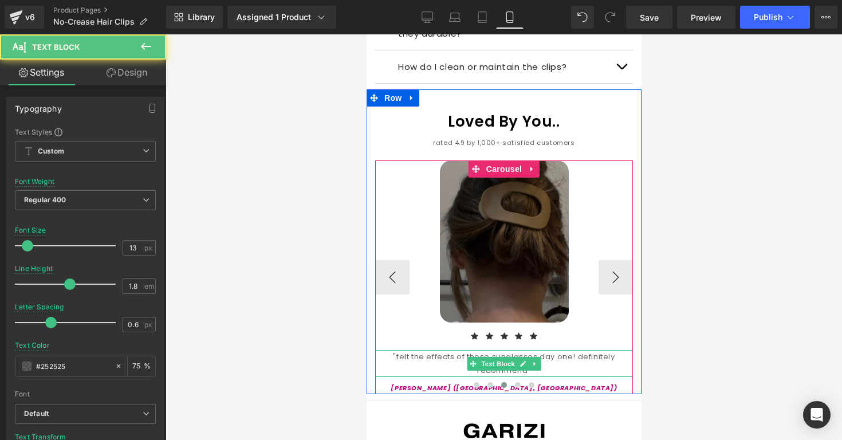
click at [457, 350] on div ""felt the effects of these sunglasses day one! definitely recommend"" at bounding box center [504, 363] width 258 height 27
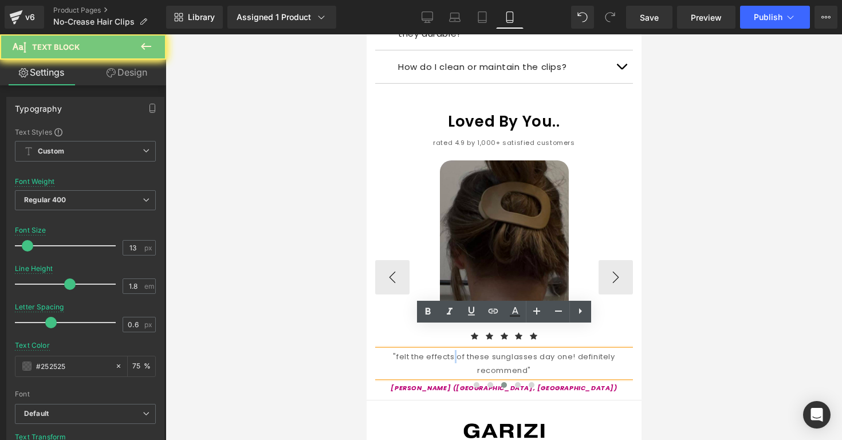
click at [457, 350] on div ""felt the effects of these sunglasses day one! definitely recommend"" at bounding box center [504, 363] width 258 height 27
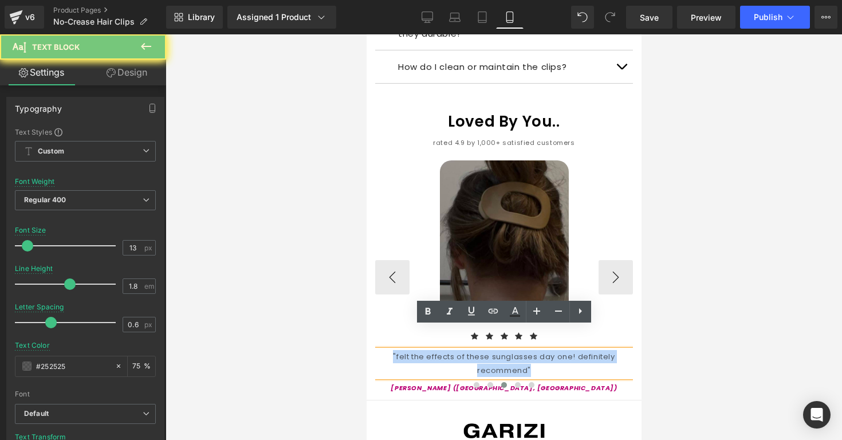
click at [457, 350] on div ""felt the effects of these sunglasses day one! definitely recommend"" at bounding box center [504, 363] width 258 height 27
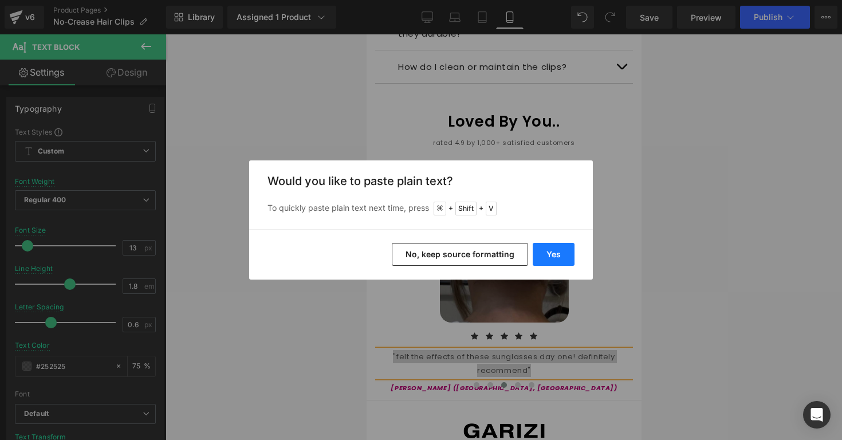
click at [554, 257] on button "Yes" at bounding box center [554, 254] width 42 height 23
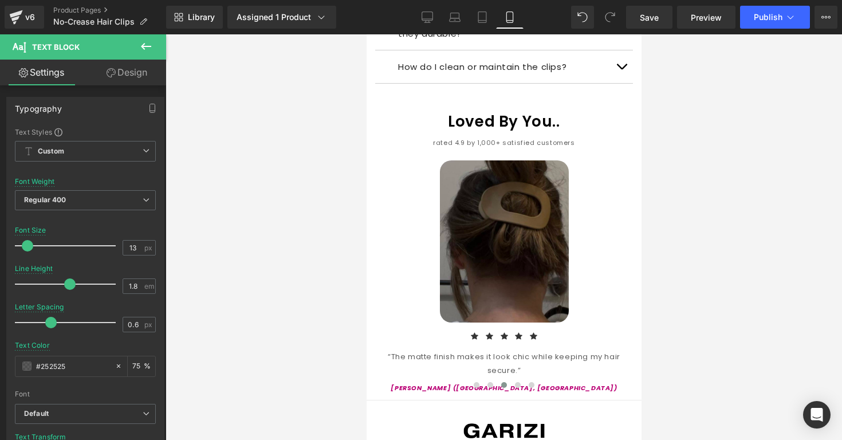
click at [701, 293] on div at bounding box center [504, 237] width 677 height 406
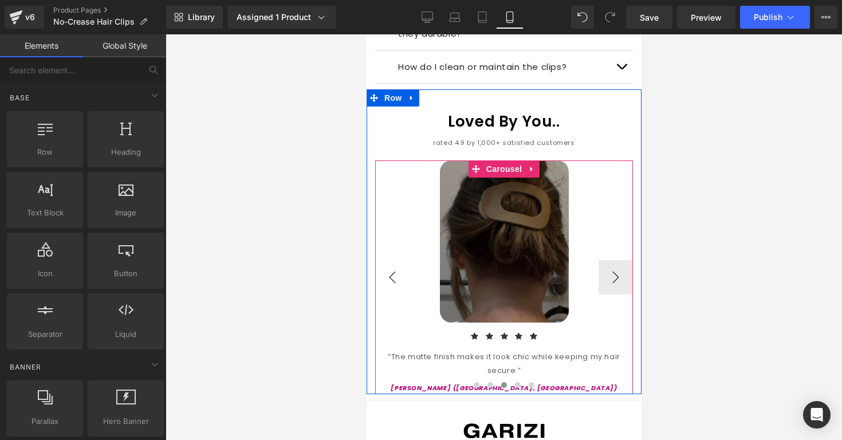
click at [403, 260] on button "‹" at bounding box center [392, 277] width 34 height 34
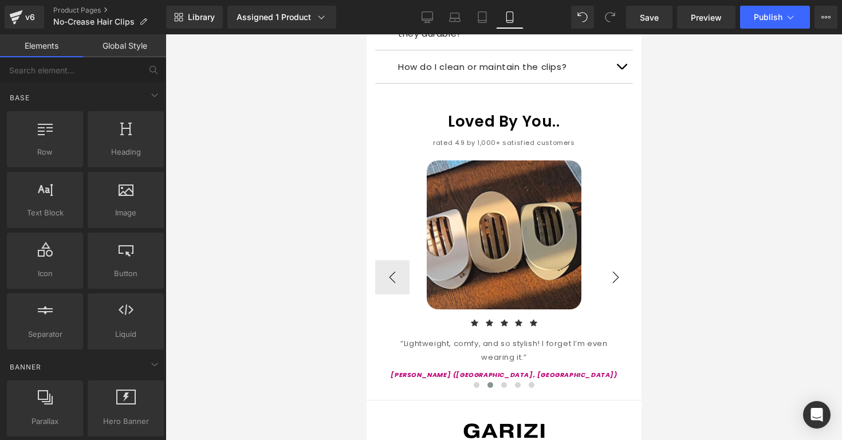
click at [614, 260] on button "›" at bounding box center [615, 277] width 34 height 34
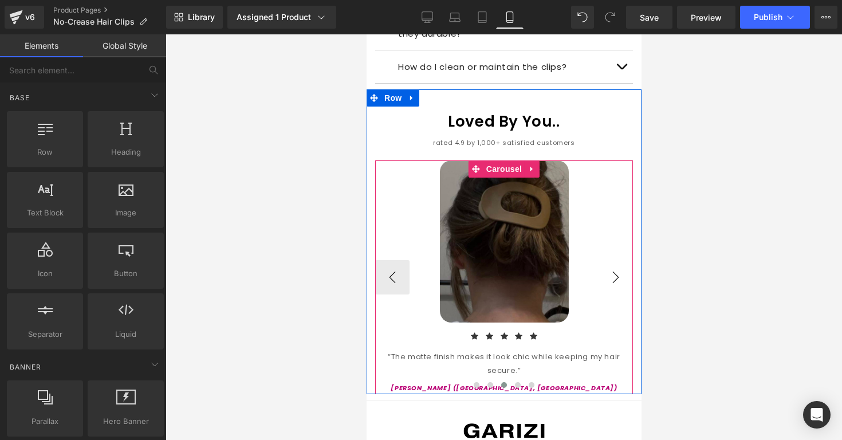
click at [614, 260] on button "›" at bounding box center [615, 277] width 34 height 34
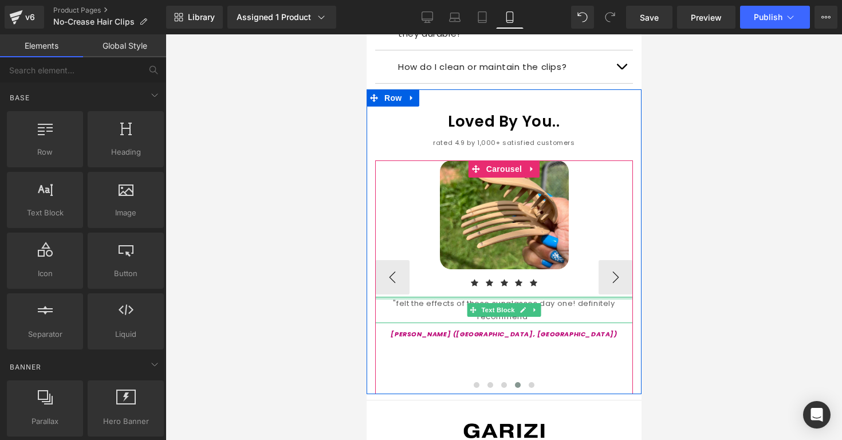
click at [567, 297] on div ""felt the effects of these sunglasses day one! definitely recommend"" at bounding box center [504, 310] width 258 height 27
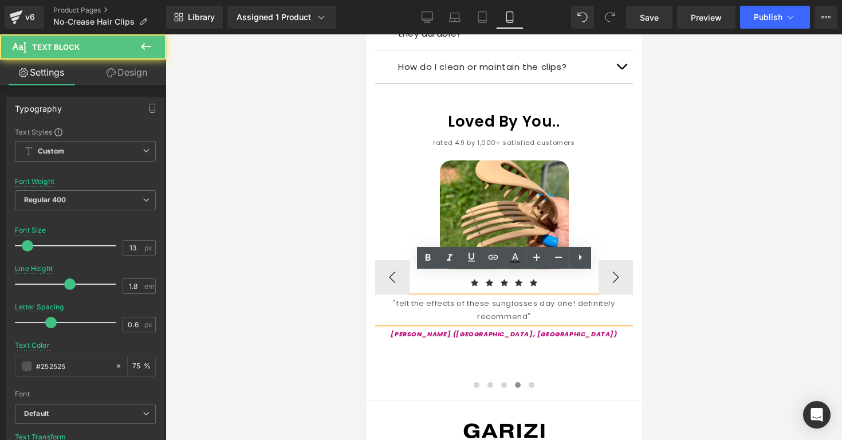
click at [567, 297] on div ""felt the effects of these sunglasses day one! definitely recommend"" at bounding box center [504, 310] width 258 height 27
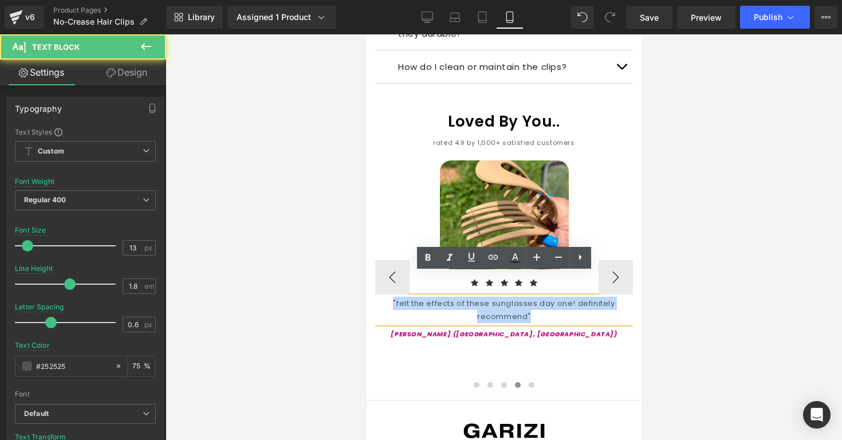
click at [567, 297] on div ""felt the effects of these sunglasses day one! definitely recommend"" at bounding box center [504, 310] width 258 height 27
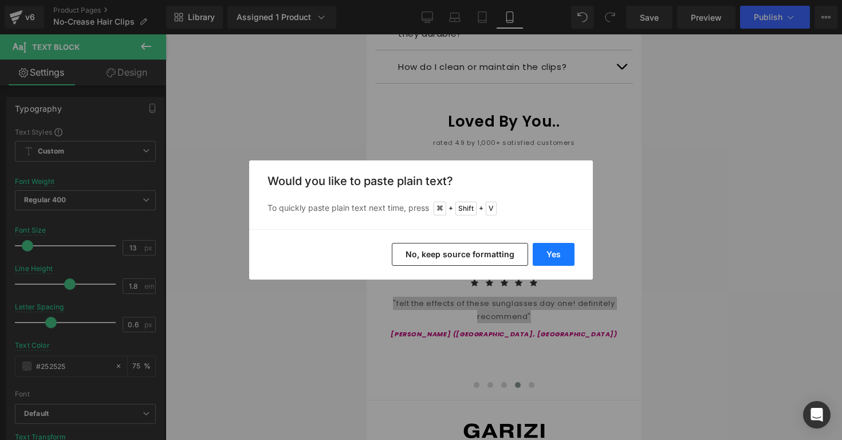
click at [573, 255] on button "Yes" at bounding box center [554, 254] width 42 height 23
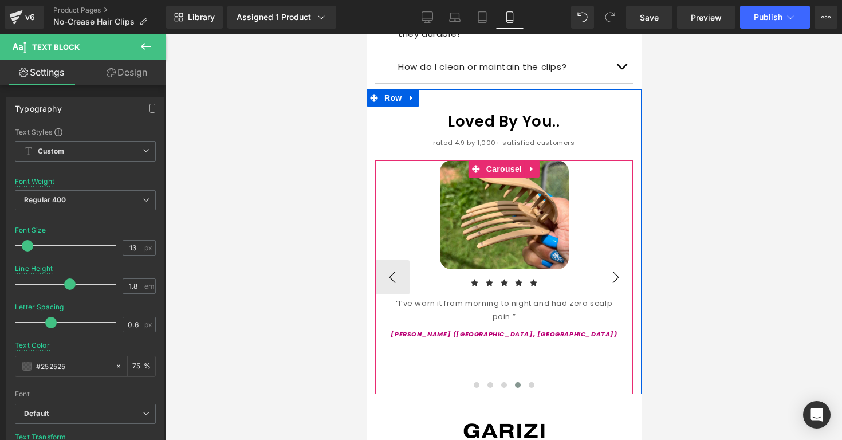
click at [621, 260] on button "›" at bounding box center [615, 277] width 34 height 34
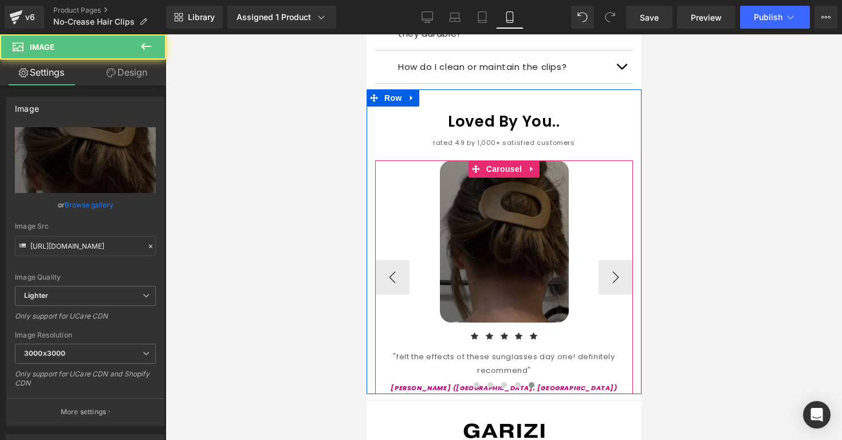
click at [561, 242] on img at bounding box center [503, 241] width 129 height 162
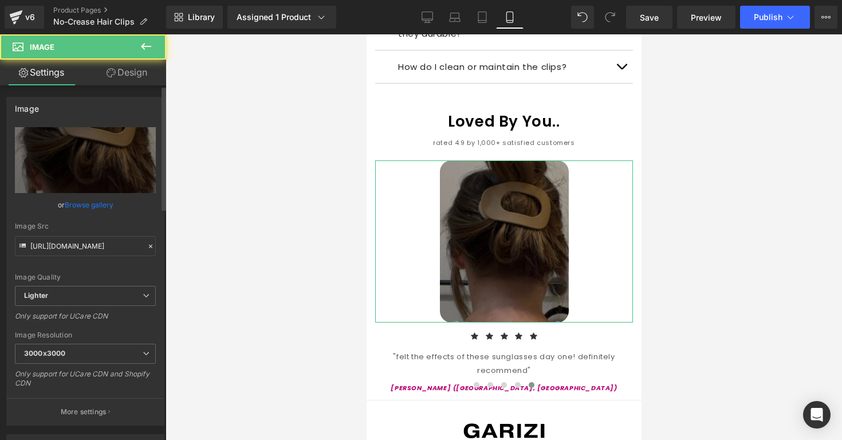
click at [103, 206] on link "Browse gallery" at bounding box center [89, 205] width 49 height 20
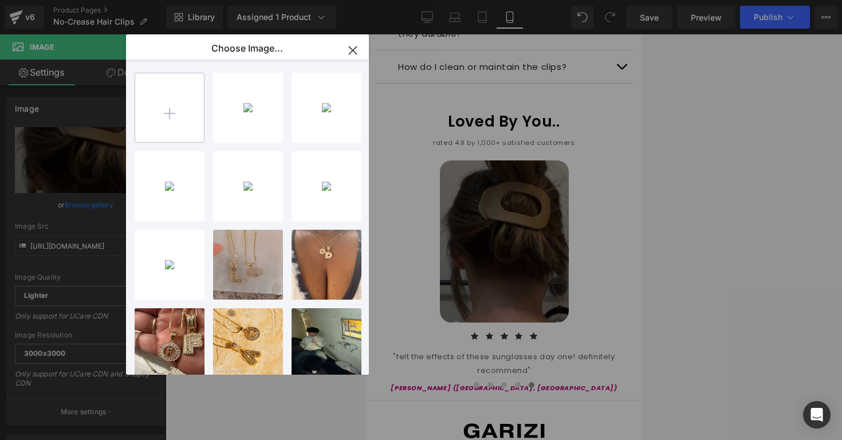
click at [157, 120] on input "file" at bounding box center [169, 107] width 69 height 69
type input "C:\fakepath\Screenshot [DATE] 2.26.53 PM.png"
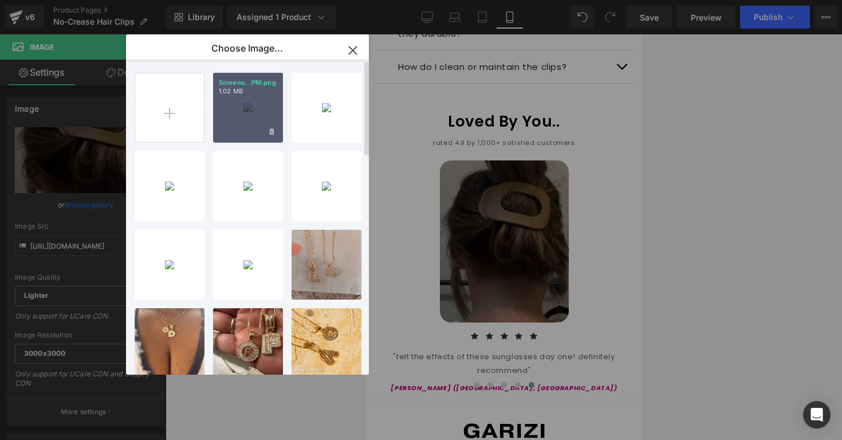
click at [242, 96] on div "Screens...PM.png 1.02 MB" at bounding box center [248, 108] width 70 height 70
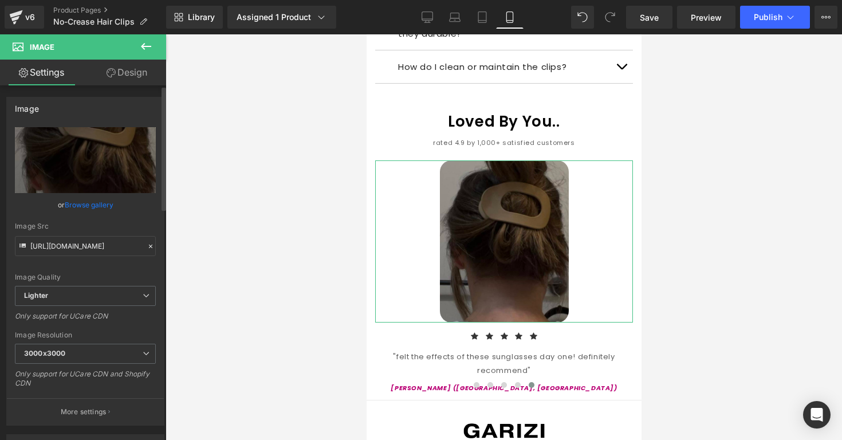
click at [92, 200] on link "Browse gallery" at bounding box center [89, 205] width 49 height 20
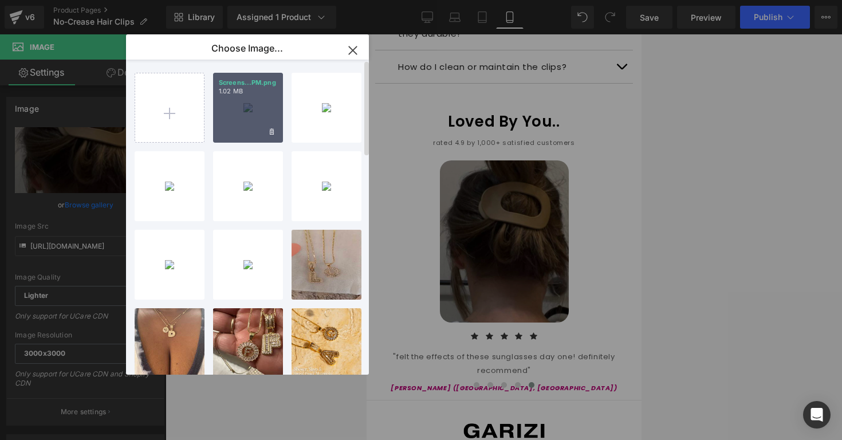
click at [224, 105] on div "Screens...PM.png 1.02 MB" at bounding box center [248, 108] width 70 height 70
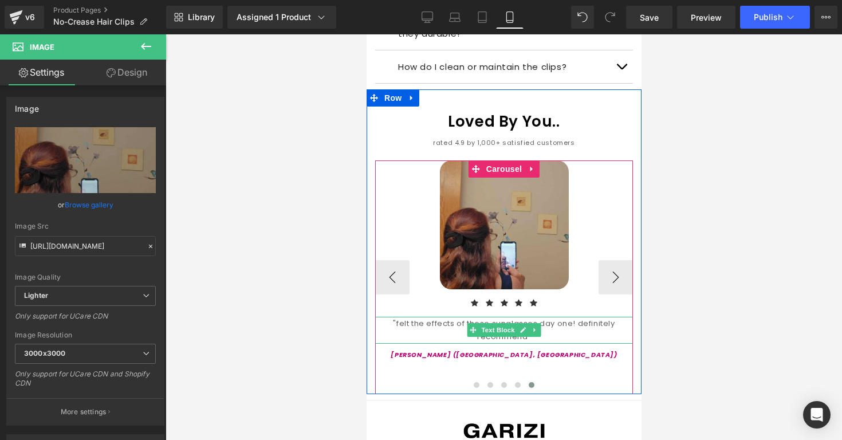
click at [457, 317] on div ""felt the effects of these sunglasses day one! definitely recommend"" at bounding box center [504, 330] width 258 height 27
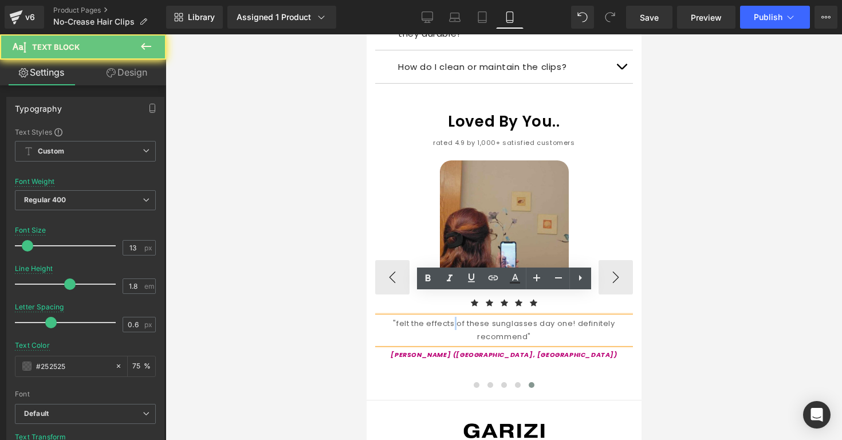
click at [457, 317] on div ""felt the effects of these sunglasses day one! definitely recommend"" at bounding box center [504, 330] width 258 height 27
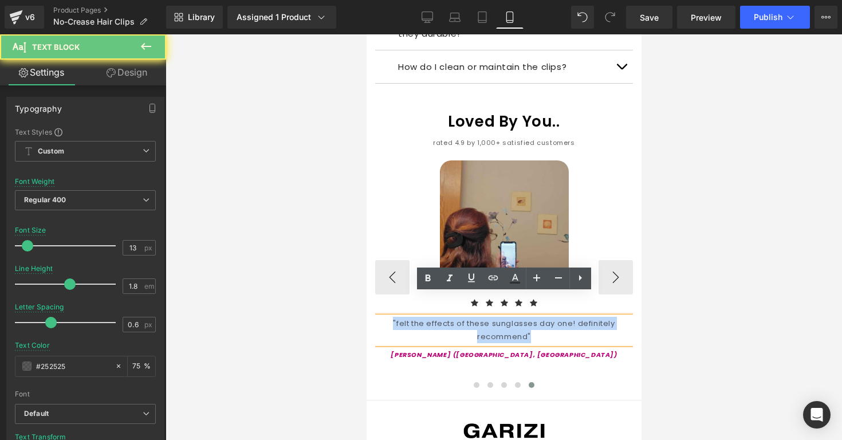
click at [457, 317] on div ""felt the effects of these sunglasses day one! definitely recommend"" at bounding box center [504, 330] width 258 height 27
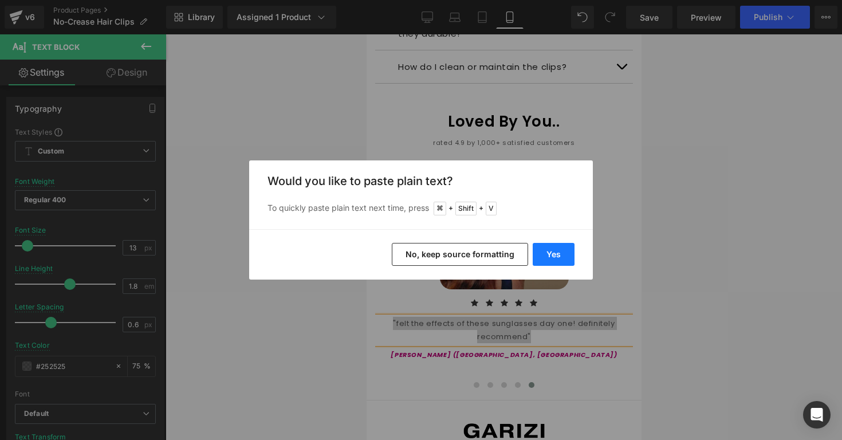
click at [539, 259] on button "Yes" at bounding box center [554, 254] width 42 height 23
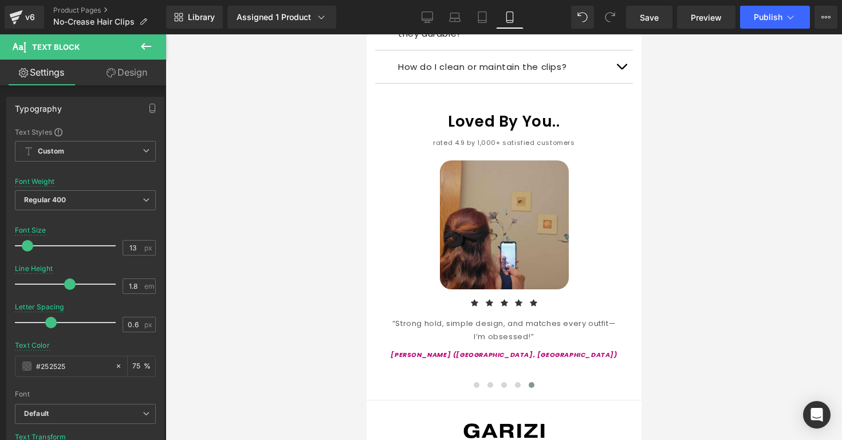
click at [697, 215] on div at bounding box center [504, 237] width 677 height 406
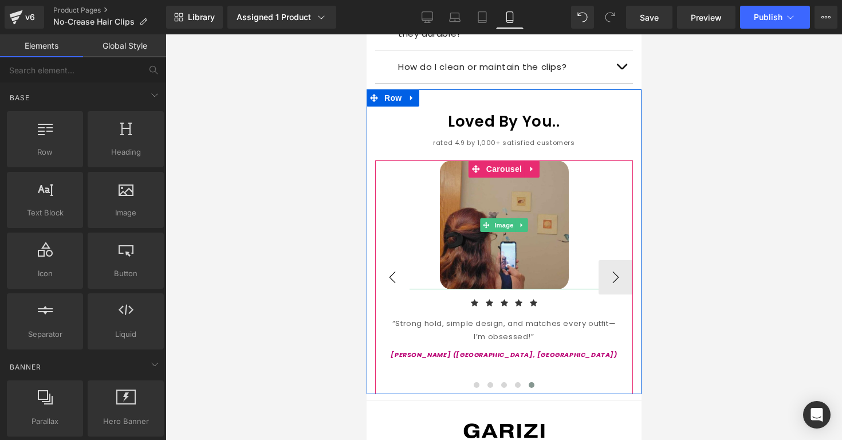
click at [402, 260] on button "‹" at bounding box center [392, 277] width 34 height 34
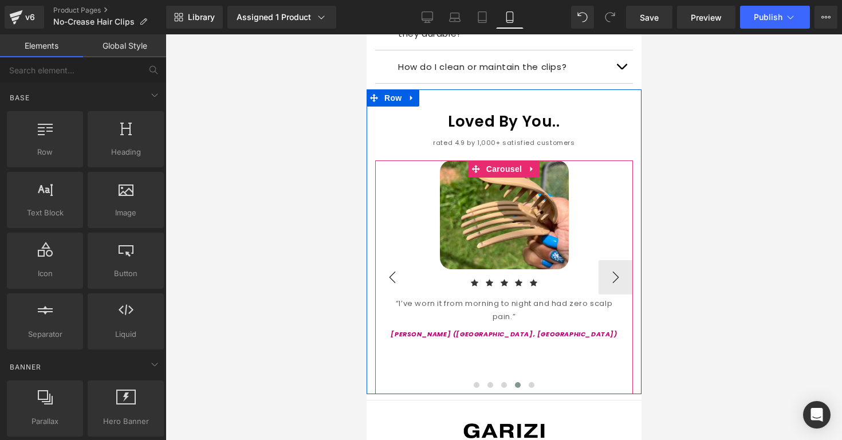
click at [402, 260] on button "‹" at bounding box center [392, 277] width 34 height 34
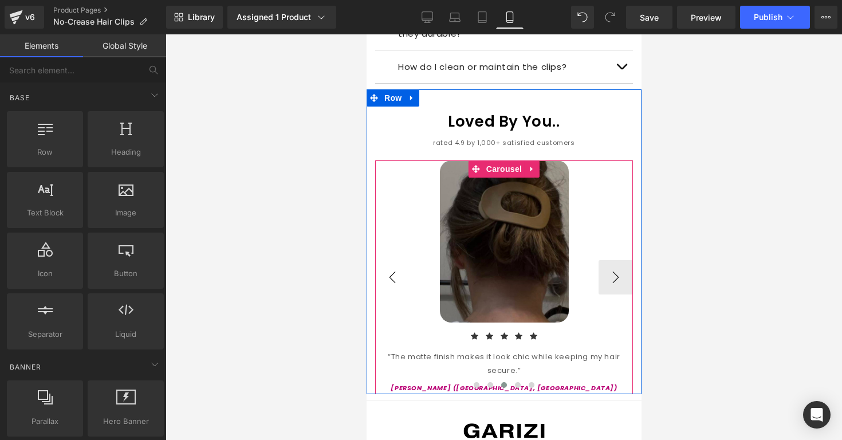
click at [402, 260] on button "‹" at bounding box center [392, 277] width 34 height 34
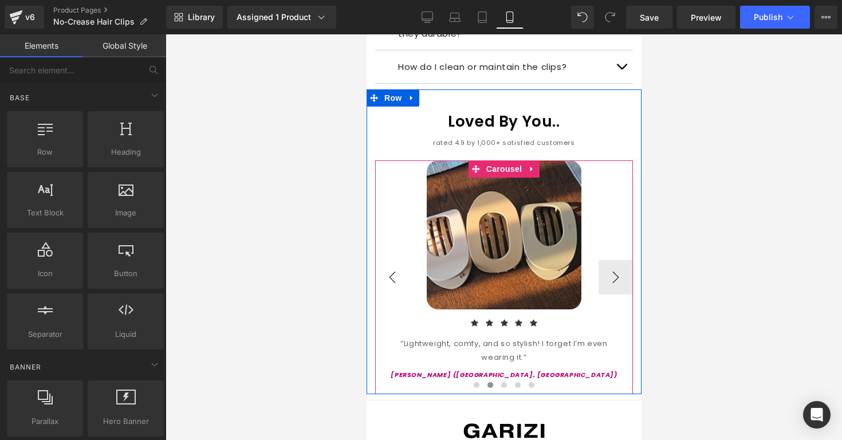
click at [402, 260] on button "‹" at bounding box center [392, 277] width 34 height 34
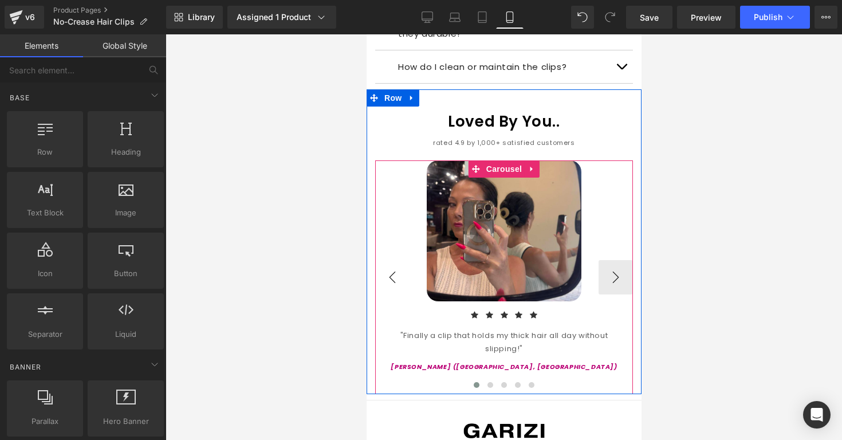
click at [402, 260] on button "‹" at bounding box center [392, 277] width 34 height 34
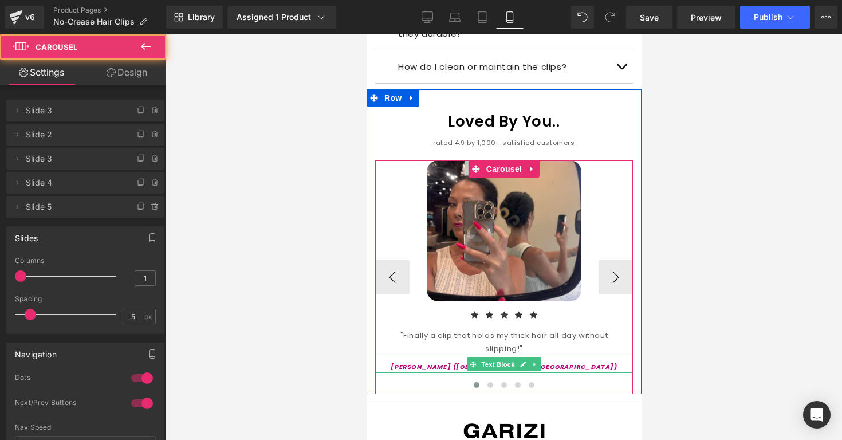
click at [473, 357] on span at bounding box center [473, 364] width 12 height 14
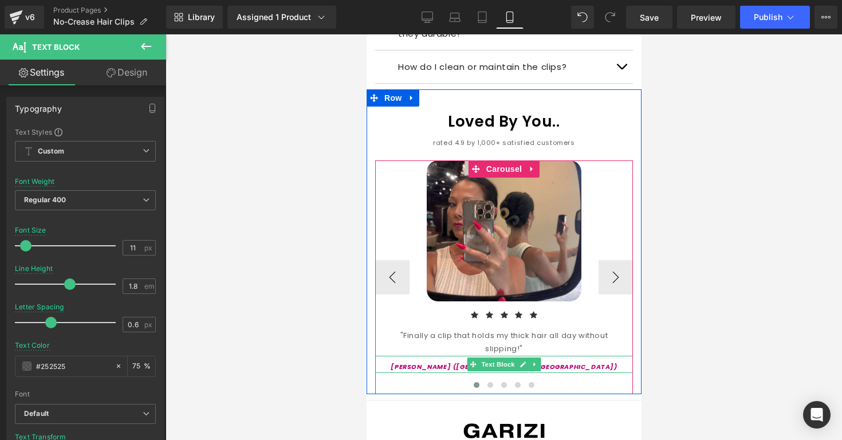
click at [458, 361] on p "[PERSON_NAME] ([GEOGRAPHIC_DATA], [GEOGRAPHIC_DATA])" at bounding box center [504, 366] width 258 height 11
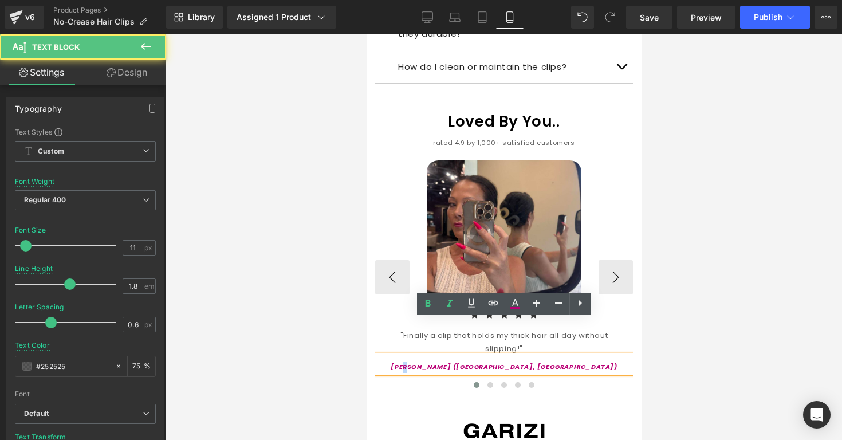
click at [471, 362] on icon "[PERSON_NAME] ([GEOGRAPHIC_DATA], [GEOGRAPHIC_DATA])" at bounding box center [503, 366] width 226 height 9
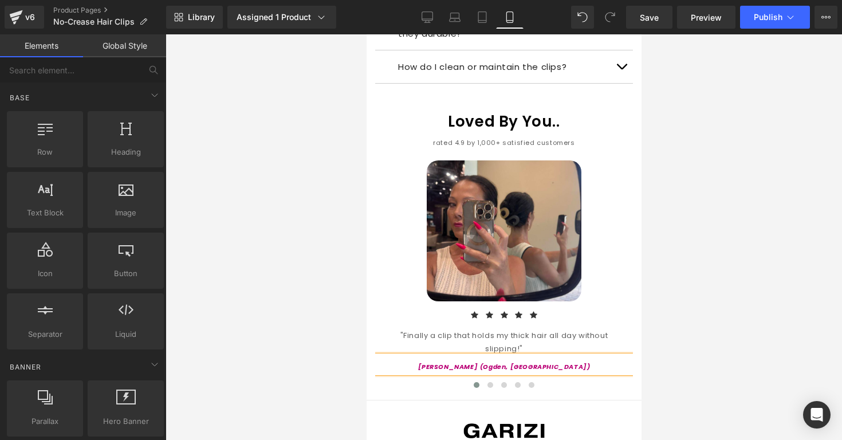
click at [670, 343] on div at bounding box center [504, 237] width 677 height 406
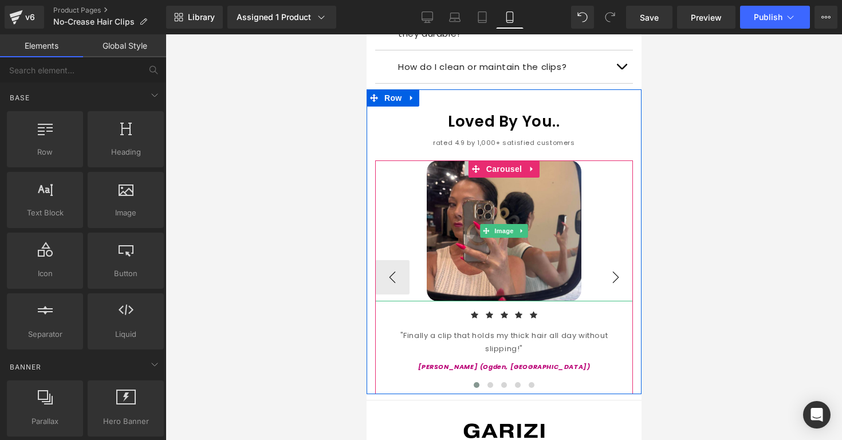
click at [600, 260] on button "›" at bounding box center [615, 277] width 34 height 34
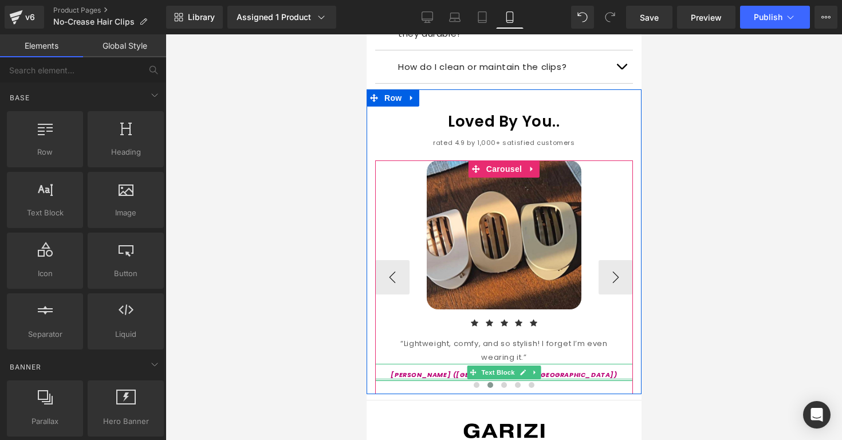
click at [447, 378] on div at bounding box center [504, 379] width 258 height 3
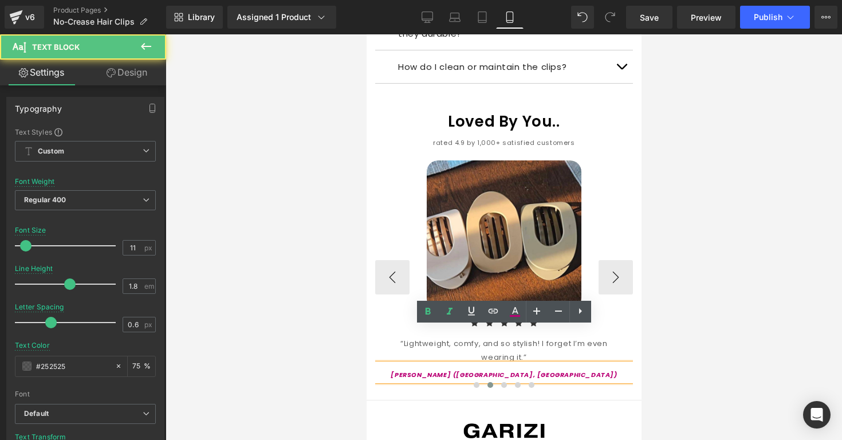
click at [486, 370] on icon "[PERSON_NAME] ([GEOGRAPHIC_DATA], [GEOGRAPHIC_DATA])" at bounding box center [503, 374] width 226 height 9
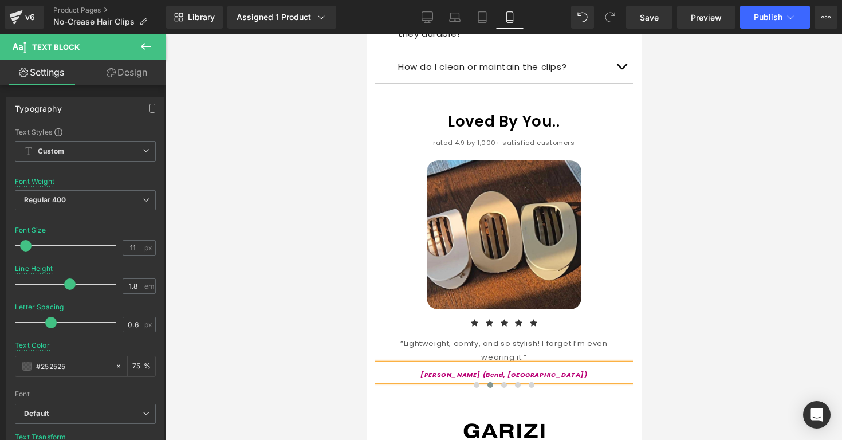
click at [719, 341] on div at bounding box center [504, 237] width 677 height 406
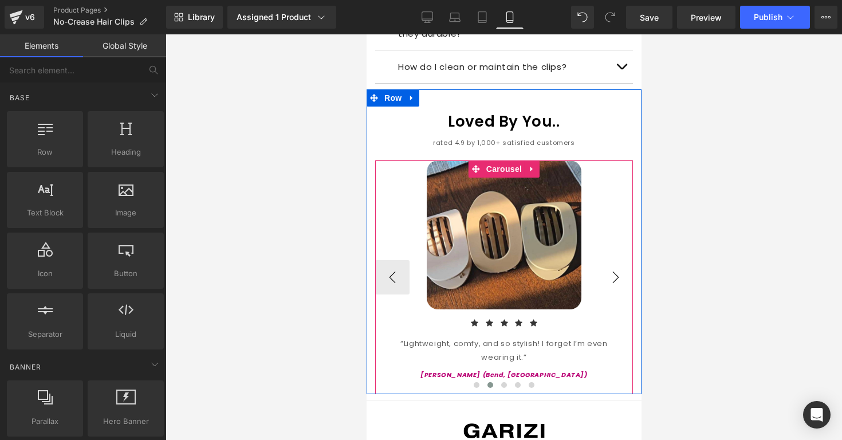
click at [605, 262] on button "›" at bounding box center [615, 277] width 34 height 34
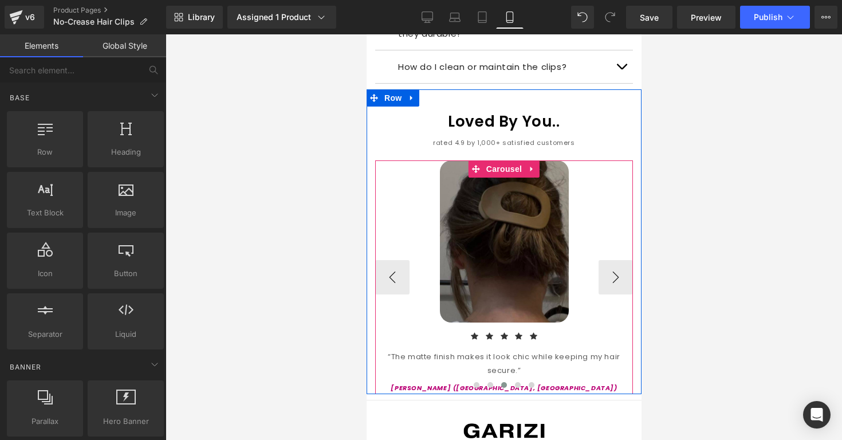
click at [455, 379] on div at bounding box center [504, 387] width 258 height 16
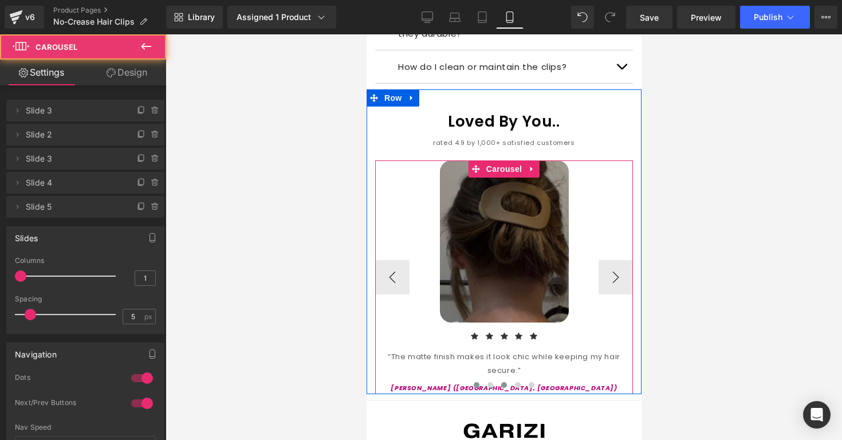
click at [482, 379] on button at bounding box center [476, 384] width 14 height 11
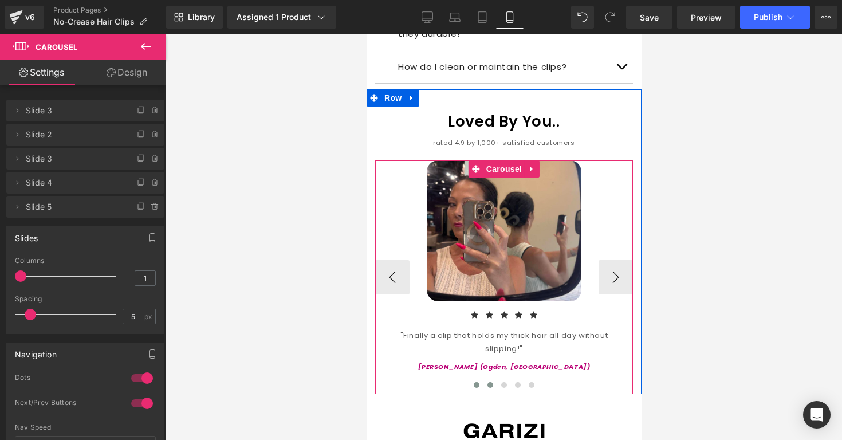
click at [496, 379] on button at bounding box center [490, 384] width 14 height 11
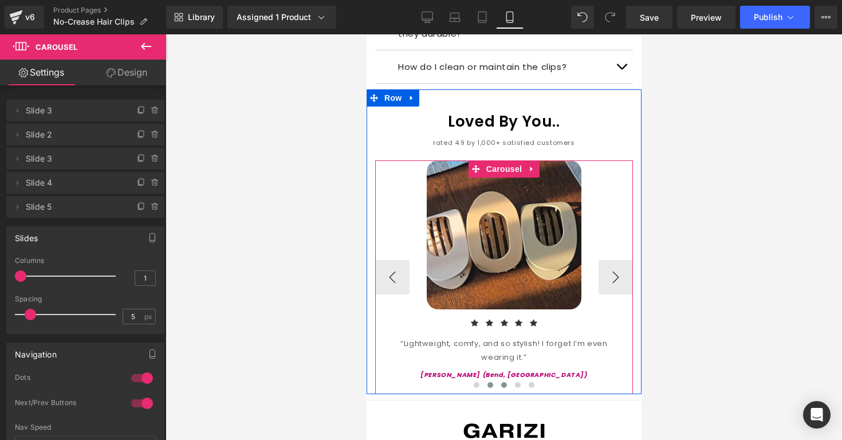
click at [499, 379] on button at bounding box center [504, 384] width 14 height 11
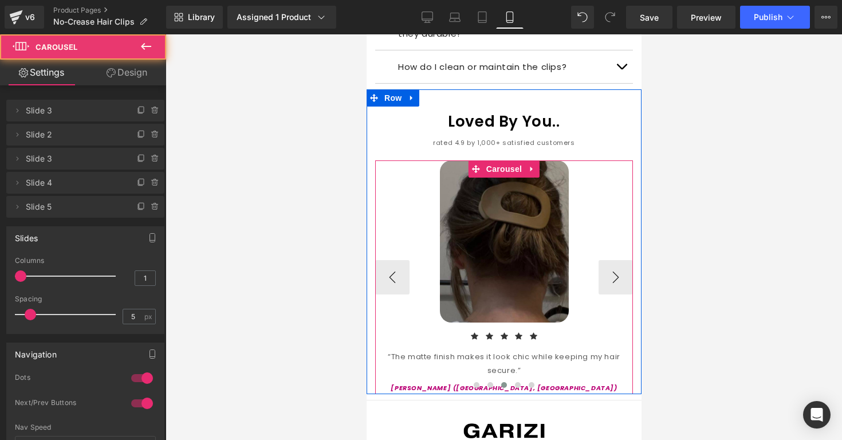
click at [550, 379] on div at bounding box center [504, 387] width 258 height 16
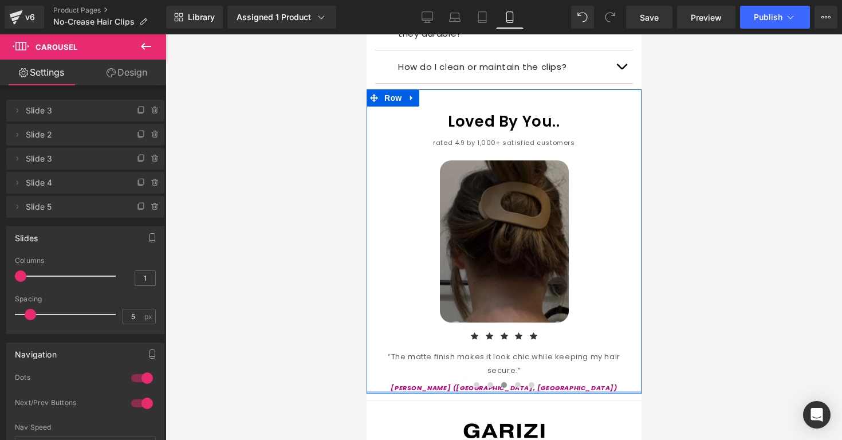
click at [536, 391] on div at bounding box center [503, 392] width 275 height 3
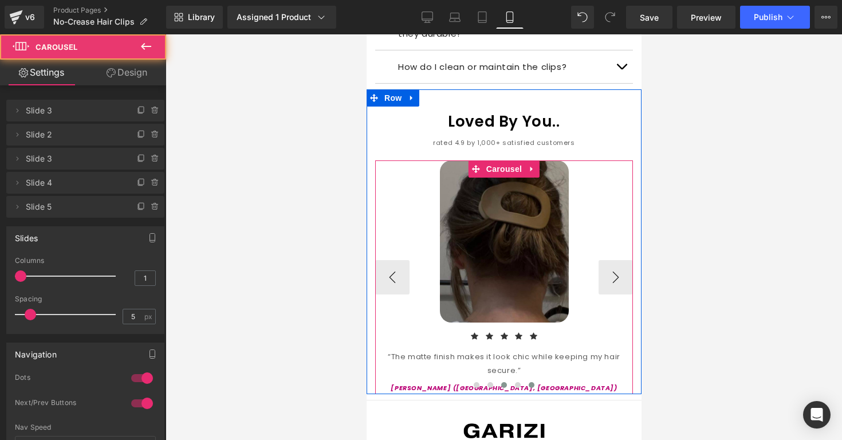
click at [537, 379] on button at bounding box center [531, 384] width 14 height 11
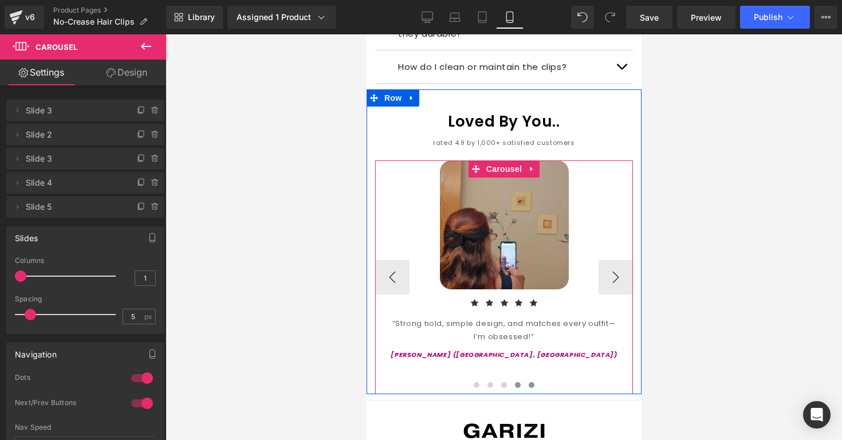
click at [517, 382] on span at bounding box center [517, 385] width 6 height 6
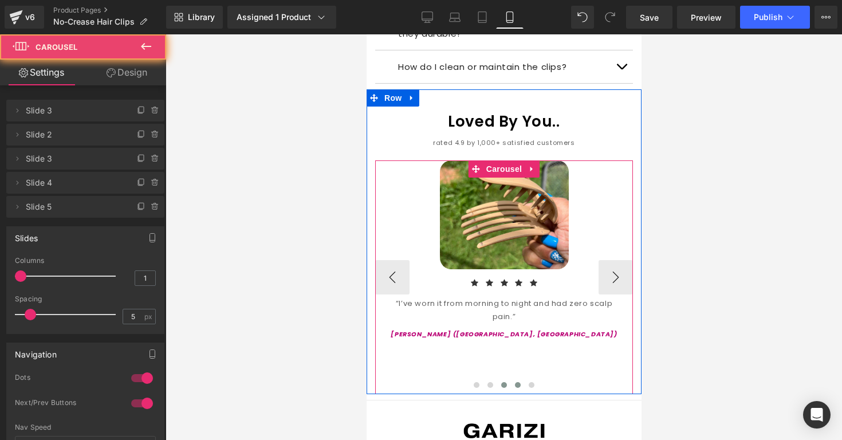
click at [500, 379] on button at bounding box center [504, 384] width 14 height 11
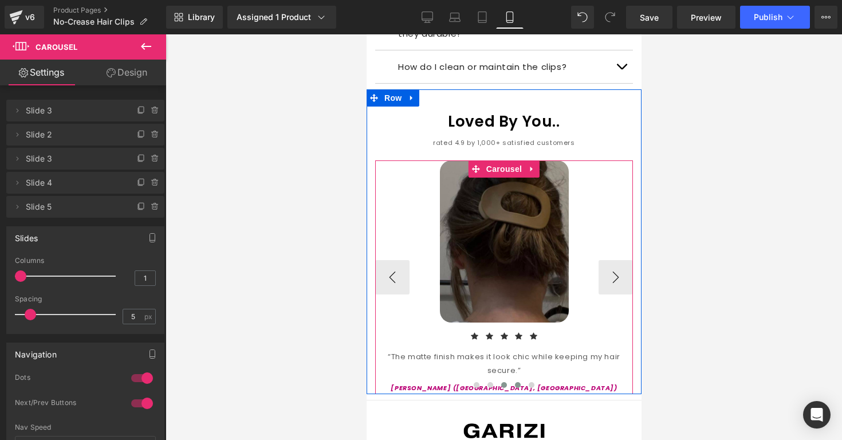
click at [515, 382] on span at bounding box center [517, 385] width 6 height 6
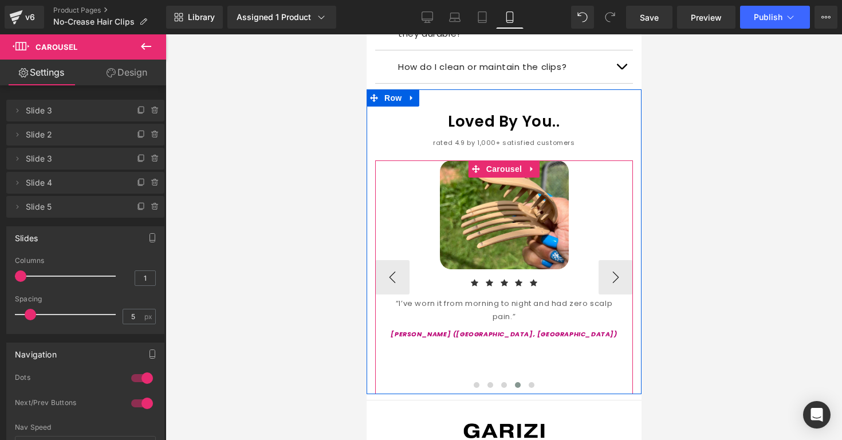
click at [513, 325] on span "Text Block" at bounding box center [497, 332] width 38 height 14
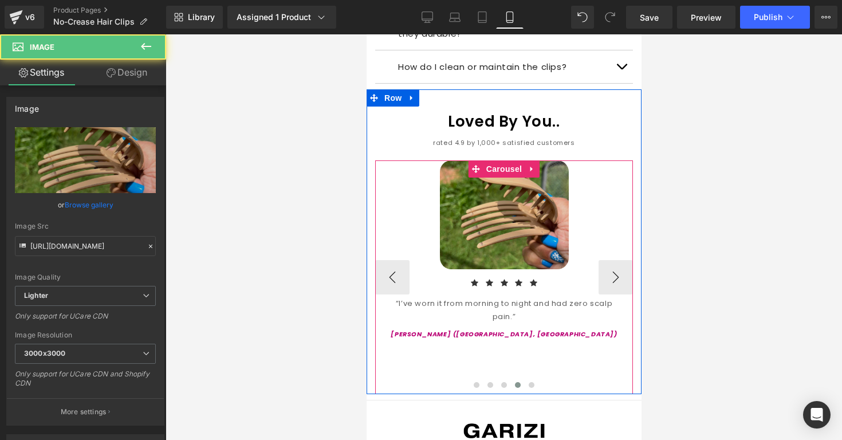
click at [507, 229] on img at bounding box center [503, 214] width 129 height 109
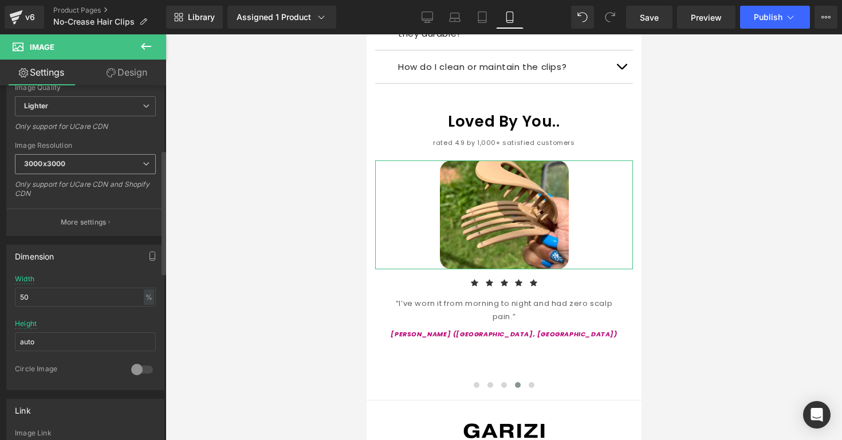
scroll to position [192, 0]
click at [49, 297] on input "50" at bounding box center [85, 294] width 141 height 19
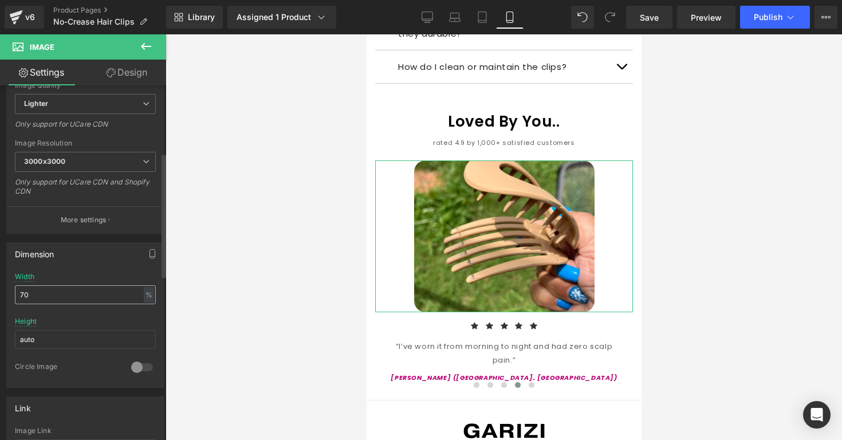
type input "7"
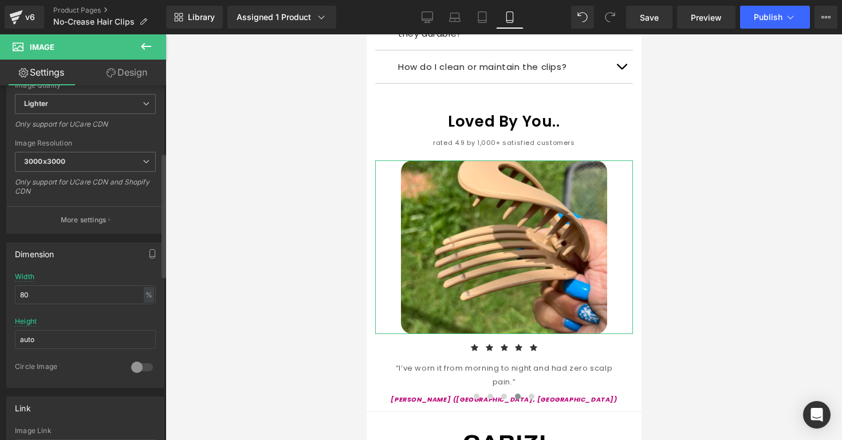
click at [78, 274] on div "Width 80 % % px" at bounding box center [85, 295] width 141 height 45
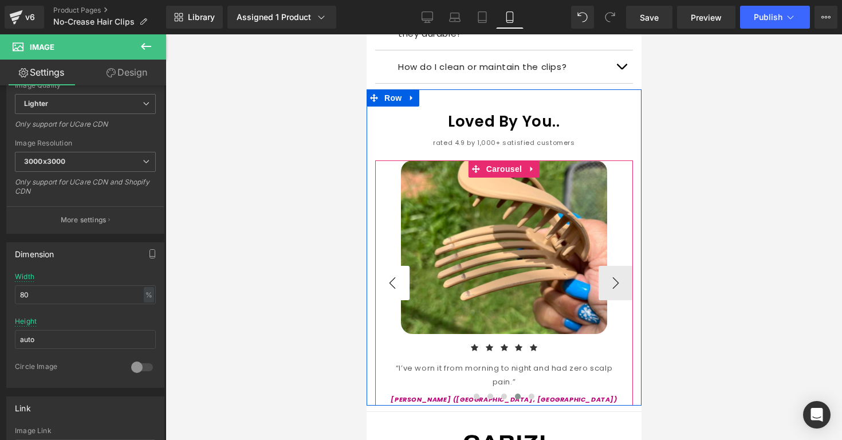
click at [380, 266] on button "‹" at bounding box center [392, 283] width 34 height 34
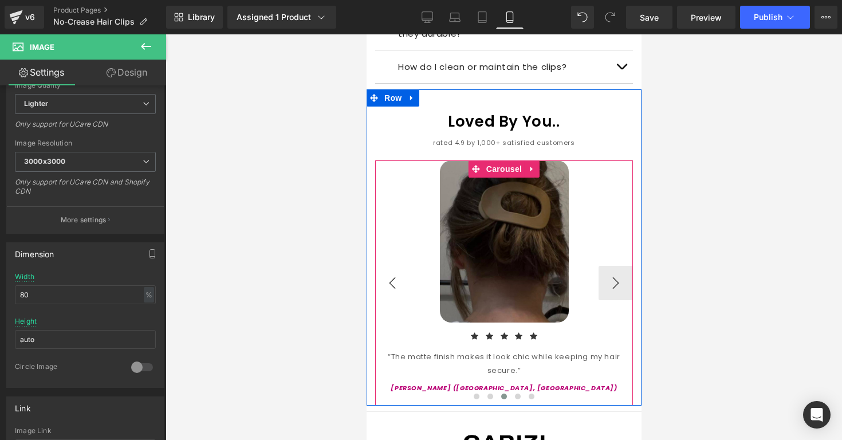
click at [390, 266] on button "‹" at bounding box center [392, 283] width 34 height 34
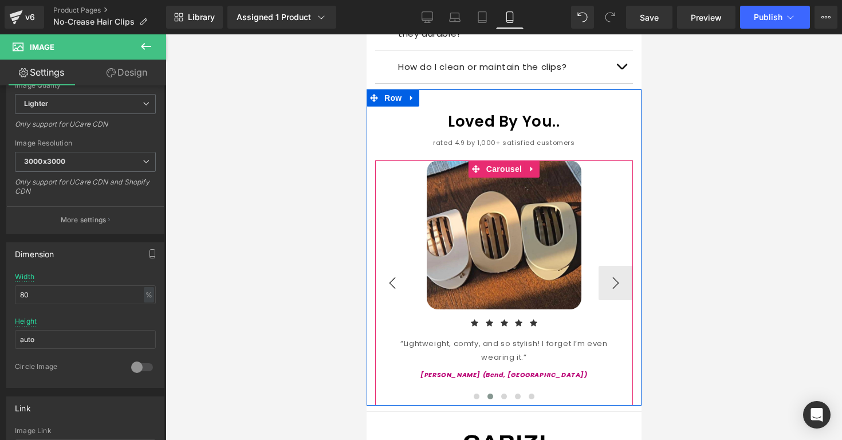
click at [390, 266] on button "‹" at bounding box center [392, 283] width 34 height 34
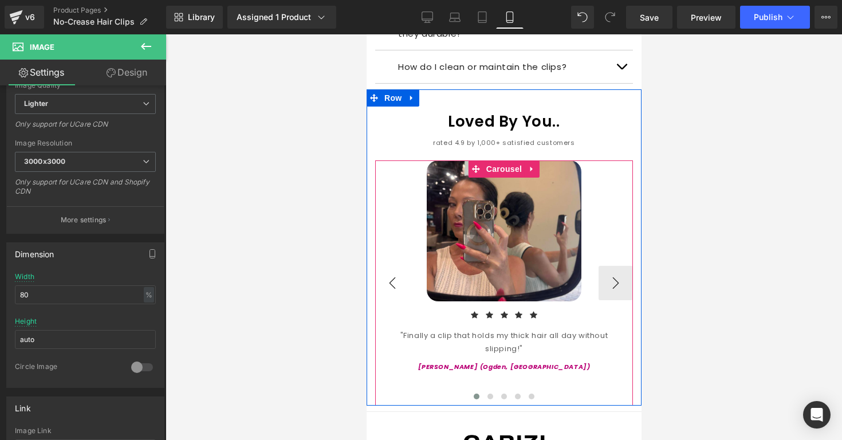
click at [390, 266] on button "‹" at bounding box center [392, 283] width 34 height 34
click at [608, 266] on button "›" at bounding box center [615, 283] width 34 height 34
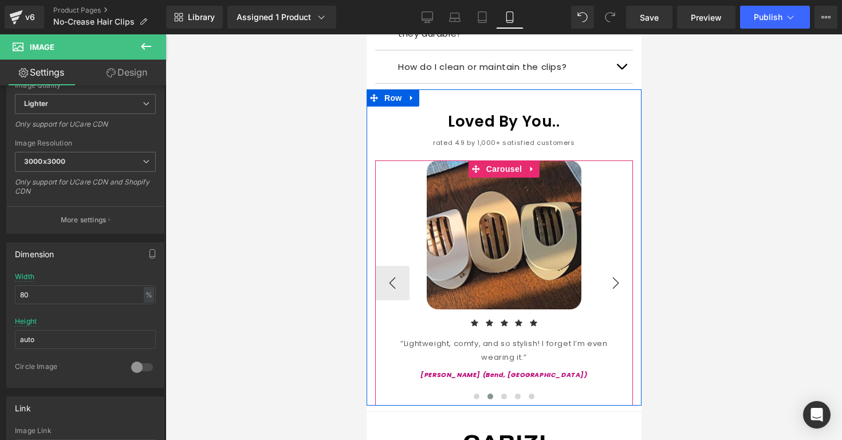
click at [608, 266] on button "›" at bounding box center [615, 283] width 34 height 34
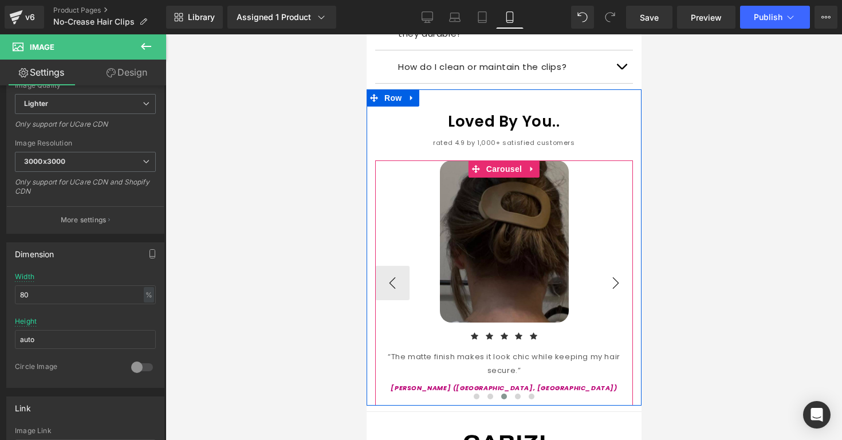
click at [608, 266] on button "›" at bounding box center [615, 283] width 34 height 34
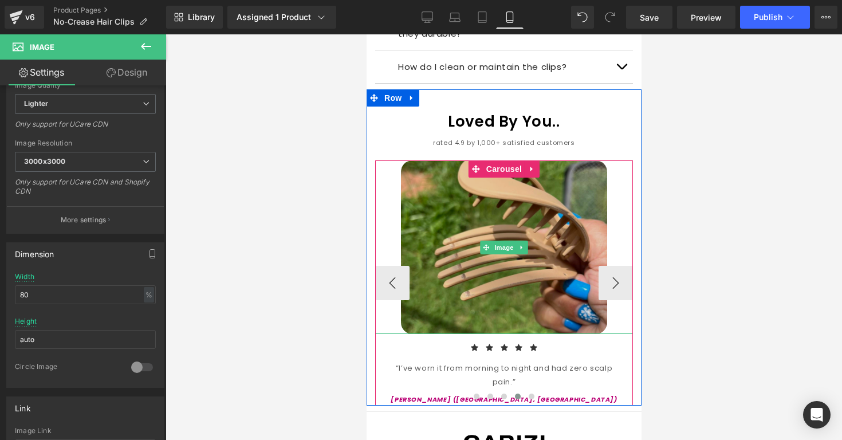
click at [559, 281] on img at bounding box center [503, 247] width 206 height 174
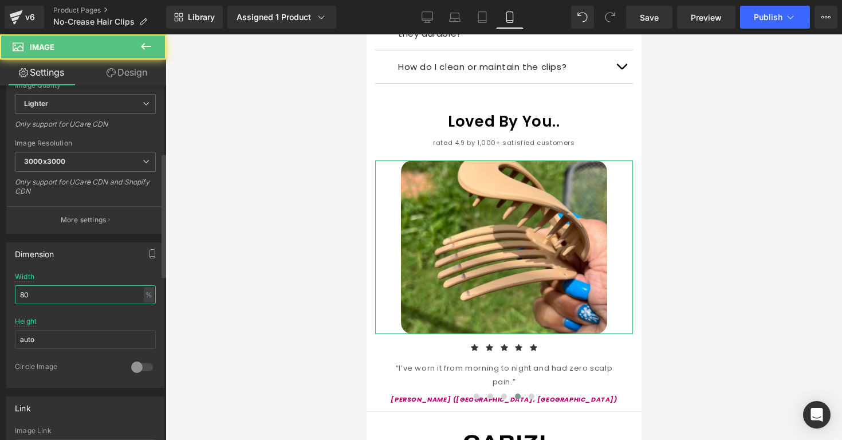
click at [113, 289] on input "80" at bounding box center [85, 294] width 141 height 19
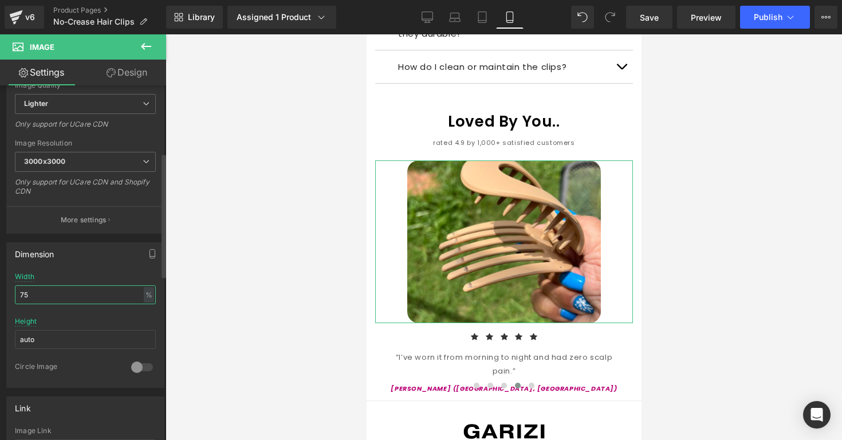
type input "75"
click at [116, 273] on div "Width 75 % % px" at bounding box center [85, 295] width 141 height 45
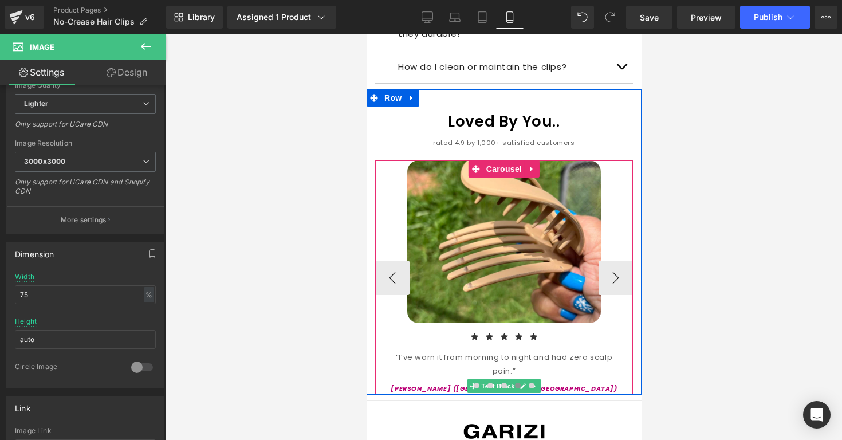
click at [461, 383] on p "[PERSON_NAME] ([GEOGRAPHIC_DATA], [GEOGRAPHIC_DATA])" at bounding box center [504, 388] width 258 height 11
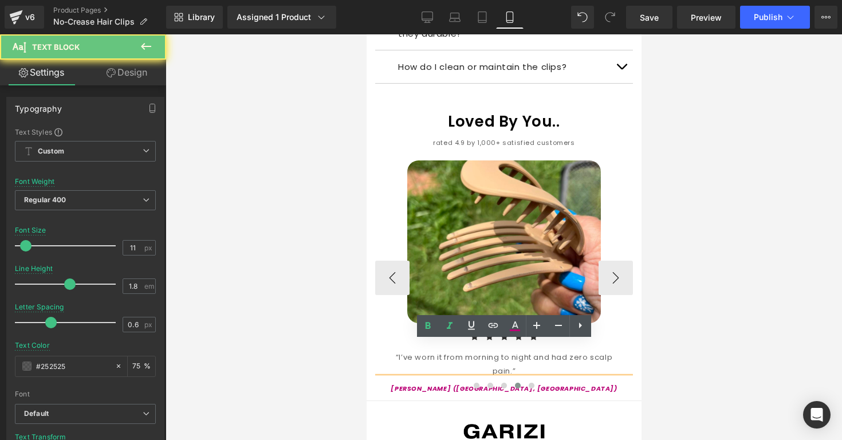
click at [477, 384] on icon "[PERSON_NAME] ([GEOGRAPHIC_DATA], [GEOGRAPHIC_DATA])" at bounding box center [503, 388] width 226 height 9
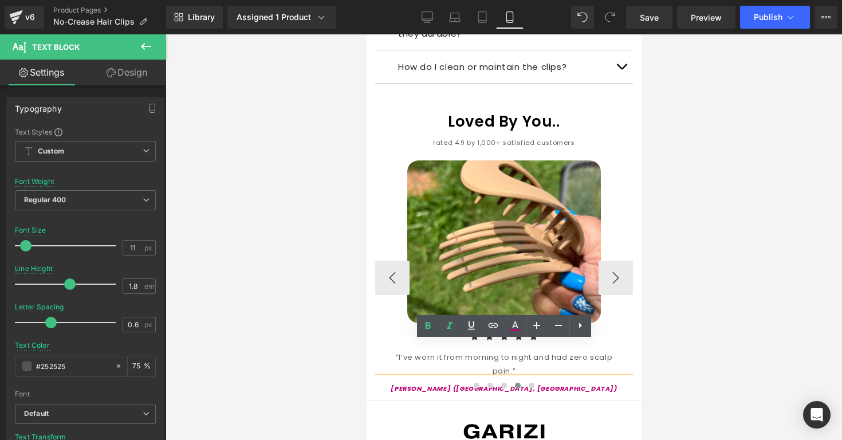
click at [492, 384] on icon "[PERSON_NAME] ([GEOGRAPHIC_DATA], [GEOGRAPHIC_DATA])" at bounding box center [503, 388] width 226 height 9
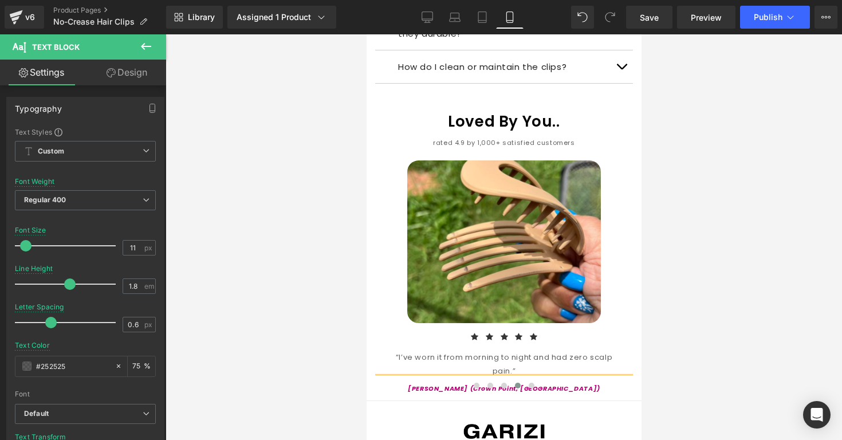
click at [662, 361] on div at bounding box center [504, 237] width 677 height 406
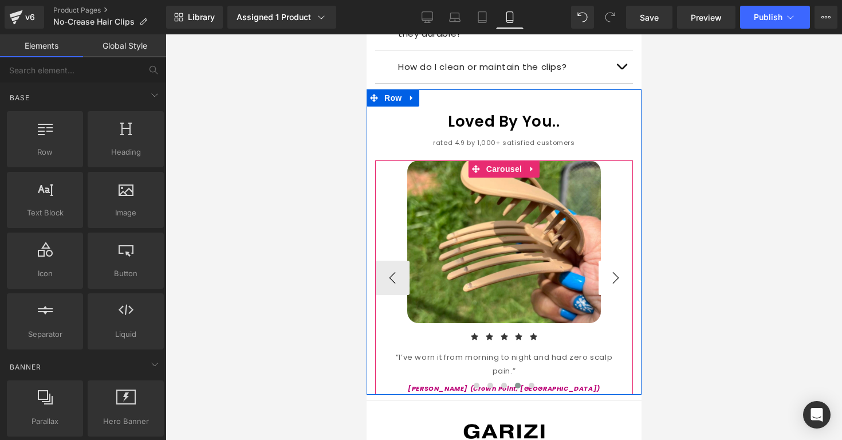
click at [623, 265] on button "›" at bounding box center [615, 278] width 34 height 34
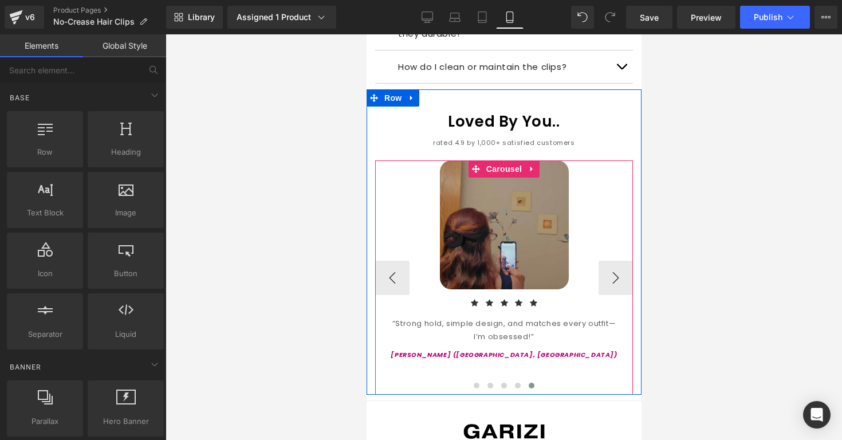
click at [564, 246] on img at bounding box center [503, 224] width 129 height 129
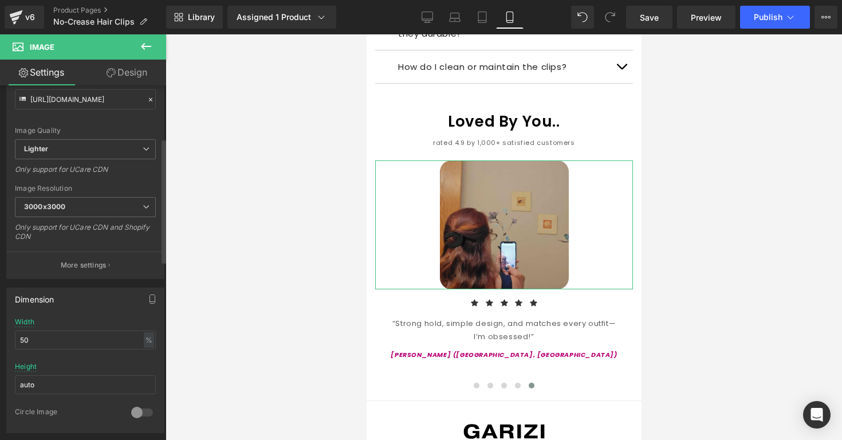
scroll to position [153, 0]
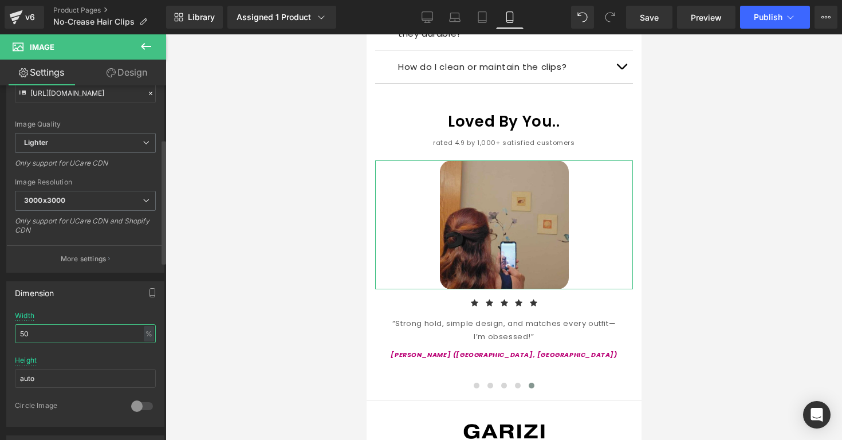
click at [110, 333] on input "50" at bounding box center [85, 333] width 141 height 19
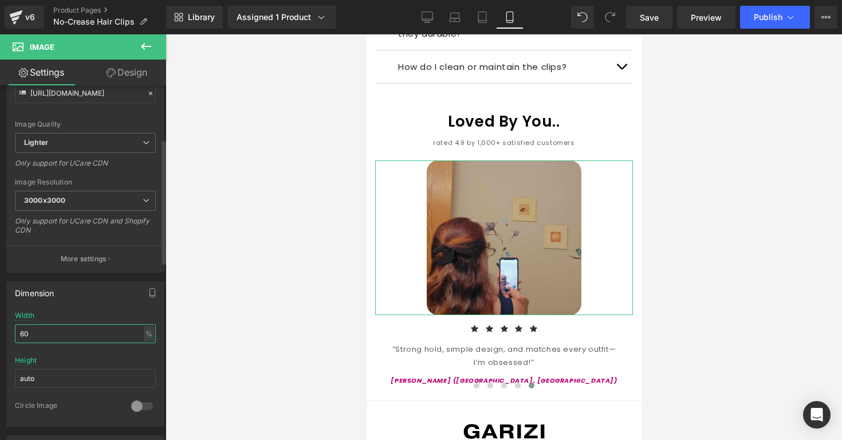
type input "6"
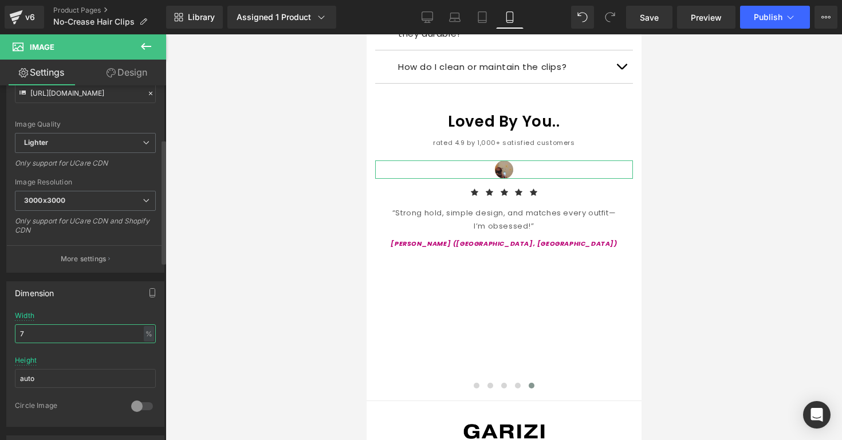
type input "70"
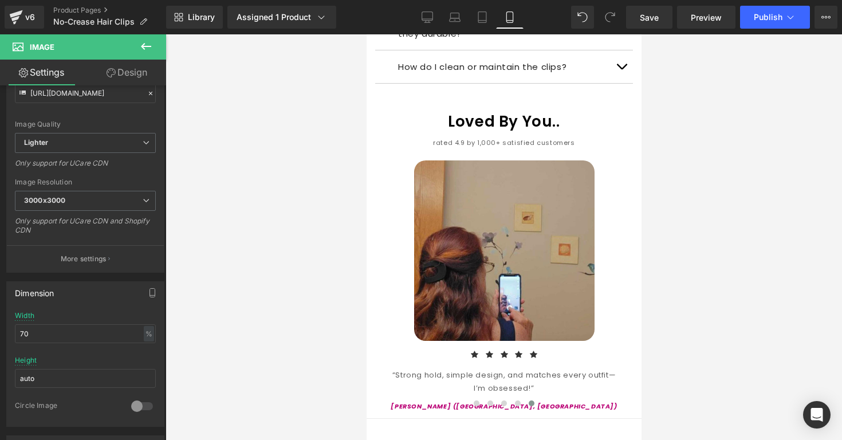
click at [255, 281] on div at bounding box center [504, 237] width 677 height 406
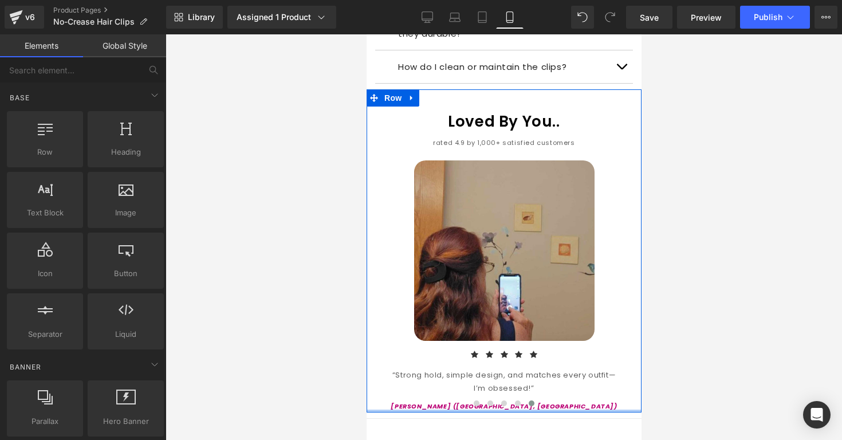
click at [470, 410] on div at bounding box center [503, 411] width 275 height 3
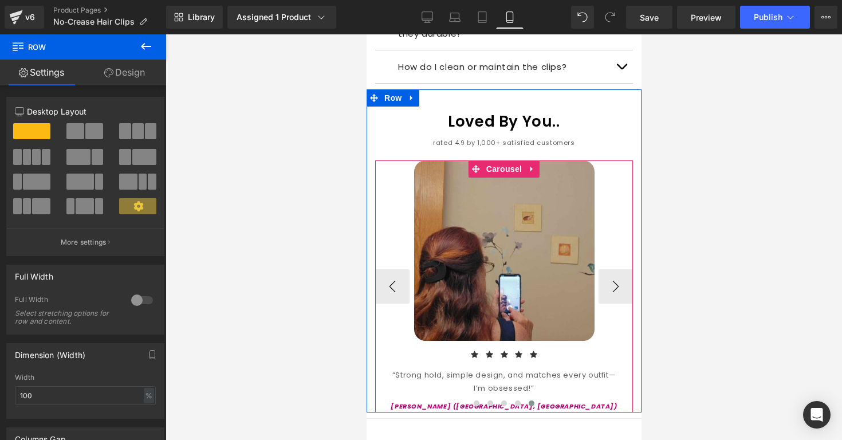
click at [473, 398] on div at bounding box center [504, 406] width 258 height 16
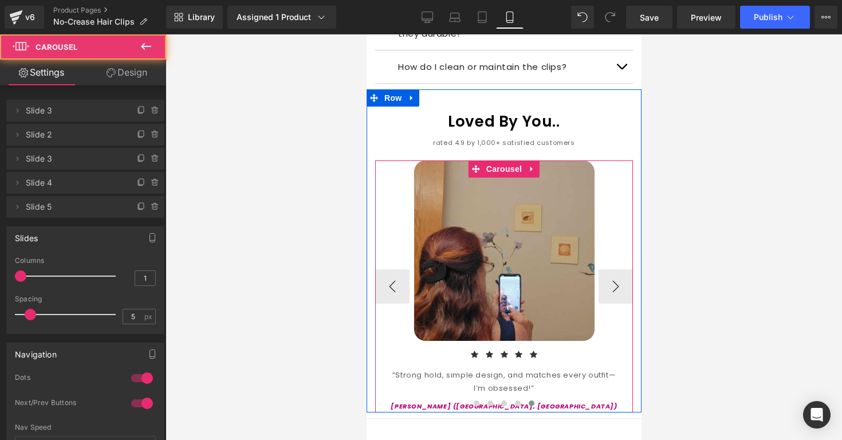
click at [473, 398] on div at bounding box center [504, 406] width 258 height 16
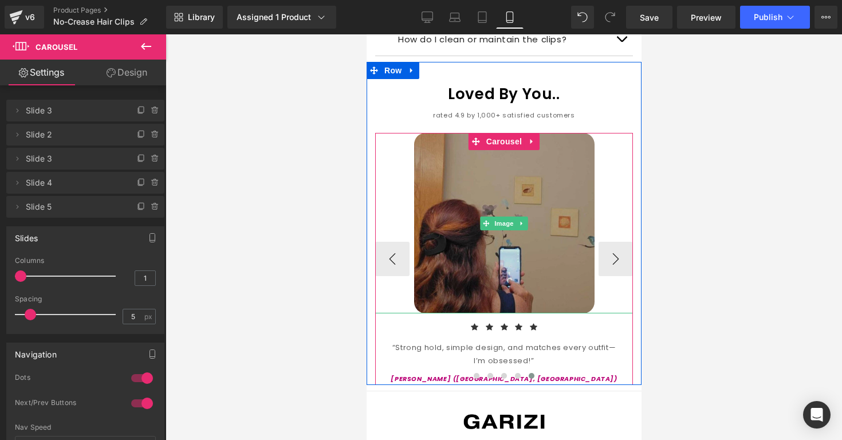
scroll to position [1301, 0]
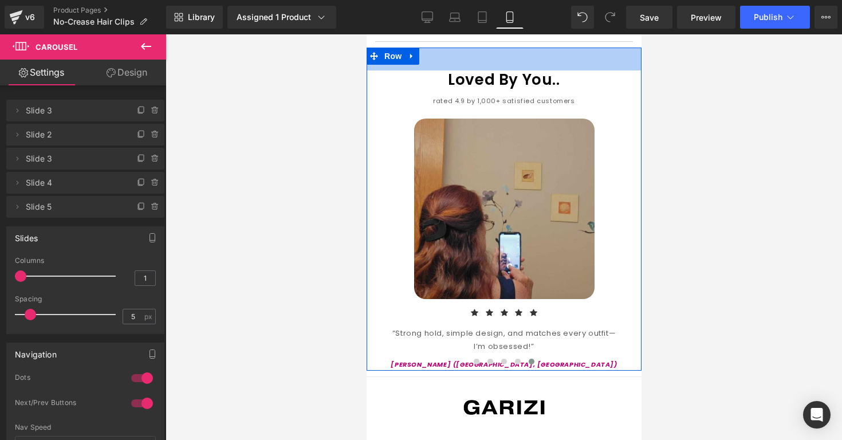
click at [487, 30] on div "Library Assigned 1 Product Product Preview No-Crease Hair Clip Manage assigned …" at bounding box center [504, 17] width 676 height 34
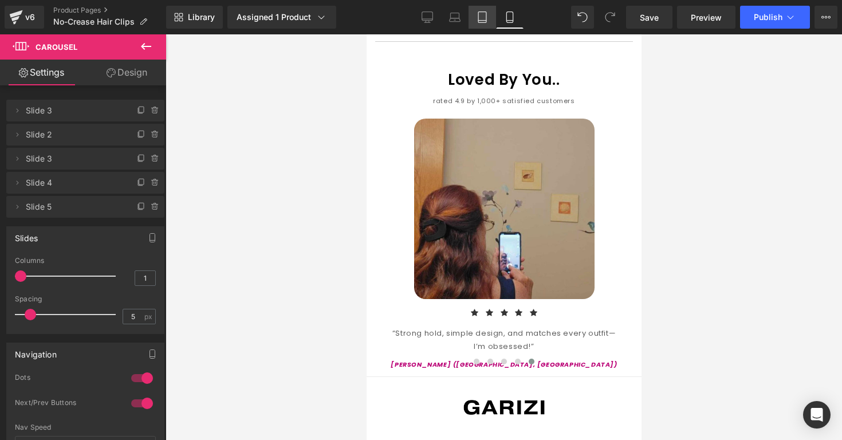
click at [482, 19] on icon at bounding box center [482, 16] width 11 height 11
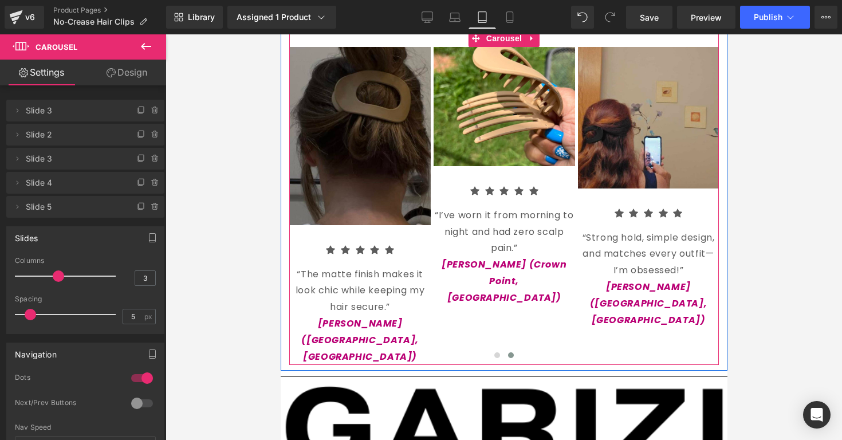
scroll to position [2039, 0]
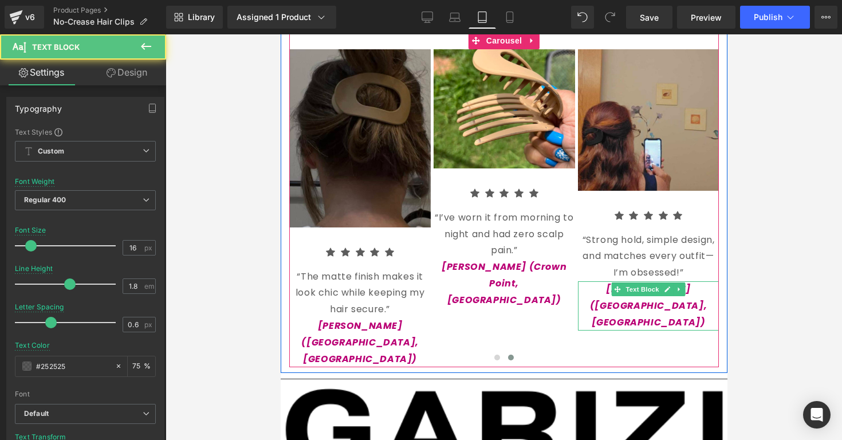
click at [609, 291] on icon "[PERSON_NAME] ([GEOGRAPHIC_DATA], [GEOGRAPHIC_DATA])" at bounding box center [647, 305] width 117 height 46
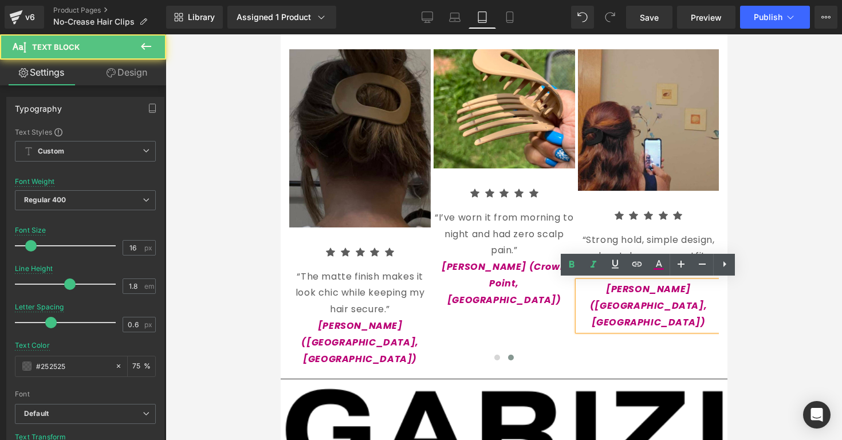
click at [628, 289] on icon "[PERSON_NAME] ([GEOGRAPHIC_DATA], [GEOGRAPHIC_DATA])" at bounding box center [647, 305] width 117 height 46
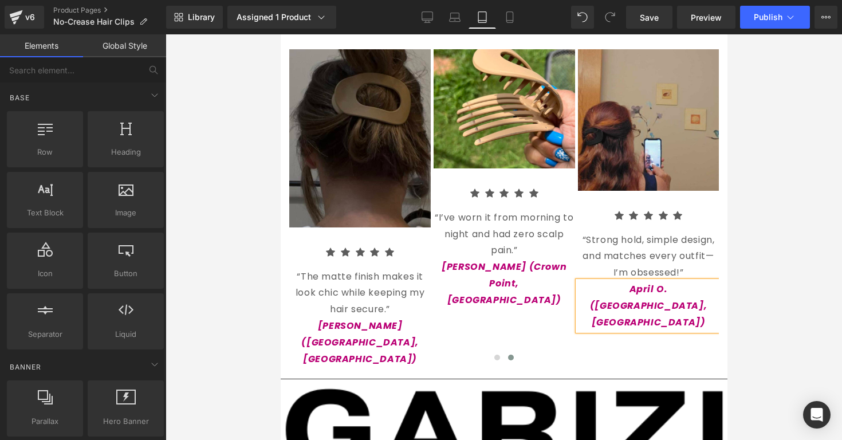
click at [764, 304] on div at bounding box center [504, 237] width 677 height 406
click at [510, 21] on icon at bounding box center [509, 21] width 6 height 0
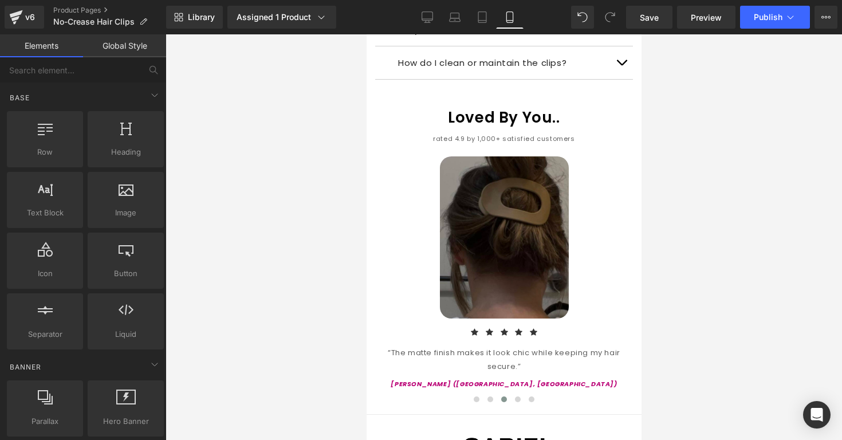
scroll to position [1246, 0]
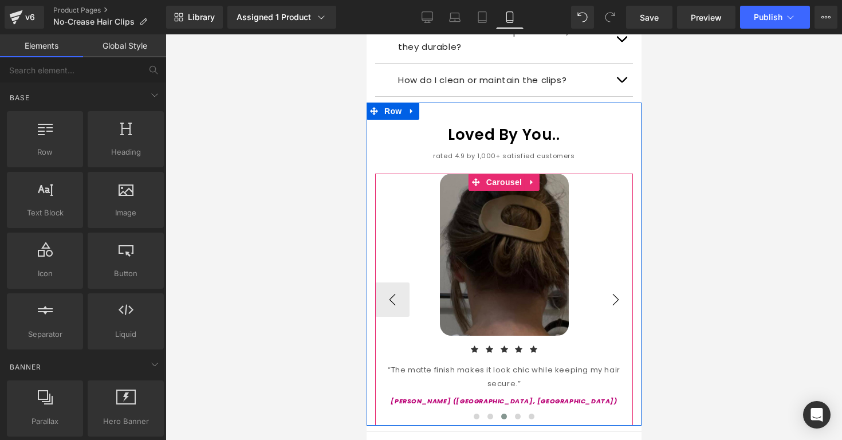
click at [610, 282] on button "›" at bounding box center [615, 299] width 34 height 34
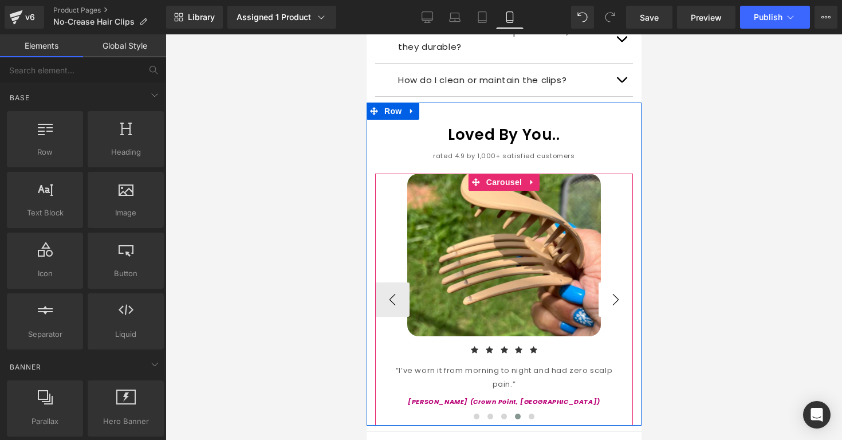
click at [610, 282] on button "›" at bounding box center [615, 299] width 34 height 34
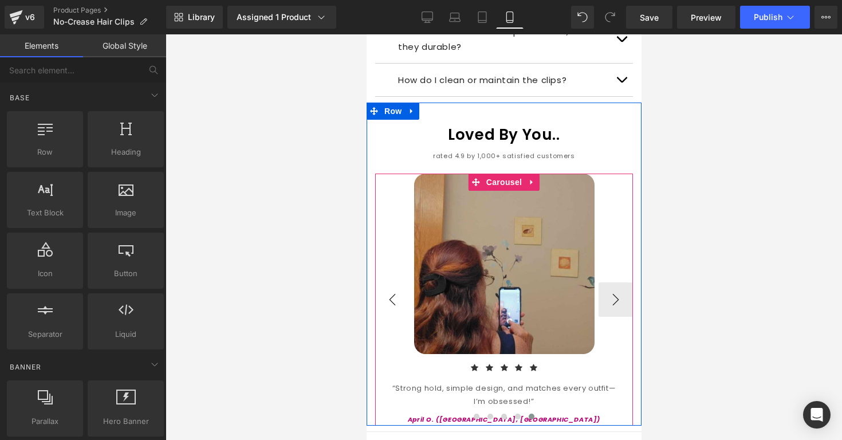
click at [400, 282] on button "‹" at bounding box center [392, 299] width 34 height 34
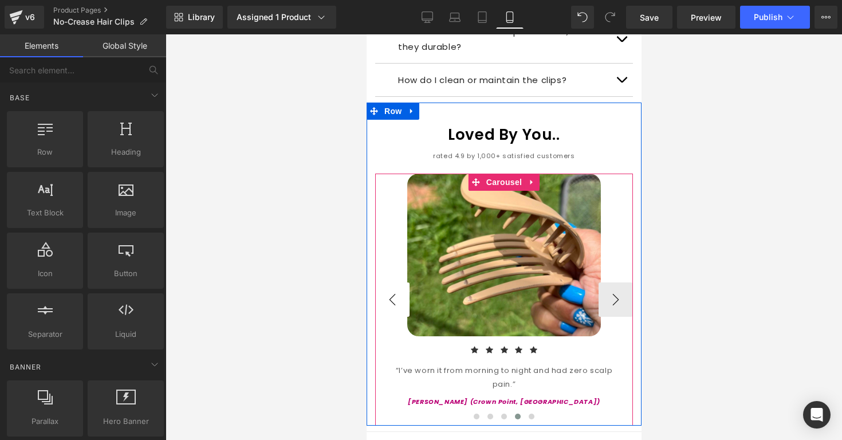
click at [398, 282] on button "‹" at bounding box center [392, 299] width 34 height 34
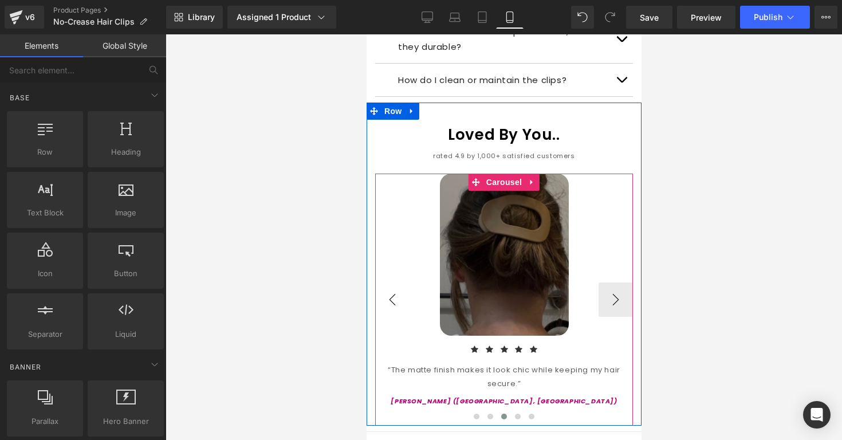
click at [398, 282] on button "‹" at bounding box center [392, 299] width 34 height 34
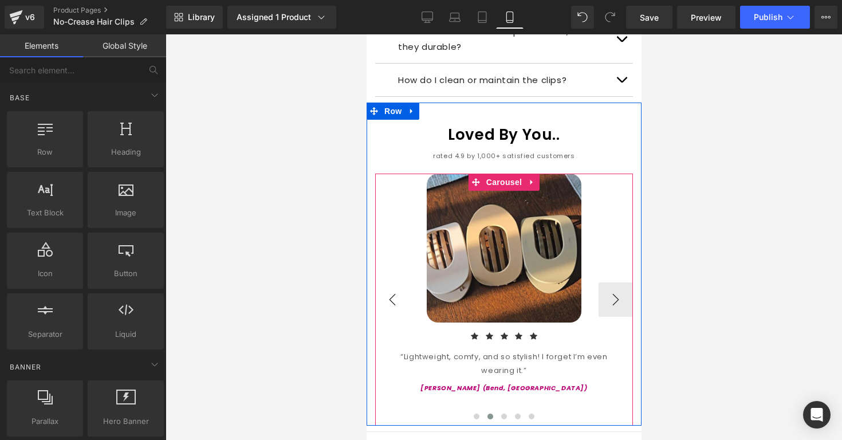
click at [398, 282] on button "‹" at bounding box center [392, 299] width 34 height 34
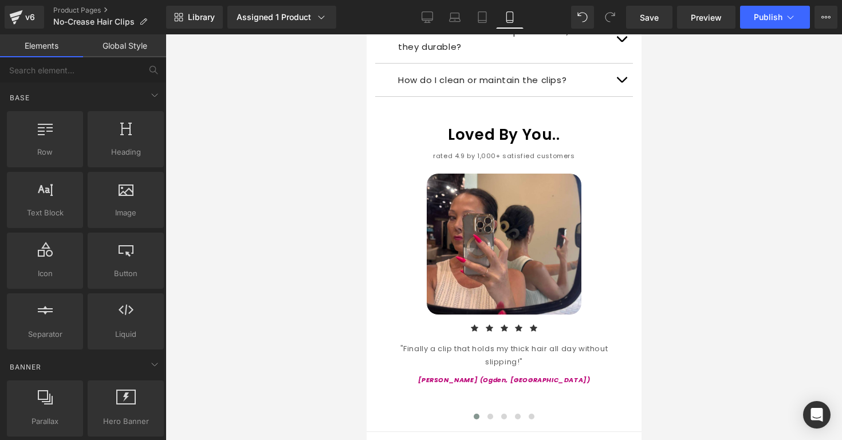
click at [685, 167] on div at bounding box center [504, 237] width 677 height 406
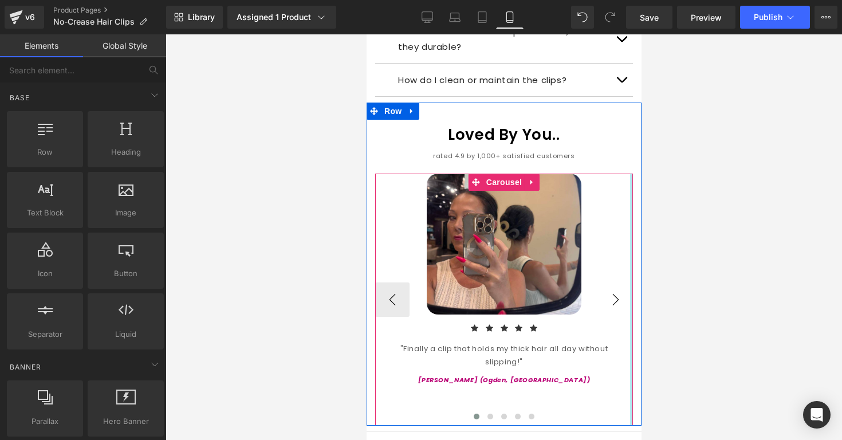
click at [616, 282] on button "›" at bounding box center [615, 299] width 34 height 34
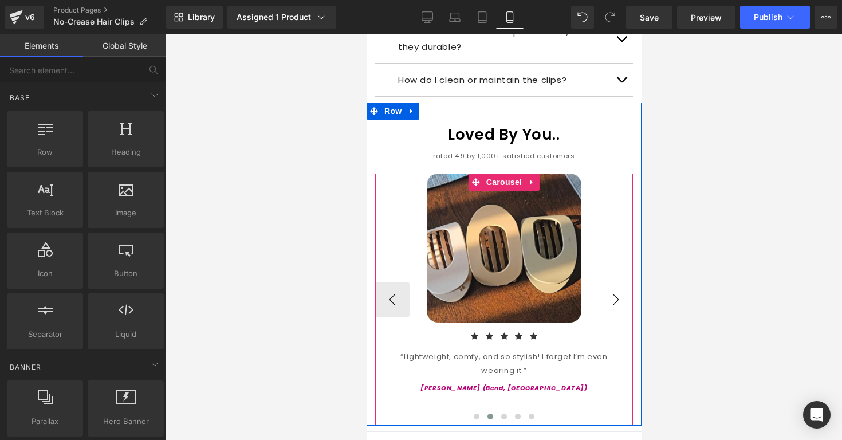
click at [616, 282] on button "›" at bounding box center [615, 299] width 34 height 34
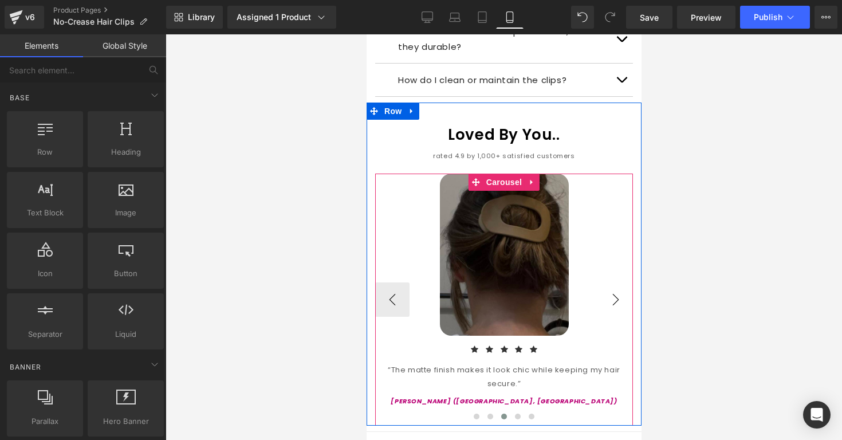
click at [615, 282] on button "›" at bounding box center [615, 299] width 34 height 34
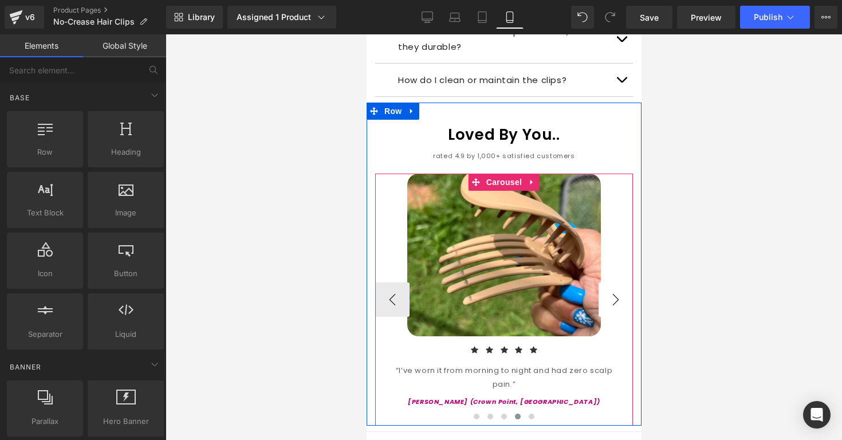
click at [615, 282] on button "›" at bounding box center [615, 299] width 34 height 34
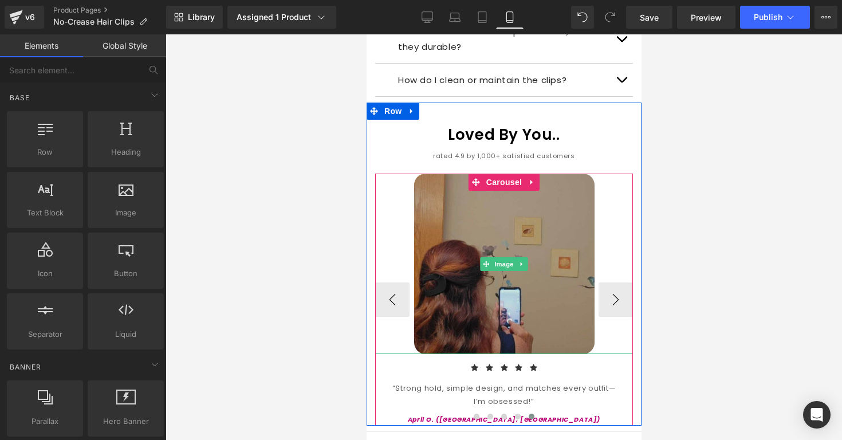
click at [458, 294] on img at bounding box center [504, 264] width 180 height 180
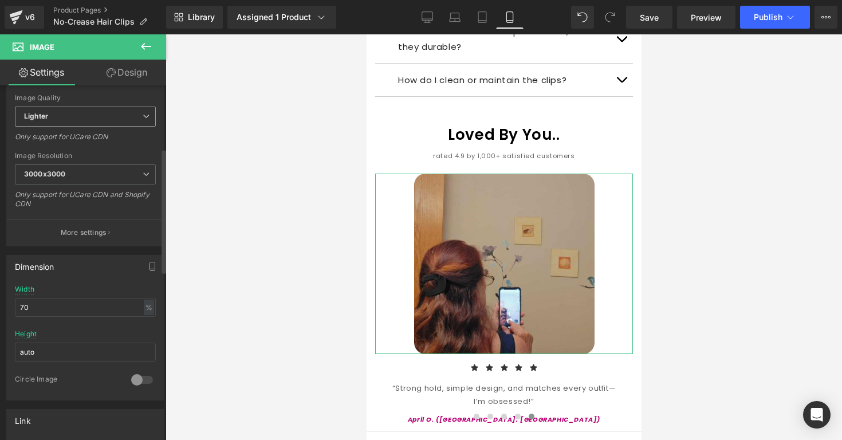
scroll to position [181, 0]
click at [77, 308] on input "70" at bounding box center [85, 305] width 141 height 19
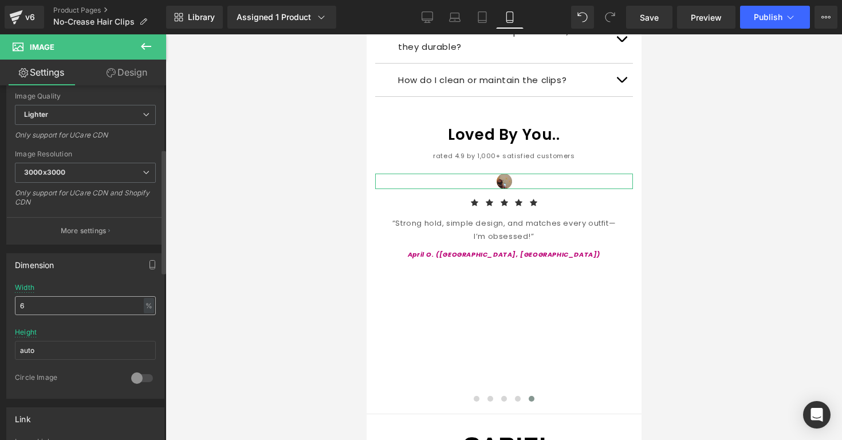
type input "65"
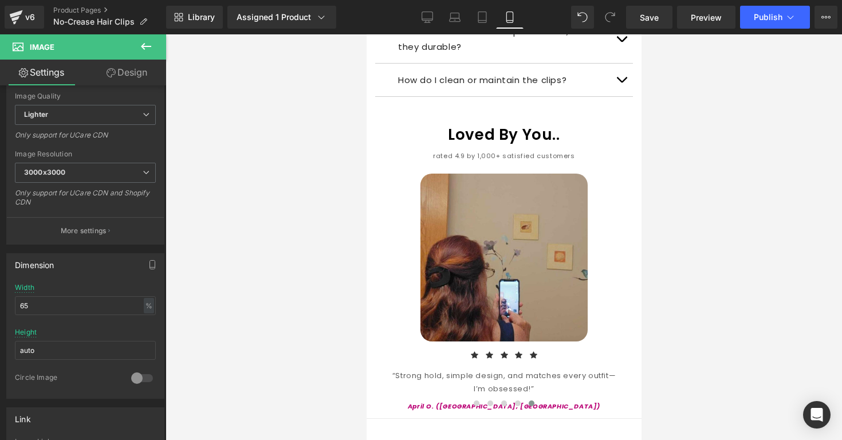
click at [322, 259] on div at bounding box center [504, 237] width 677 height 406
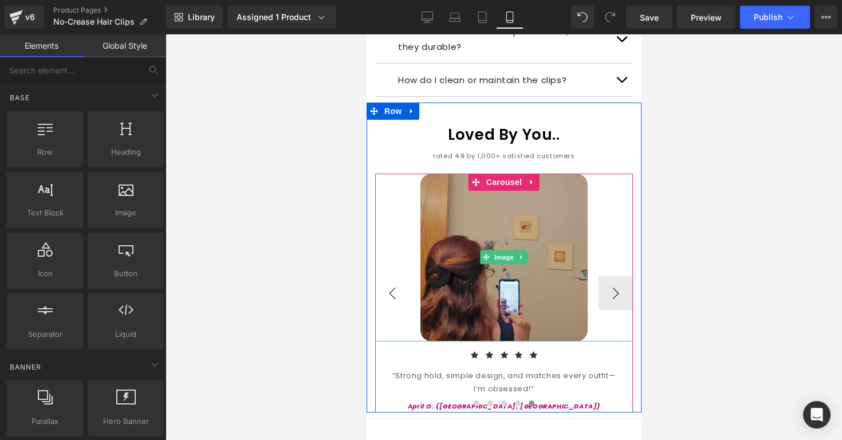
click at [400, 276] on button "‹" at bounding box center [392, 293] width 34 height 34
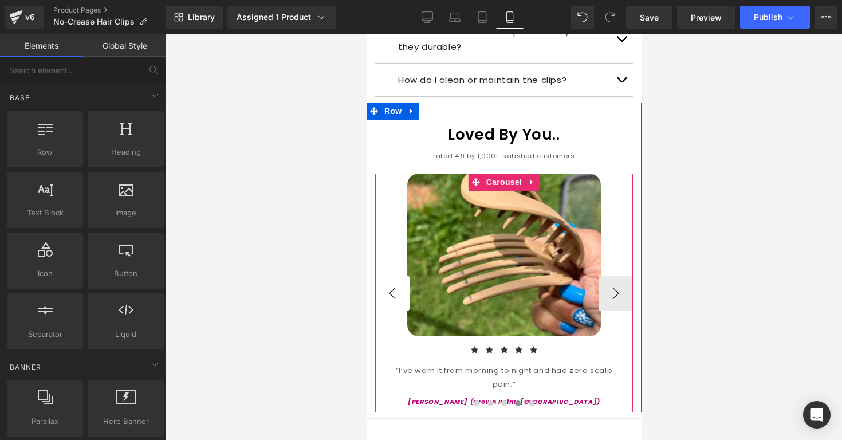
click at [400, 276] on button "‹" at bounding box center [392, 293] width 34 height 34
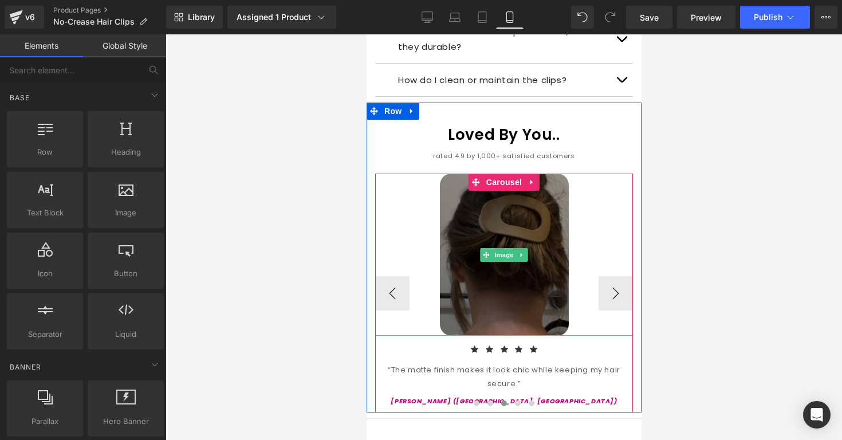
click at [461, 251] on img at bounding box center [503, 255] width 129 height 162
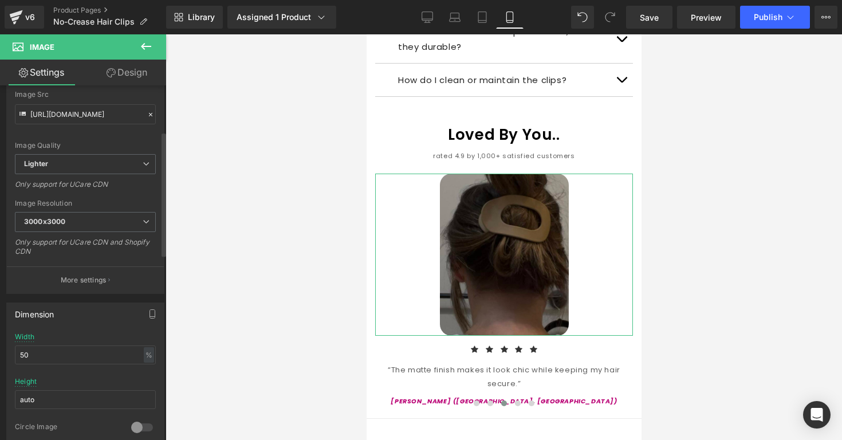
scroll to position [131, 0]
click at [67, 349] on input "50" at bounding box center [85, 355] width 141 height 19
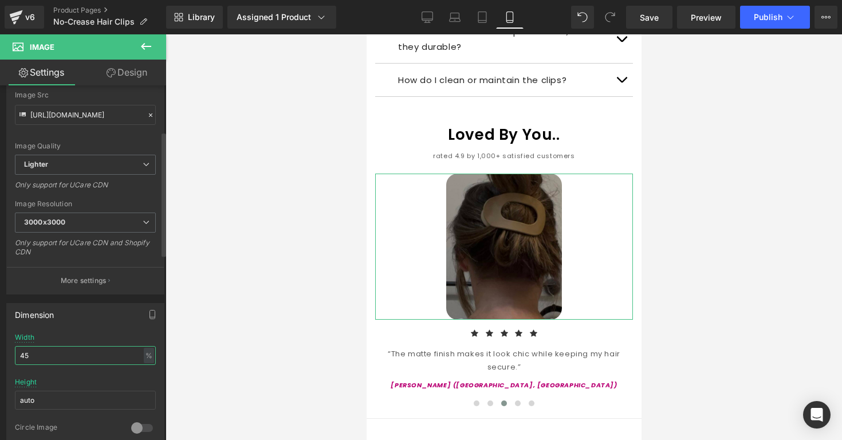
type input "45"
click at [101, 323] on div "Dimension" at bounding box center [85, 315] width 157 height 22
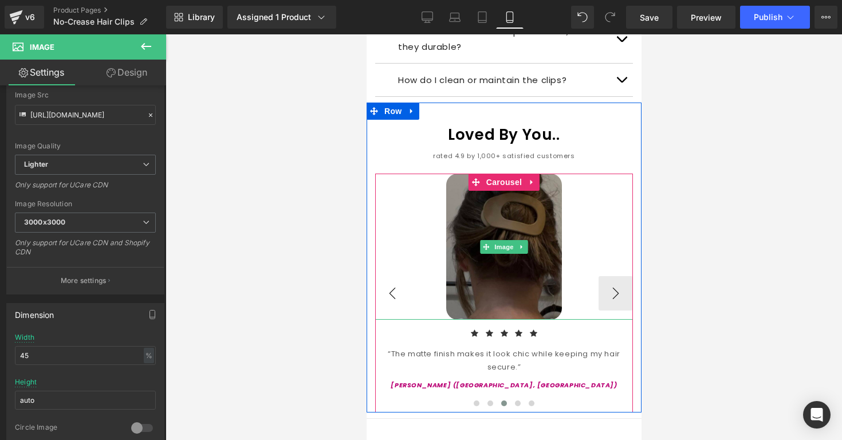
click at [390, 276] on button "‹" at bounding box center [392, 293] width 34 height 34
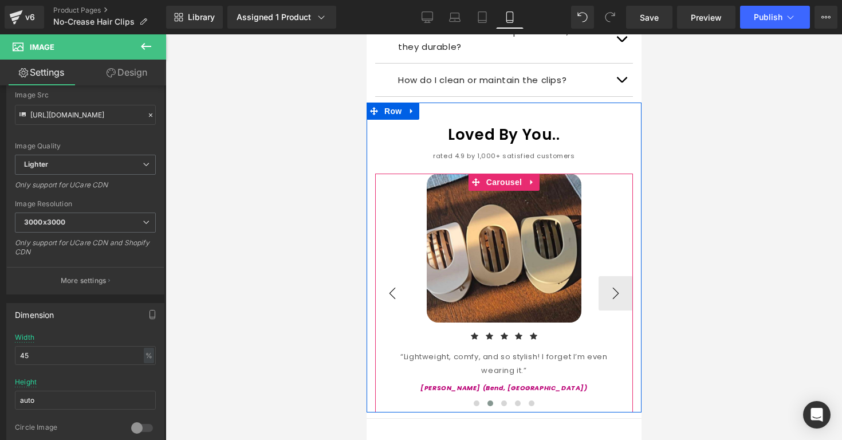
click at [390, 276] on button "‹" at bounding box center [392, 293] width 34 height 34
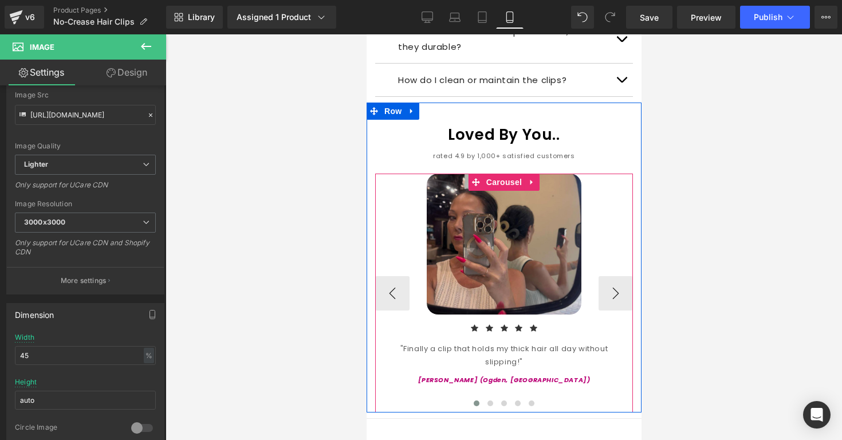
click at [506, 276] on img at bounding box center [503, 244] width 155 height 141
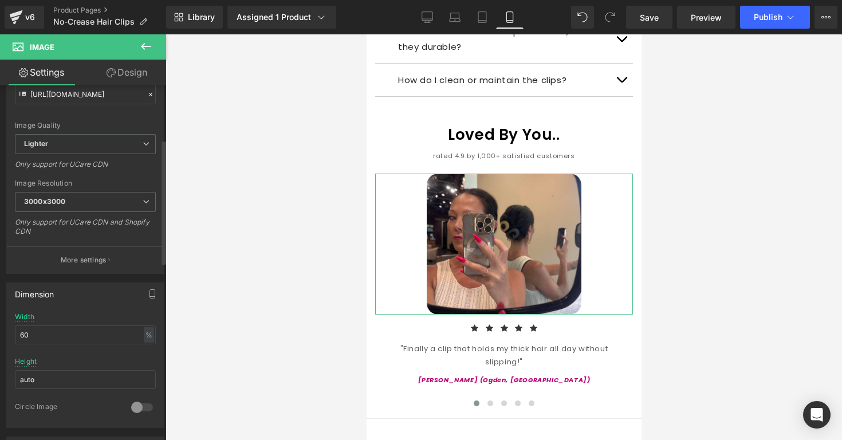
scroll to position [154, 0]
click at [93, 329] on input "60" at bounding box center [85, 332] width 141 height 19
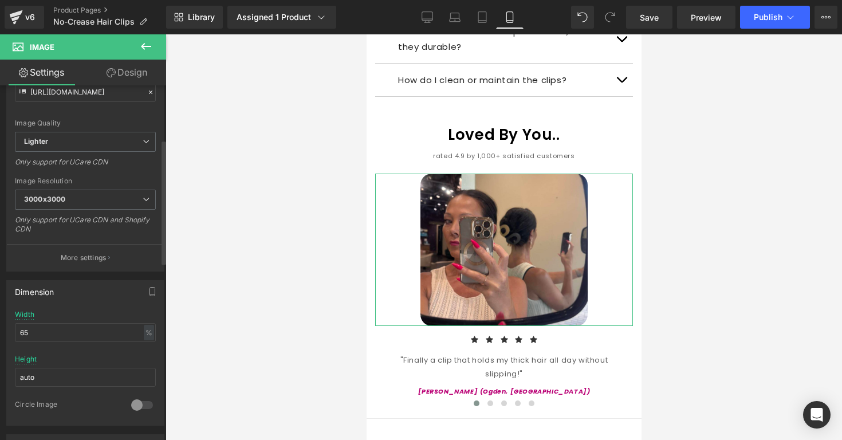
type input "65"
click at [115, 301] on div "Dimension" at bounding box center [85, 292] width 157 height 22
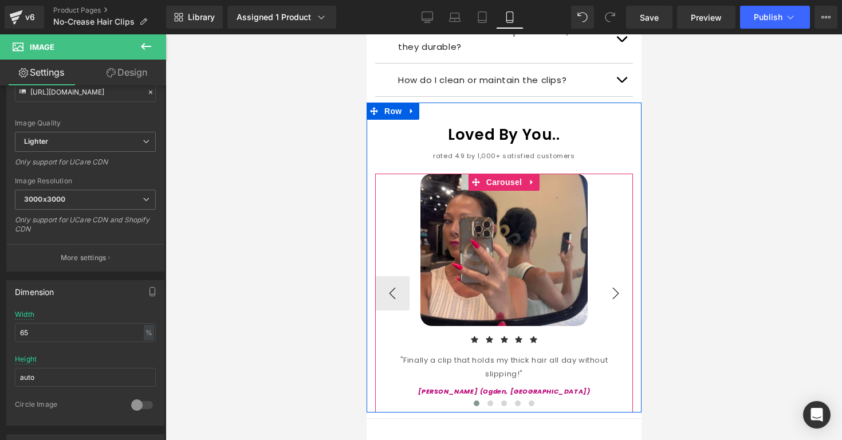
click at [604, 276] on button "›" at bounding box center [615, 293] width 34 height 34
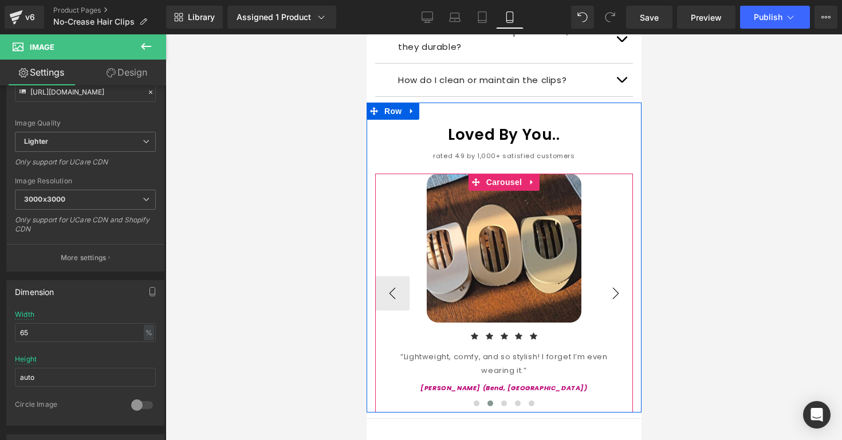
click at [604, 276] on button "›" at bounding box center [615, 293] width 34 height 34
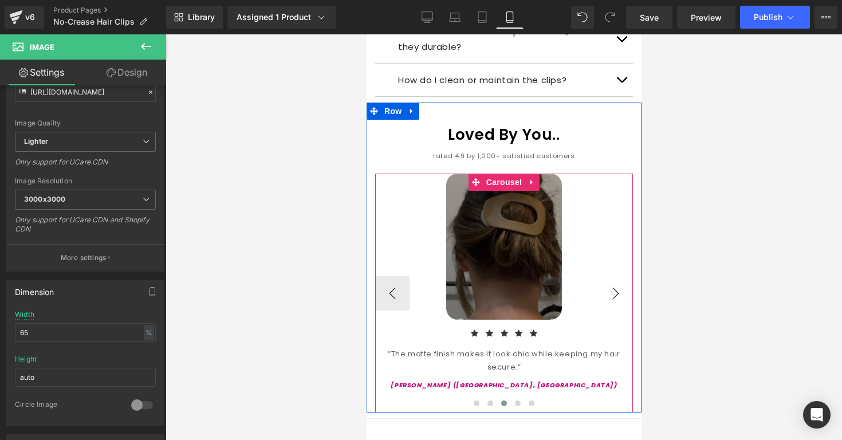
click at [604, 276] on button "›" at bounding box center [615, 293] width 34 height 34
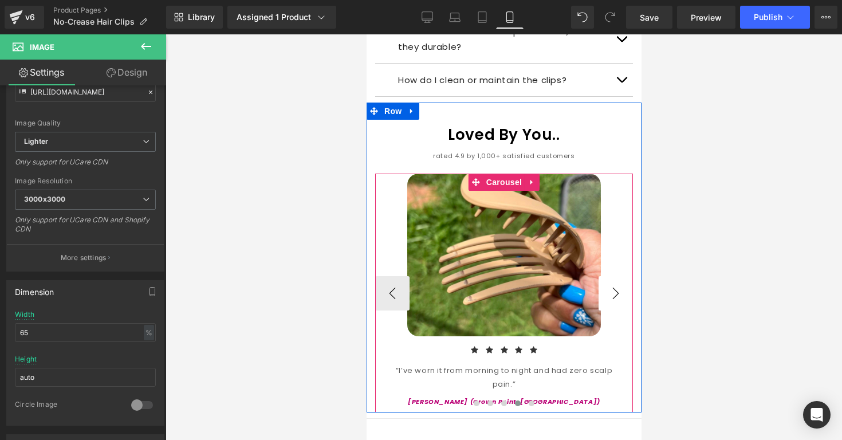
click at [604, 276] on button "›" at bounding box center [615, 293] width 34 height 34
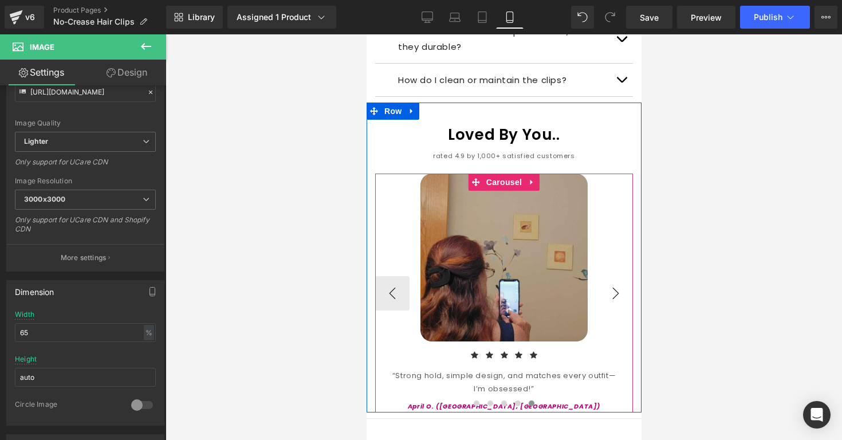
click at [604, 276] on button "›" at bounding box center [615, 293] width 34 height 34
click at [400, 276] on button "‹" at bounding box center [392, 293] width 34 height 34
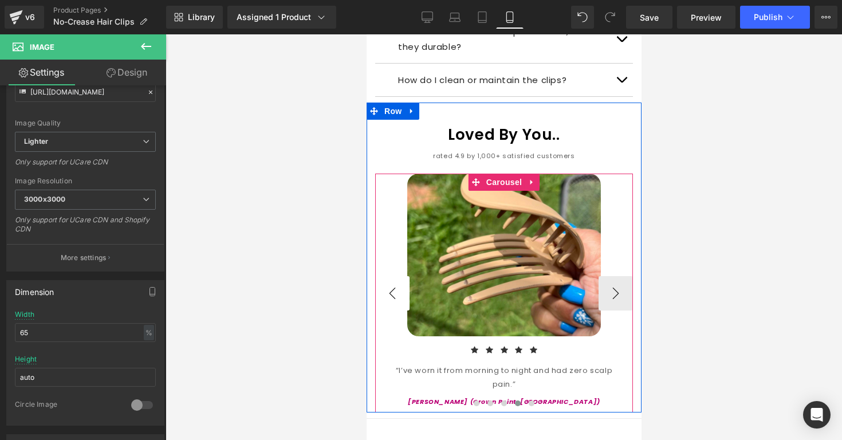
click at [400, 276] on button "‹" at bounding box center [392, 293] width 34 height 34
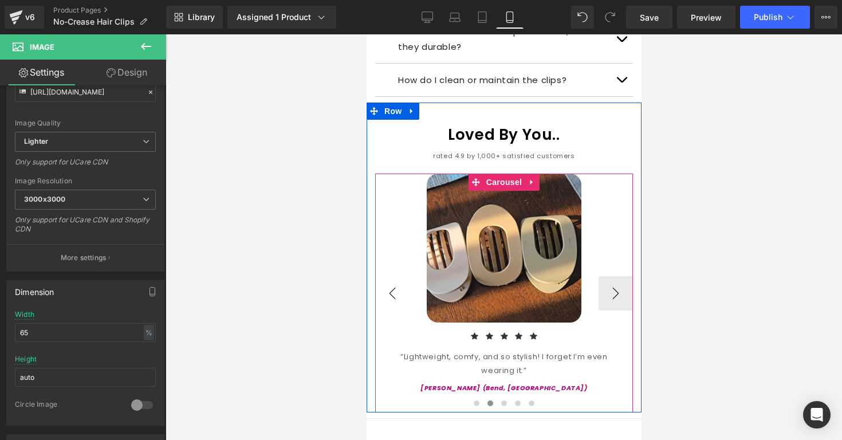
click at [400, 276] on button "‹" at bounding box center [392, 293] width 34 height 34
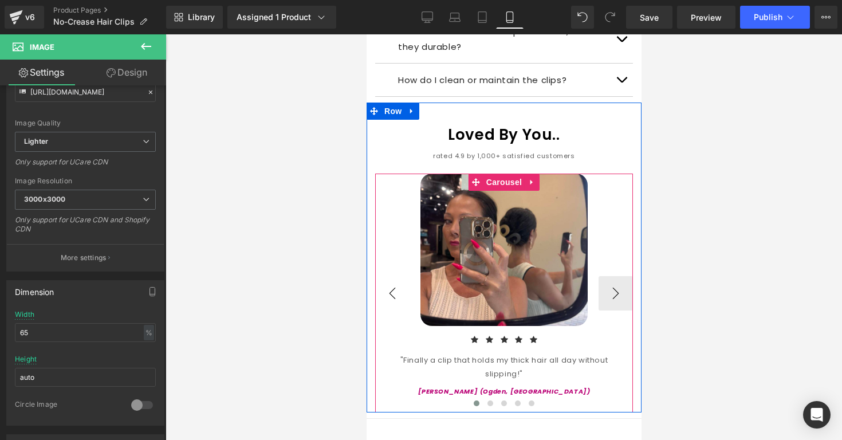
click at [400, 276] on button "‹" at bounding box center [392, 293] width 34 height 34
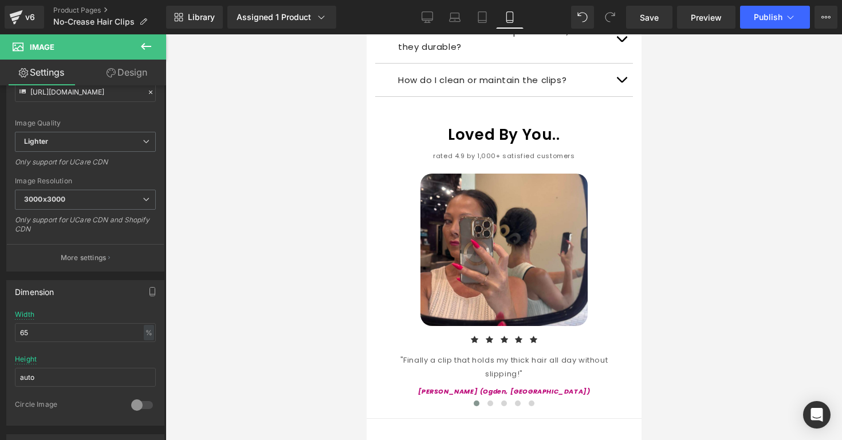
click at [718, 131] on div at bounding box center [504, 237] width 677 height 406
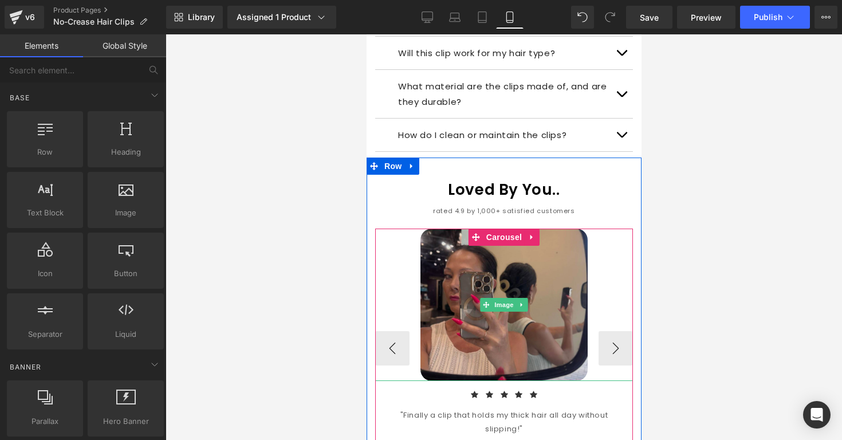
scroll to position [1106, 0]
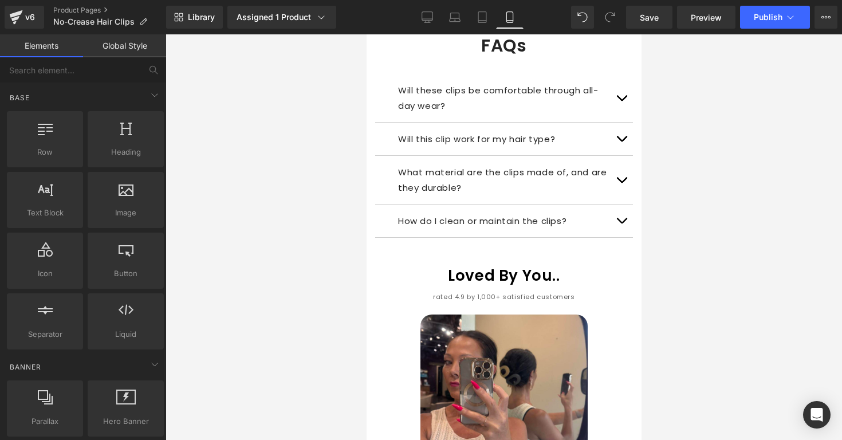
click at [576, 213] on p "How do I clean or maintain the clips?" at bounding box center [504, 220] width 212 height 15
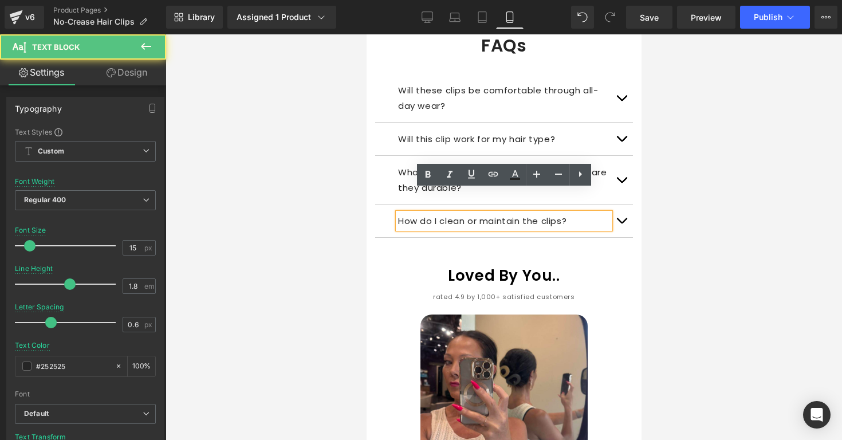
click at [617, 205] on button "button" at bounding box center [620, 221] width 23 height 33
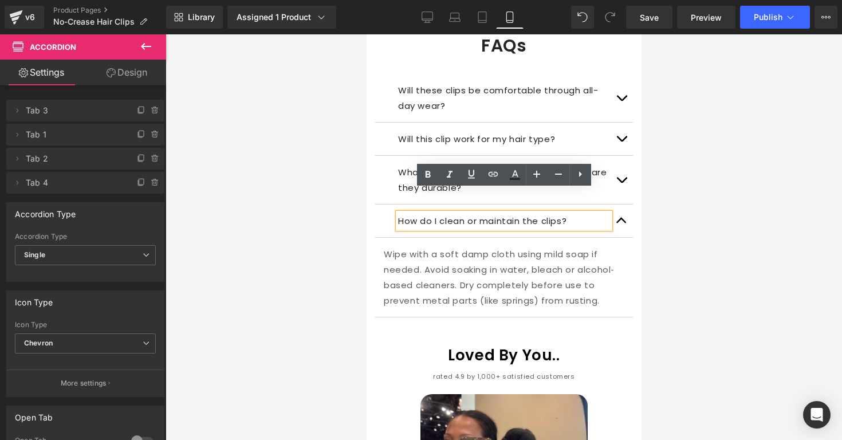
click at [619, 205] on button "button" at bounding box center [620, 221] width 23 height 33
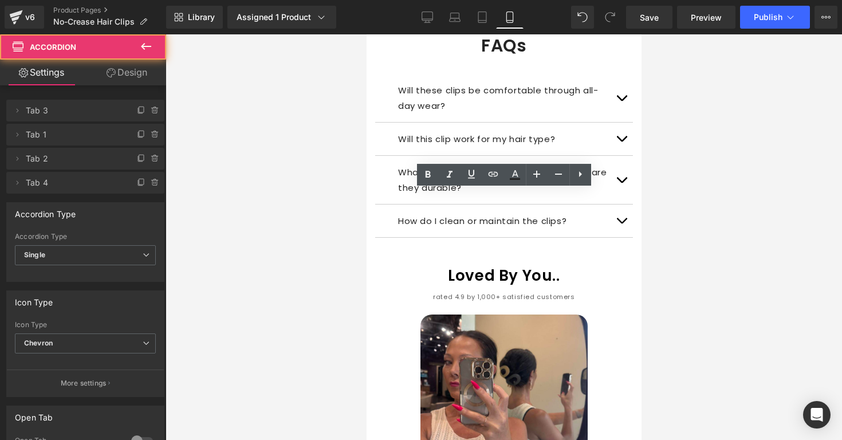
click at [672, 180] on div at bounding box center [504, 237] width 677 height 406
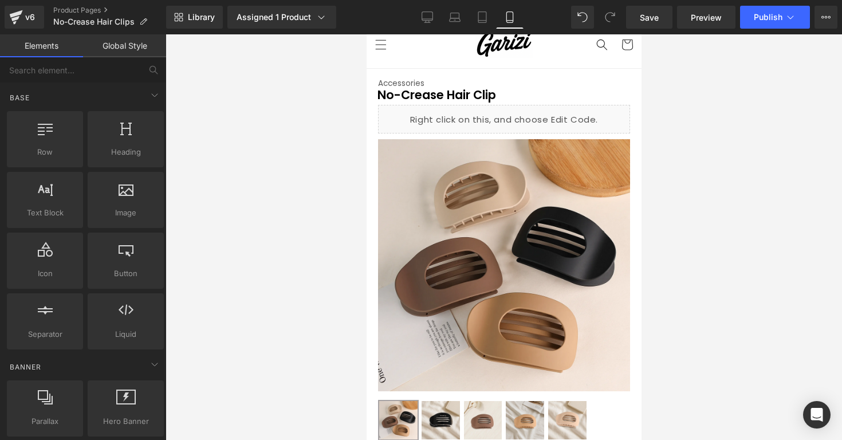
scroll to position [0, 0]
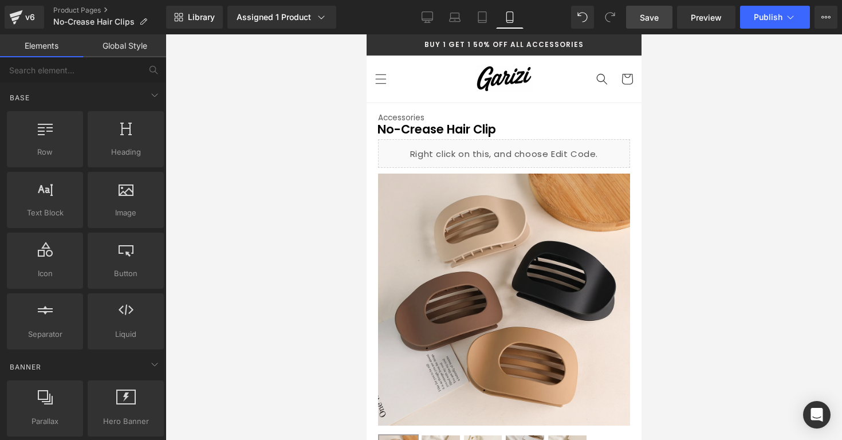
click at [651, 18] on span "Save" at bounding box center [649, 17] width 19 height 12
click at [654, 138] on div at bounding box center [504, 237] width 677 height 406
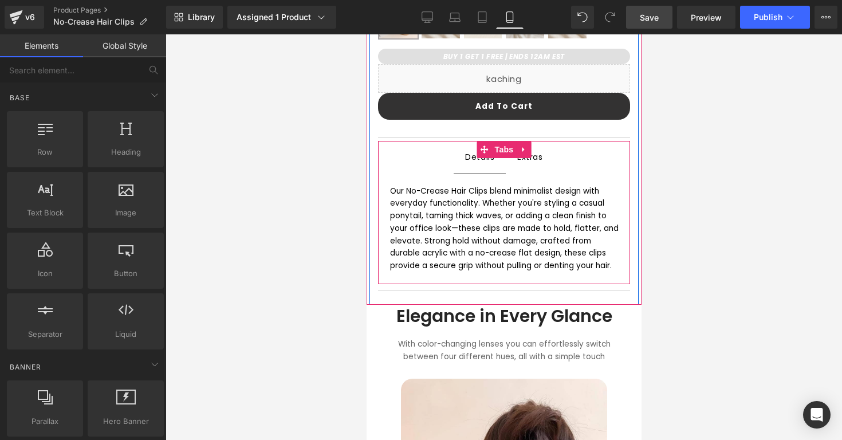
scroll to position [447, 0]
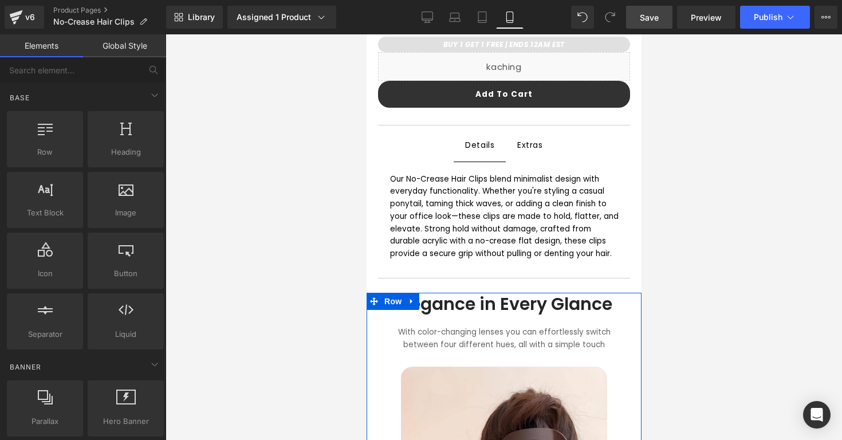
click at [427, 326] on div "With color-changing lenses you can effortlessly switch between four different h…" at bounding box center [504, 346] width 258 height 41
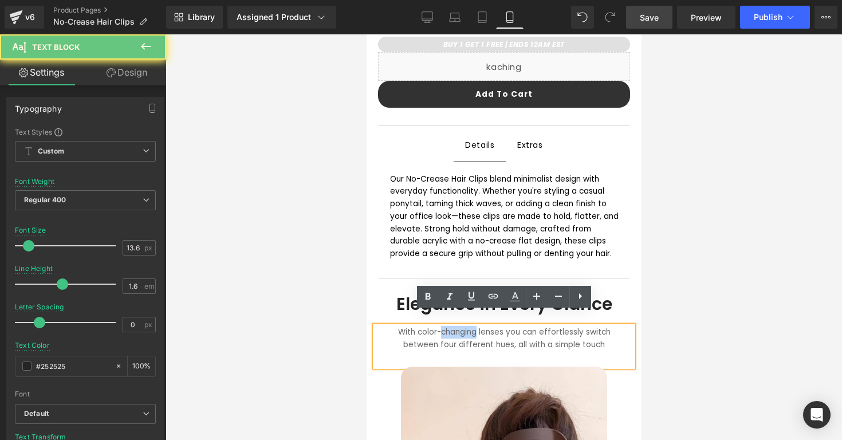
click at [427, 326] on div "With color-changing lenses you can effortlessly switch between four different h…" at bounding box center [504, 346] width 258 height 41
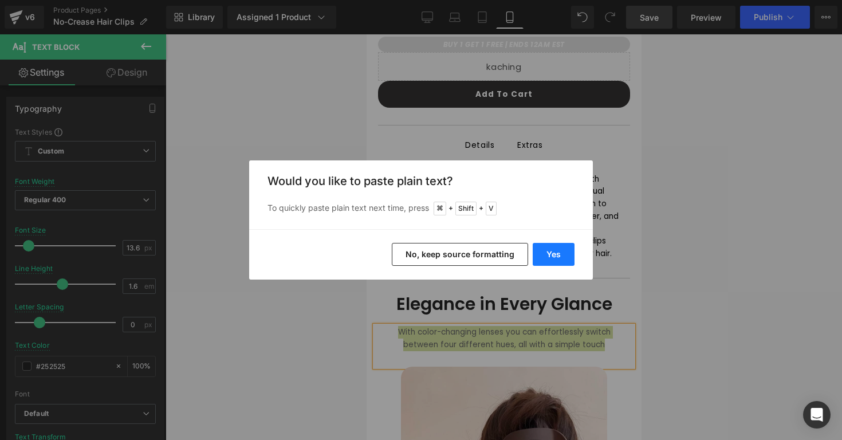
click at [550, 255] on button "Yes" at bounding box center [554, 254] width 42 height 23
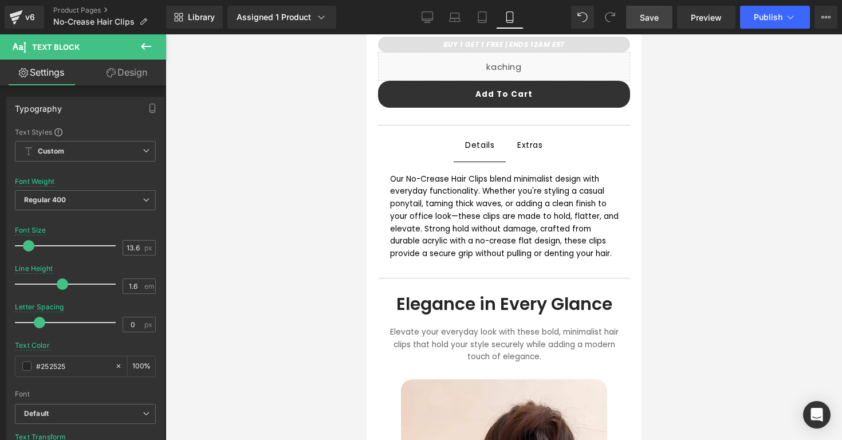
click at [414, 294] on link at bounding box center [408, 301] width 12 height 14
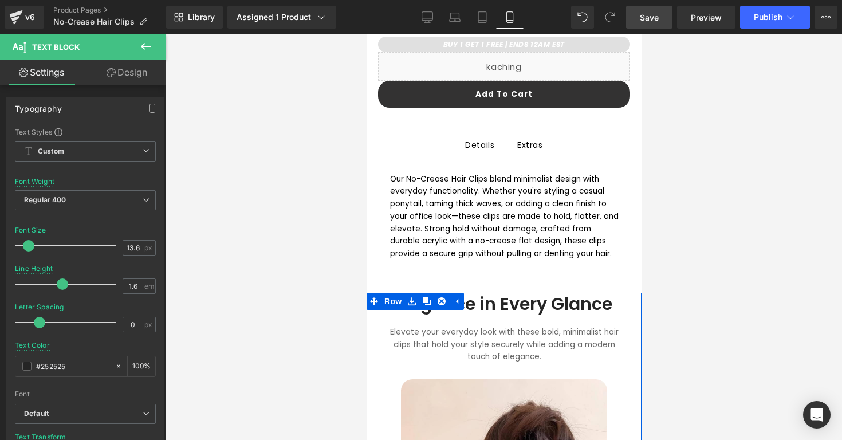
click at [418, 293] on link at bounding box center [411, 301] width 15 height 17
click at [489, 294] on h1 "Elegance in Every Glance" at bounding box center [503, 304] width 235 height 21
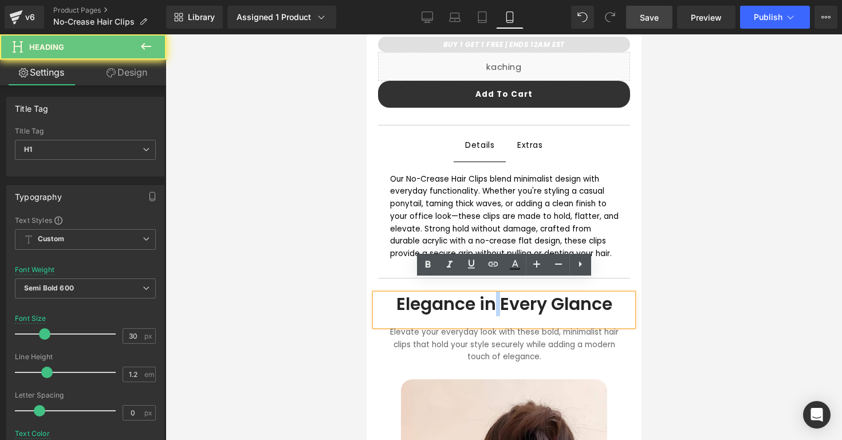
click at [489, 294] on h1 "Elegance in Every Glance" at bounding box center [503, 304] width 235 height 21
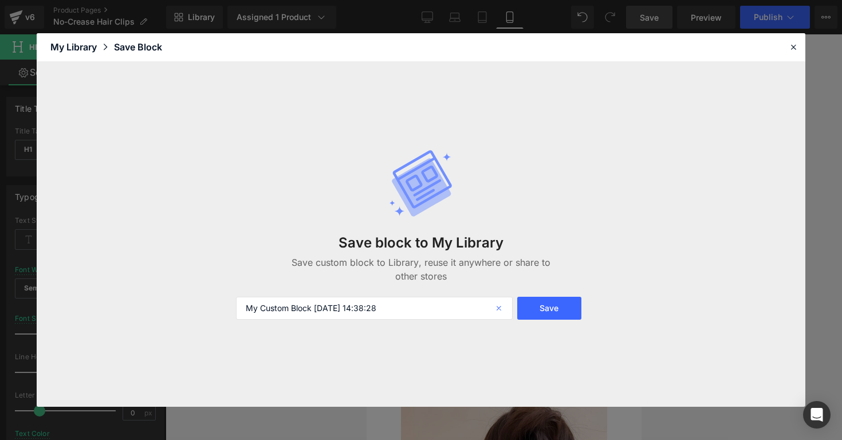
click at [501, 305] on icon at bounding box center [499, 308] width 25 height 23
click at [789, 47] on icon at bounding box center [793, 47] width 10 height 10
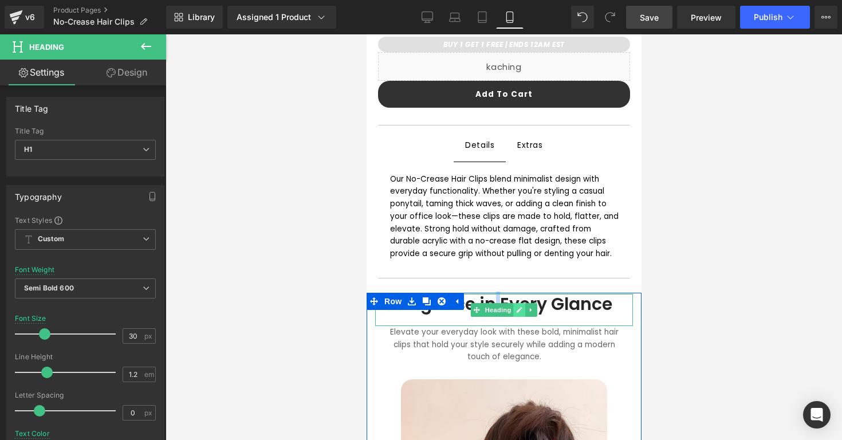
click at [518, 307] on icon at bounding box center [519, 310] width 6 height 6
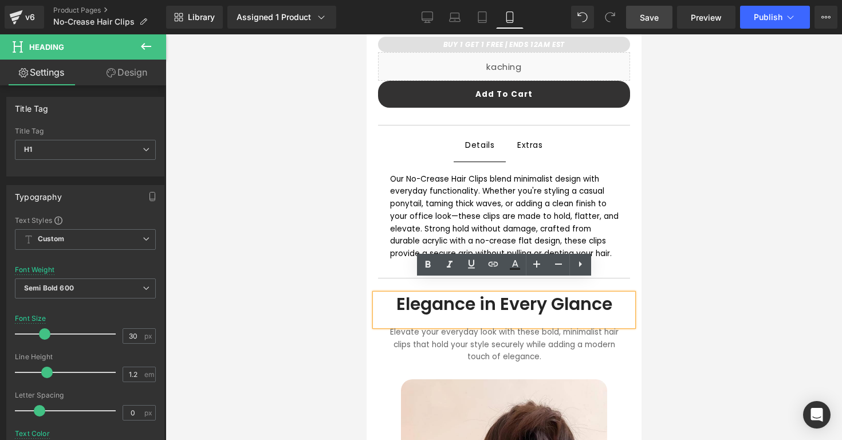
click at [557, 294] on h1 "Elegance in Every Glance" at bounding box center [503, 304] width 235 height 21
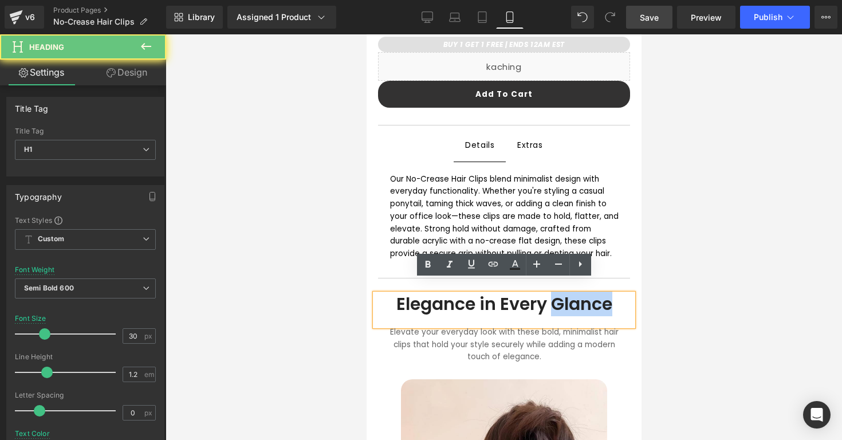
click at [557, 294] on h1 "Elegance in Every Glance" at bounding box center [503, 304] width 235 height 21
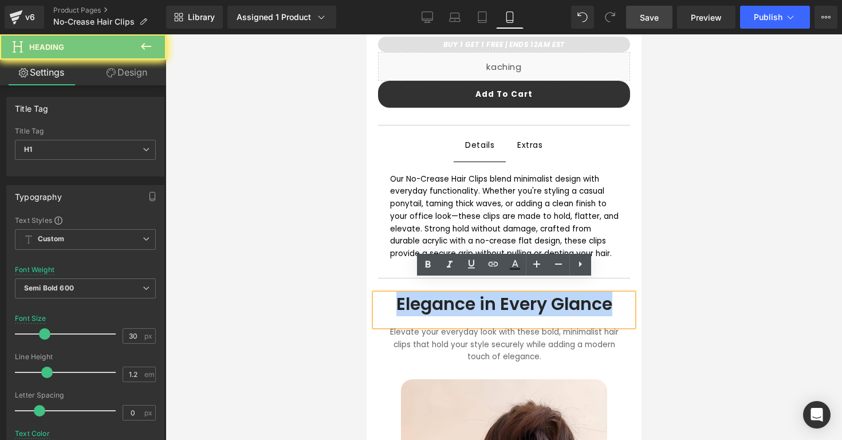
paste div
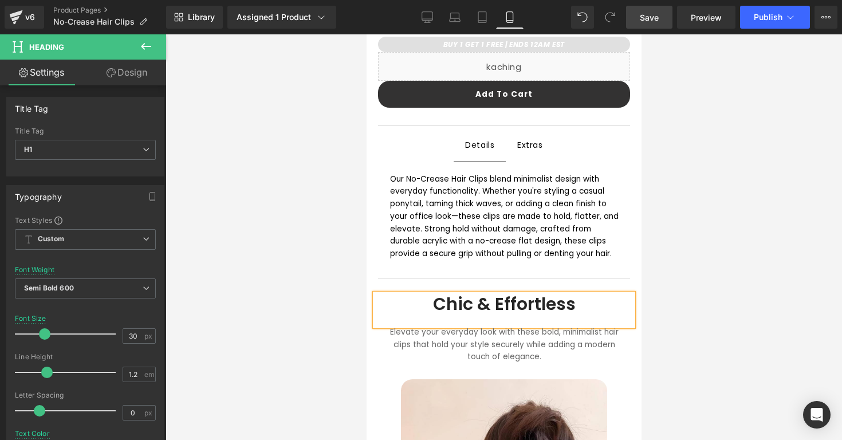
click at [650, 292] on div at bounding box center [504, 237] width 677 height 406
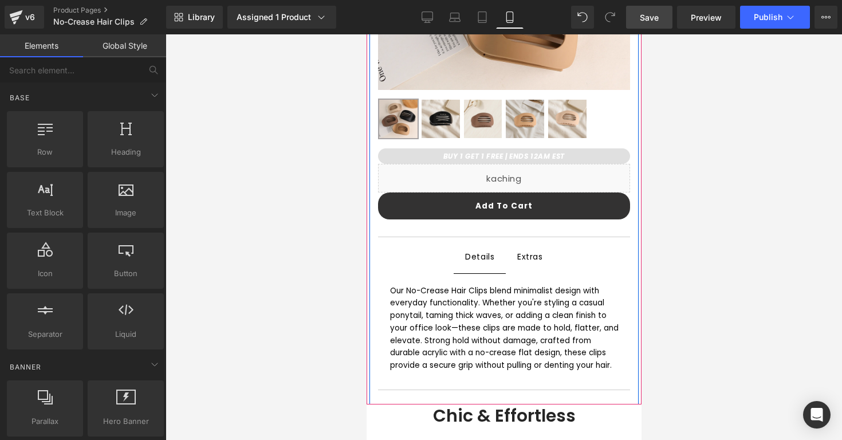
scroll to position [351, 0]
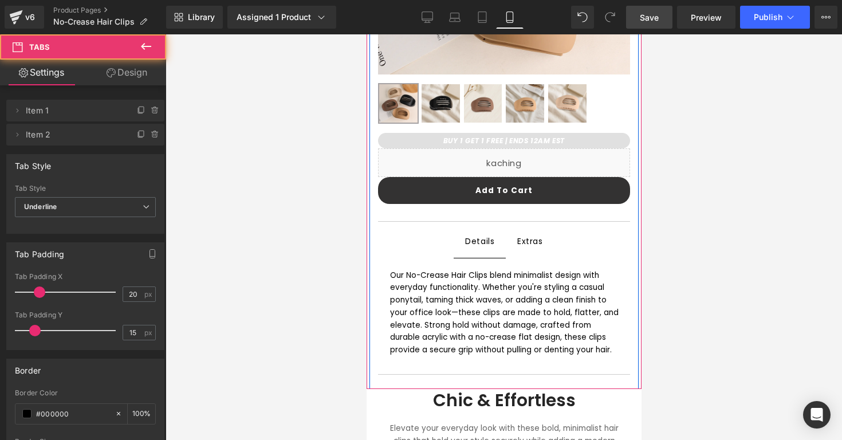
click at [547, 245] on span "Extras Text Block" at bounding box center [529, 241] width 49 height 32
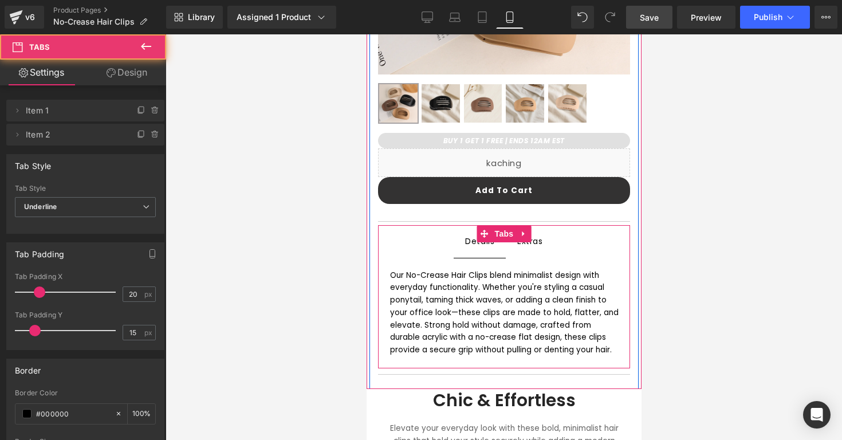
click at [482, 250] on span "Details Text Block" at bounding box center [479, 242] width 52 height 32
click at [680, 257] on div at bounding box center [504, 237] width 677 height 406
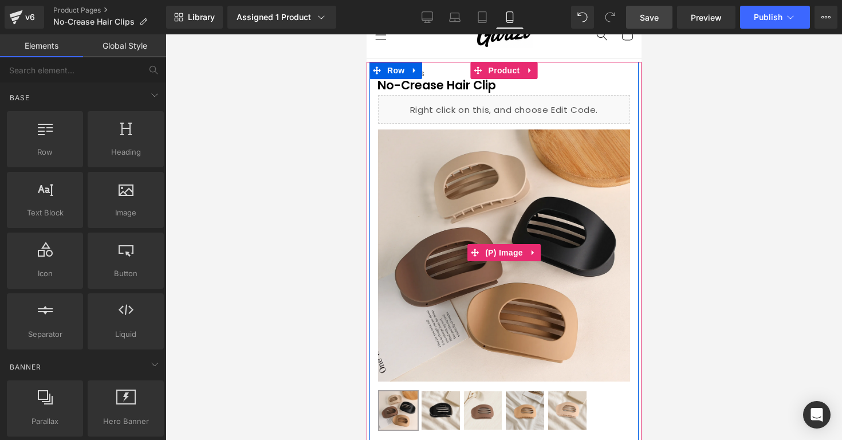
scroll to position [57, 0]
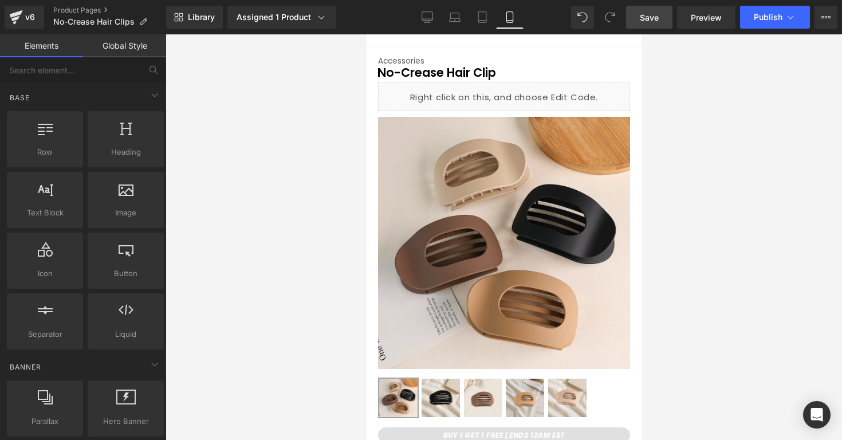
click at [685, 171] on div at bounding box center [504, 237] width 677 height 406
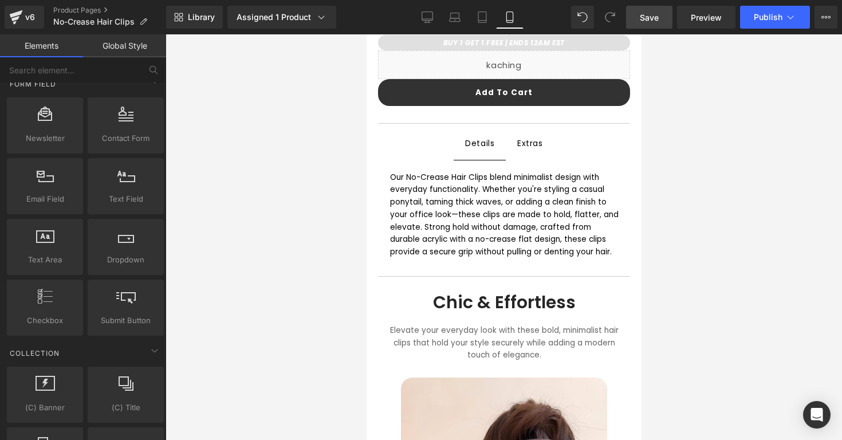
scroll to position [1710, 0]
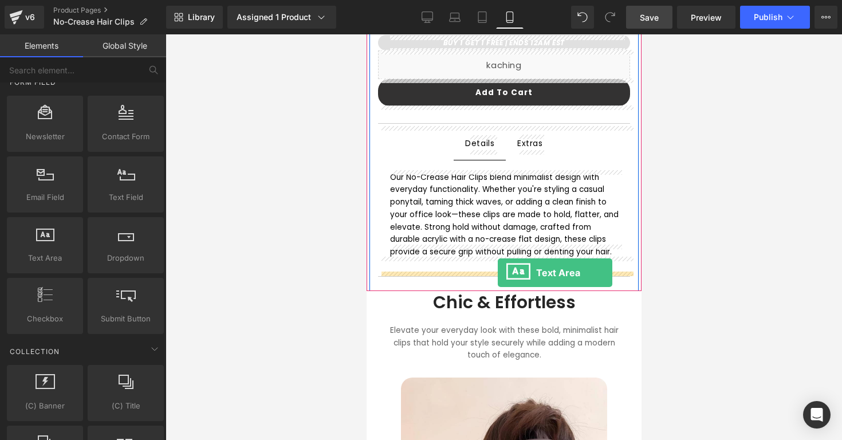
drag, startPoint x: 414, startPoint y: 275, endPoint x: 494, endPoint y: 266, distance: 80.7
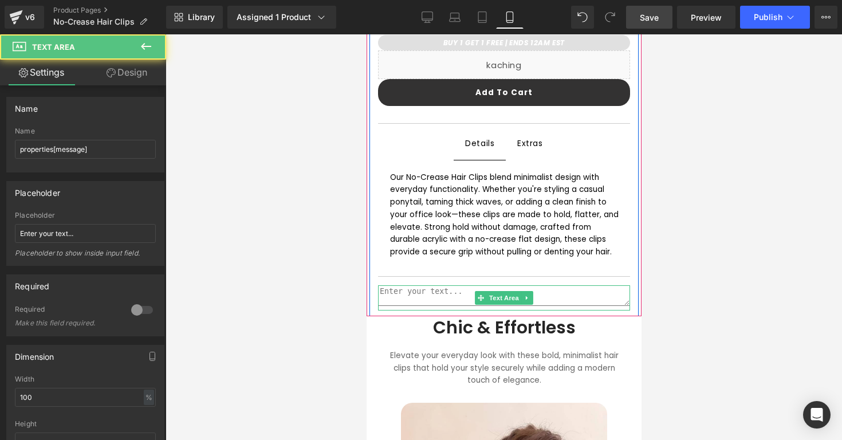
click at [479, 285] on textarea at bounding box center [503, 295] width 252 height 21
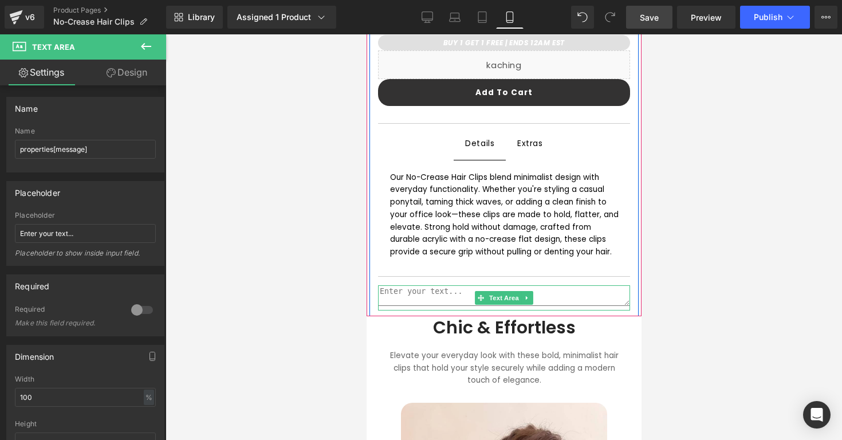
click at [435, 285] on textarea at bounding box center [503, 295] width 252 height 21
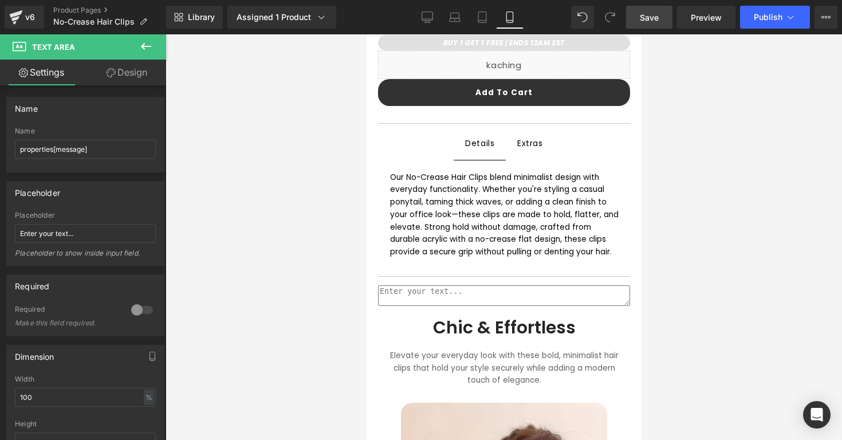
click at [691, 239] on div at bounding box center [504, 237] width 677 height 406
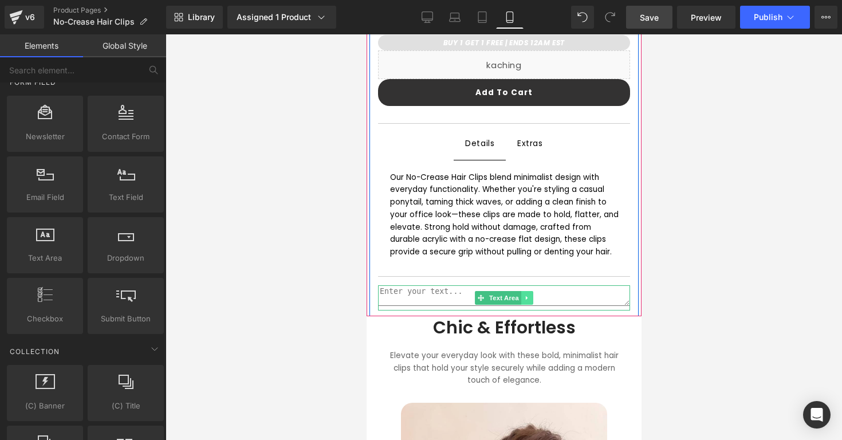
click at [526, 296] on icon at bounding box center [526, 298] width 2 height 4
click at [530, 294] on icon at bounding box center [532, 297] width 6 height 6
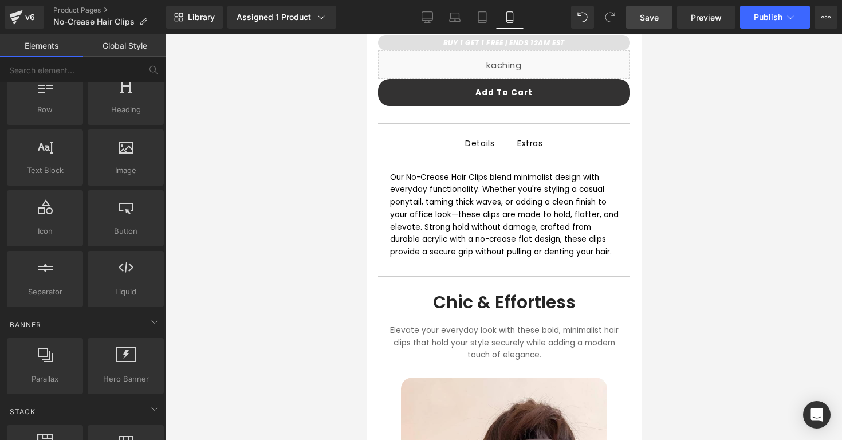
scroll to position [0, 0]
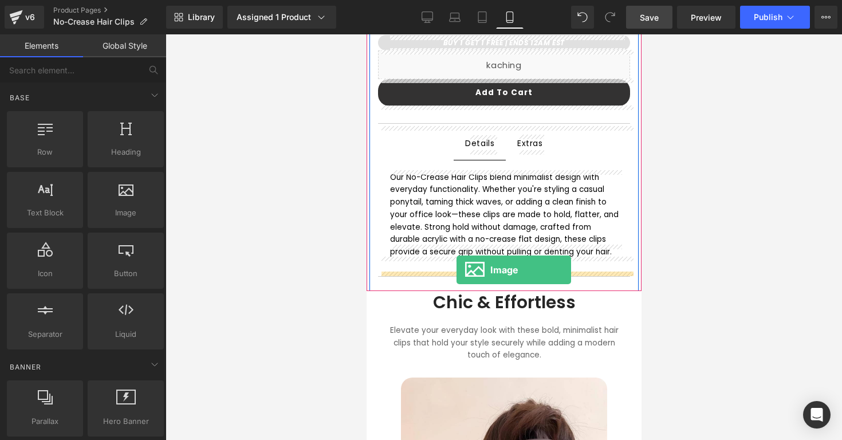
drag, startPoint x: 490, startPoint y: 233, endPoint x: 456, endPoint y: 270, distance: 50.7
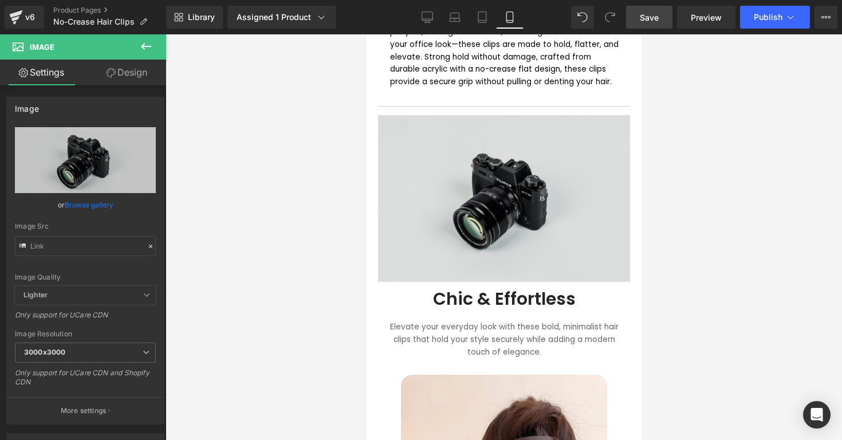
scroll to position [624, 0]
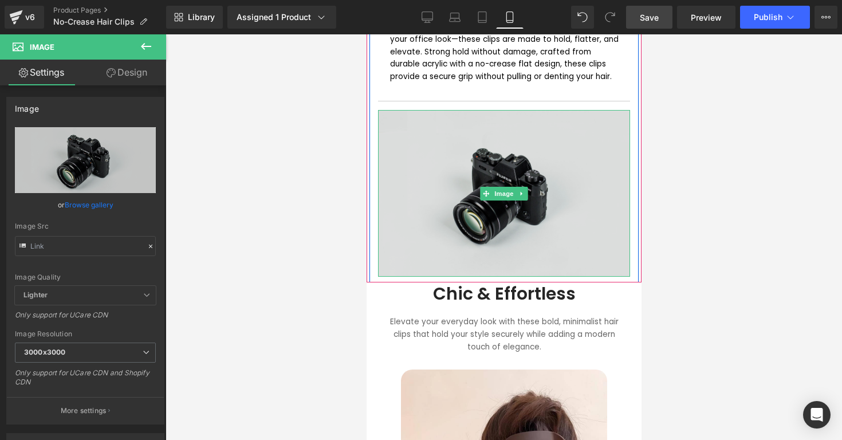
click at [551, 200] on img at bounding box center [503, 193] width 252 height 167
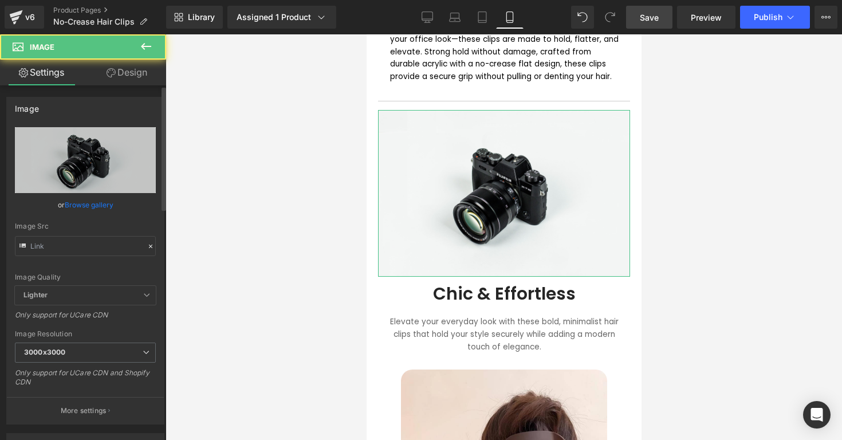
click at [79, 204] on link "Browse gallery" at bounding box center [89, 205] width 49 height 20
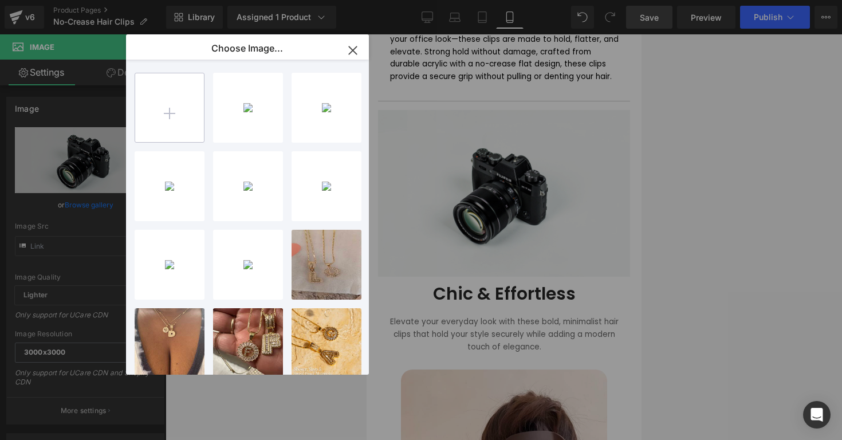
click at [180, 99] on input "file" at bounding box center [169, 107] width 69 height 69
type input "C:\fakepath\nocreasebranded3.png"
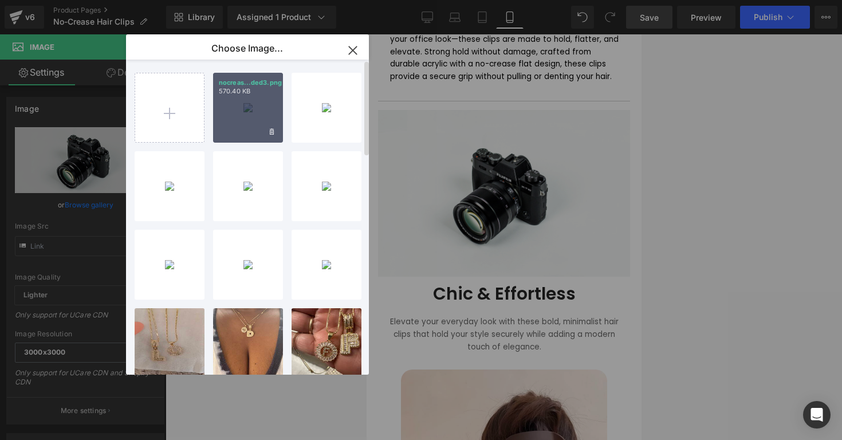
click at [246, 136] on div "nocreas...ded3.png 570.40 KB" at bounding box center [248, 108] width 70 height 70
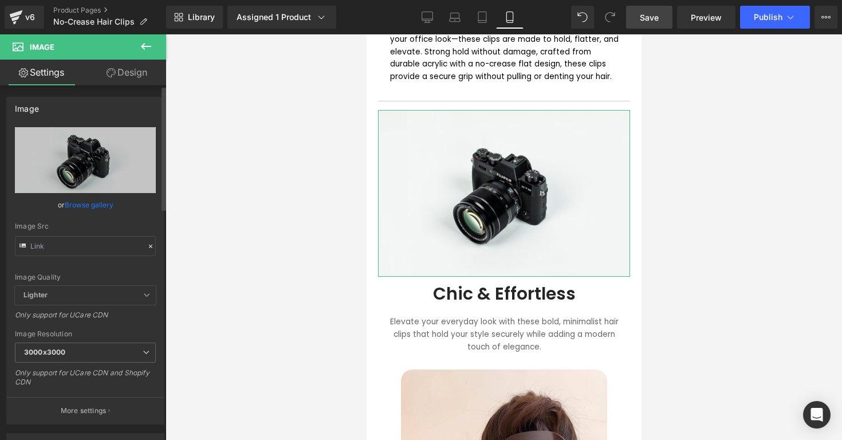
click at [107, 207] on link "Browse gallery" at bounding box center [89, 205] width 49 height 20
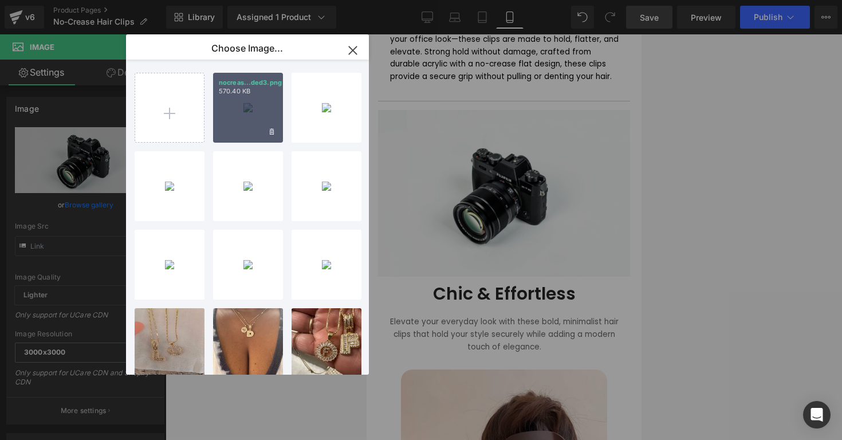
click at [219, 137] on div "nocreas...ded3.png 570.40 KB" at bounding box center [248, 108] width 70 height 70
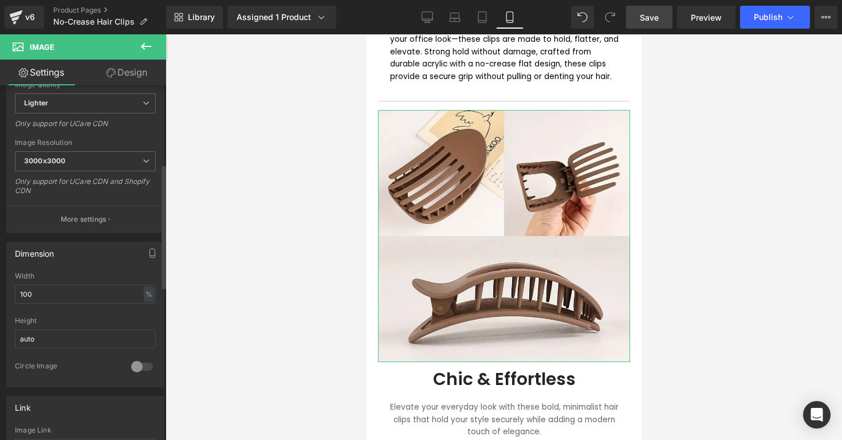
scroll to position [246, 0]
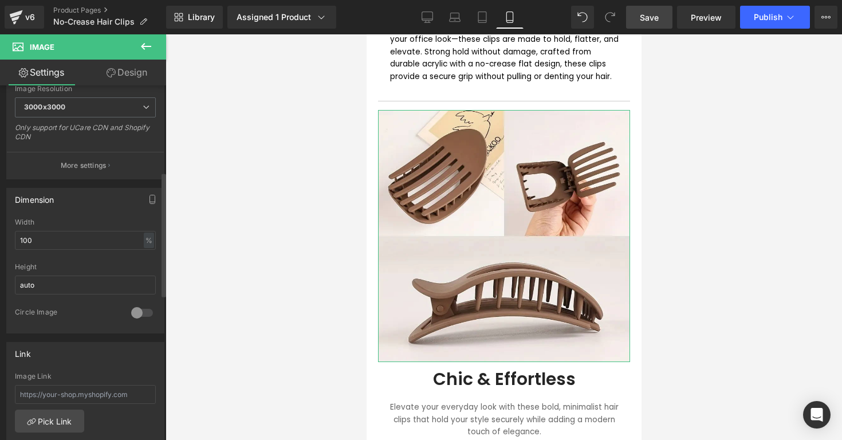
click at [131, 314] on div at bounding box center [141, 313] width 27 height 18
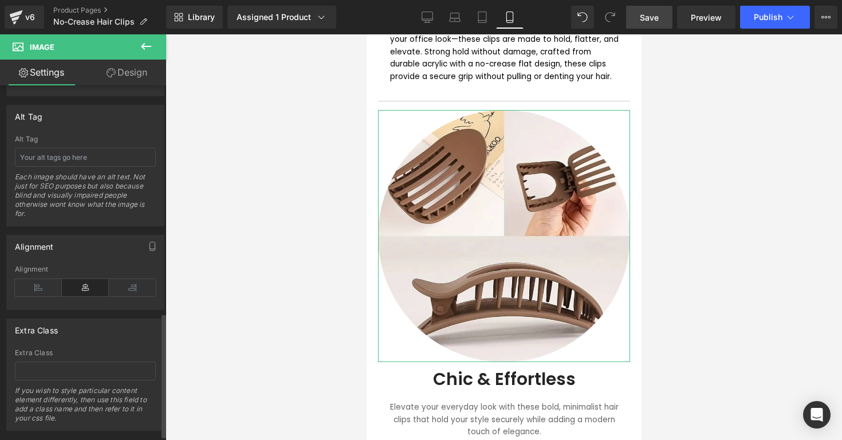
scroll to position [662, 0]
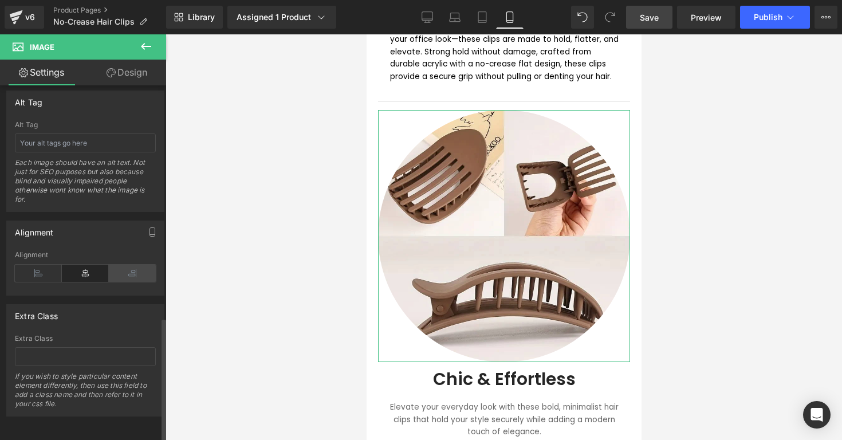
click at [135, 268] on icon at bounding box center [132, 273] width 47 height 17
click at [44, 268] on icon at bounding box center [38, 273] width 47 height 17
click at [70, 265] on icon at bounding box center [85, 273] width 47 height 17
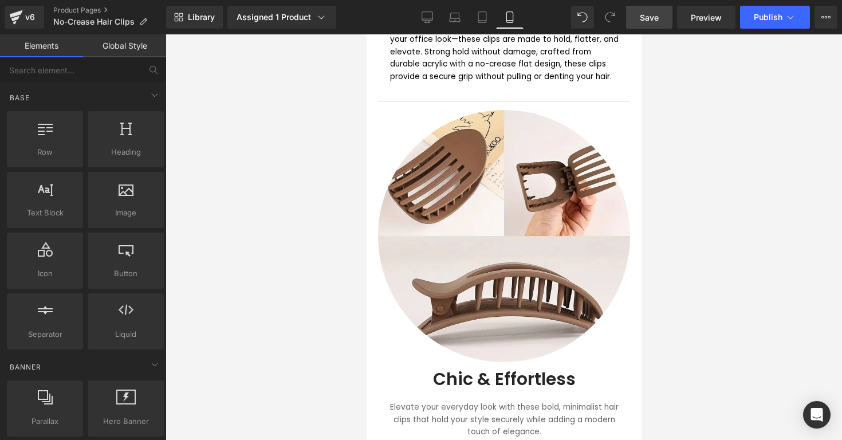
click at [297, 214] on div at bounding box center [504, 237] width 677 height 406
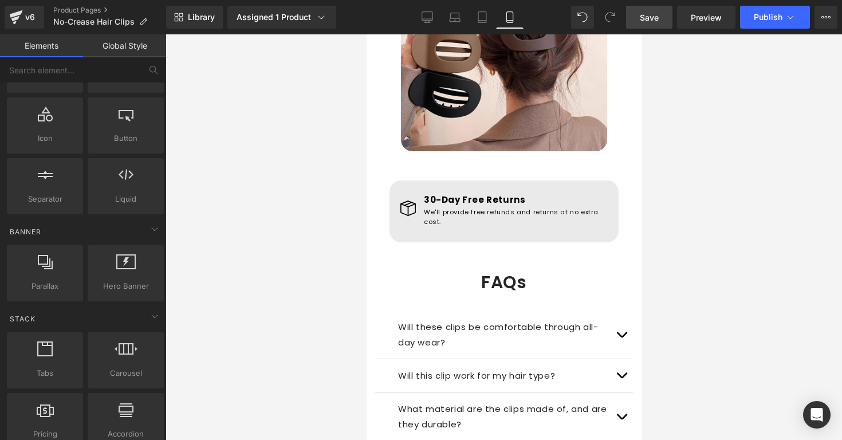
scroll to position [1159, 0]
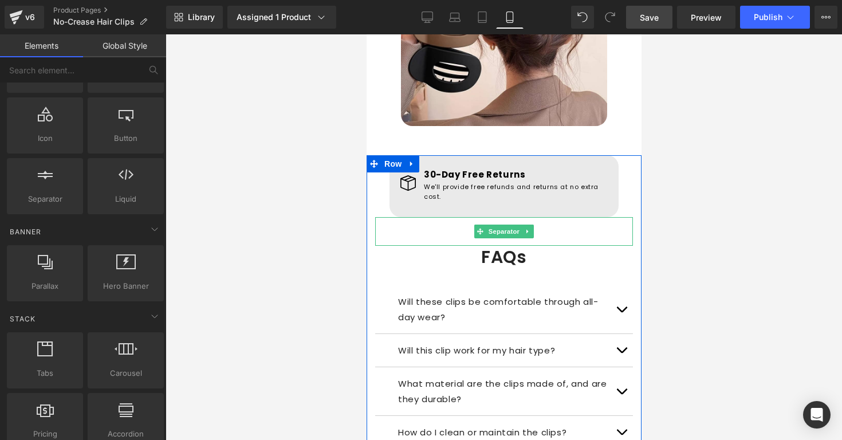
click at [466, 223] on hr at bounding box center [503, 234] width 241 height 23
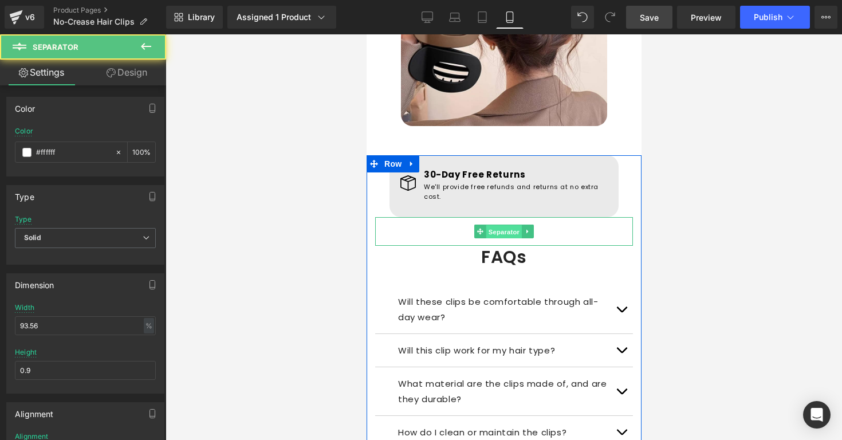
click at [504, 225] on span "Separator" at bounding box center [504, 232] width 36 height 14
click at [526, 225] on link at bounding box center [527, 232] width 12 height 14
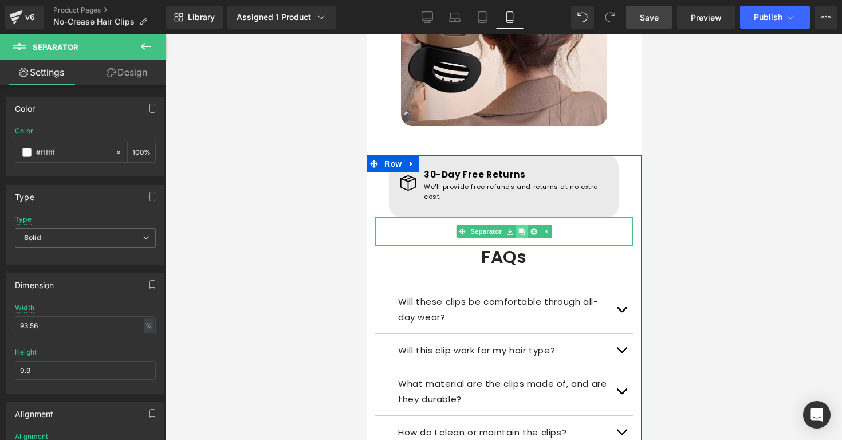
click at [524, 229] on icon at bounding box center [521, 232] width 6 height 6
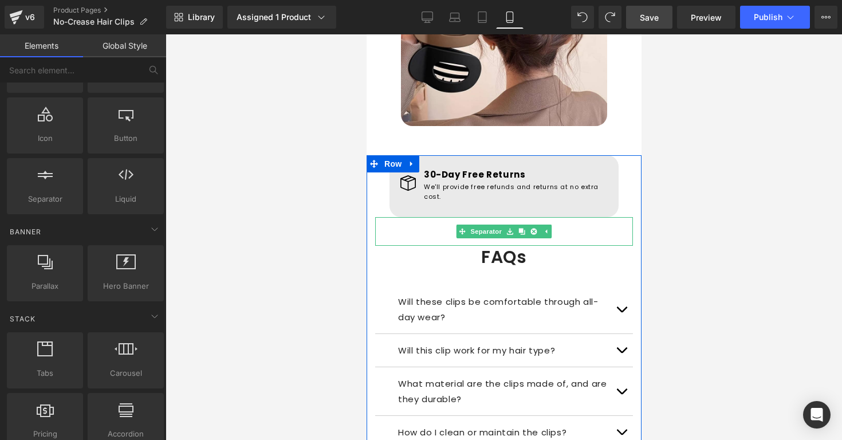
click at [433, 223] on hr at bounding box center [503, 234] width 241 height 23
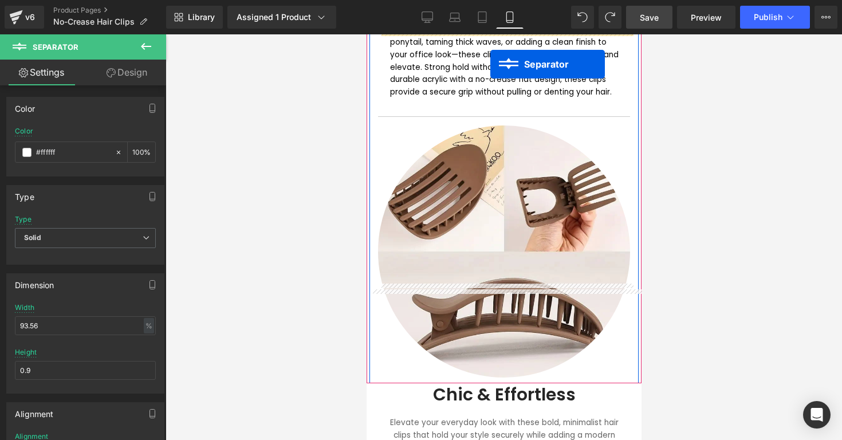
scroll to position [552, 0]
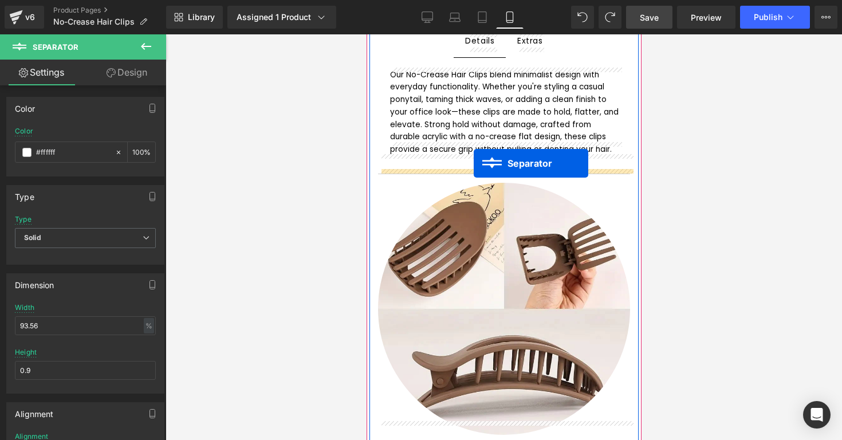
drag, startPoint x: 479, startPoint y: 222, endPoint x: 473, endPoint y: 163, distance: 59.3
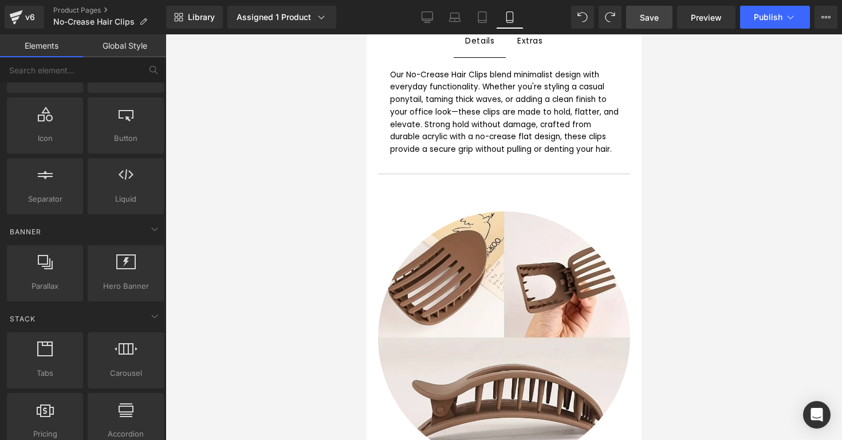
click at [674, 143] on div at bounding box center [504, 237] width 677 height 406
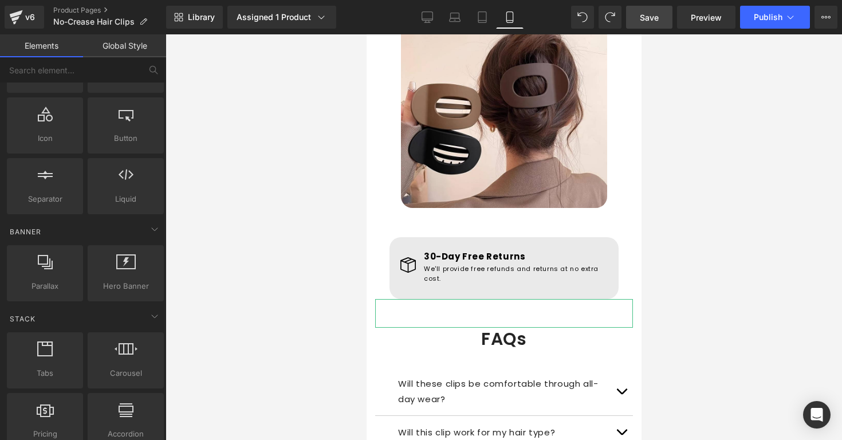
scroll to position [1106, 0]
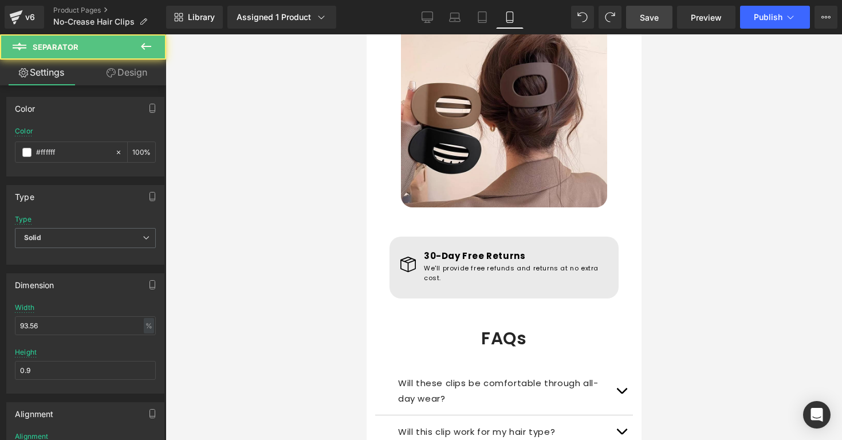
click at [508, 298] on div "Separator" at bounding box center [504, 312] width 258 height 29
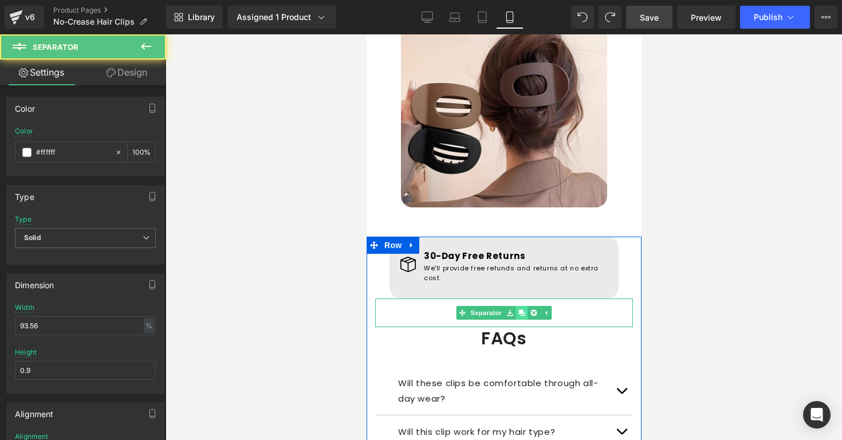
click at [520, 310] on icon at bounding box center [521, 313] width 6 height 6
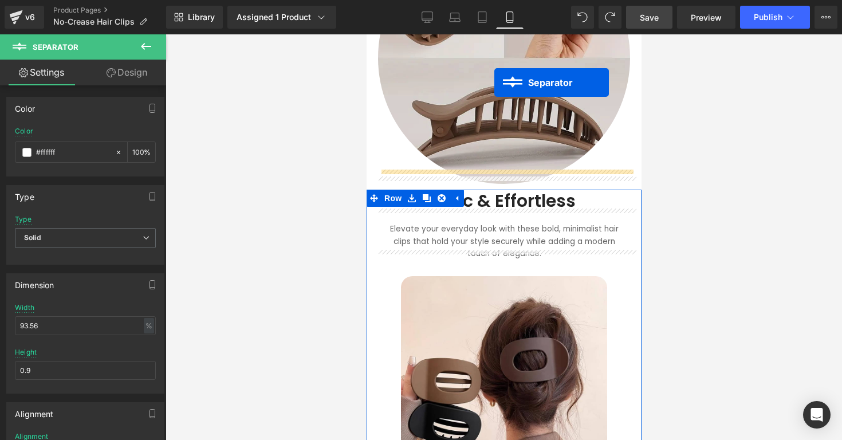
scroll to position [774, 0]
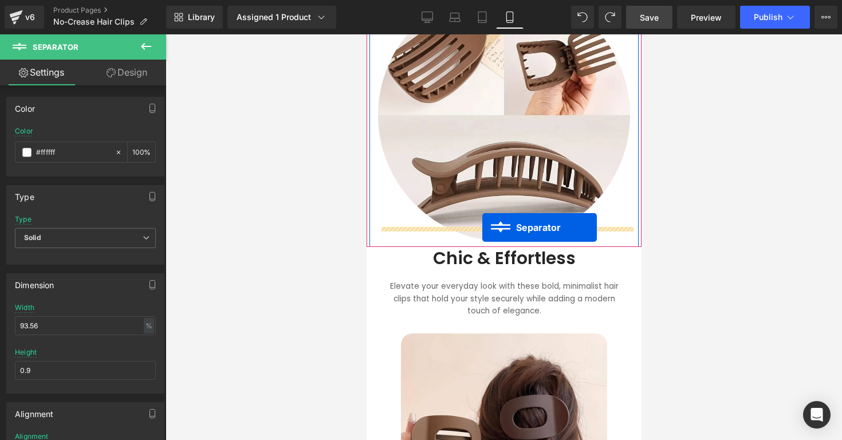
drag, startPoint x: 479, startPoint y: 306, endPoint x: 482, endPoint y: 227, distance: 79.1
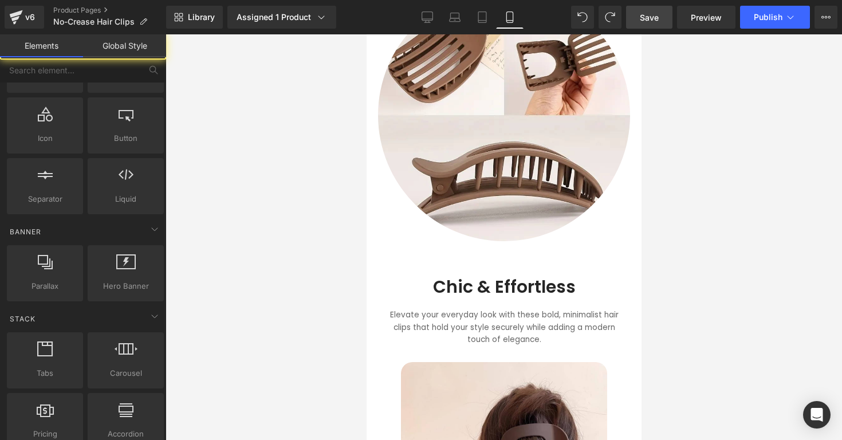
click at [684, 188] on div at bounding box center [504, 237] width 677 height 406
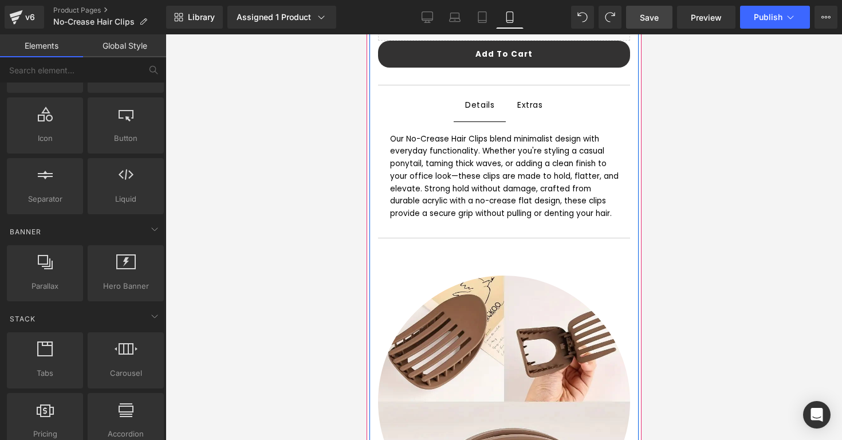
scroll to position [544, 0]
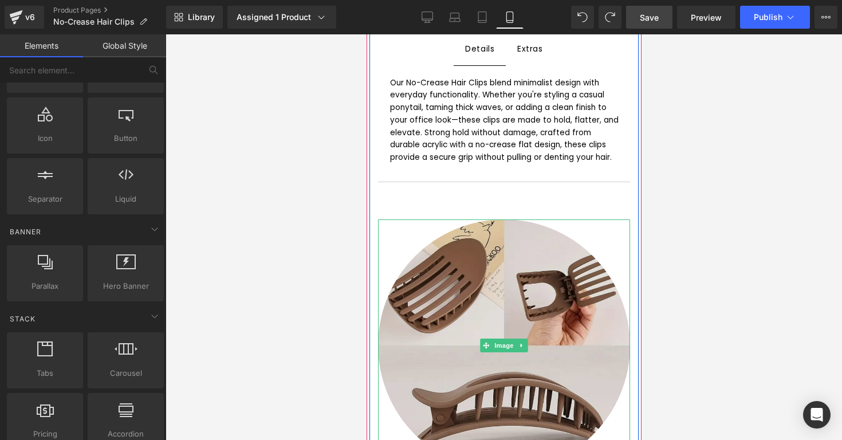
click at [549, 285] on img at bounding box center [503, 345] width 252 height 252
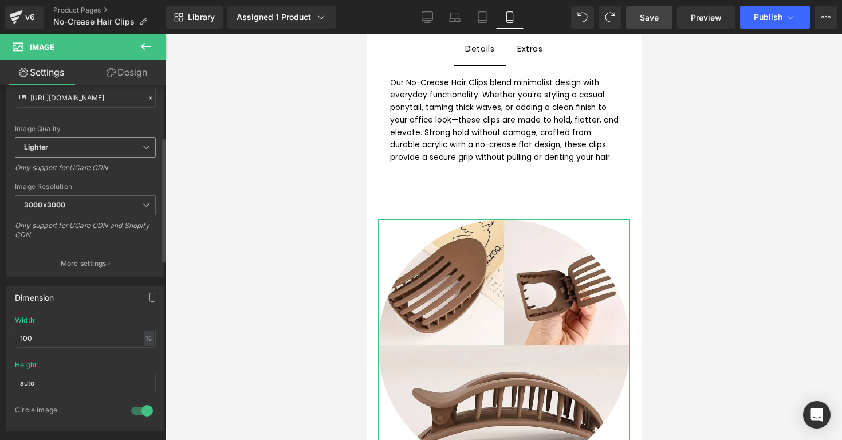
scroll to position [172, 0]
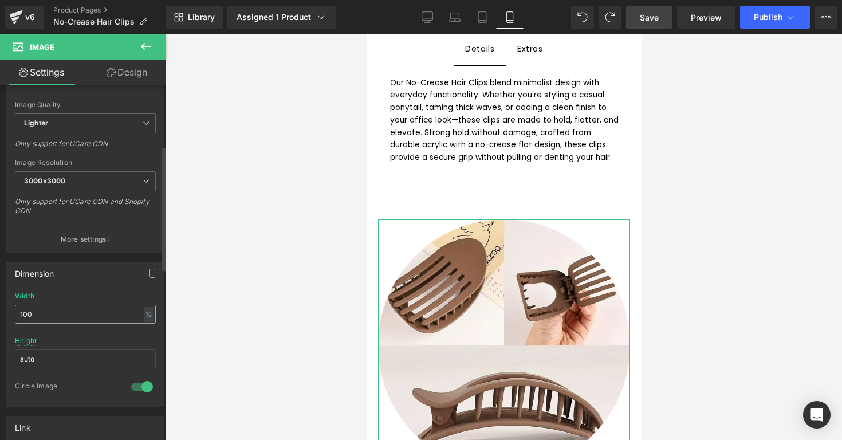
click at [81, 317] on input "100" at bounding box center [85, 314] width 141 height 19
type input "90"
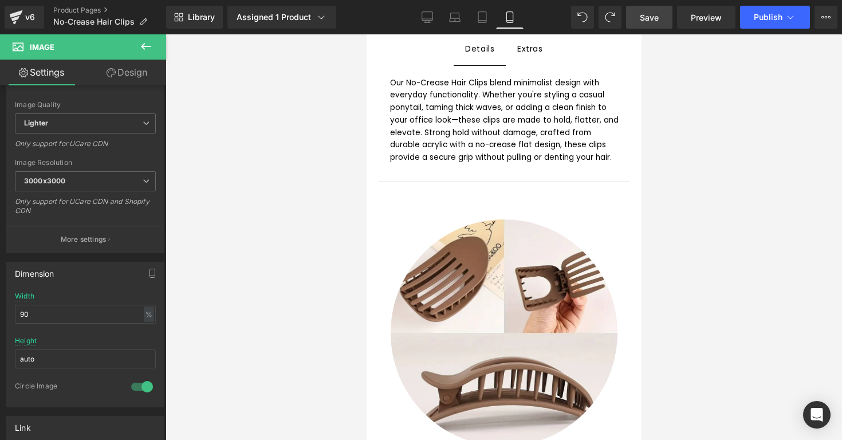
click at [234, 304] on div at bounding box center [504, 237] width 677 height 406
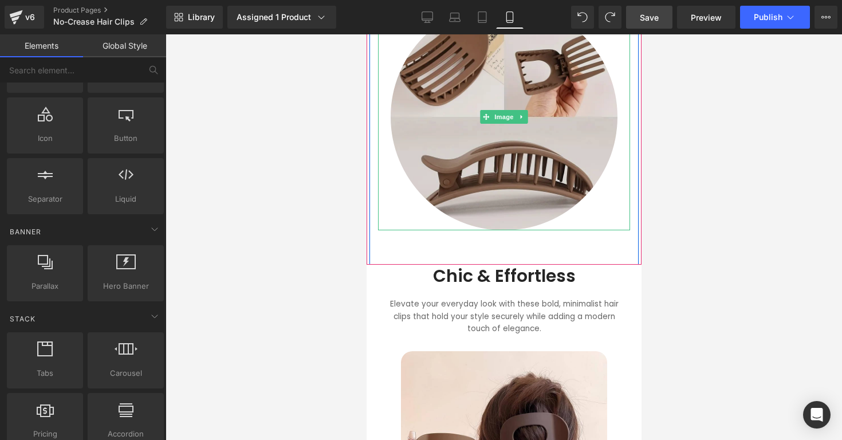
scroll to position [780, 0]
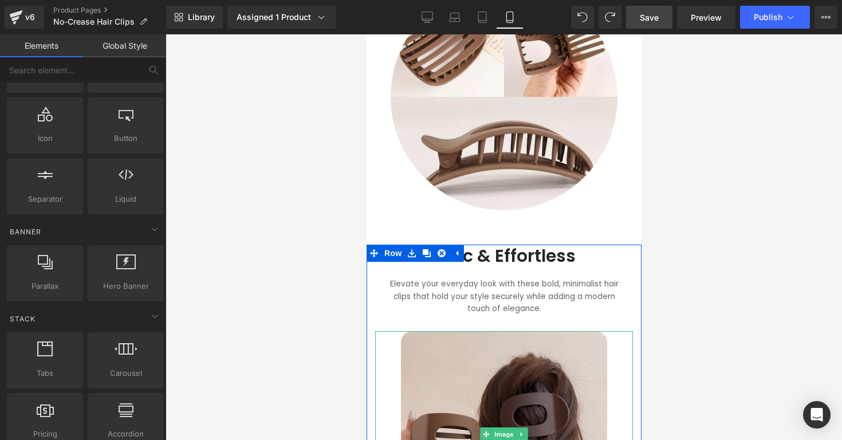
click at [496, 335] on img at bounding box center [503, 434] width 206 height 206
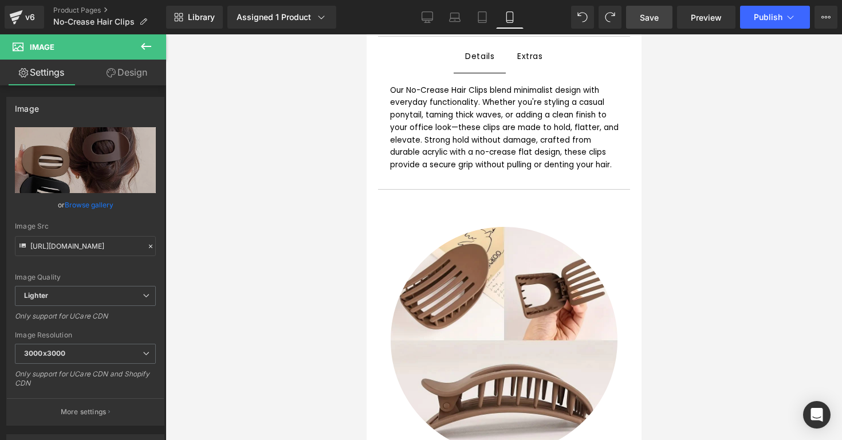
scroll to position [522, 0]
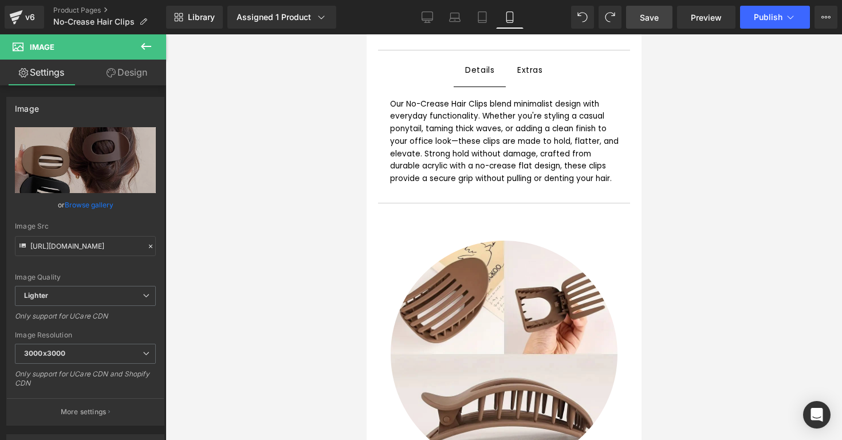
click at [115, 78] on link "Design" at bounding box center [126, 73] width 83 height 26
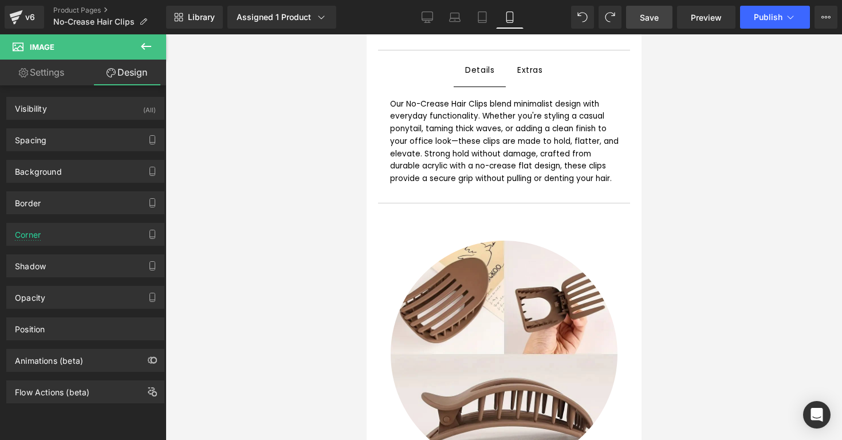
click at [64, 81] on link "Settings" at bounding box center [41, 73] width 83 height 26
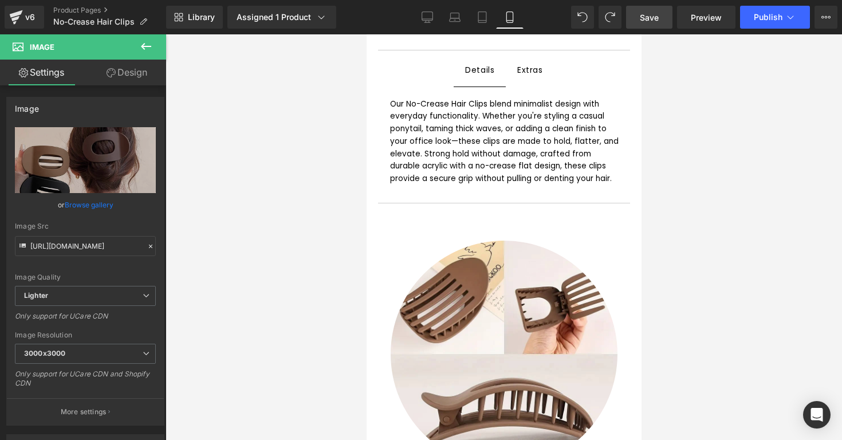
click at [144, 48] on icon at bounding box center [146, 46] width 10 height 7
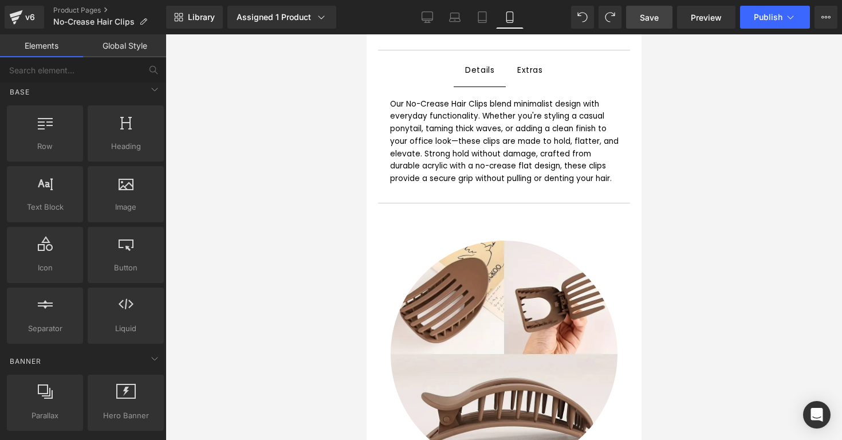
scroll to position [0, 0]
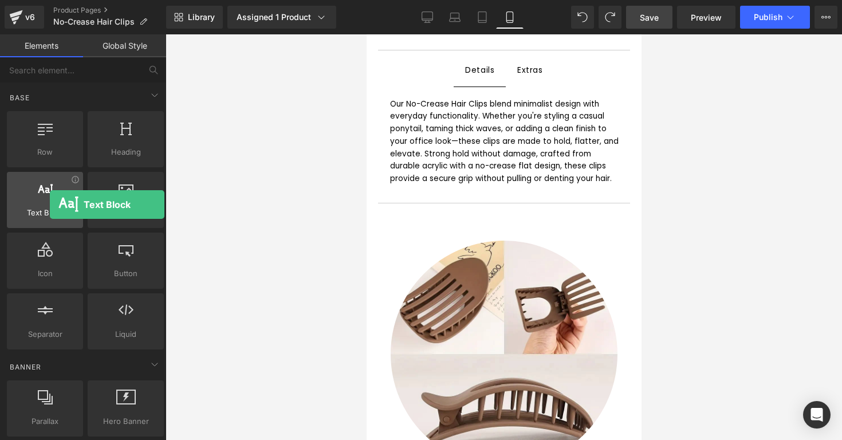
click at [50, 205] on div at bounding box center [44, 194] width 69 height 26
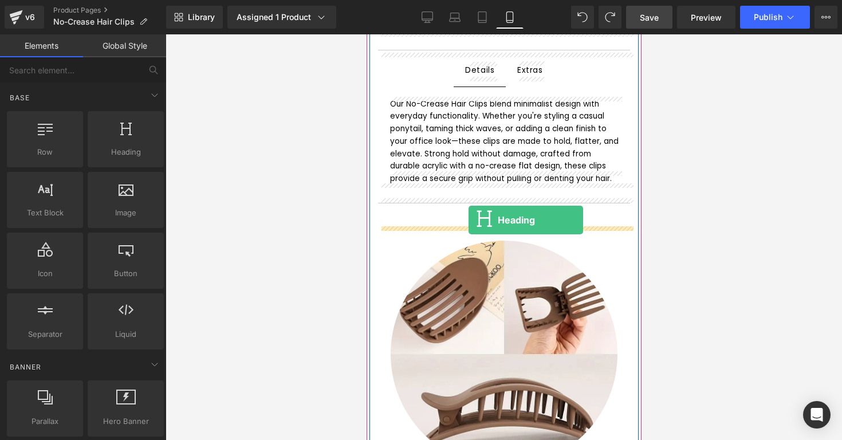
drag, startPoint x: 475, startPoint y: 184, endPoint x: 468, endPoint y: 220, distance: 36.8
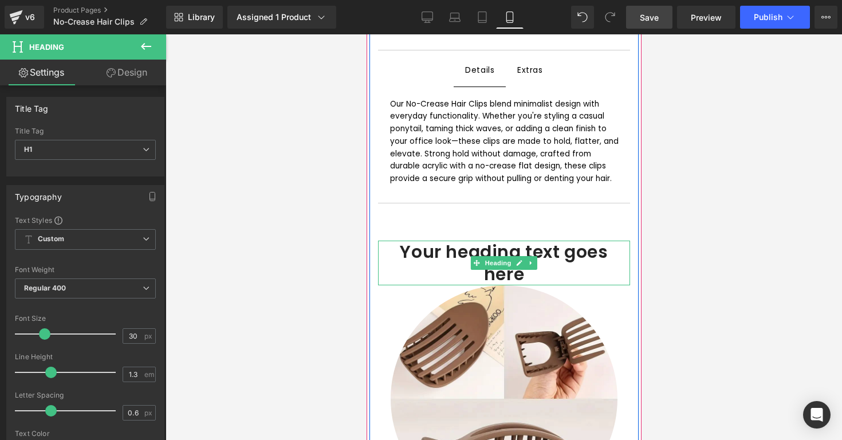
click at [449, 241] on h1 "Your heading text goes here" at bounding box center [503, 263] width 252 height 45
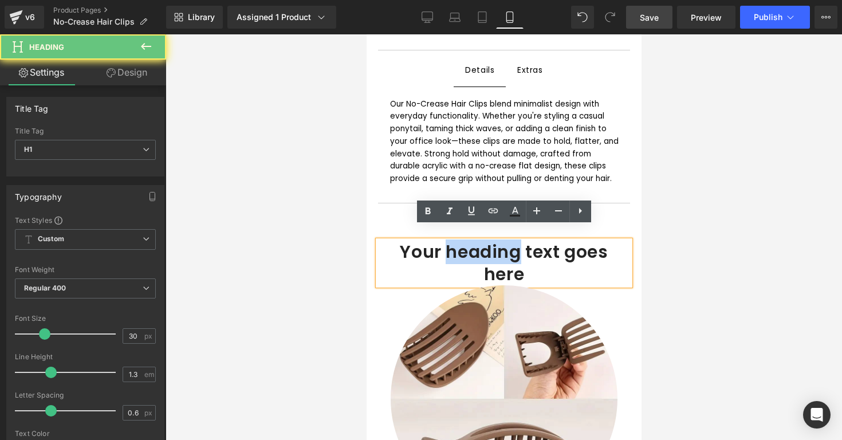
click at [449, 241] on h1 "Your heading text goes here" at bounding box center [503, 263] width 252 height 45
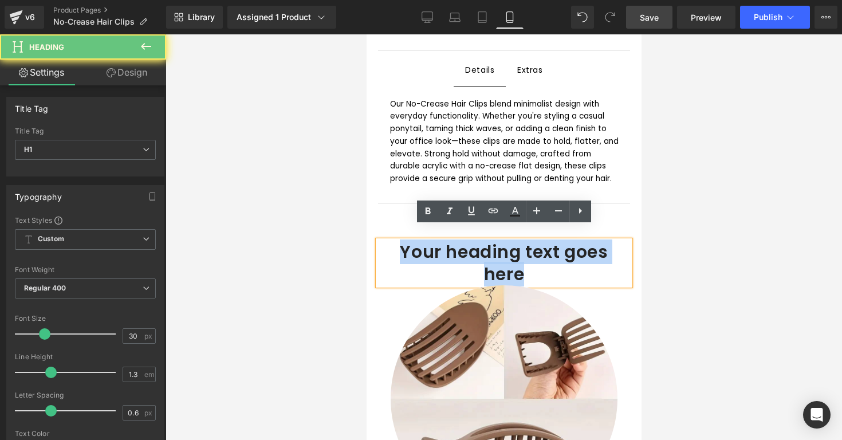
click at [449, 241] on h1 "Your heading text goes here" at bounding box center [503, 263] width 252 height 45
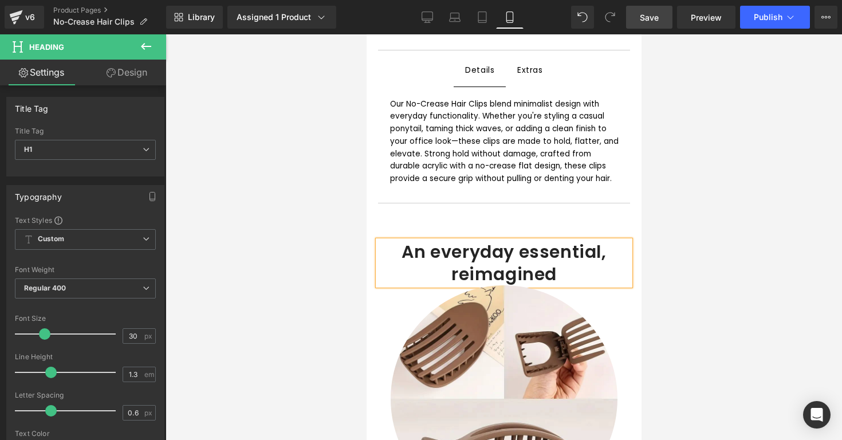
click at [674, 259] on div at bounding box center [504, 237] width 677 height 406
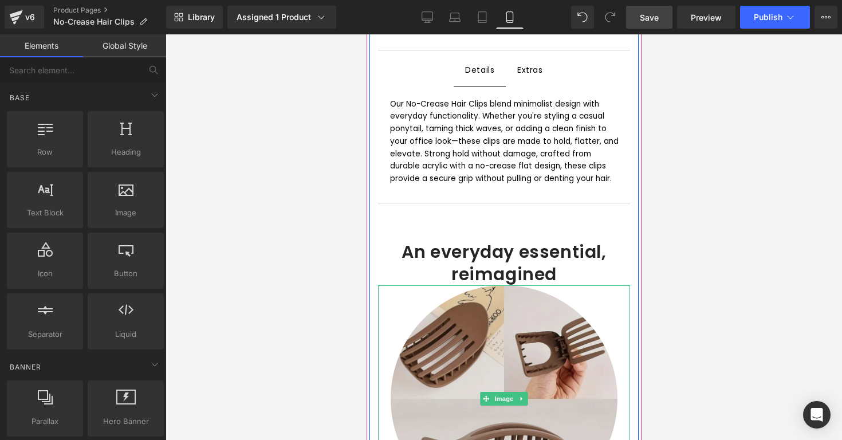
scroll to position [534, 0]
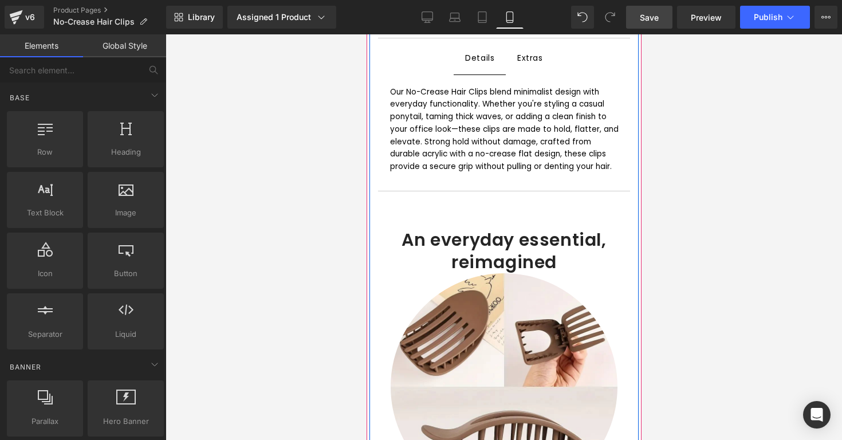
click at [502, 207] on span "Separator" at bounding box center [504, 214] width 36 height 14
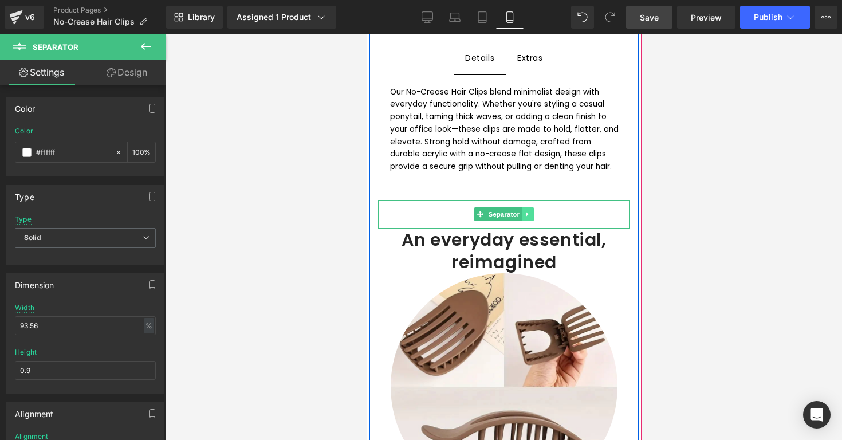
click at [529, 211] on icon at bounding box center [527, 214] width 6 height 7
click at [522, 211] on icon at bounding box center [521, 214] width 6 height 6
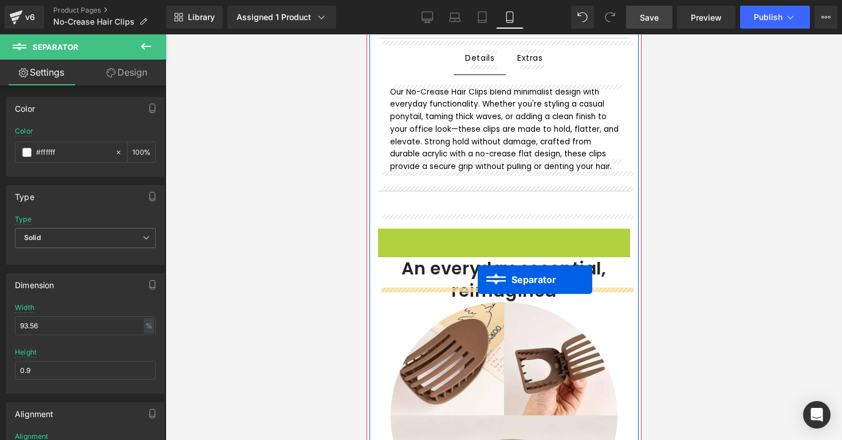
drag, startPoint x: 477, startPoint y: 226, endPoint x: 477, endPoint y: 280, distance: 53.3
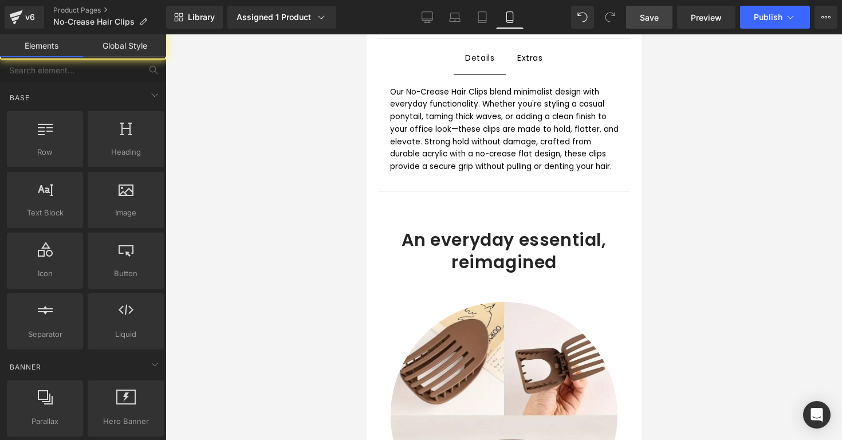
click at [713, 226] on div at bounding box center [504, 237] width 677 height 406
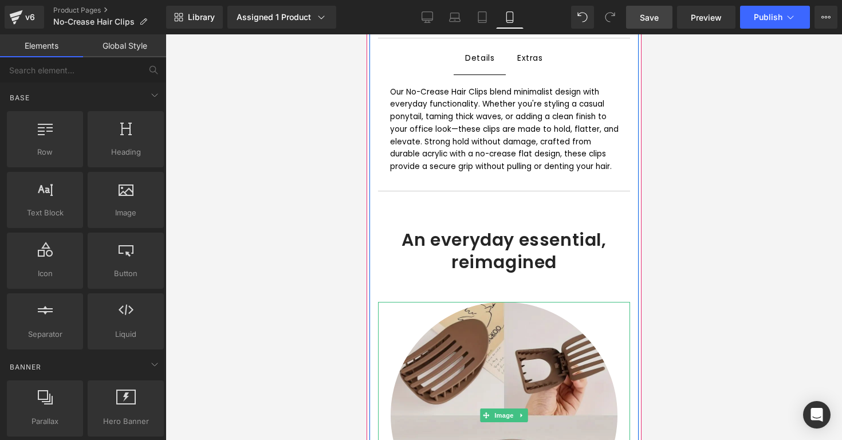
click at [567, 317] on img at bounding box center [503, 415] width 227 height 227
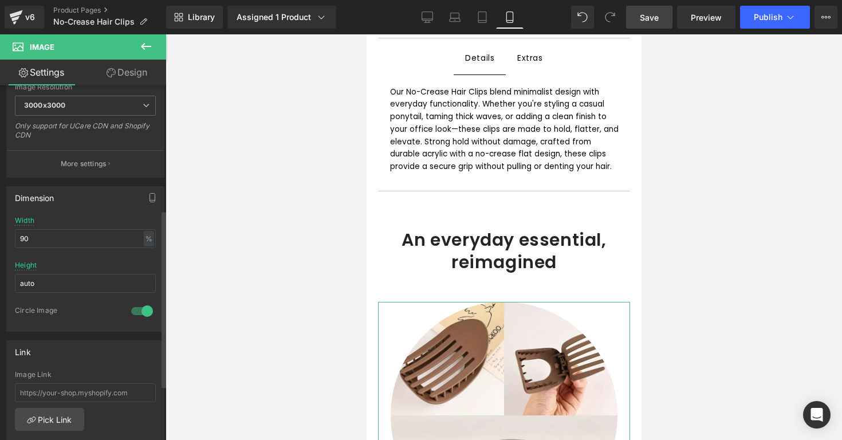
scroll to position [254, 0]
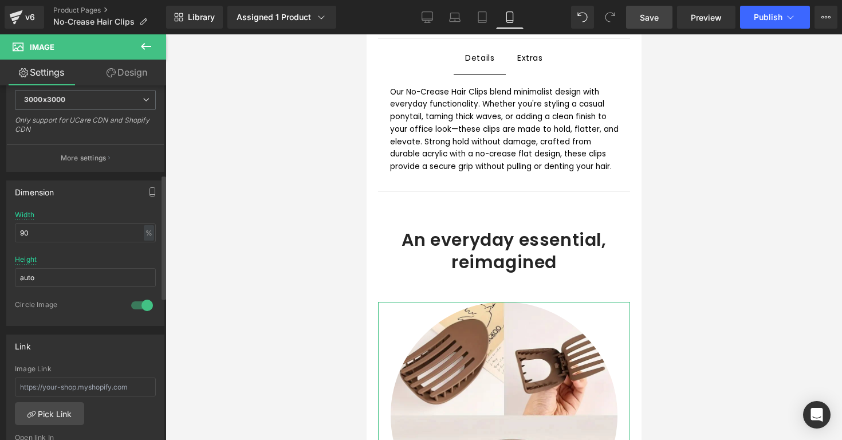
click at [139, 298] on div at bounding box center [141, 305] width 27 height 18
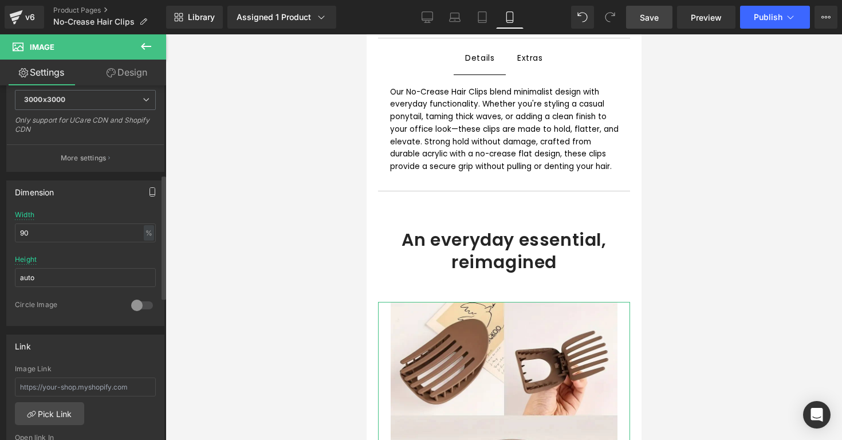
click at [151, 196] on button "button" at bounding box center [152, 192] width 18 height 22
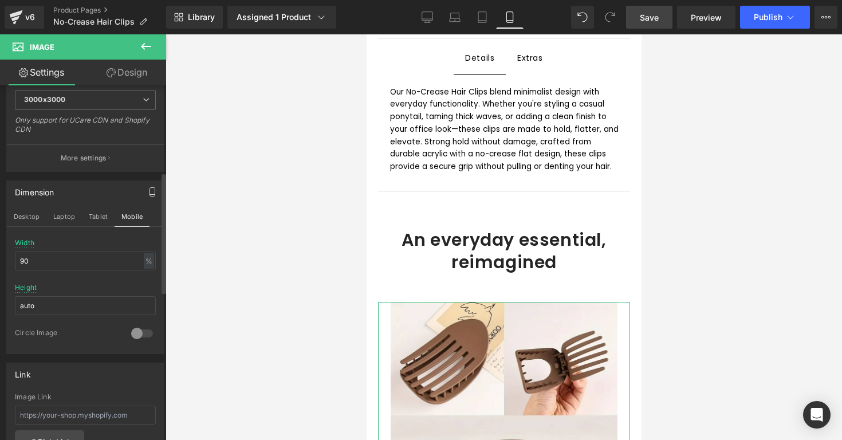
click at [151, 196] on button "button" at bounding box center [152, 192] width 18 height 22
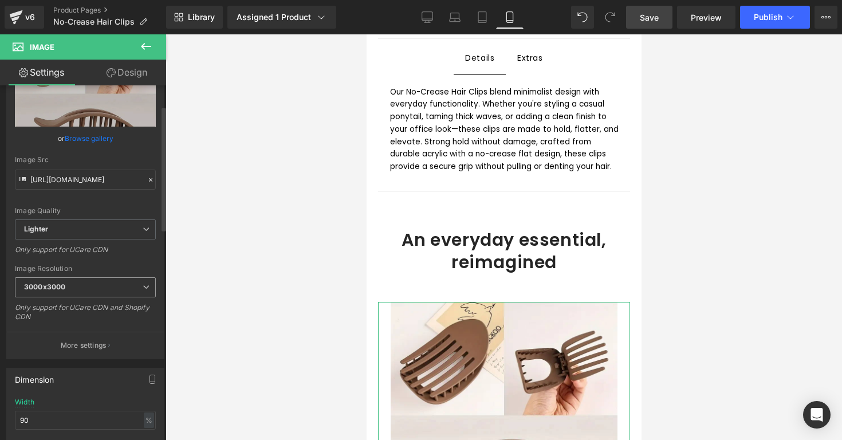
scroll to position [58, 0]
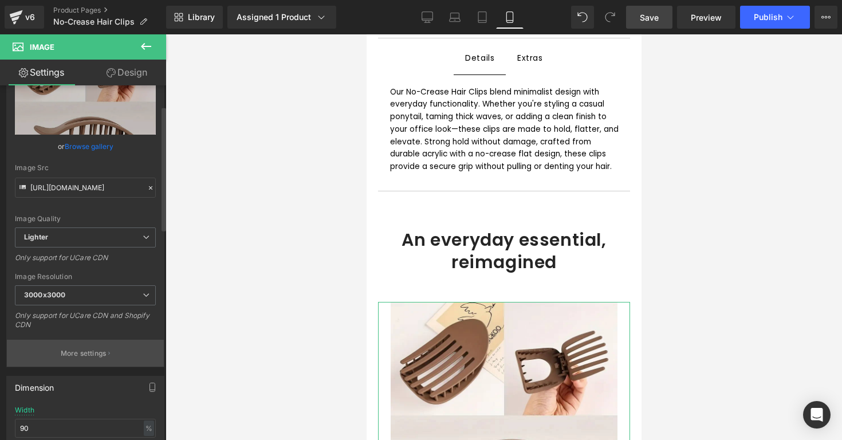
click at [77, 341] on button "More settings" at bounding box center [85, 353] width 157 height 27
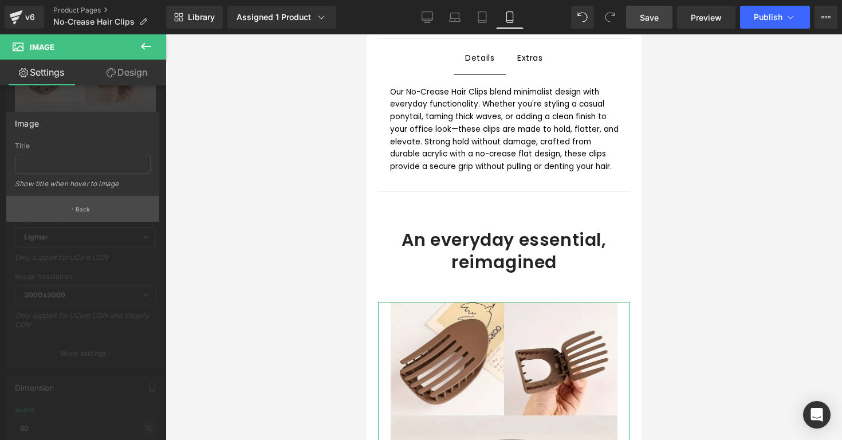
click at [91, 209] on button "Back" at bounding box center [82, 209] width 153 height 26
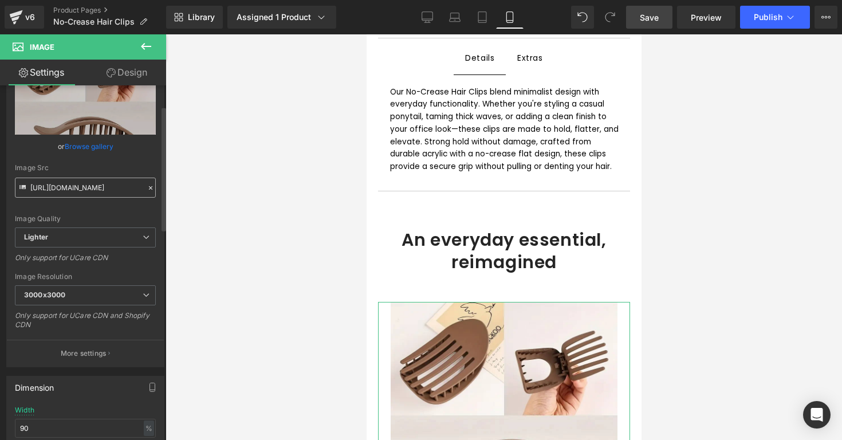
scroll to position [0, 0]
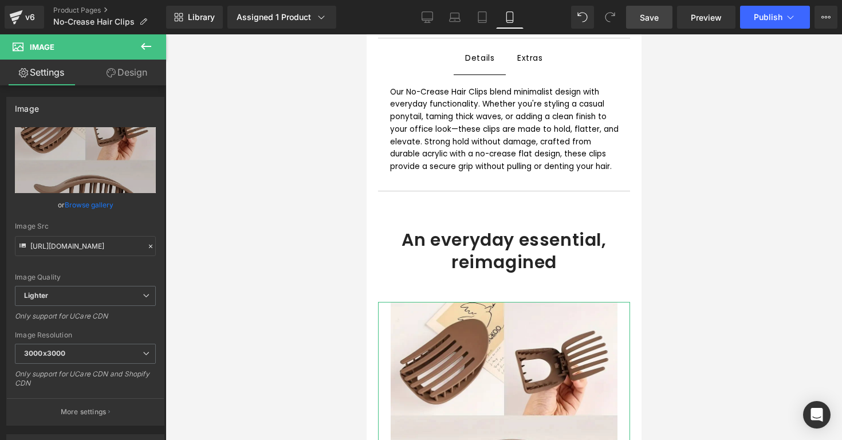
click at [124, 68] on link "Design" at bounding box center [126, 73] width 83 height 26
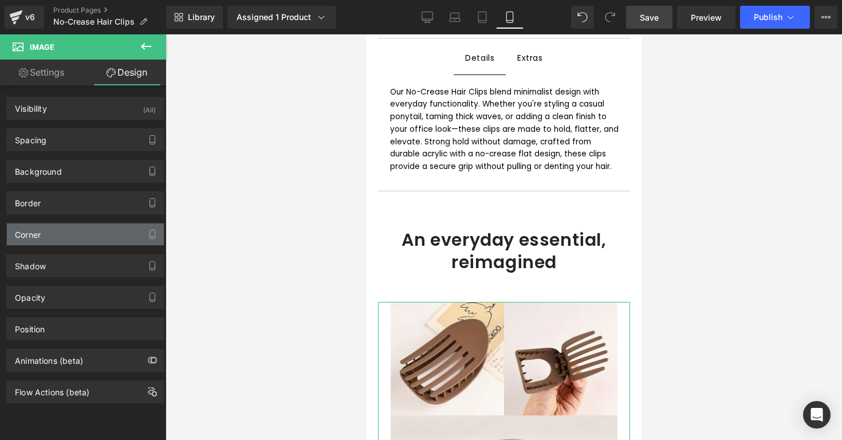
click at [73, 235] on div "Corner" at bounding box center [85, 234] width 157 height 22
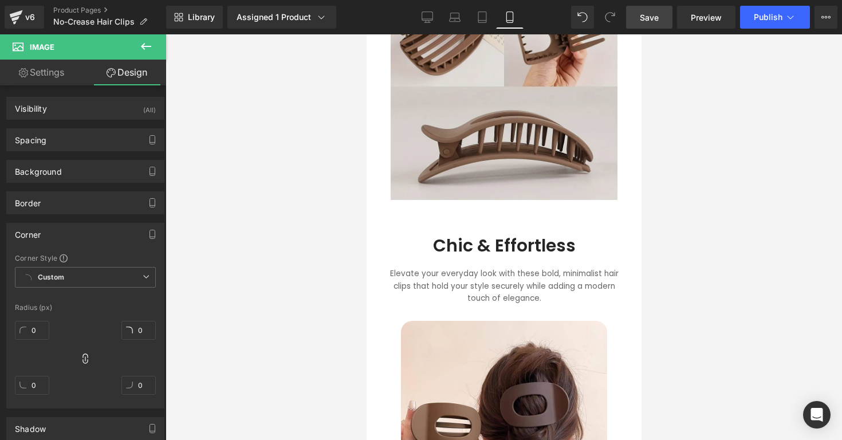
scroll to position [865, 0]
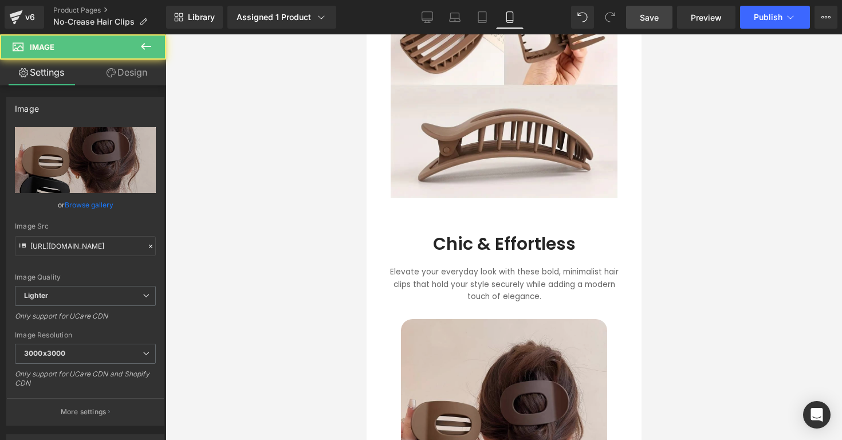
click at [450, 323] on img at bounding box center [503, 422] width 206 height 206
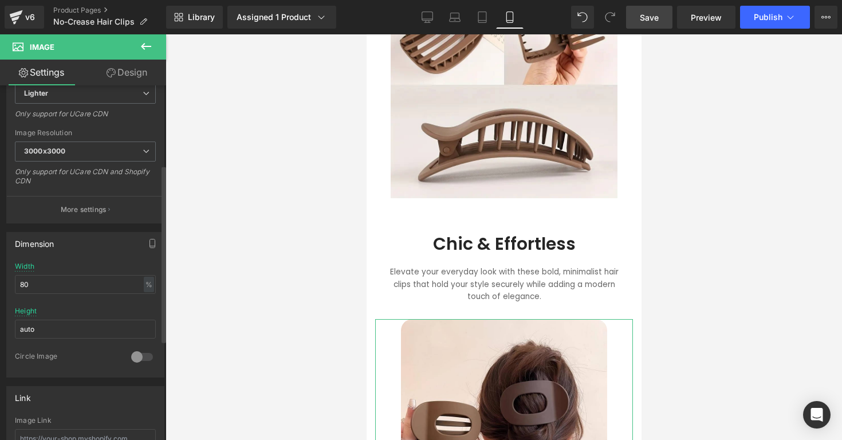
scroll to position [158, 0]
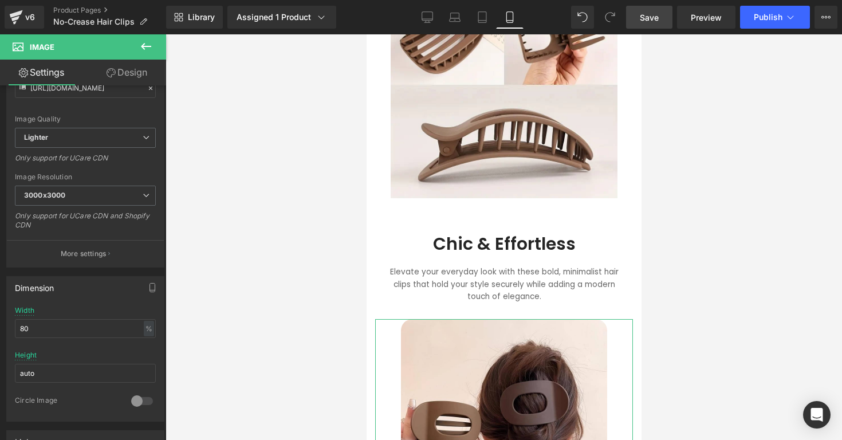
click at [140, 82] on link "Design" at bounding box center [126, 73] width 83 height 26
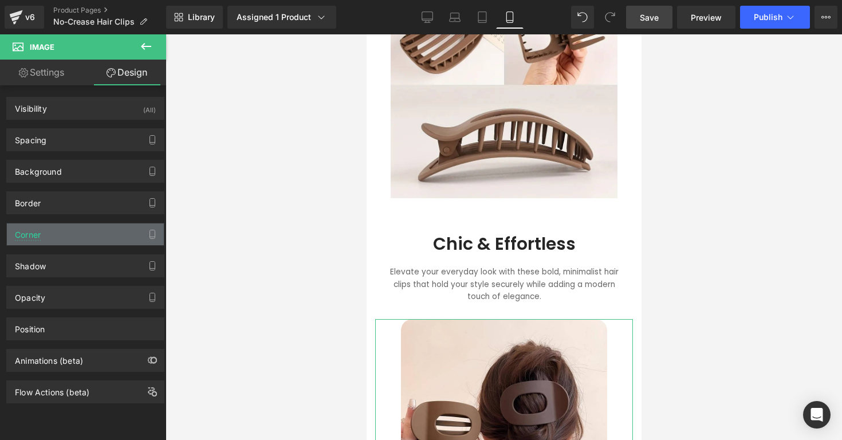
click at [85, 232] on div "Corner" at bounding box center [85, 234] width 157 height 22
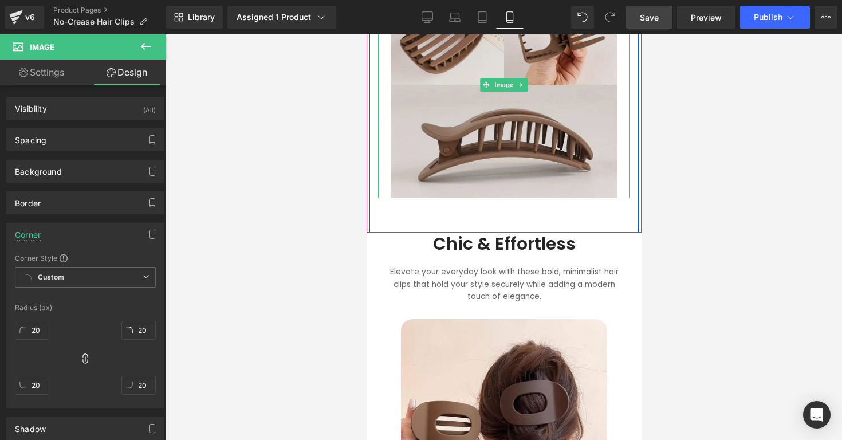
click at [436, 123] on img at bounding box center [503, 84] width 227 height 227
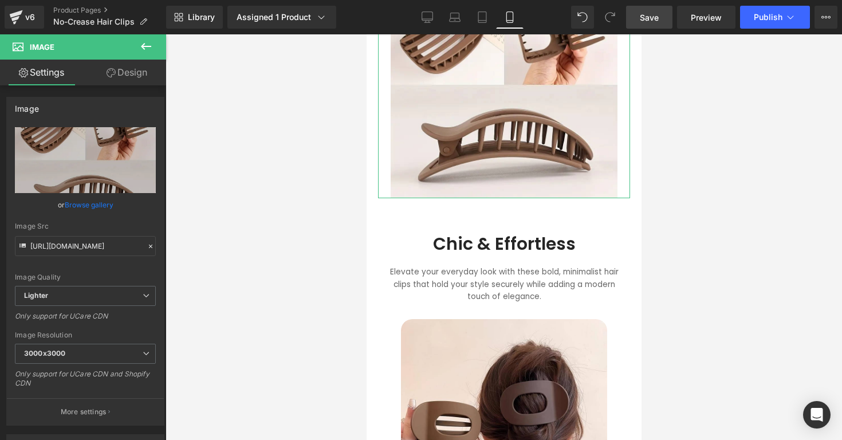
click at [130, 68] on link "Design" at bounding box center [126, 73] width 83 height 26
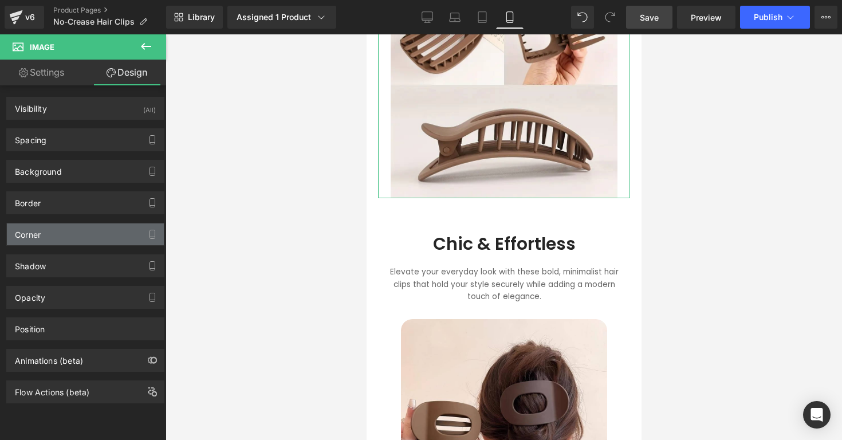
click at [79, 227] on div "Corner" at bounding box center [85, 234] width 157 height 22
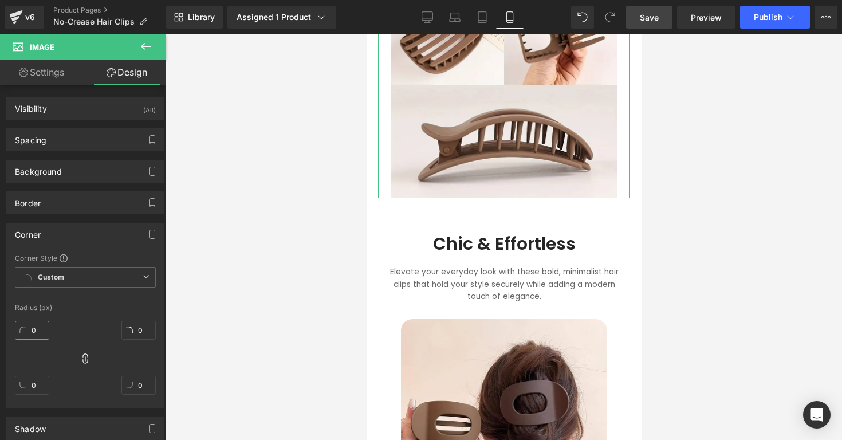
click at [40, 332] on input "0" at bounding box center [32, 330] width 34 height 19
type input "20"
click at [82, 307] on div "Radius (px)" at bounding box center [85, 308] width 141 height 8
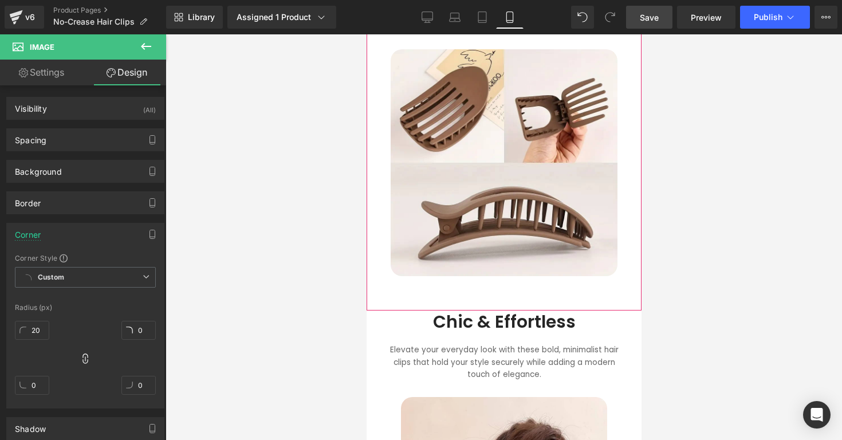
scroll to position [660, 0]
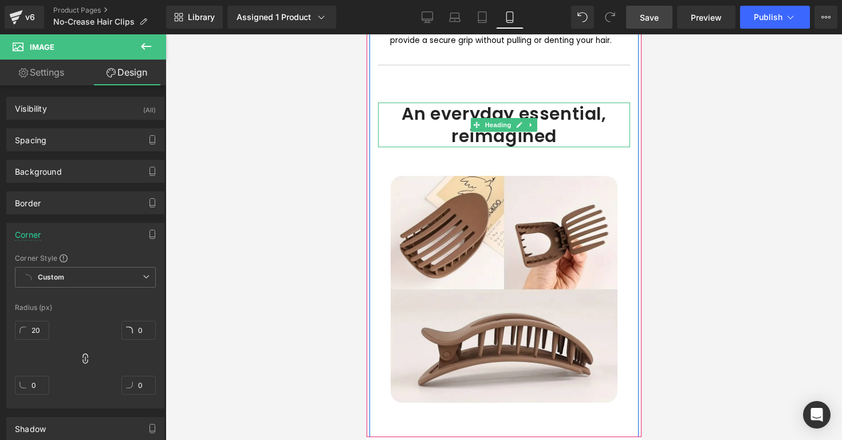
click at [442, 103] on h1 "An everyday essential, reimagined" at bounding box center [503, 125] width 252 height 45
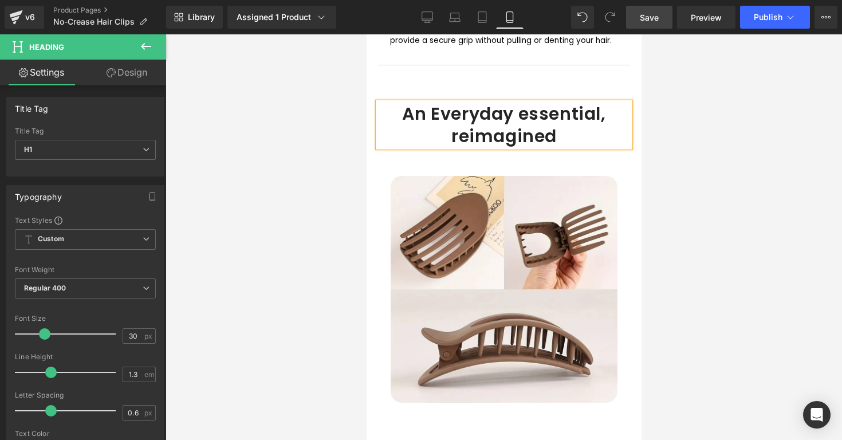
click at [525, 103] on h1 "An Everyday essential, reimagined" at bounding box center [503, 125] width 252 height 45
click at [461, 126] on h1 "An Everyday Essential, reimagined" at bounding box center [503, 125] width 252 height 45
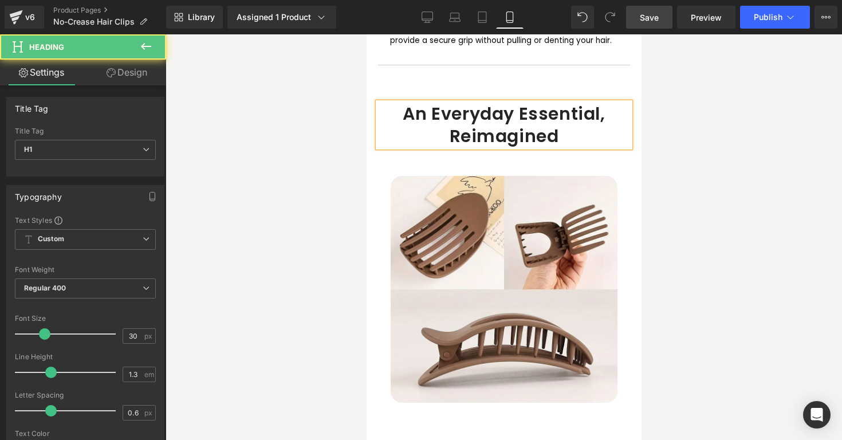
click at [605, 103] on h1 "An Everyday Essential, Reimagined" at bounding box center [503, 125] width 252 height 45
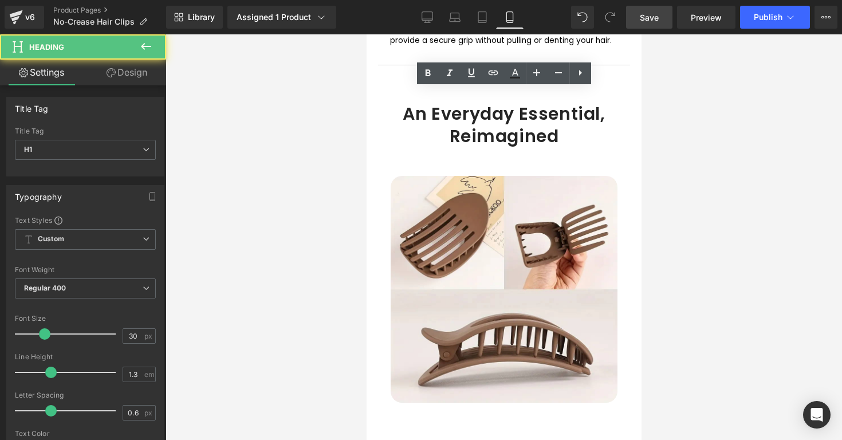
click at [687, 113] on div at bounding box center [504, 237] width 677 height 406
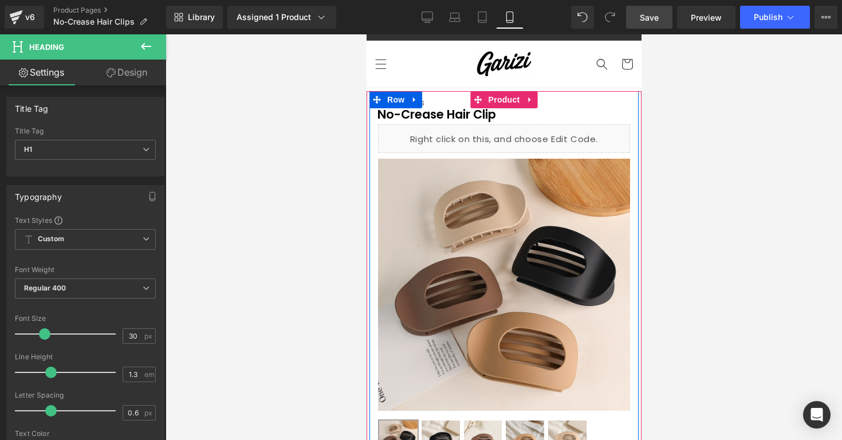
scroll to position [0, 0]
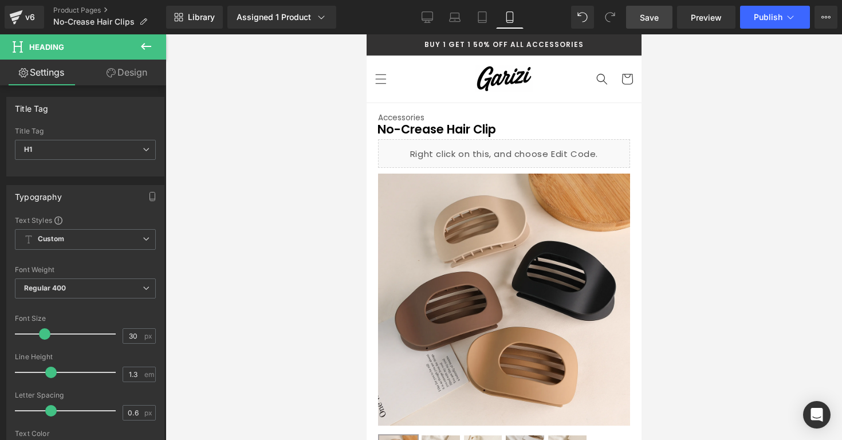
click at [679, 162] on div at bounding box center [504, 237] width 677 height 406
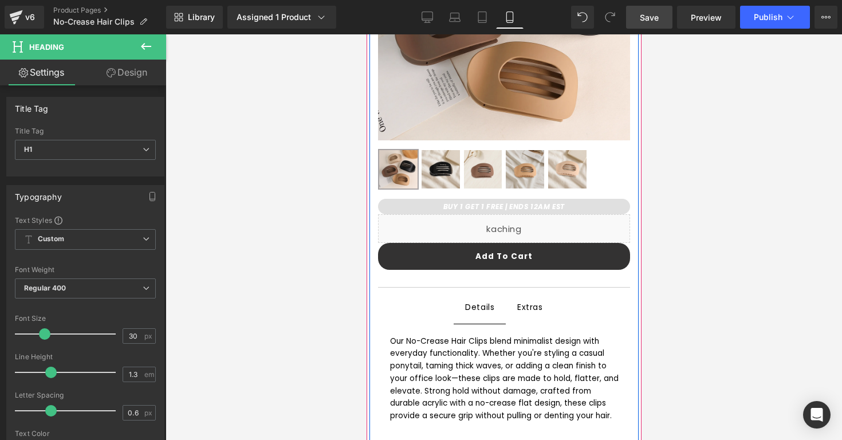
scroll to position [301, 0]
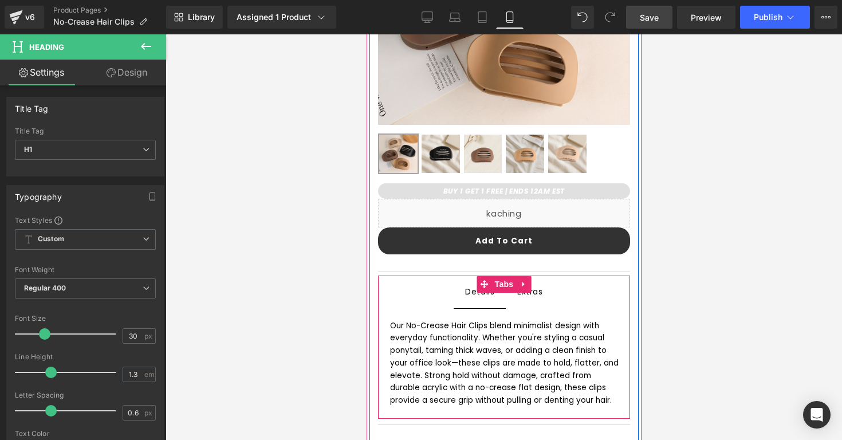
click at [541, 293] on span "Extras Text Block" at bounding box center [529, 292] width 49 height 32
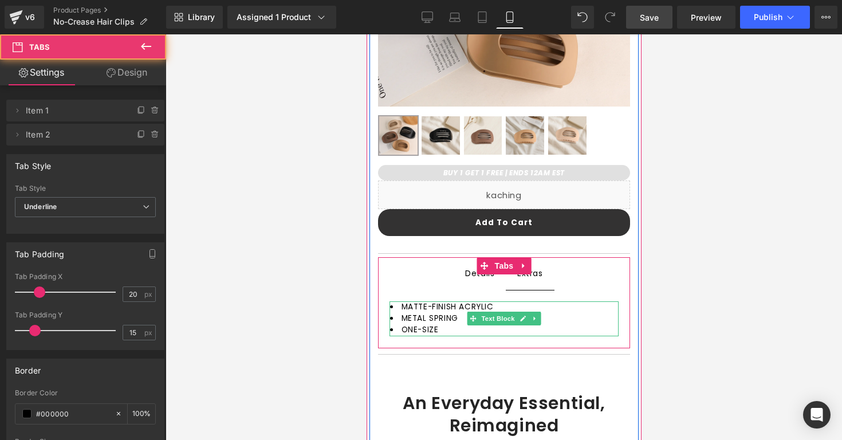
scroll to position [325, 0]
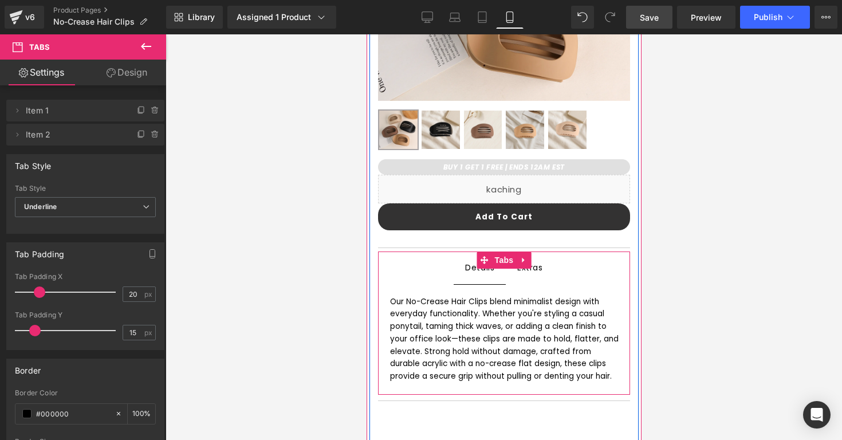
click at [480, 280] on span "Details Text Block" at bounding box center [479, 268] width 52 height 32
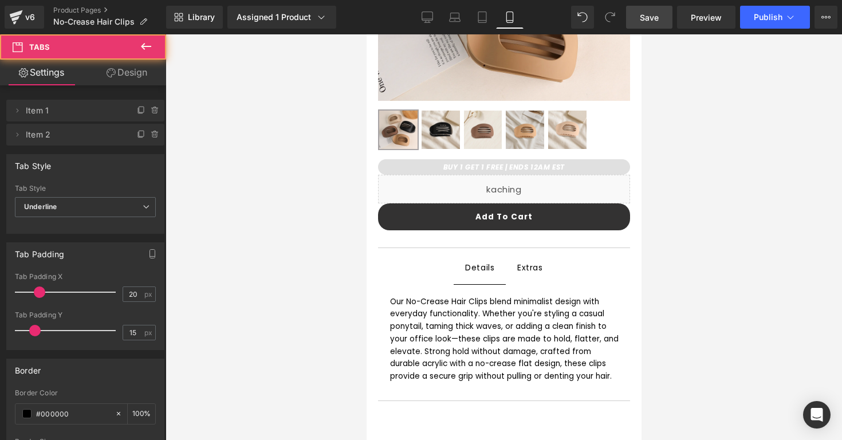
click at [363, 276] on div at bounding box center [504, 237] width 677 height 406
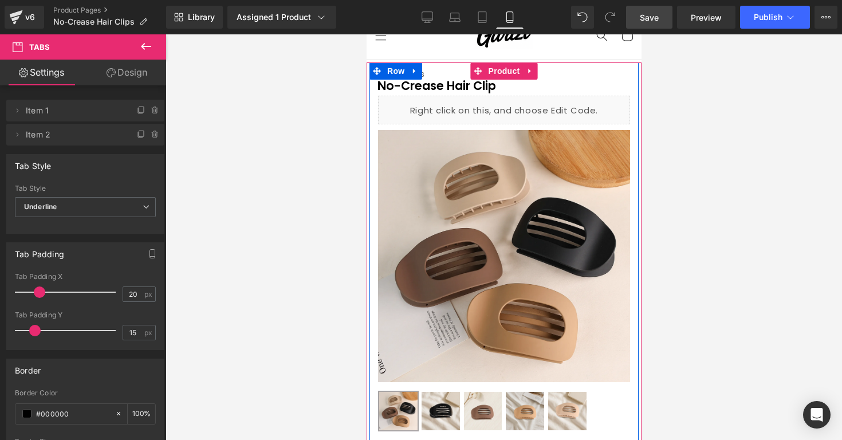
scroll to position [0, 0]
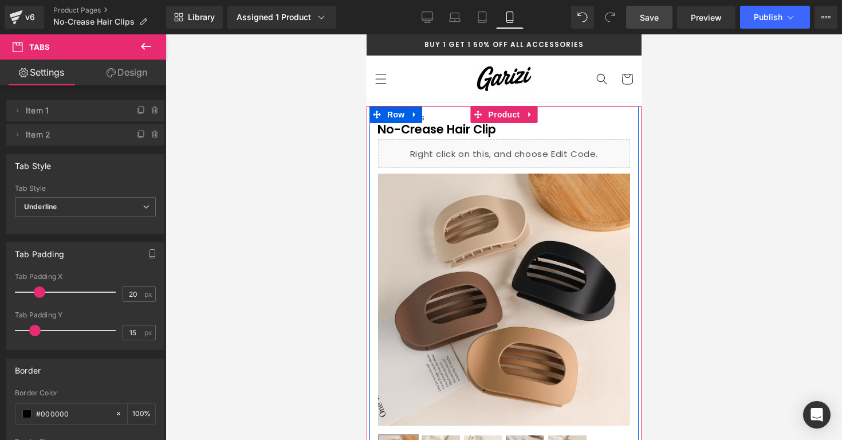
click at [677, 168] on div at bounding box center [504, 237] width 677 height 406
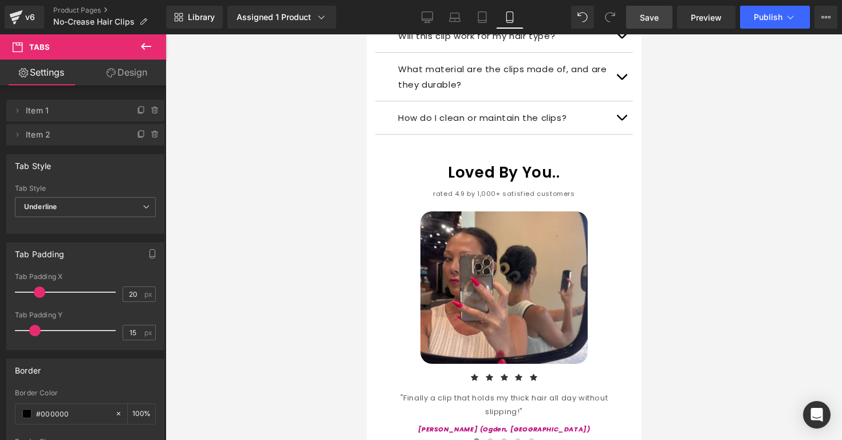
scroll to position [1578, 0]
click at [679, 207] on div at bounding box center [504, 237] width 677 height 406
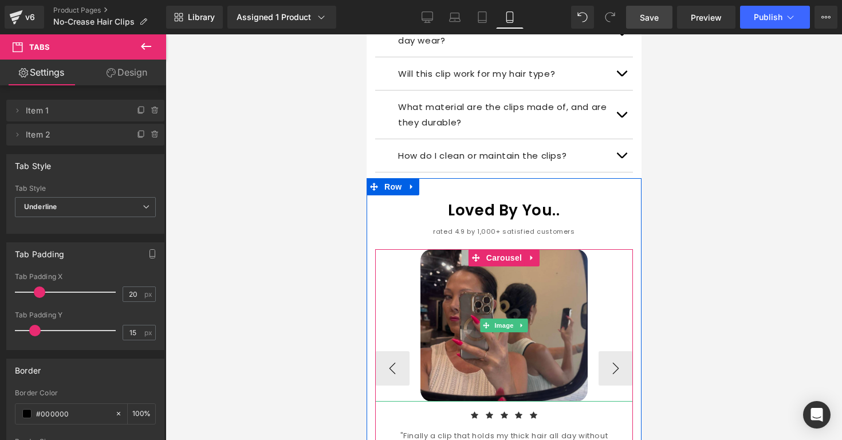
scroll to position [1453, 0]
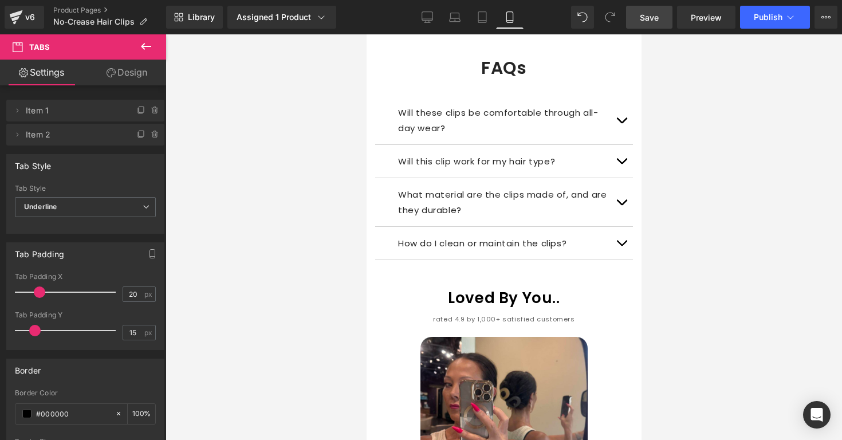
click at [680, 124] on div at bounding box center [504, 237] width 677 height 406
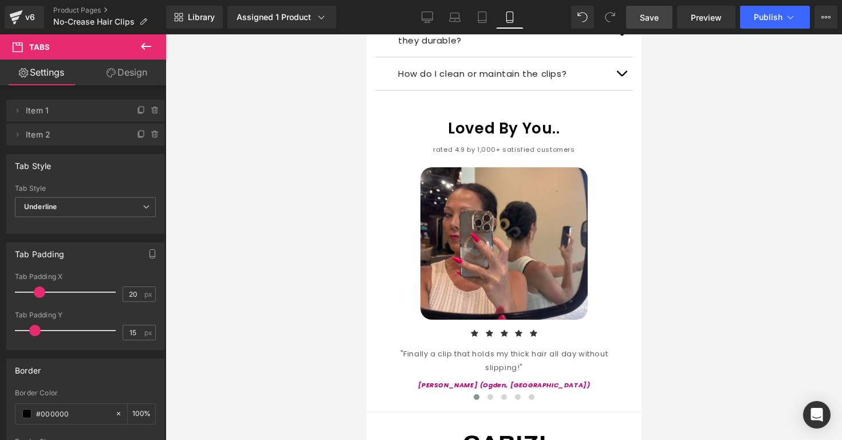
scroll to position [1623, 0]
click at [144, 44] on icon at bounding box center [146, 46] width 10 height 7
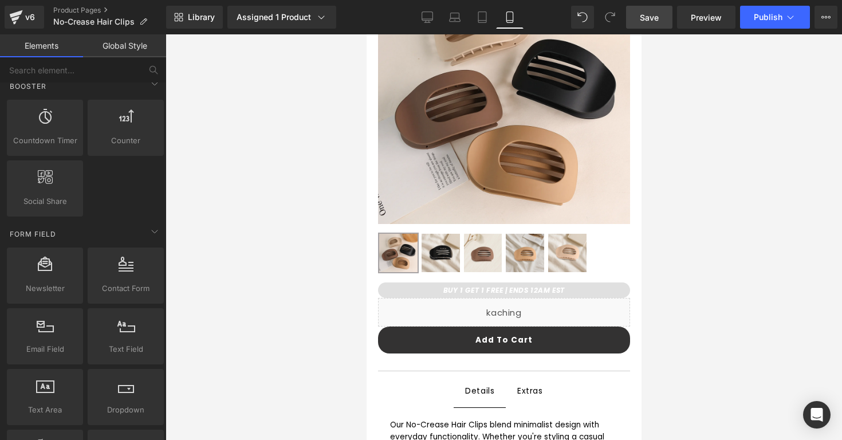
scroll to position [229, 0]
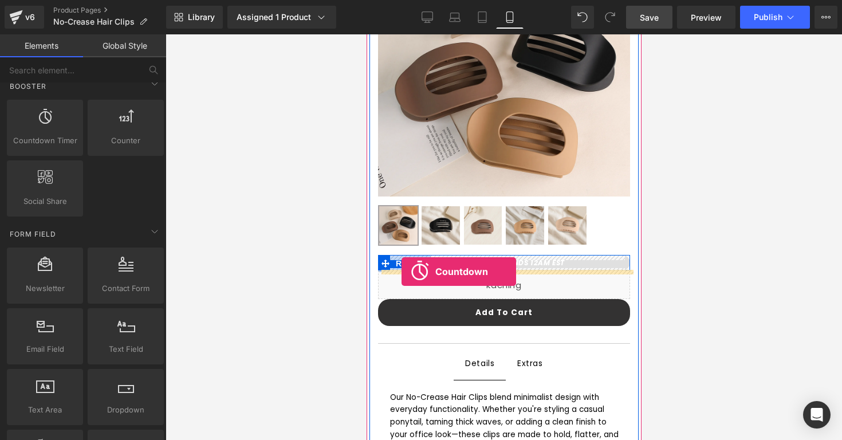
drag, startPoint x: 401, startPoint y: 165, endPoint x: 401, endPoint y: 272, distance: 106.5
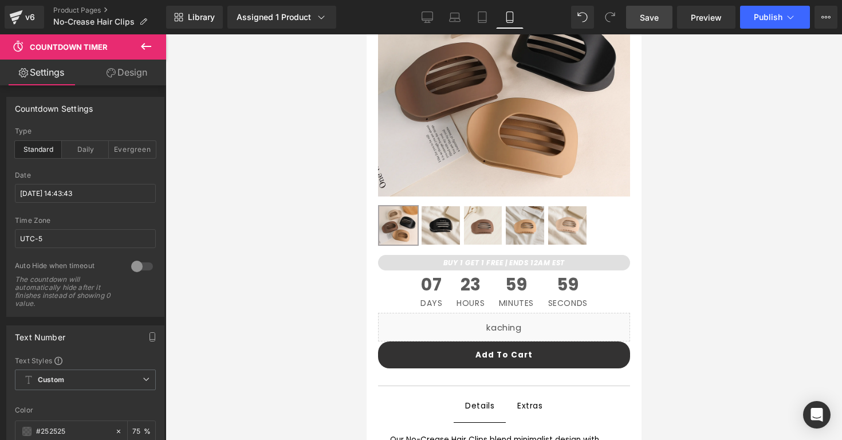
click at [711, 182] on div at bounding box center [504, 237] width 677 height 406
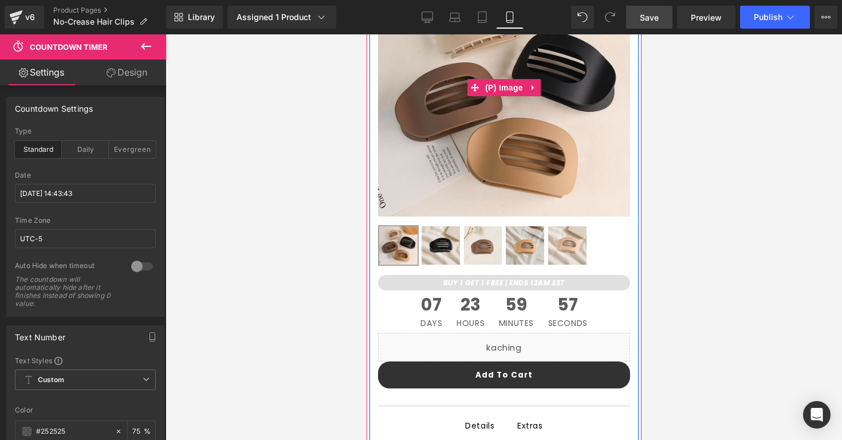
scroll to position [210, 0]
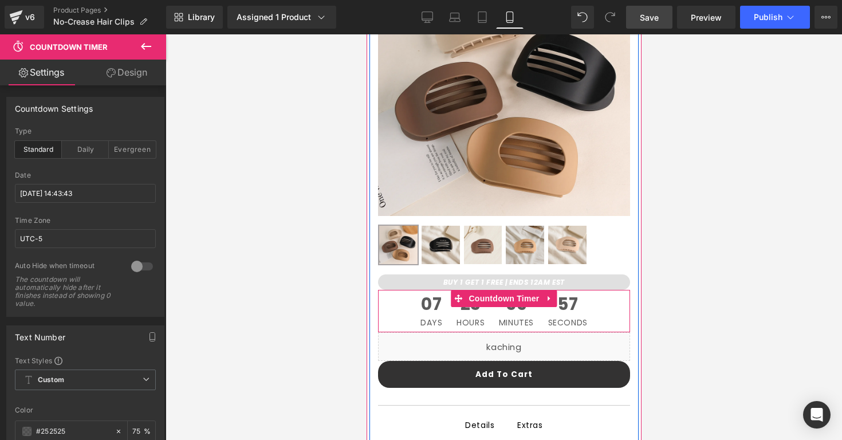
click at [427, 305] on span "07" at bounding box center [431, 307] width 22 height 23
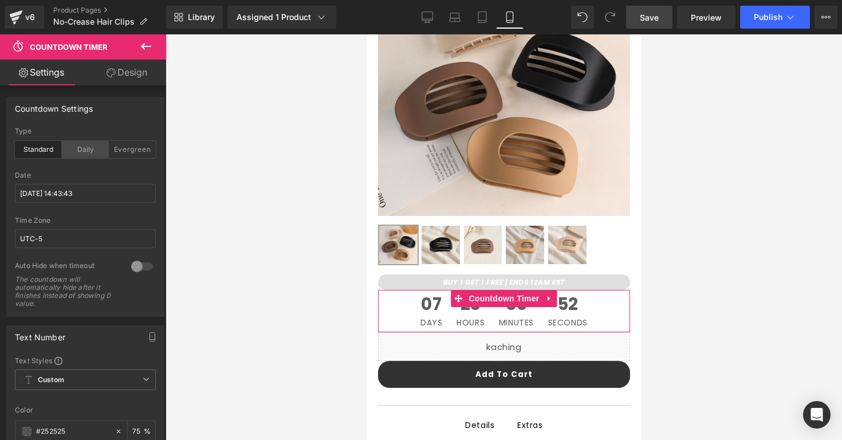
click at [68, 143] on div "Daily" at bounding box center [85, 149] width 47 height 17
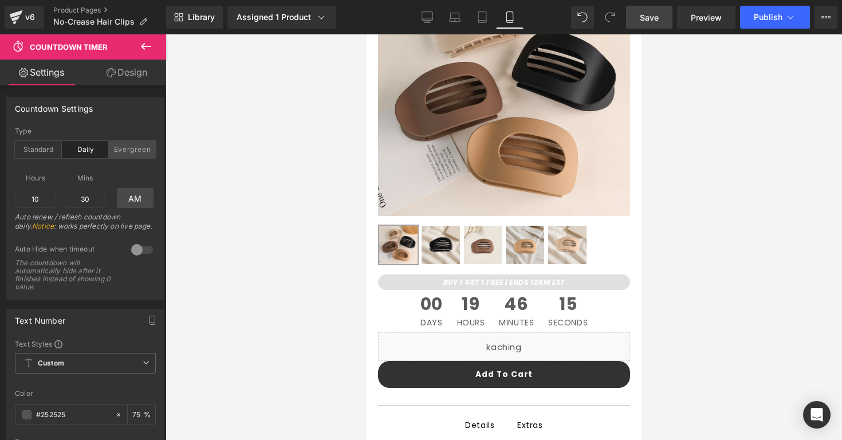
click at [127, 147] on div "Evergreen" at bounding box center [132, 149] width 47 height 17
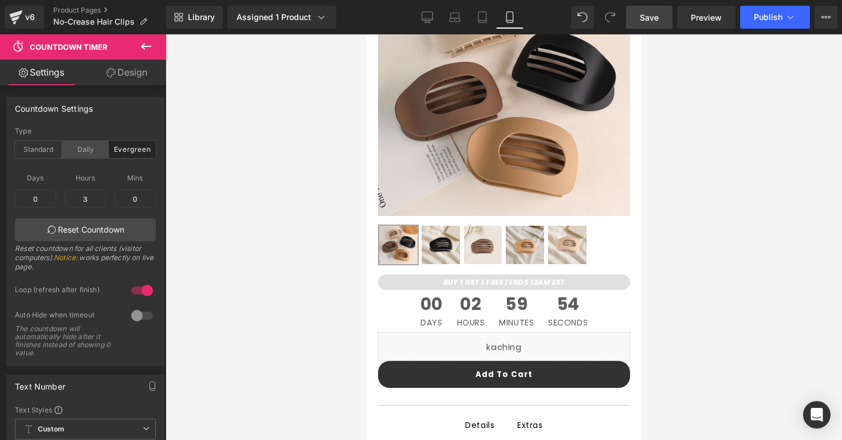
click at [93, 150] on div "Daily" at bounding box center [85, 149] width 47 height 17
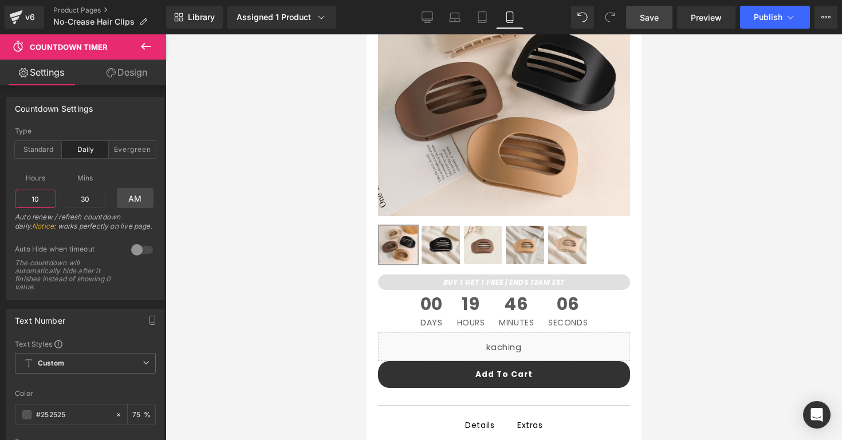
click at [49, 200] on input "10" at bounding box center [35, 199] width 41 height 18
type input "1"
type input "11"
click at [96, 200] on input "30" at bounding box center [85, 199] width 41 height 18
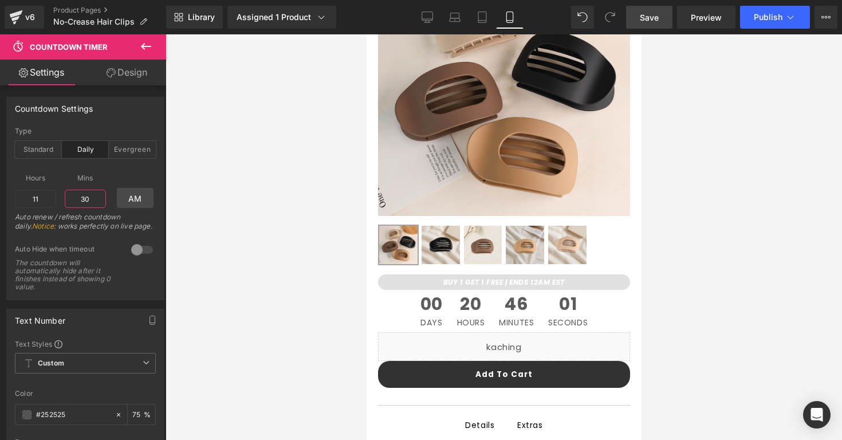
type input "3"
type input "59"
click at [129, 201] on link "AM" at bounding box center [135, 198] width 37 height 20
click at [136, 180] on div "PM" at bounding box center [135, 189] width 41 height 37
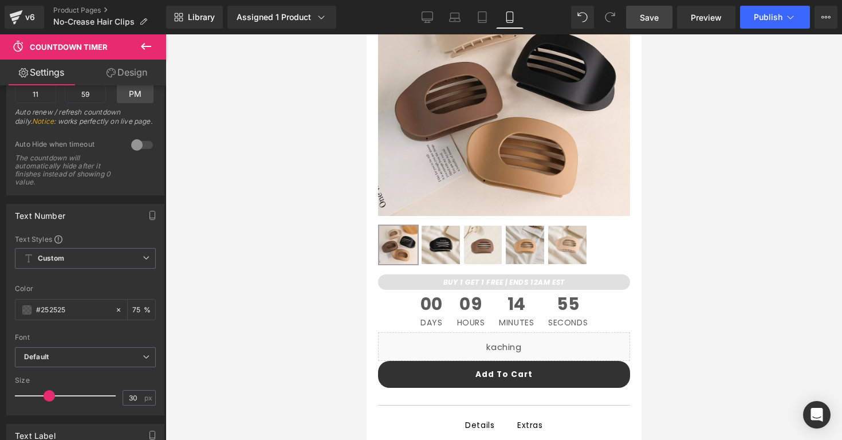
scroll to position [106, 0]
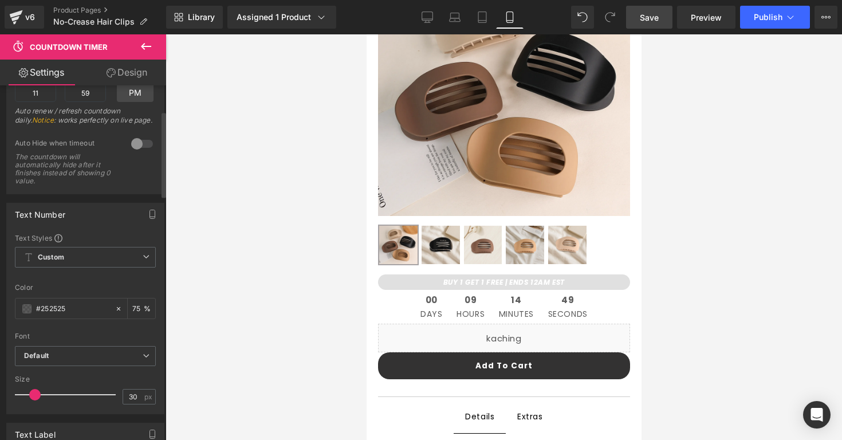
drag, startPoint x: 49, startPoint y: 396, endPoint x: 36, endPoint y: 396, distance: 12.6
click at [36, 396] on span at bounding box center [34, 394] width 11 height 11
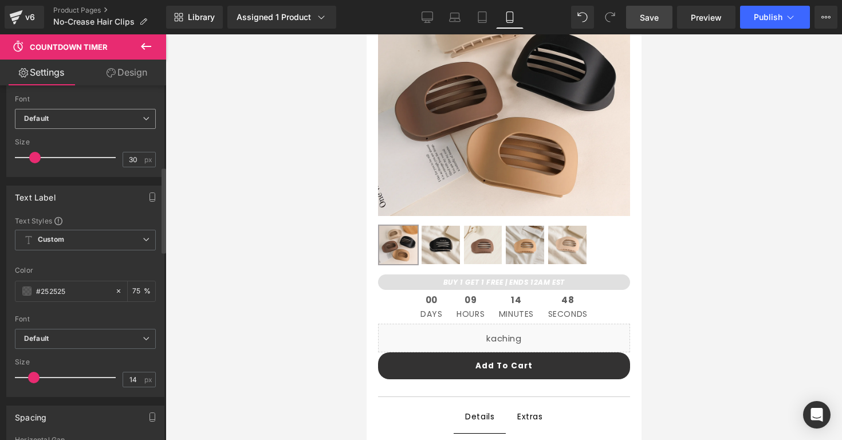
scroll to position [346, 0]
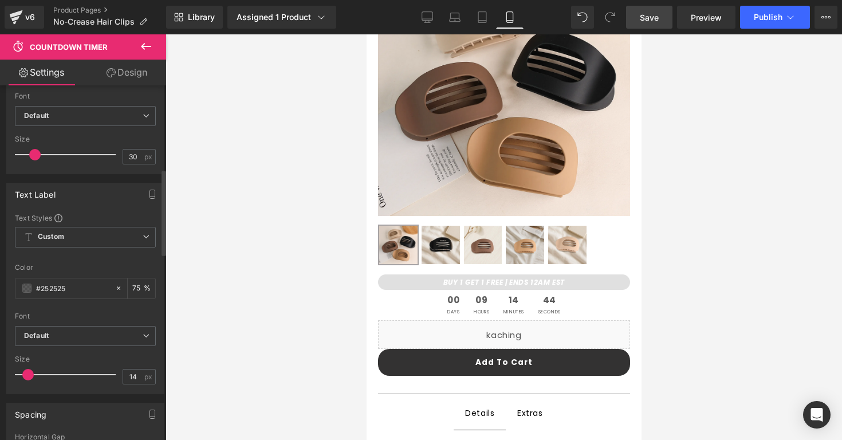
click at [27, 376] on span at bounding box center [27, 374] width 11 height 11
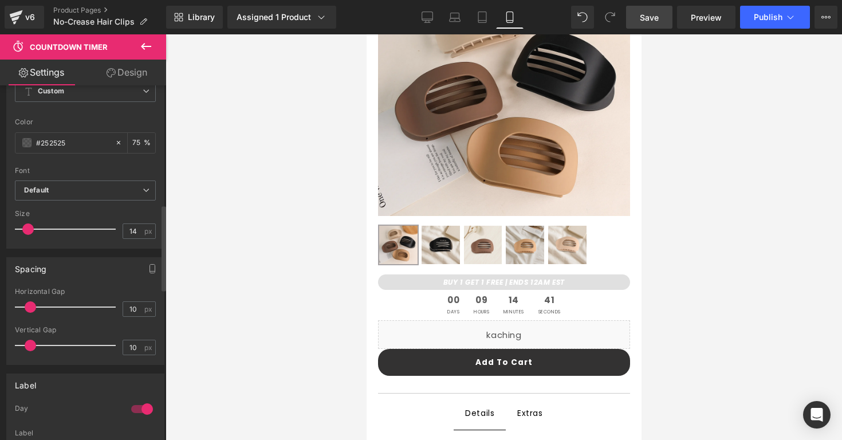
scroll to position [493, 0]
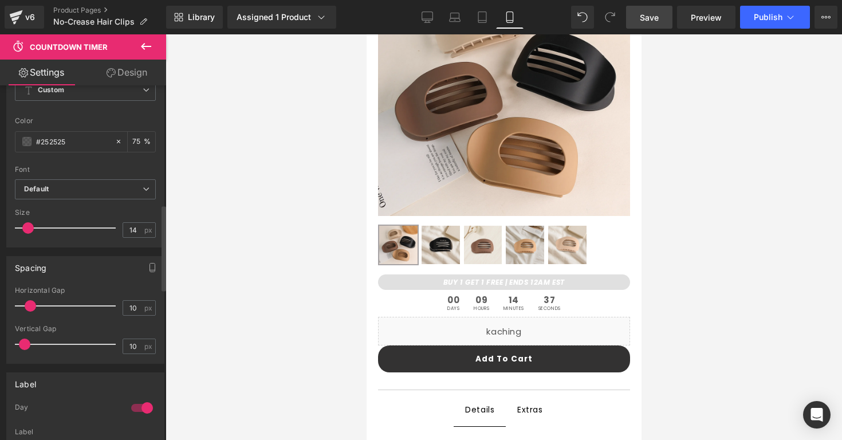
click at [25, 347] on span at bounding box center [24, 344] width 11 height 11
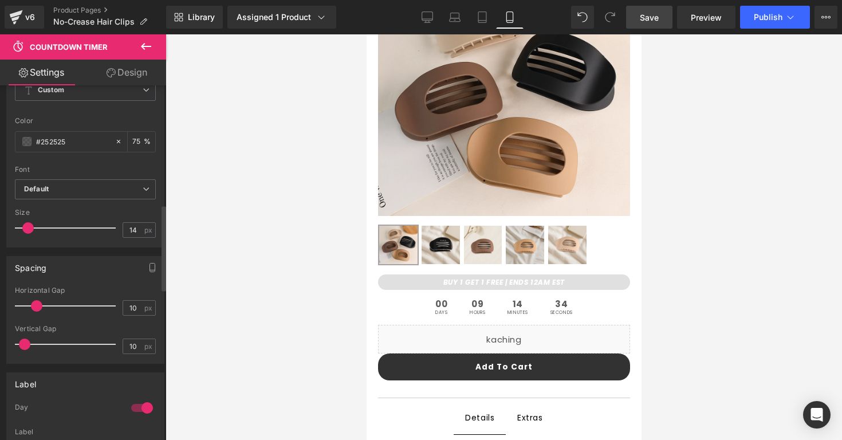
drag, startPoint x: 30, startPoint y: 310, endPoint x: 37, endPoint y: 310, distance: 6.3
click at [37, 310] on span at bounding box center [36, 305] width 11 height 11
click at [108, 277] on div "Spacing" at bounding box center [85, 268] width 157 height 22
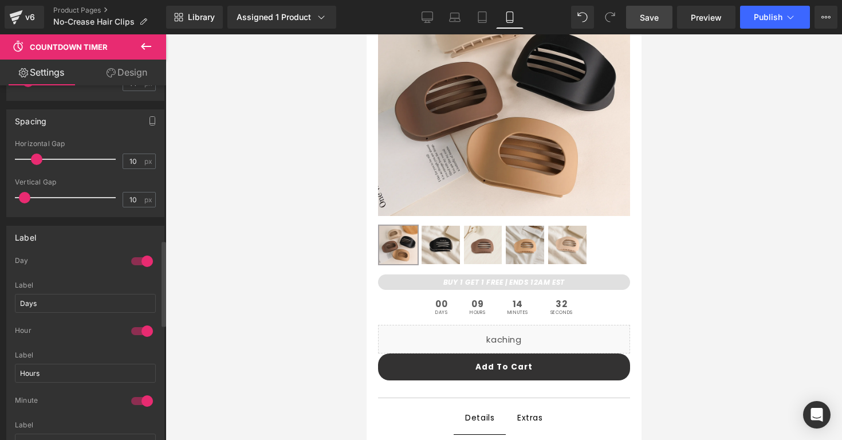
scroll to position [641, 0]
click at [148, 257] on div at bounding box center [141, 259] width 27 height 18
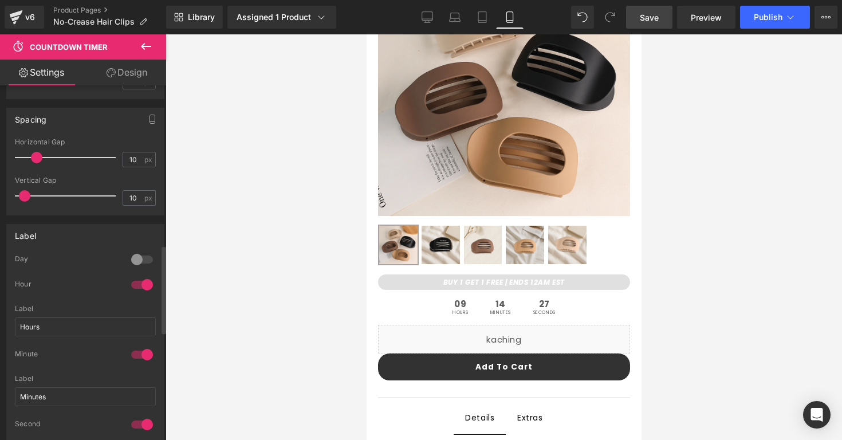
click at [139, 258] on div at bounding box center [141, 259] width 27 height 18
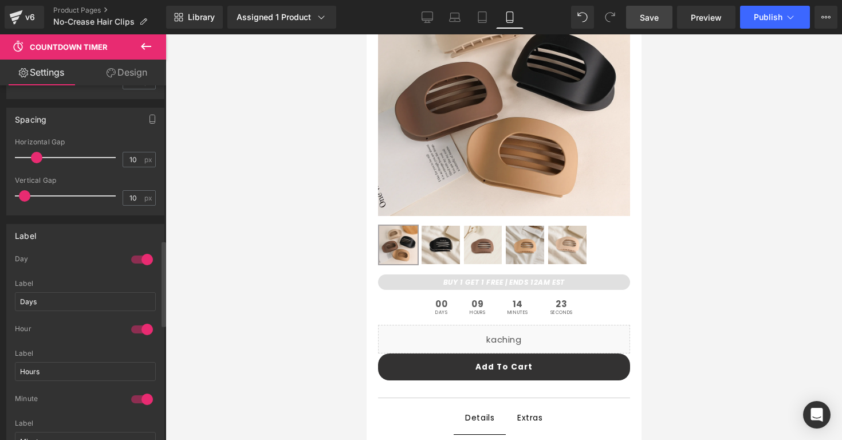
click at [120, 278] on div "Day" at bounding box center [85, 266] width 141 height 25
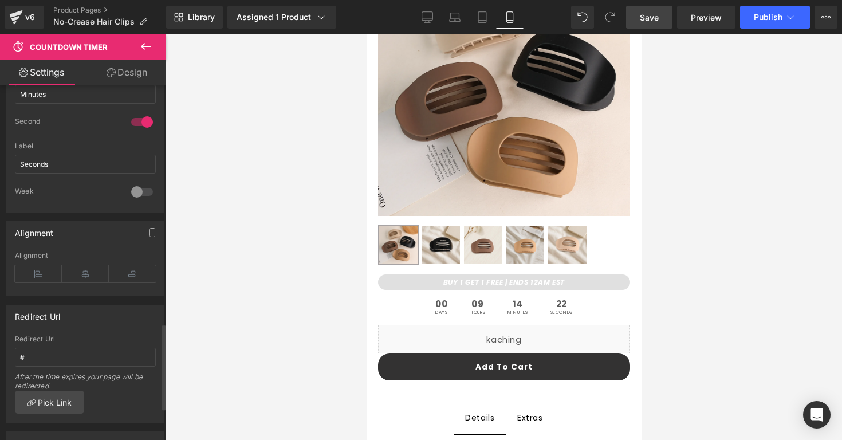
scroll to position [1122, 0]
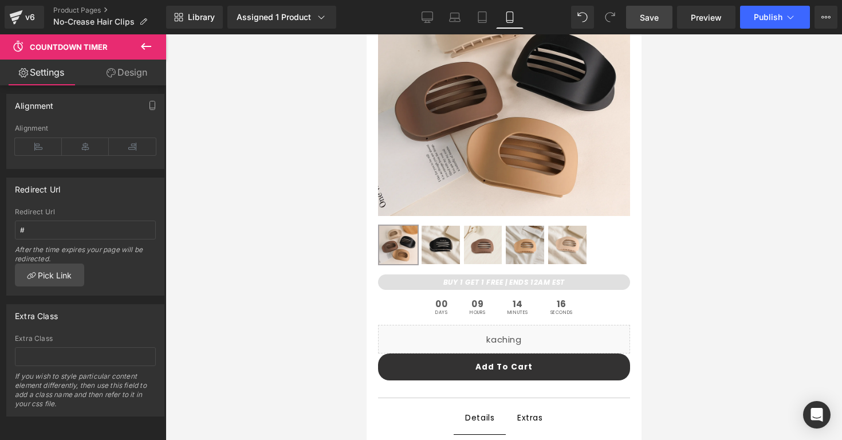
click at [677, 277] on div at bounding box center [504, 237] width 677 height 406
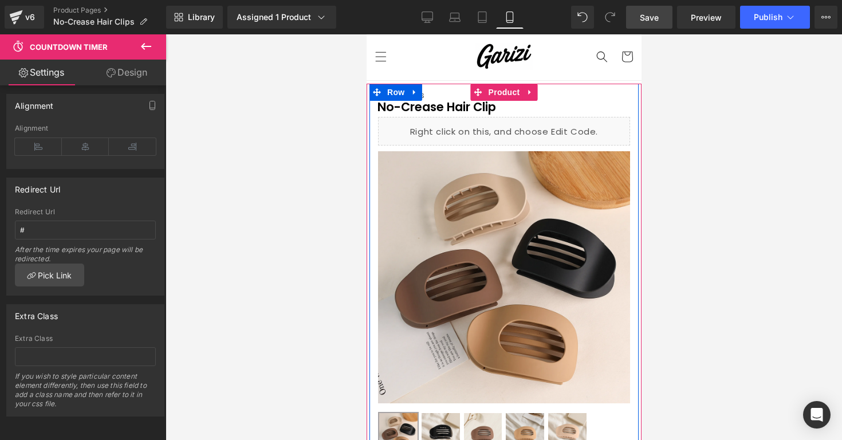
scroll to position [0, 0]
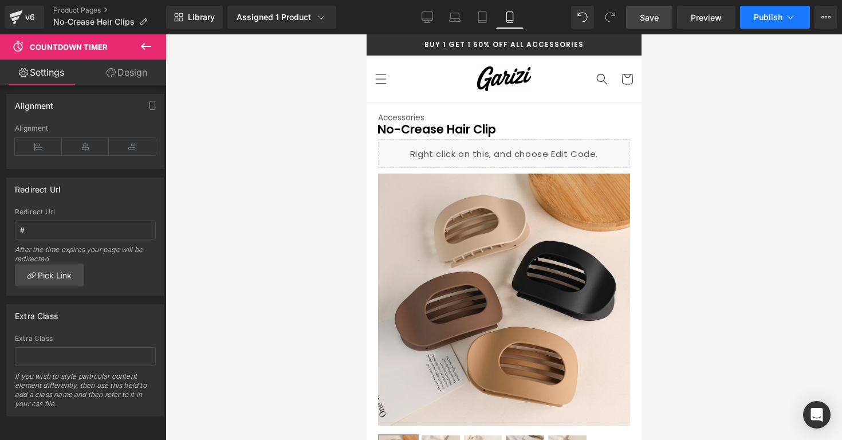
click at [754, 19] on span "Publish" at bounding box center [768, 17] width 29 height 9
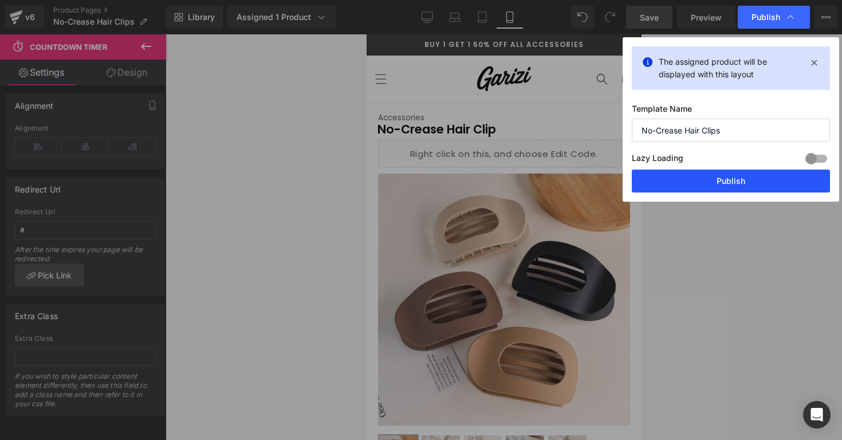
click at [687, 178] on button "Publish" at bounding box center [731, 181] width 198 height 23
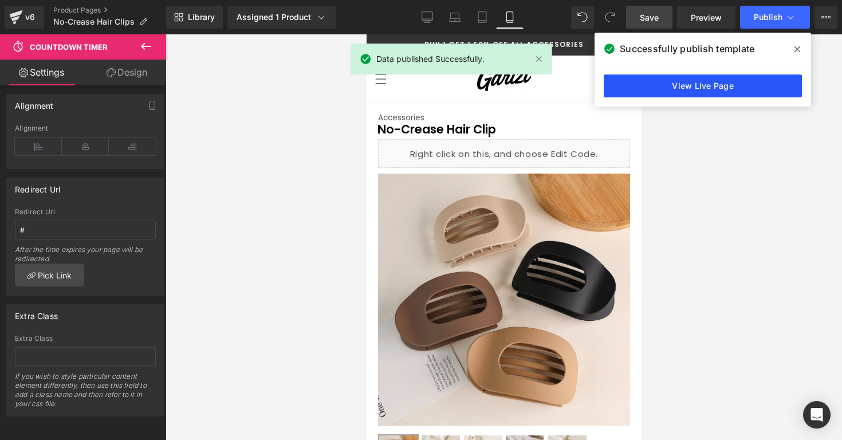
click at [702, 86] on link "View Live Page" at bounding box center [703, 85] width 198 height 23
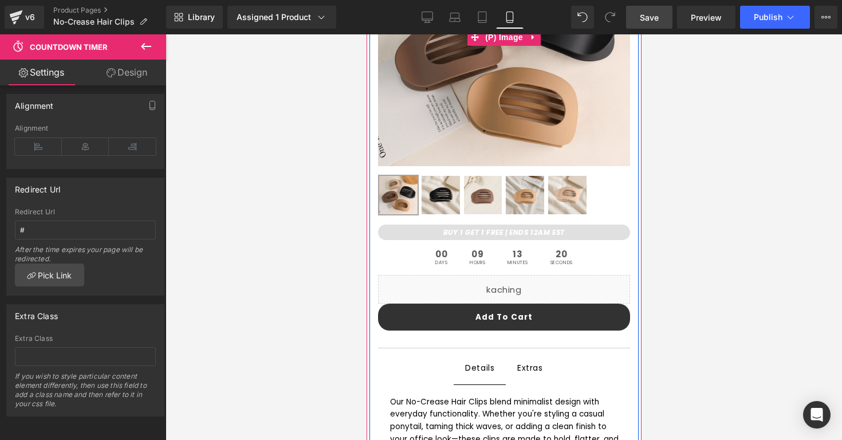
scroll to position [270, 0]
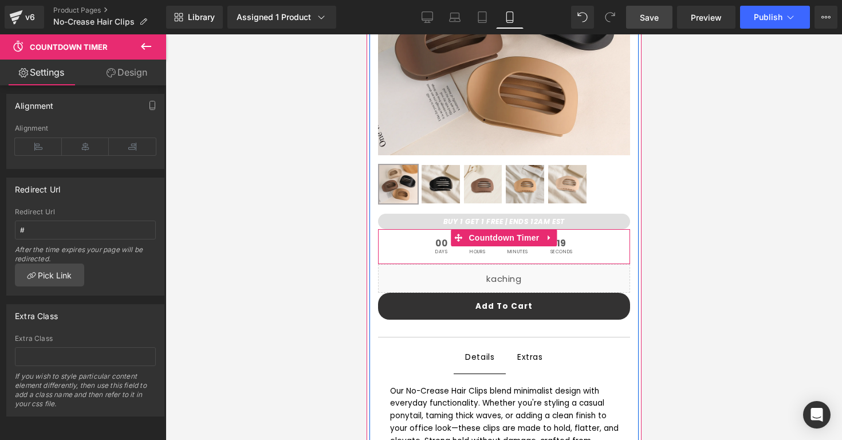
click at [436, 255] on div "00 Days" at bounding box center [441, 246] width 32 height 35
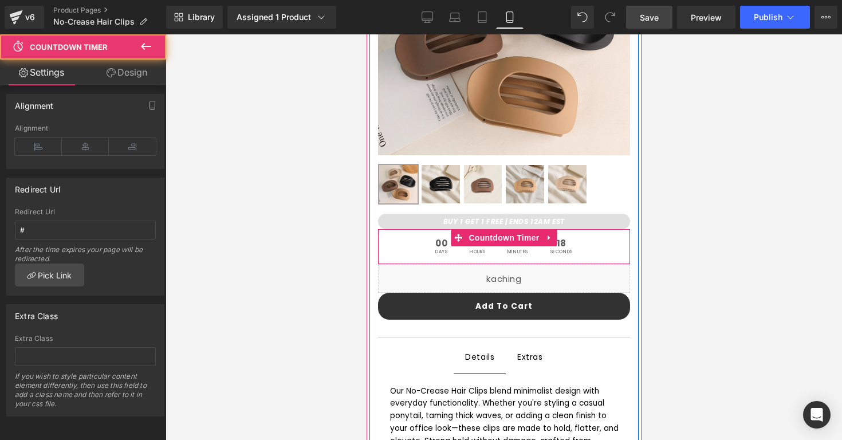
click at [443, 246] on span "00" at bounding box center [441, 244] width 12 height 11
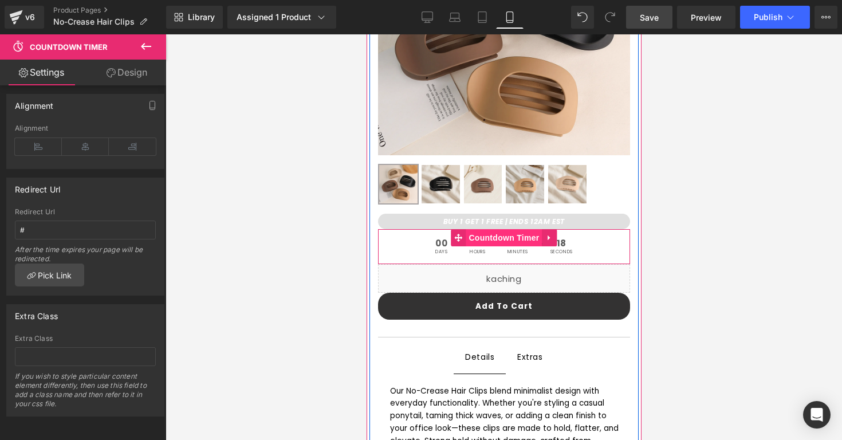
click at [485, 237] on span "Countdown Timer" at bounding box center [503, 237] width 76 height 17
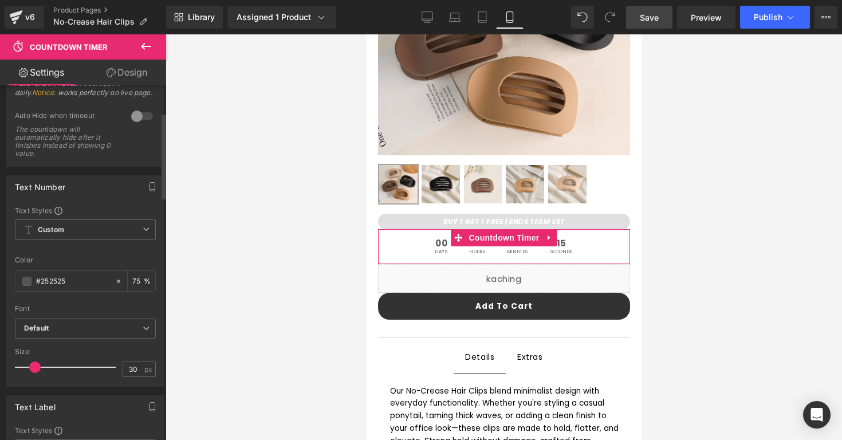
scroll to position [0, 0]
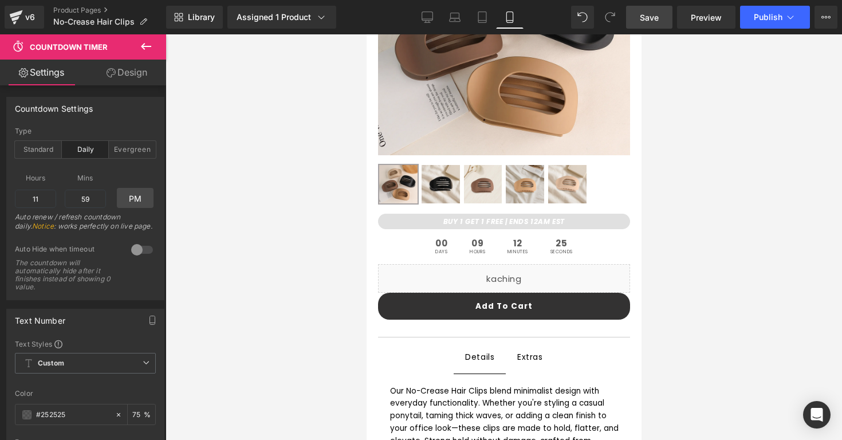
click at [336, 239] on div at bounding box center [504, 237] width 677 height 406
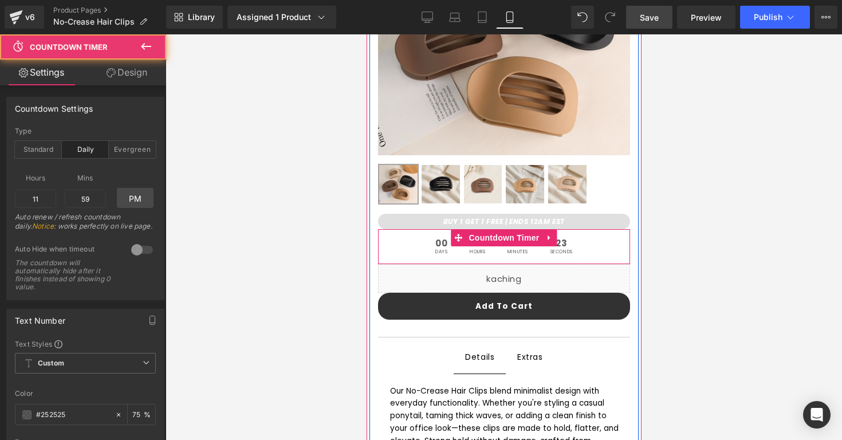
click at [435, 245] on span "00" at bounding box center [441, 244] width 12 height 11
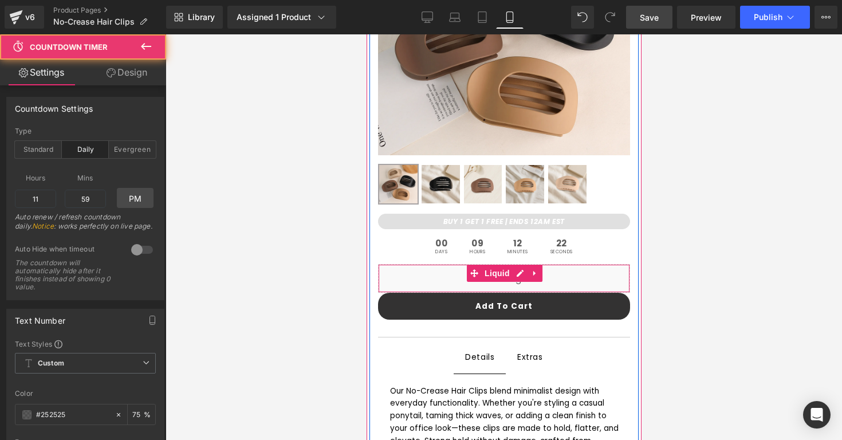
click at [366, 282] on div at bounding box center [367, 349] width 3 height 1027
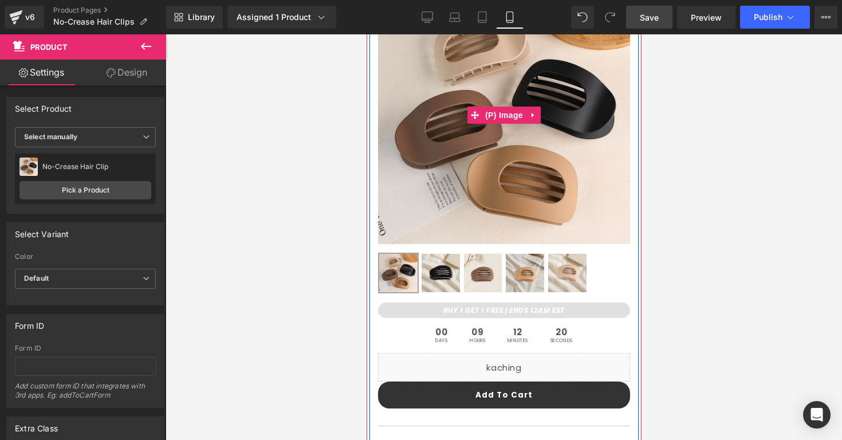
scroll to position [195, 0]
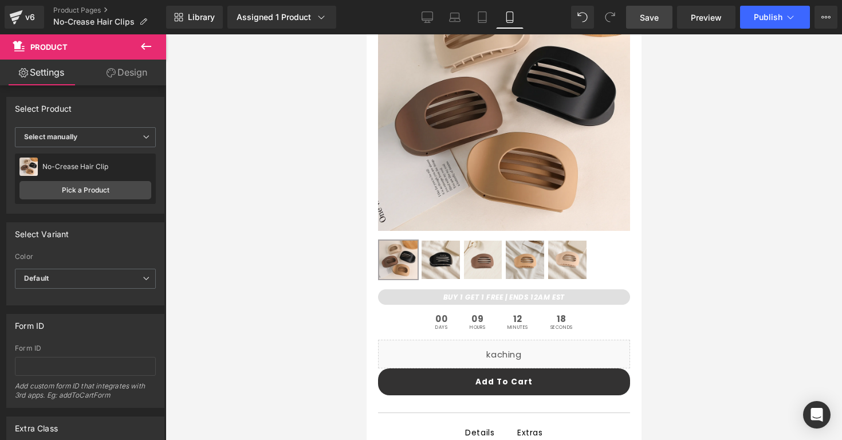
click at [647, 292] on div at bounding box center [504, 237] width 677 height 406
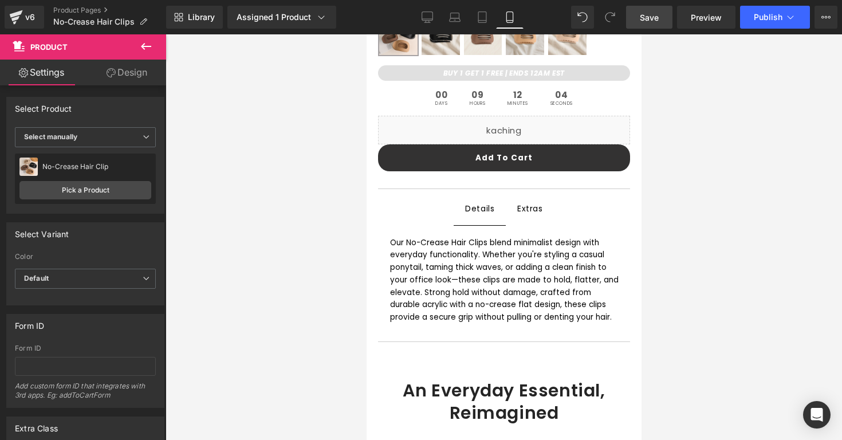
scroll to position [444, 0]
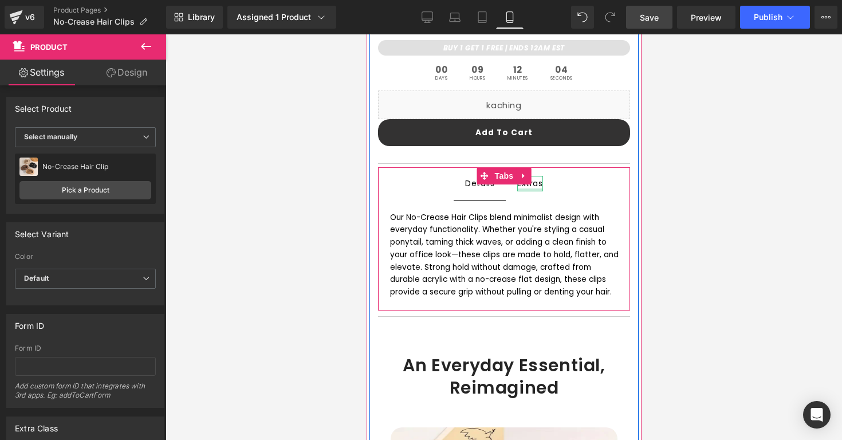
click at [530, 188] on div at bounding box center [530, 189] width 26 height 3
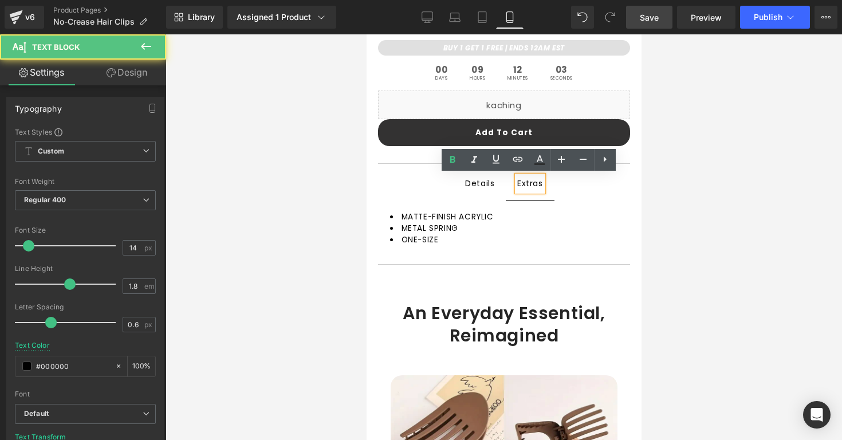
click at [479, 191] on span "Details Text Block" at bounding box center [479, 184] width 52 height 32
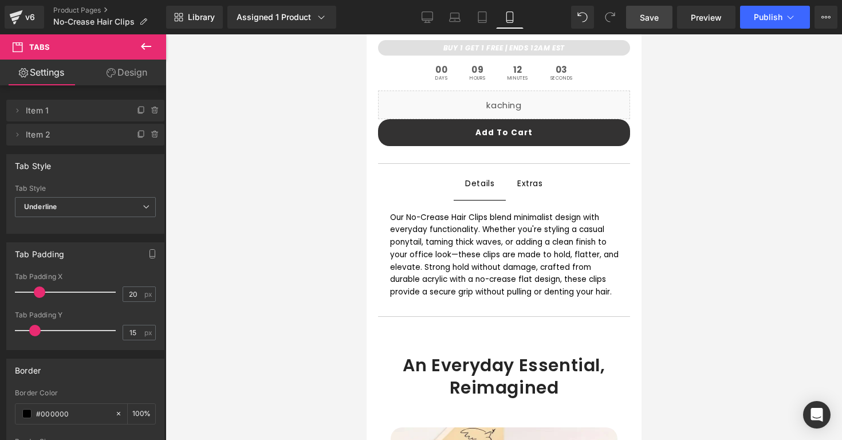
click at [341, 191] on div at bounding box center [504, 237] width 677 height 406
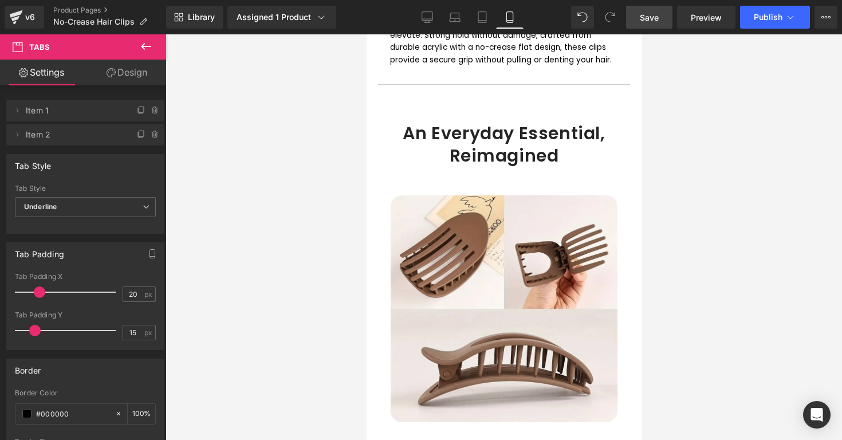
scroll to position [674, 0]
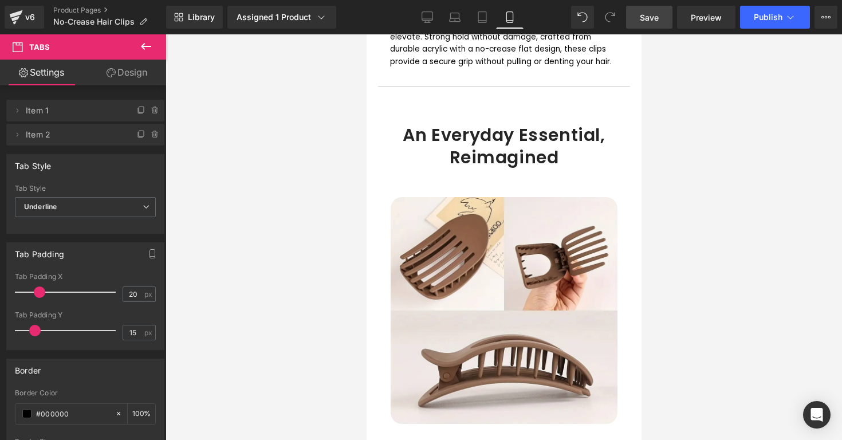
click at [512, 124] on h1 "An Everyday Essential, Reimagined" at bounding box center [503, 146] width 252 height 45
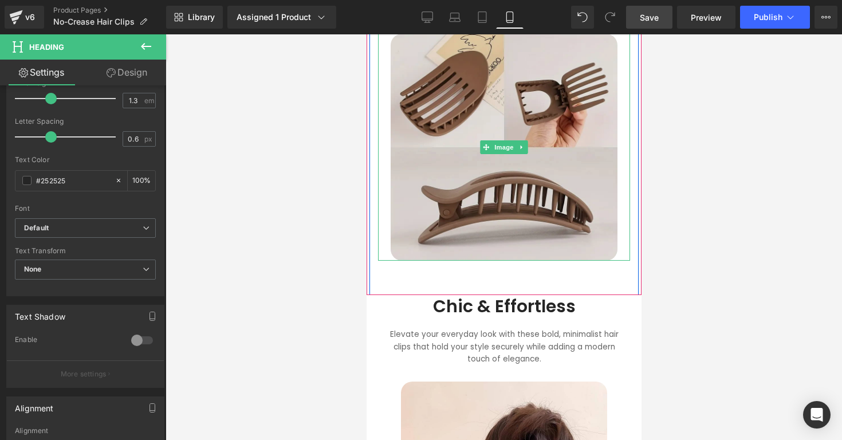
scroll to position [878, 0]
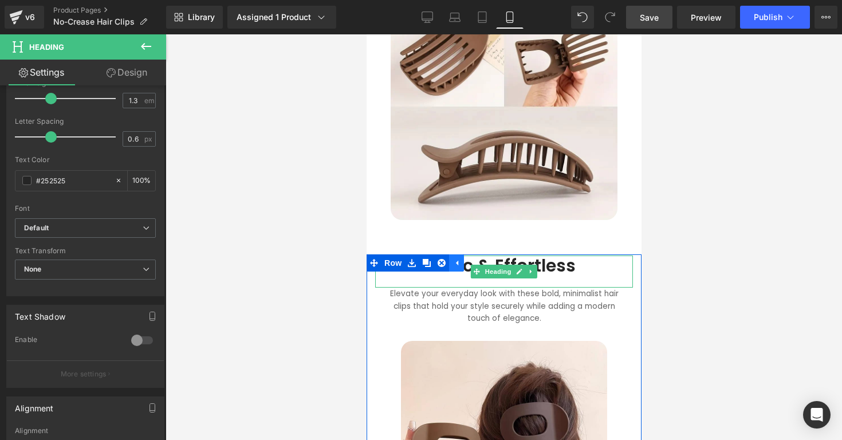
click at [461, 254] on link at bounding box center [456, 262] width 15 height 17
click at [444, 255] on h1 "Chic & Effortless" at bounding box center [503, 265] width 235 height 21
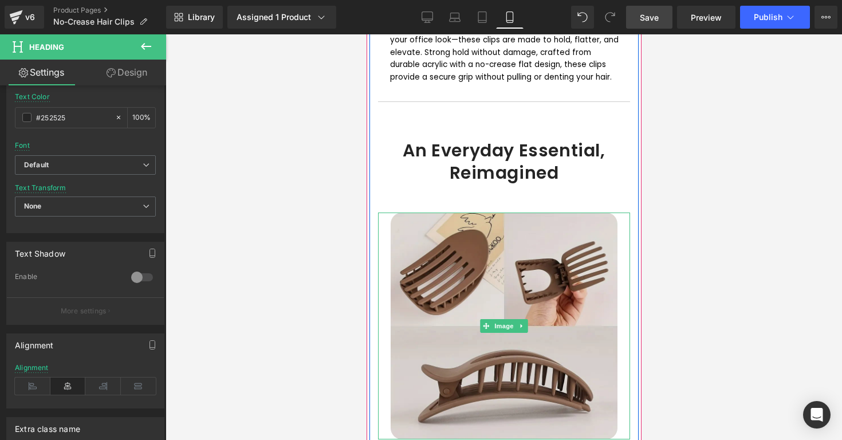
scroll to position [617, 0]
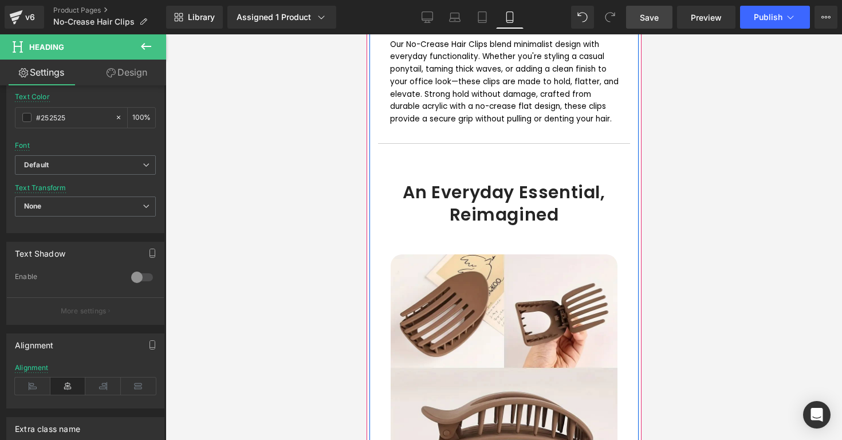
click at [483, 191] on div "An Everyday Essential, Reimagined Heading" at bounding box center [503, 203] width 252 height 45
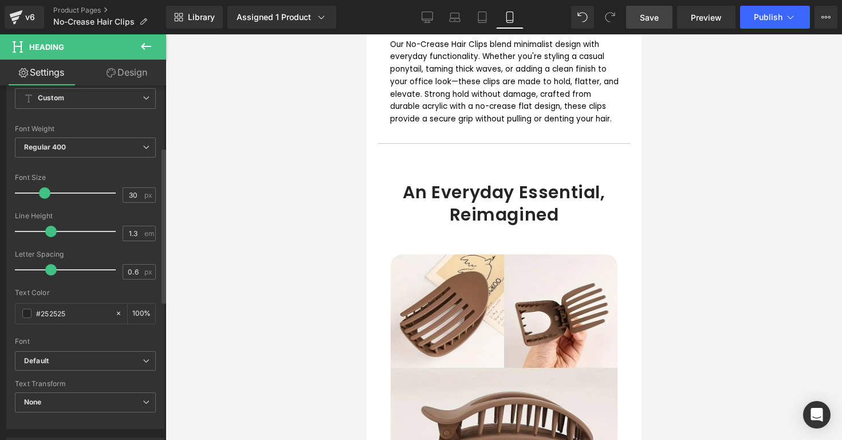
scroll to position [142, 0]
click at [298, 262] on div at bounding box center [504, 237] width 677 height 406
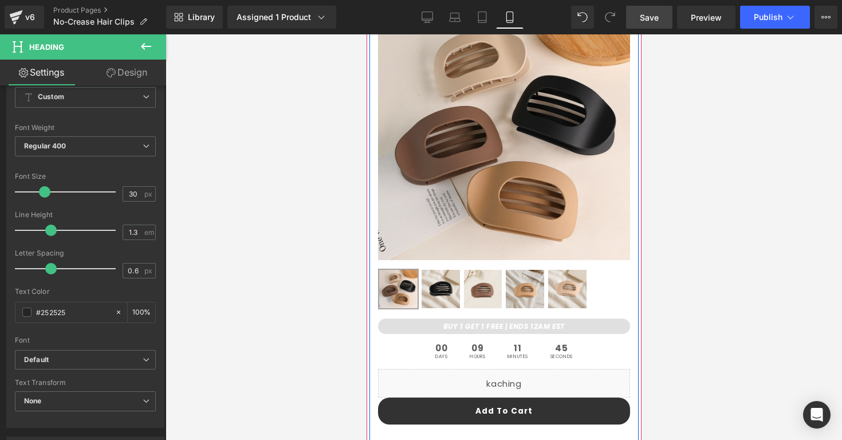
scroll to position [32, 0]
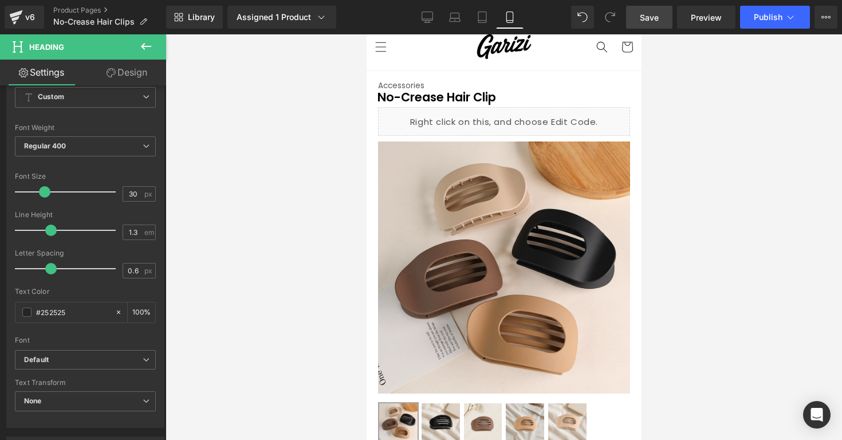
click at [691, 155] on div at bounding box center [504, 237] width 677 height 406
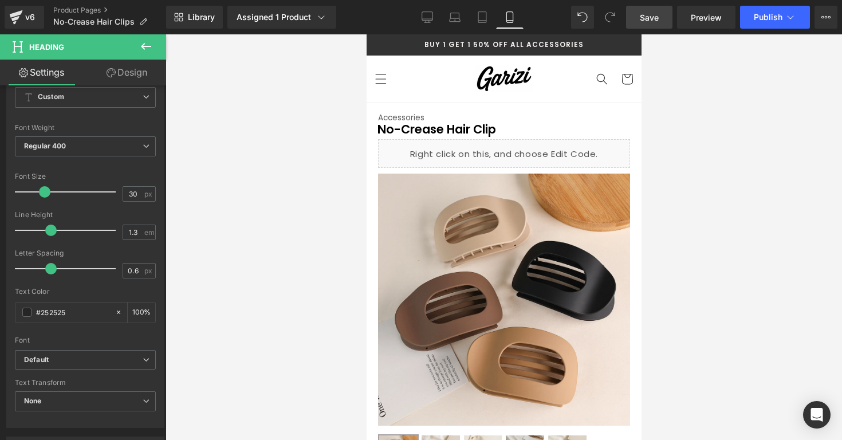
click at [694, 152] on div at bounding box center [504, 237] width 677 height 406
click at [24, 19] on div "v6" at bounding box center [30, 17] width 14 height 15
